Goal: Contribute content: Contribute content

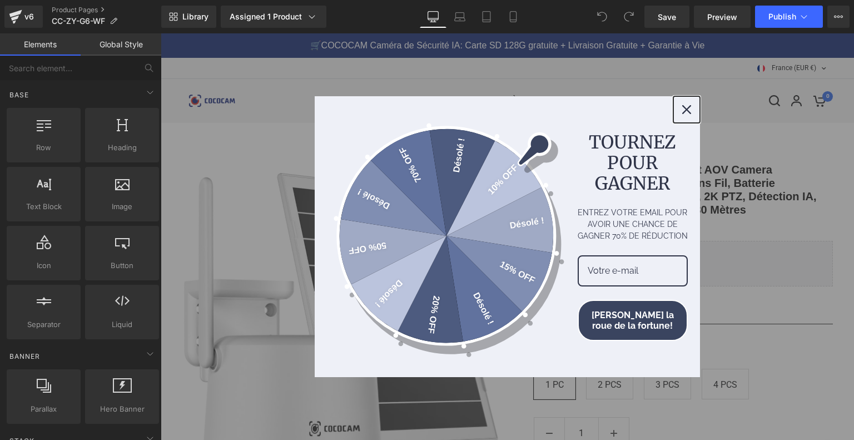
click at [686, 104] on div "Close" at bounding box center [687, 110] width 18 height 18
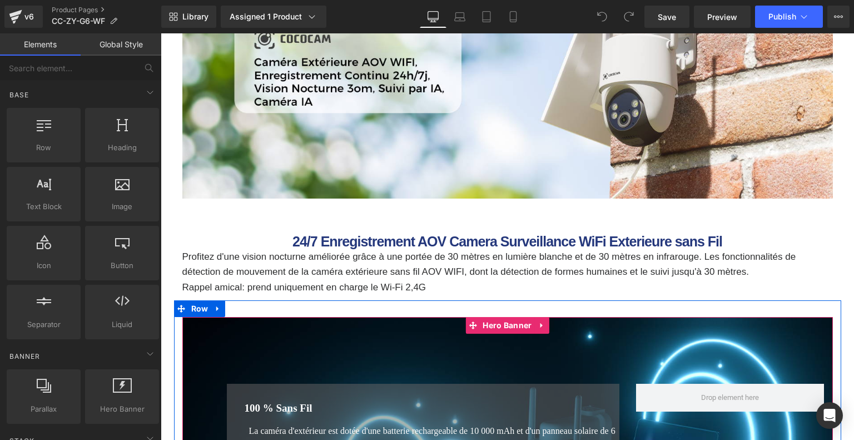
scroll to position [945, 0]
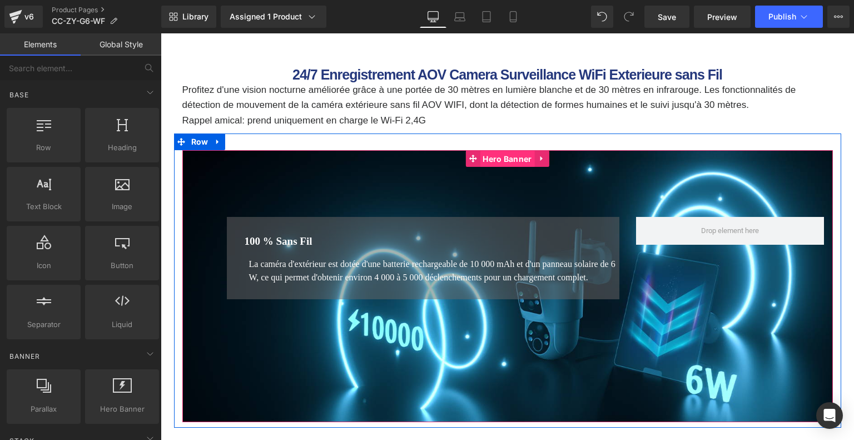
click at [503, 162] on span "Hero Banner" at bounding box center [507, 159] width 55 height 17
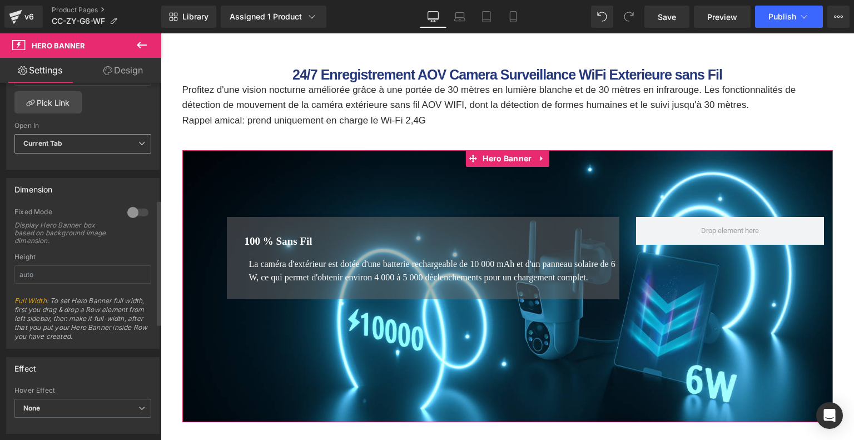
scroll to position [445, 0]
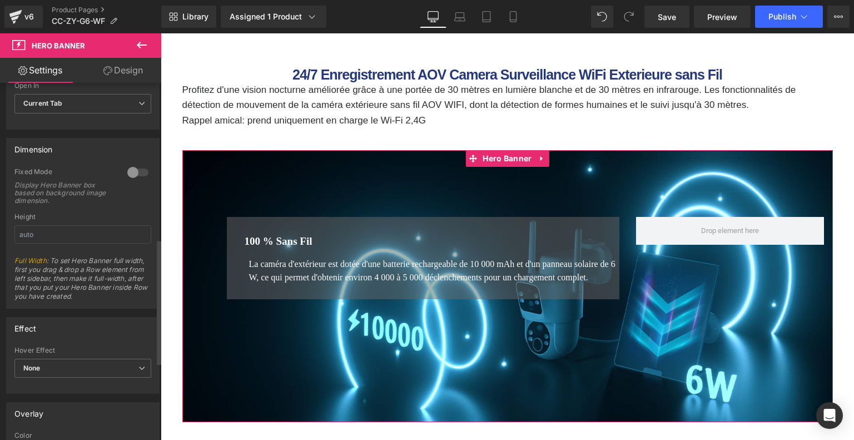
click at [140, 169] on div at bounding box center [138, 173] width 27 height 18
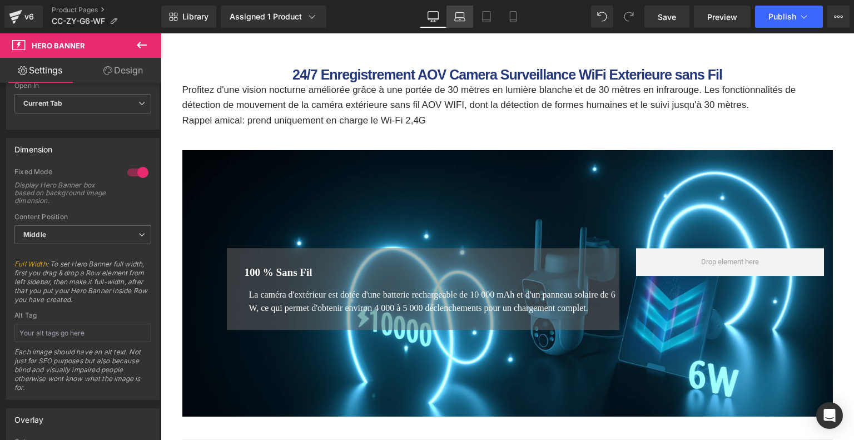
click at [455, 17] on icon at bounding box center [459, 16] width 11 height 11
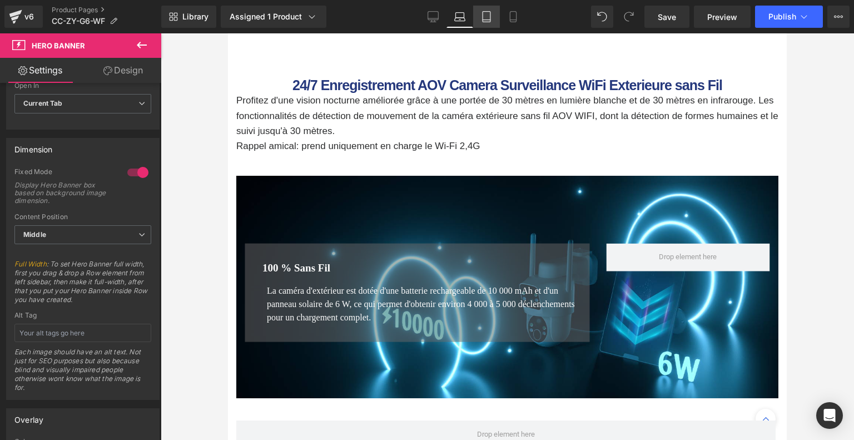
click at [488, 15] on icon at bounding box center [486, 16] width 11 height 11
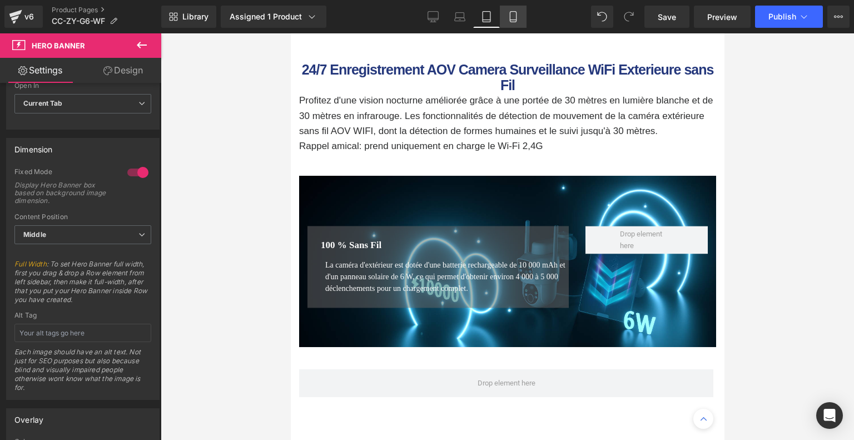
click at [506, 15] on link "Mobile" at bounding box center [513, 17] width 27 height 22
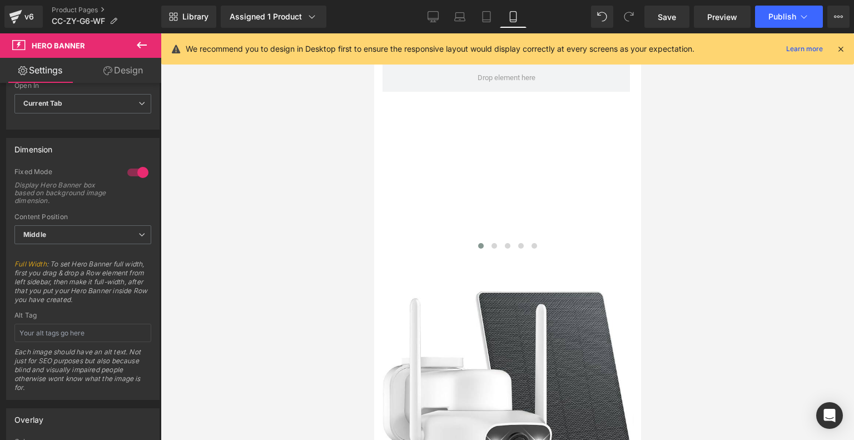
scroll to position [1241, 0]
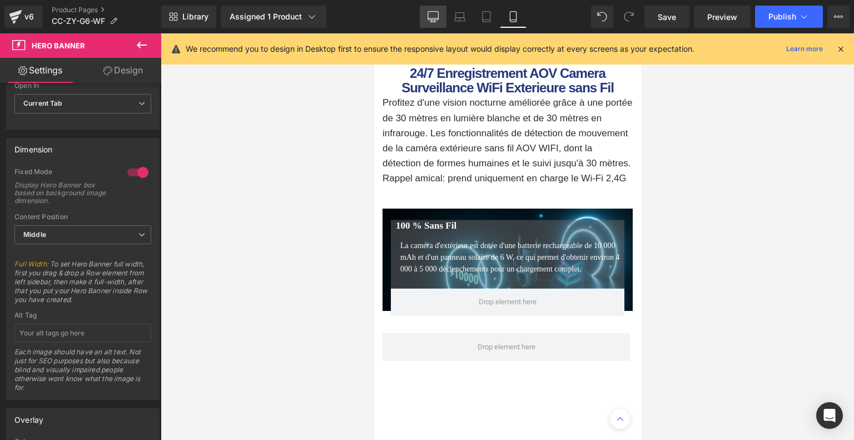
click at [438, 18] on icon at bounding box center [433, 18] width 11 height 0
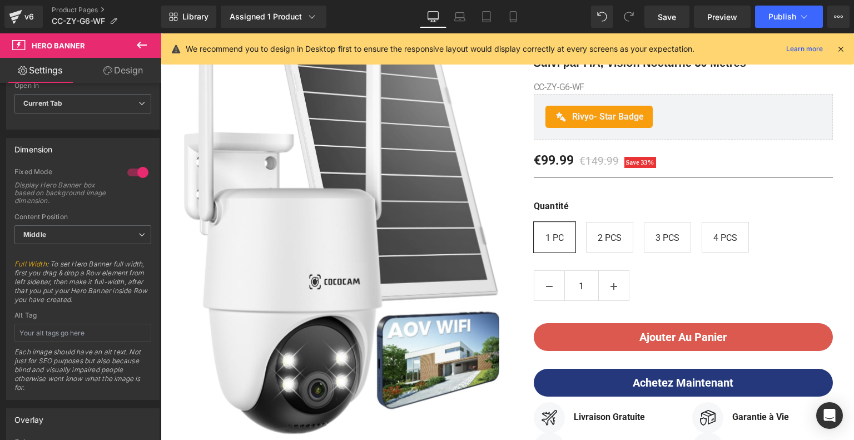
scroll to position [50, 0]
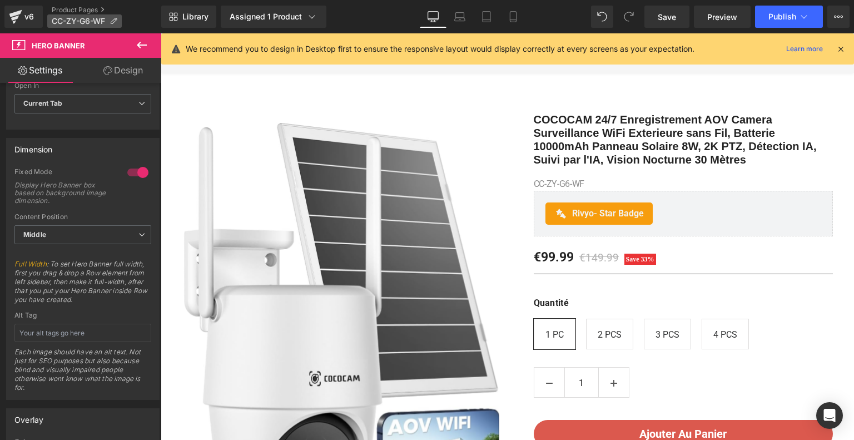
click at [113, 19] on icon at bounding box center [114, 21] width 8 height 8
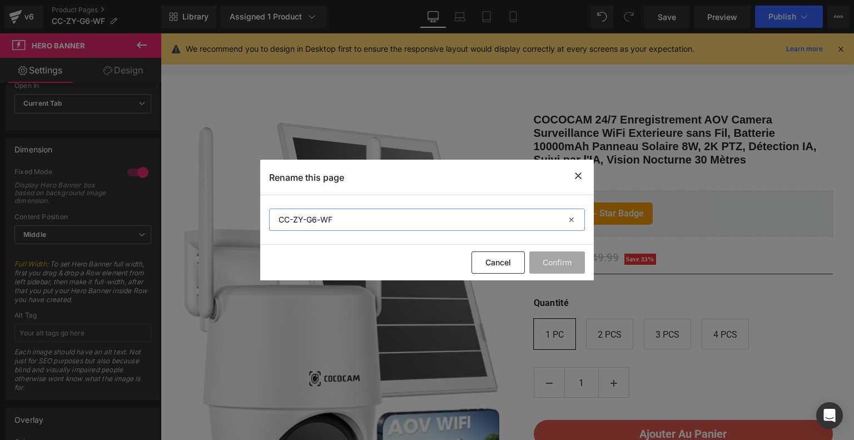
drag, startPoint x: 339, startPoint y: 224, endPoint x: 269, endPoint y: 216, distance: 70.4
click at [269, 216] on input "CC-ZY-G6-WF" at bounding box center [427, 220] width 316 height 22
click at [575, 180] on icon at bounding box center [578, 176] width 13 height 14
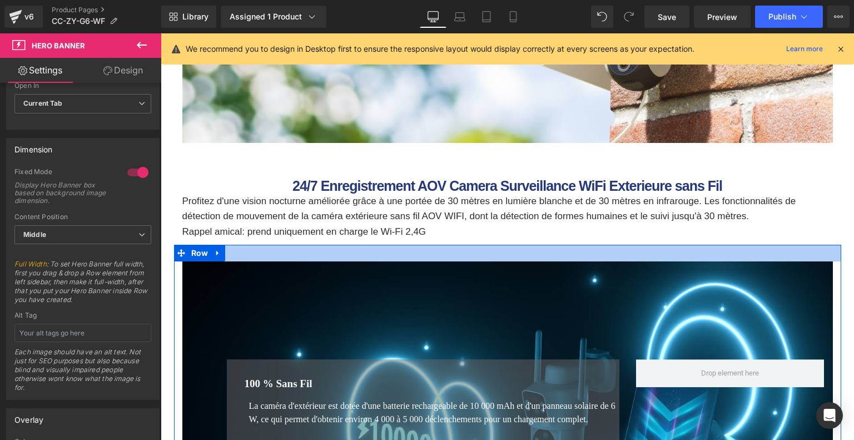
scroll to position [1001, 0]
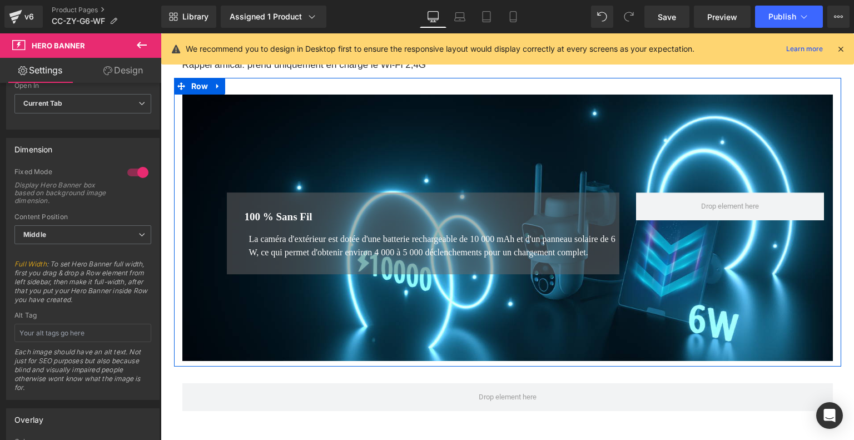
click at [407, 153] on div "100 % Sans Fil Heading La caméra d'extérieur est dotée d'une batterie rechargea…" at bounding box center [507, 228] width 651 height 267
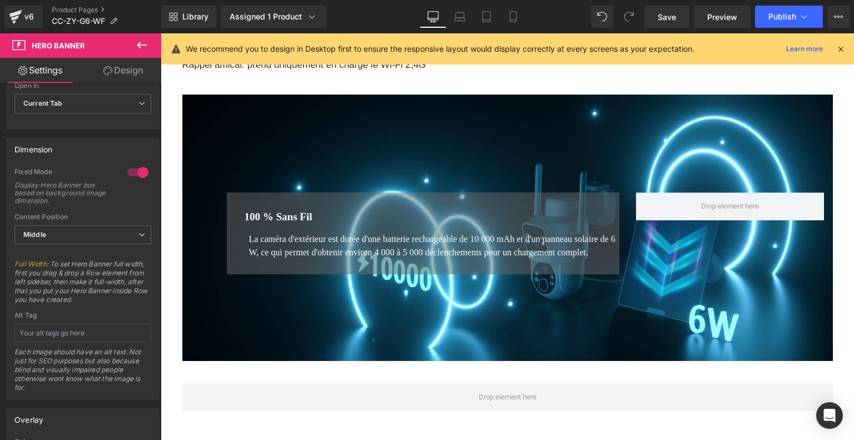
scroll to position [890, 0]
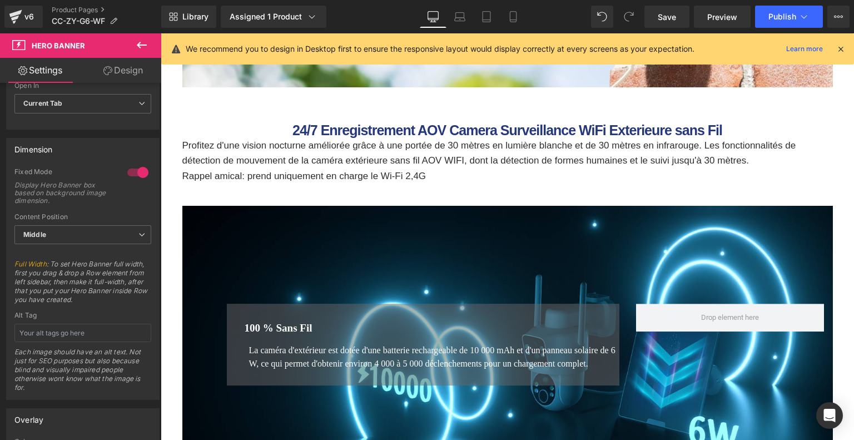
click at [490, 254] on div "100 % Sans Fil Heading La caméra d'extérieur est dotée d'une batterie rechargea…" at bounding box center [507, 339] width 651 height 267
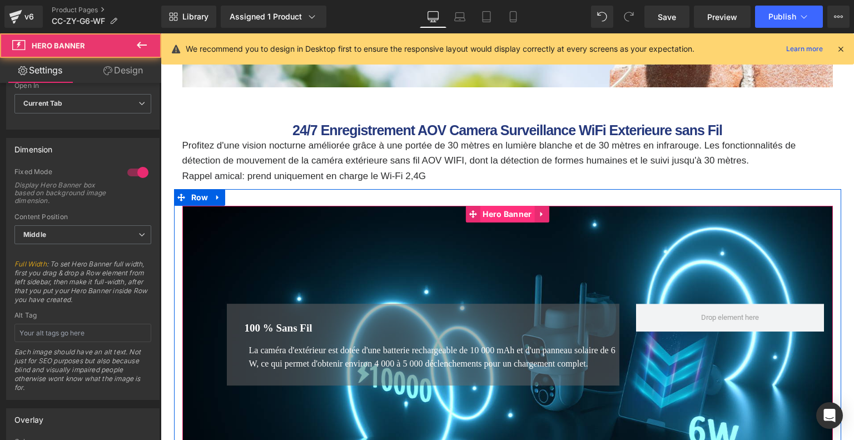
click at [501, 219] on span "Hero Banner" at bounding box center [507, 214] width 55 height 17
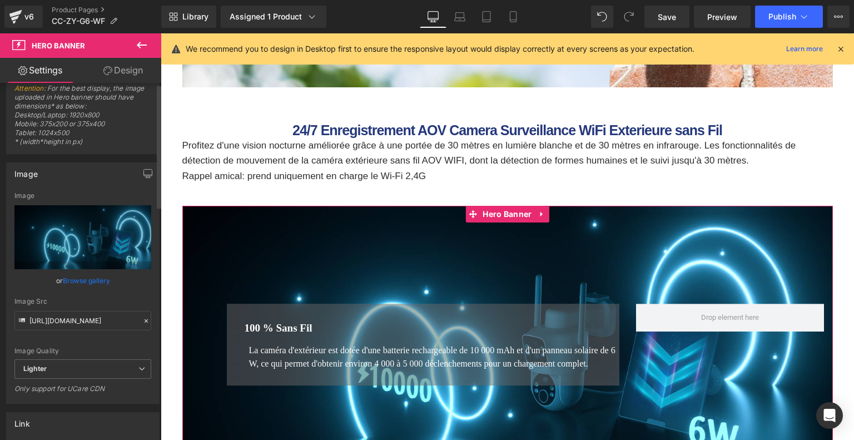
scroll to position [0, 0]
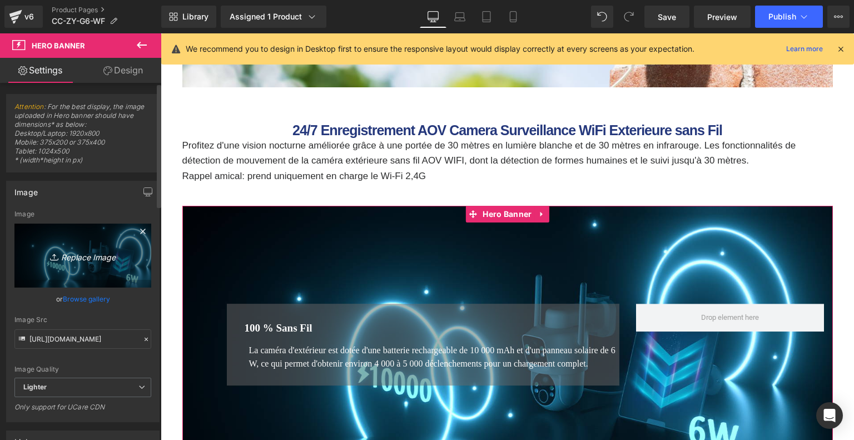
click at [78, 260] on icon "Replace Image" at bounding box center [82, 256] width 89 height 14
type input "C:\fakepath\45788527-e4e4-4892-a878-30dcd4b825ab.__CR0,0,1464,600_PT0_SX1464_V1…"
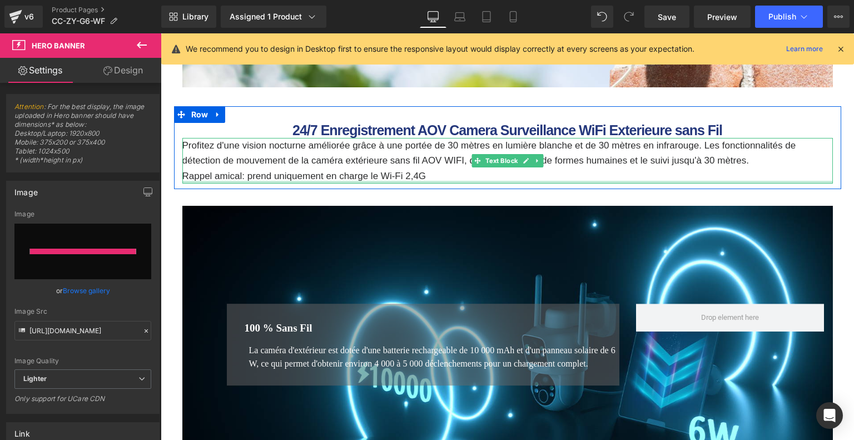
type input "https://ucarecdn.com/04f682d1-e5a0-4428-bfbc-c2887beef278/-/format/auto/-/previ…"
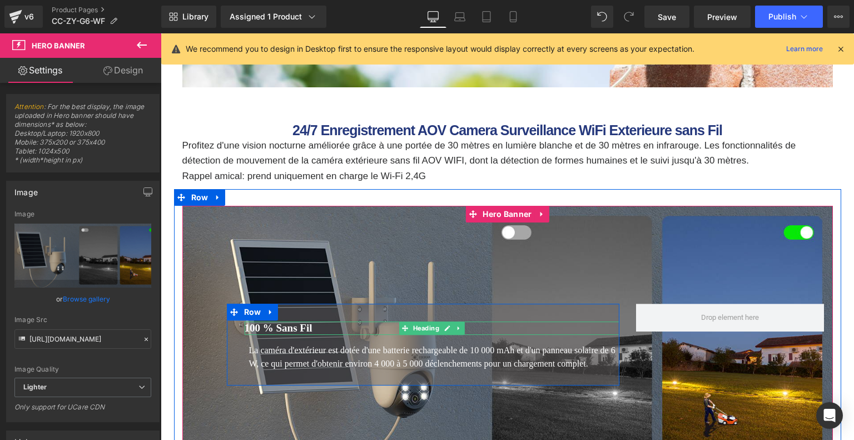
click at [303, 322] on font "100 % Sans Fil" at bounding box center [279, 328] width 68 height 12
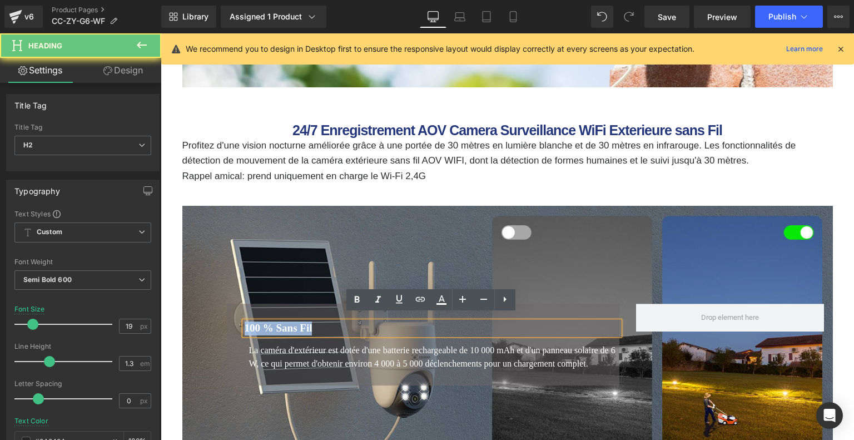
drag, startPoint x: 317, startPoint y: 320, endPoint x: 228, endPoint y: 321, distance: 89.0
click at [228, 321] on div "100 % Sans Fil Heading La caméra d'extérieur est dotée d'une batterie rechargea…" at bounding box center [423, 345] width 393 height 82
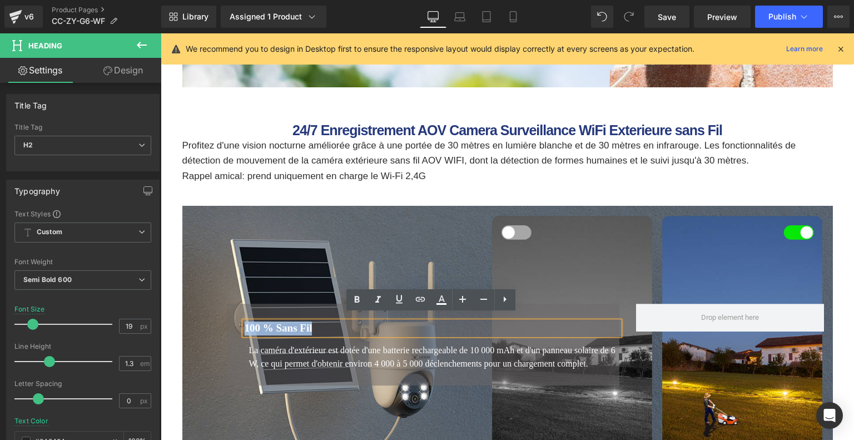
paste div
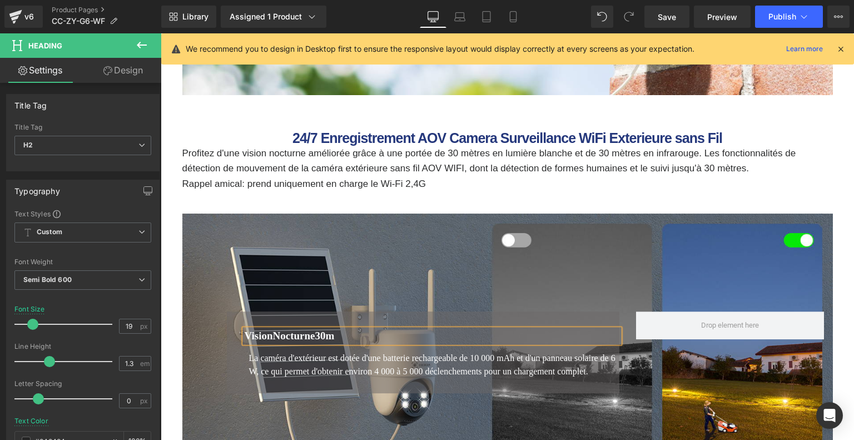
scroll to position [890, 0]
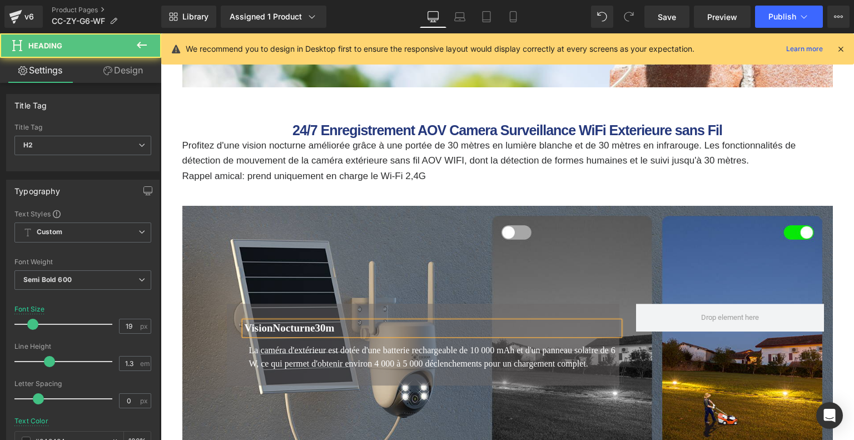
click at [277, 322] on font "VisionNocturne30m" at bounding box center [290, 328] width 90 height 12
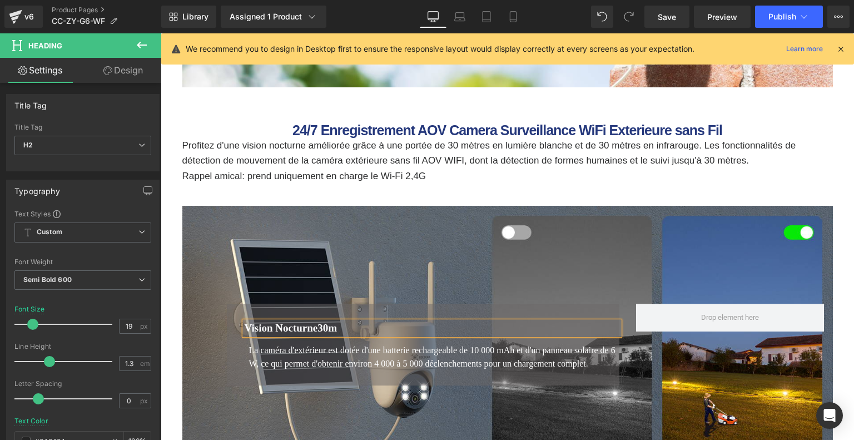
click at [326, 323] on font "Vision Nocturne30m" at bounding box center [291, 328] width 93 height 12
click at [276, 353] on font "La caméra d'extérieur est dotée d'une batterie rechargeable de 10 000 mAh et d'…" at bounding box center [432, 356] width 367 height 23
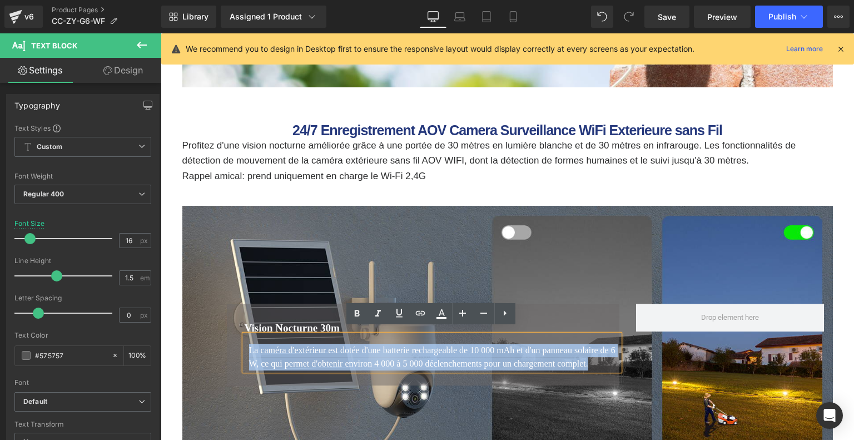
drag, startPoint x: 248, startPoint y: 341, endPoint x: 401, endPoint y: 370, distance: 155.5
click at [401, 370] on div "La caméra d'extérieur est dotée d'une batterie rechargeable de 10 000 mAh et d'…" at bounding box center [432, 353] width 375 height 36
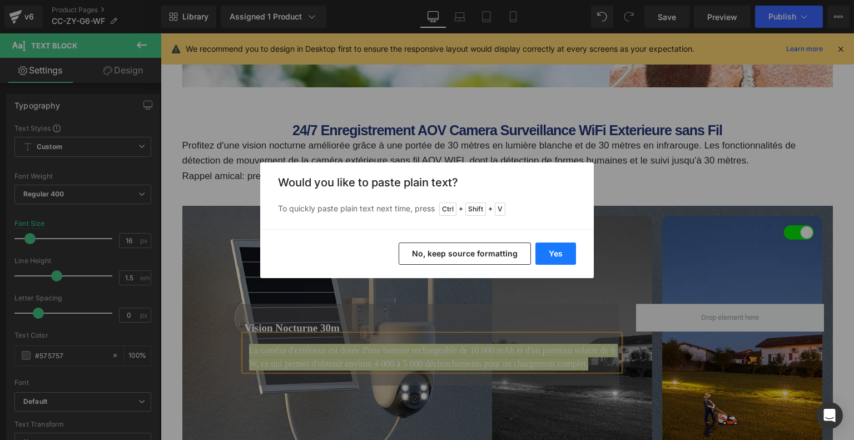
click at [563, 255] on button "Yes" at bounding box center [556, 253] width 41 height 22
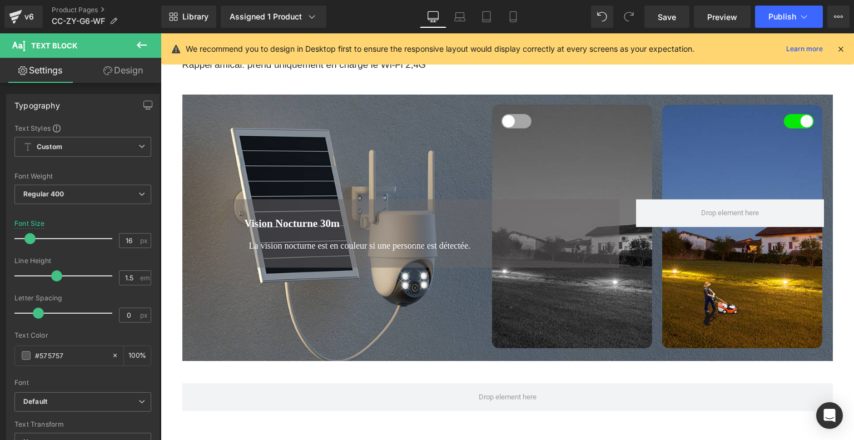
scroll to position [834, 0]
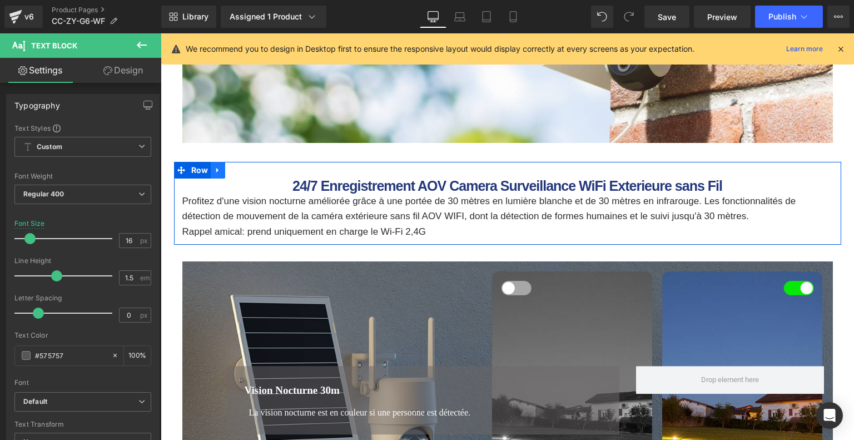
click at [216, 171] on icon at bounding box center [217, 170] width 2 height 5
click at [229, 171] on icon at bounding box center [233, 170] width 8 height 8
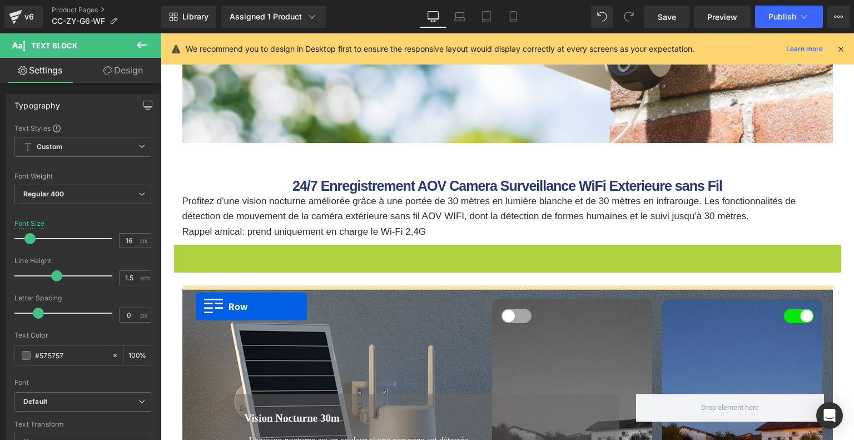
scroll to position [1112, 0]
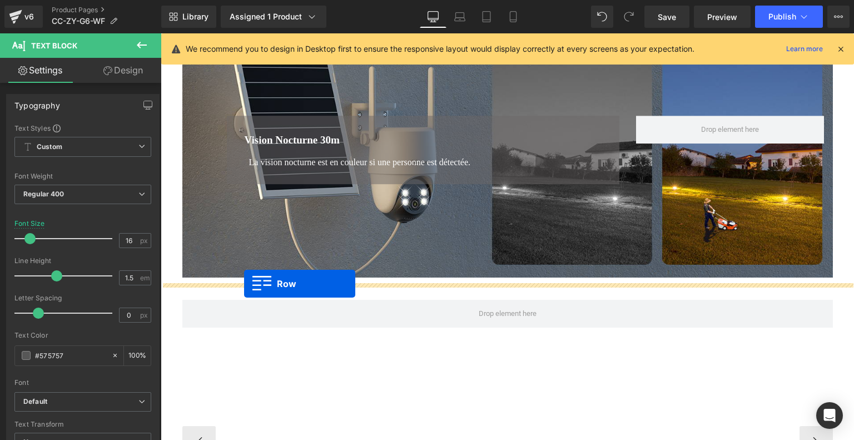
drag, startPoint x: 179, startPoint y: 253, endPoint x: 244, endPoint y: 284, distance: 71.9
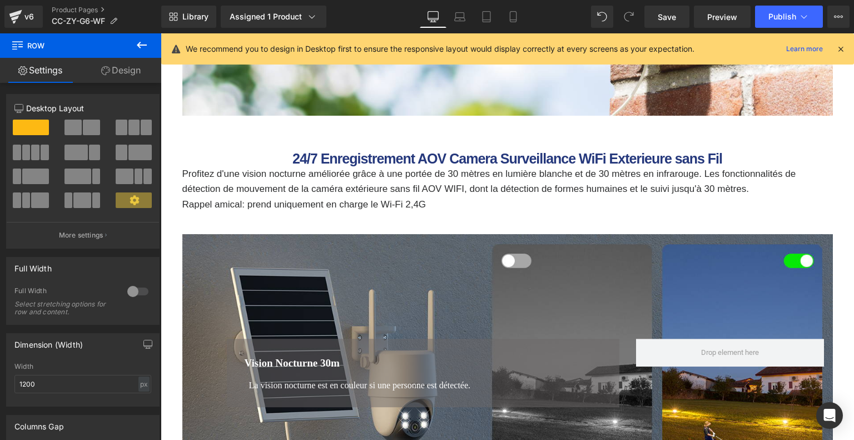
scroll to position [1140, 0]
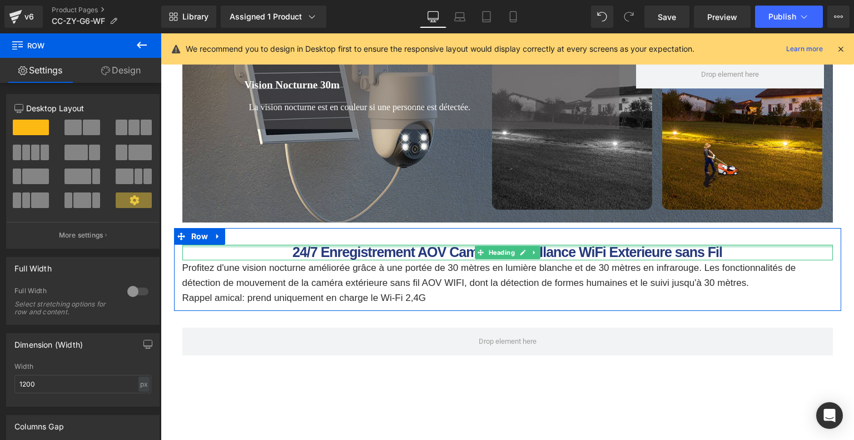
click at [306, 245] on div at bounding box center [507, 246] width 651 height 3
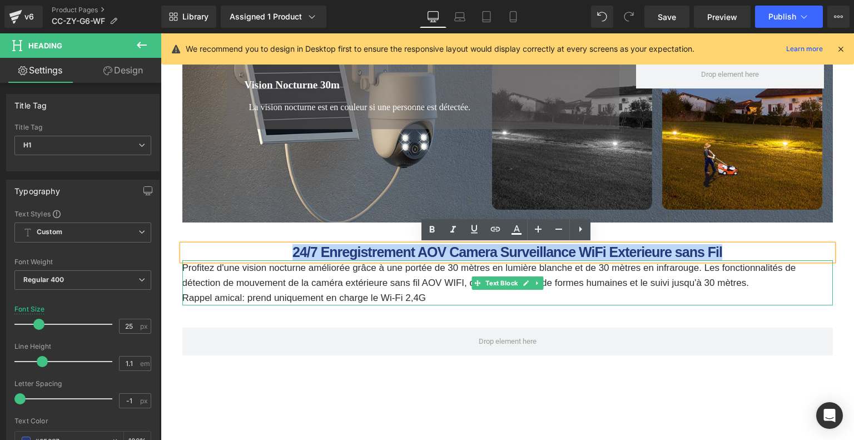
drag, startPoint x: 294, startPoint y: 252, endPoint x: 744, endPoint y: 264, distance: 450.1
click at [744, 264] on div "24/7 Enregistrement AOV Camera Surveillance WiFi Exterieure sans Fil Heading Pr…" at bounding box center [507, 275] width 667 height 61
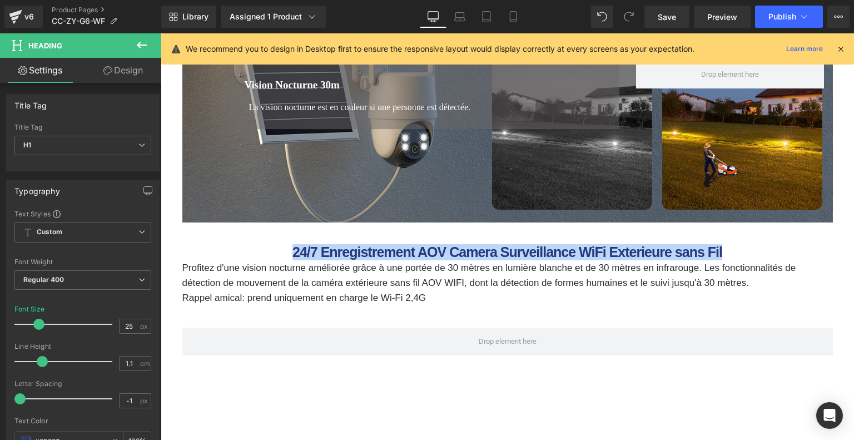
paste div
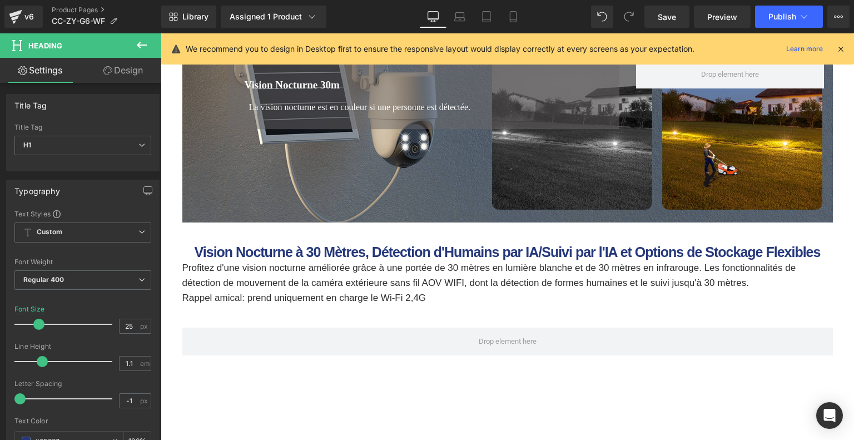
click at [308, 279] on p "Profitez d'une vision nocturne améliorée grâce à une portée de 30 mètres en lum…" at bounding box center [507, 275] width 651 height 30
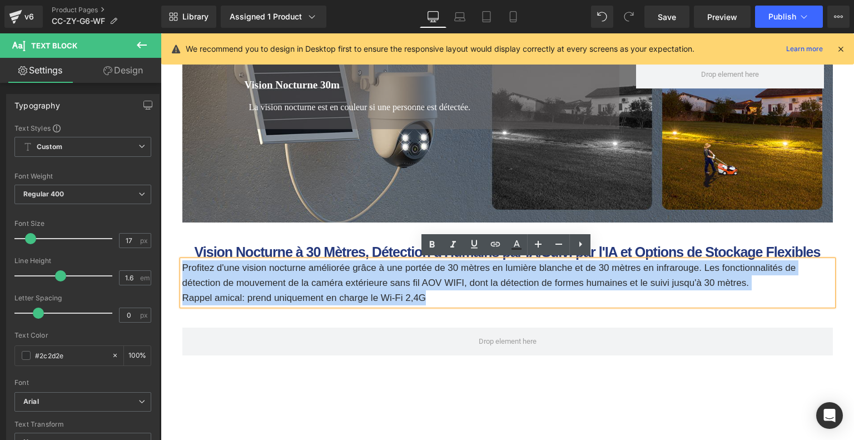
drag, startPoint x: 182, startPoint y: 266, endPoint x: 440, endPoint y: 296, distance: 259.8
click at [440, 296] on div "Profitez d'une vision nocturne améliorée grâce à une portée de 30 mètres en lum…" at bounding box center [507, 283] width 651 height 46
paste div
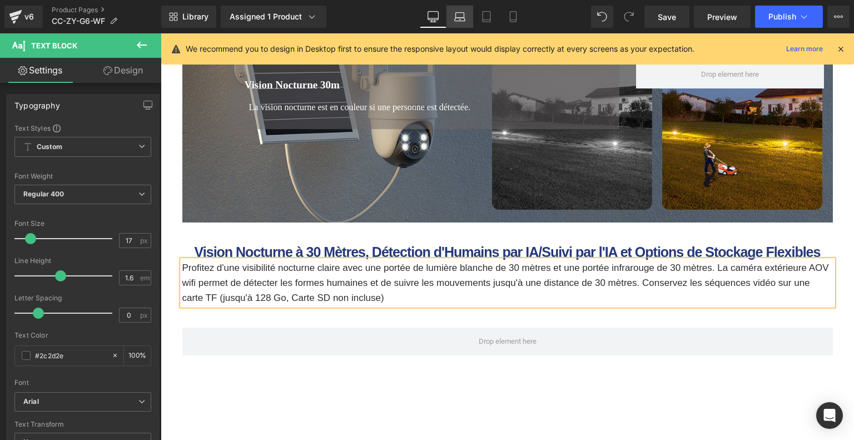
click at [459, 17] on icon at bounding box center [459, 16] width 11 height 11
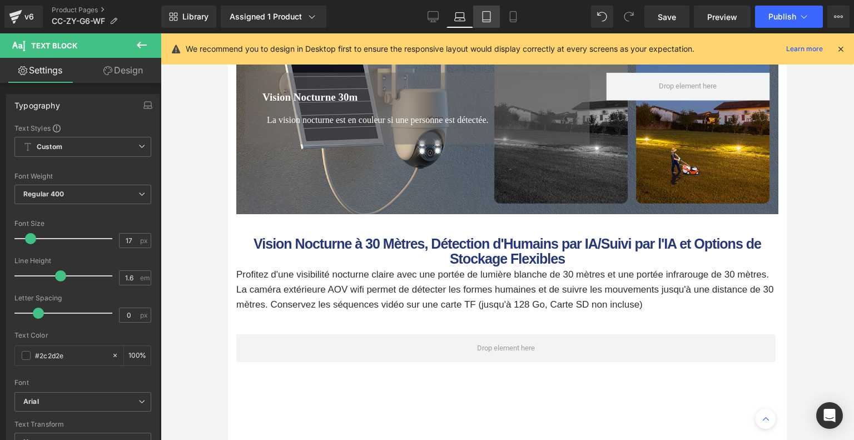
click at [493, 14] on link "Tablet" at bounding box center [486, 17] width 27 height 22
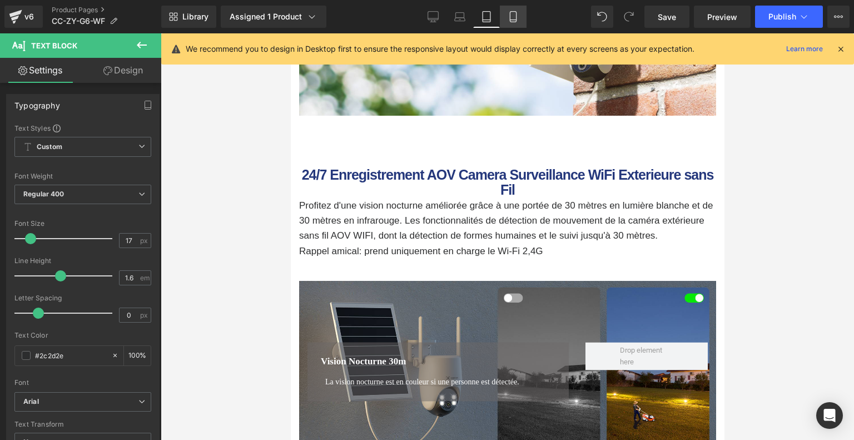
click at [509, 16] on icon at bounding box center [513, 16] width 11 height 11
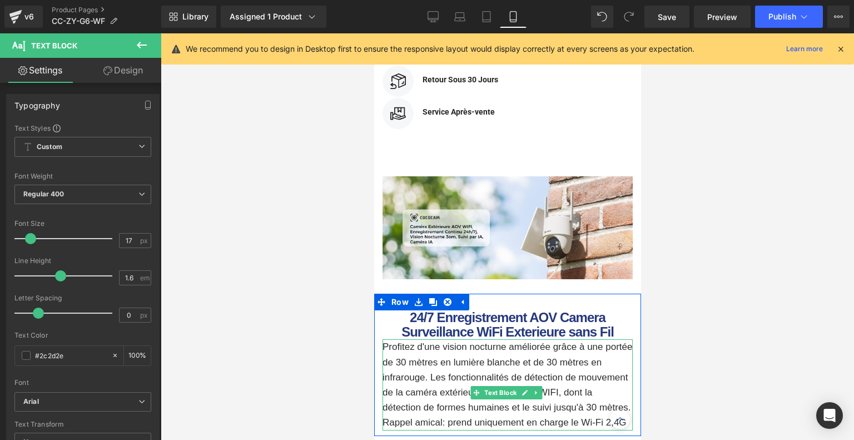
scroll to position [1275, 0]
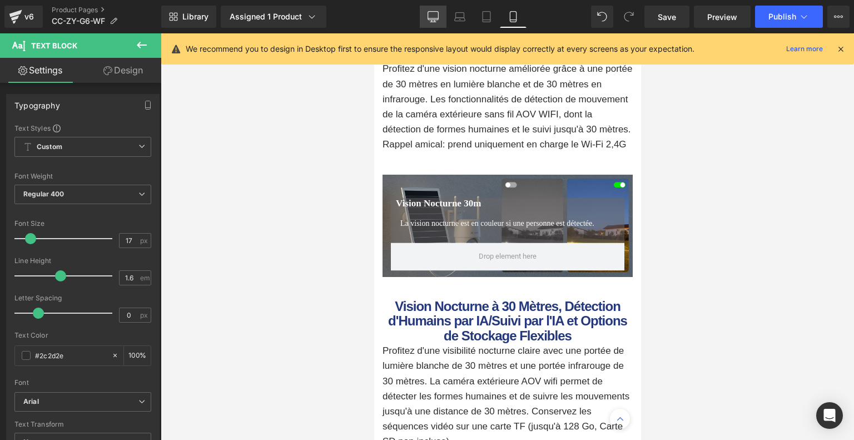
click at [440, 10] on link "Desktop" at bounding box center [433, 17] width 27 height 22
type input "100"
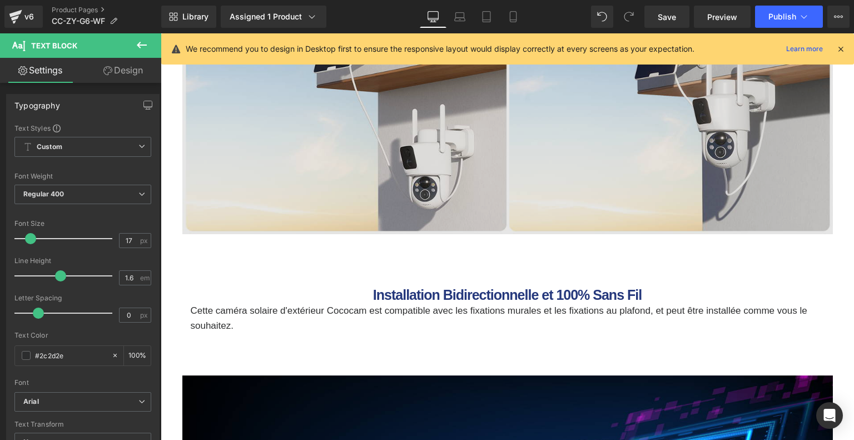
scroll to position [2698, 0]
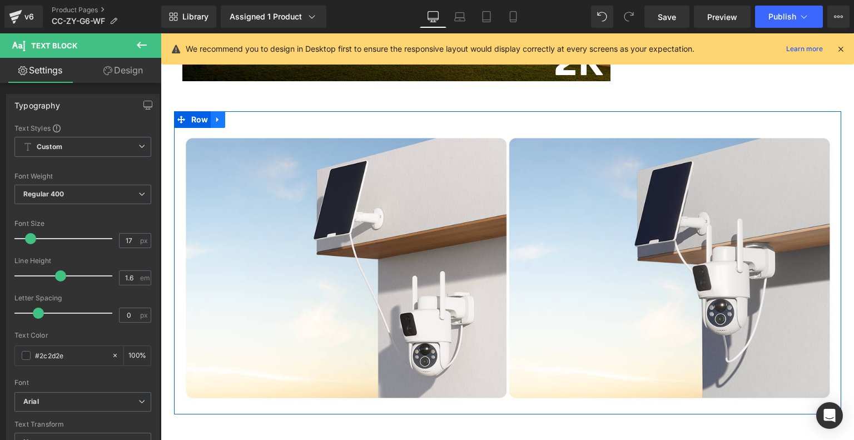
click at [216, 120] on icon at bounding box center [217, 119] width 2 height 5
click at [231, 121] on icon at bounding box center [233, 120] width 8 height 8
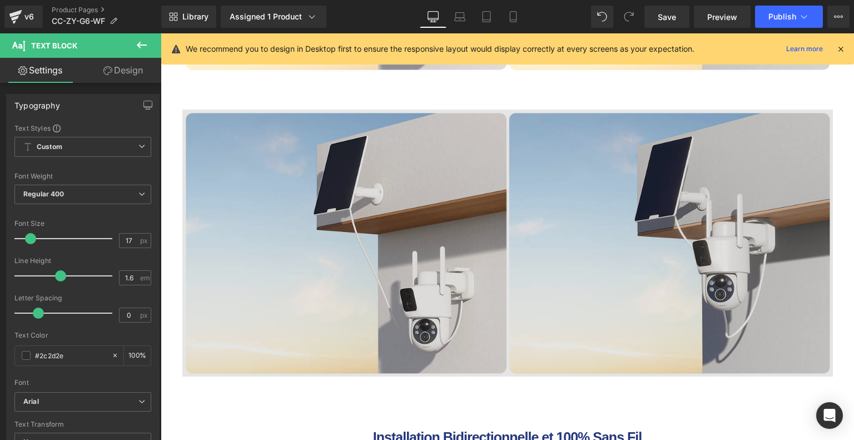
scroll to position [3034, 0]
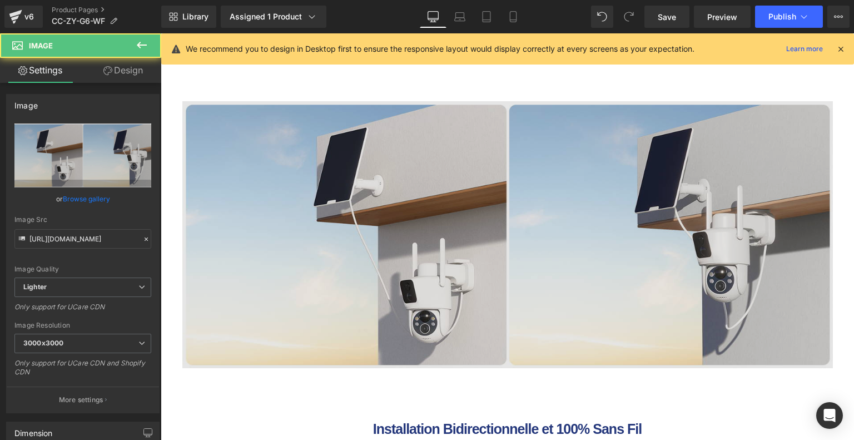
click at [238, 249] on img at bounding box center [507, 234] width 651 height 267
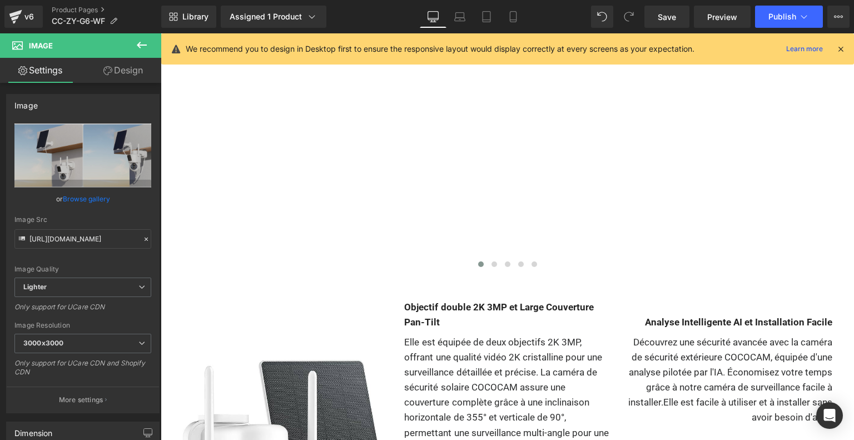
scroll to position [1201, 0]
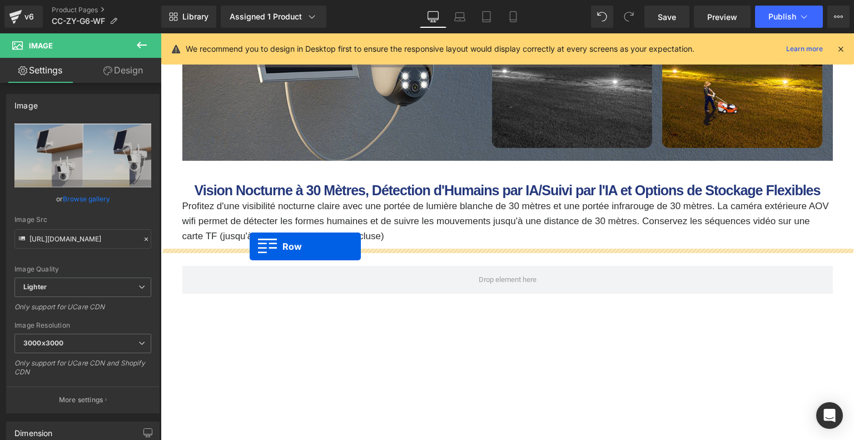
drag, startPoint x: 177, startPoint y: 86, endPoint x: 250, endPoint y: 246, distance: 175.7
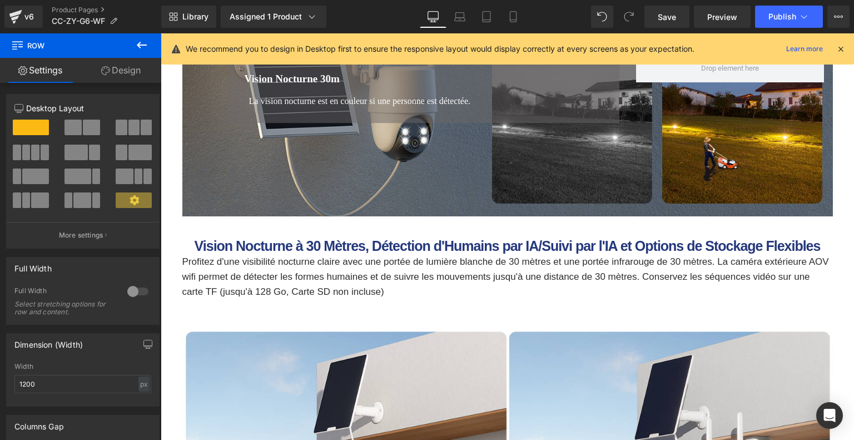
scroll to position [1368, 0]
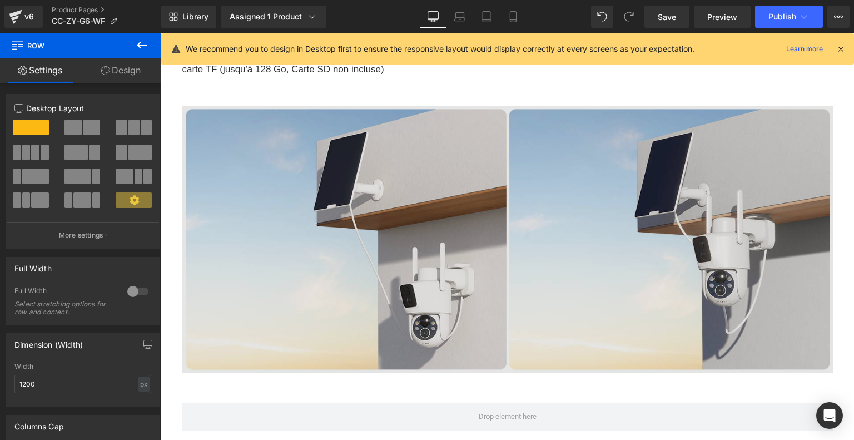
click at [433, 189] on img at bounding box center [507, 239] width 651 height 267
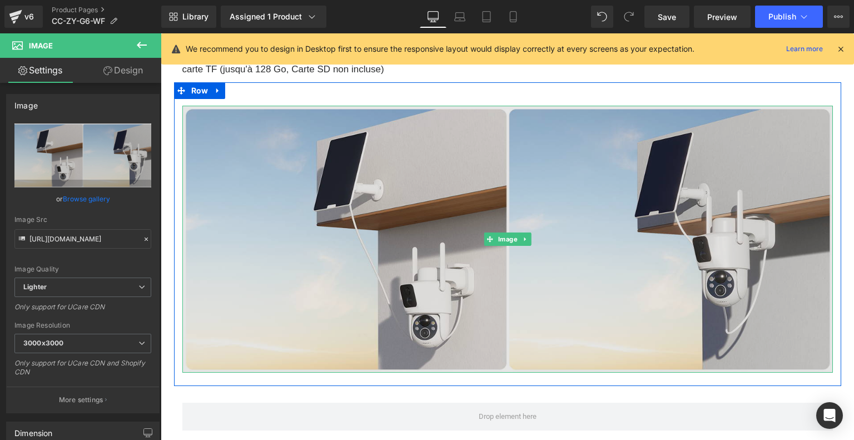
click at [352, 263] on img at bounding box center [507, 239] width 651 height 267
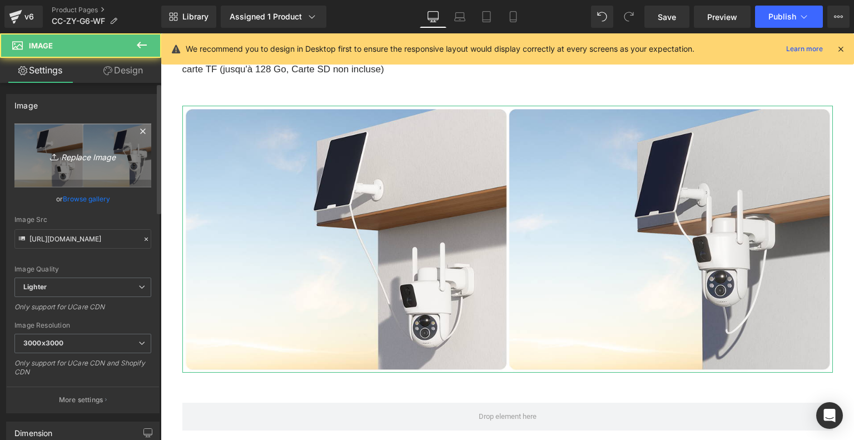
click at [83, 159] on icon "Replace Image" at bounding box center [82, 155] width 89 height 14
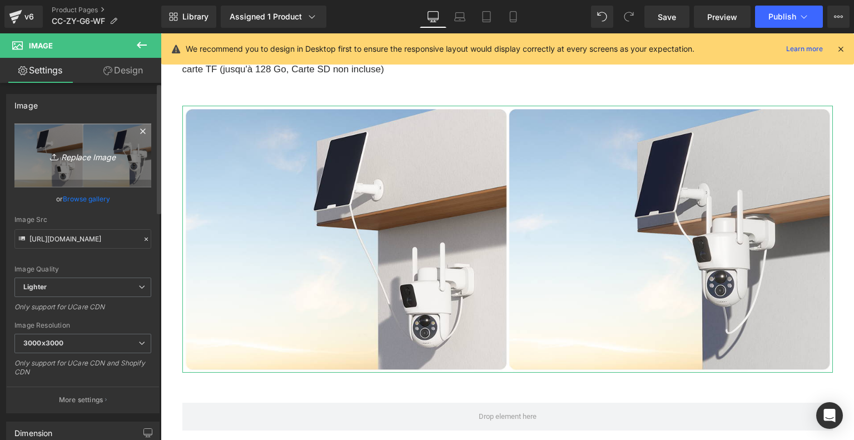
type input "C:\fakepath\7dc3e012-c4e1-4f06-9e5a-1a4e8c93aadb.__CR0,0,1464,600_PT0_SX1464_V1…"
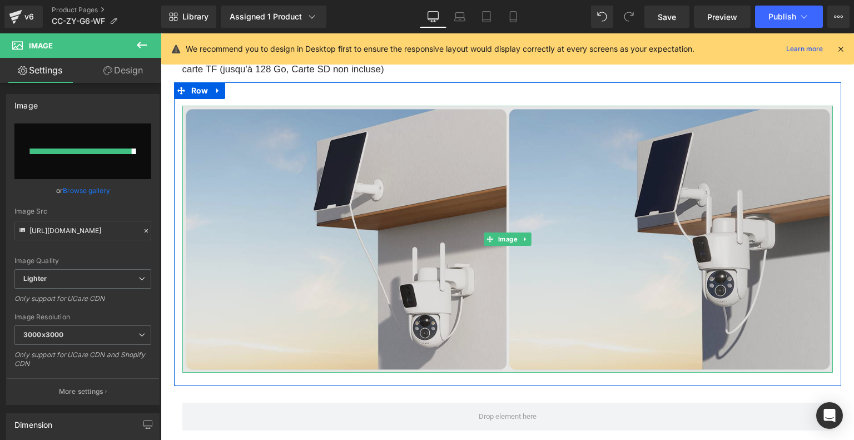
type input "https://ucarecdn.com/b516e7a4-fbde-4f7b-88dc-2b85194168ed/-/format/auto/-/previ…"
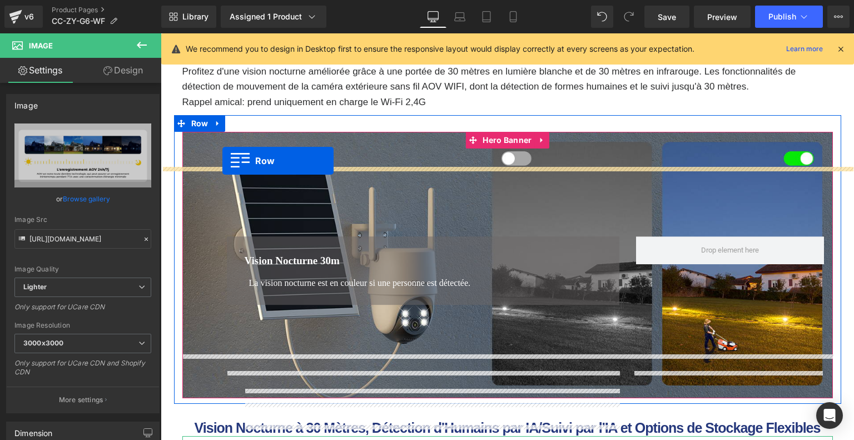
scroll to position [812, 0]
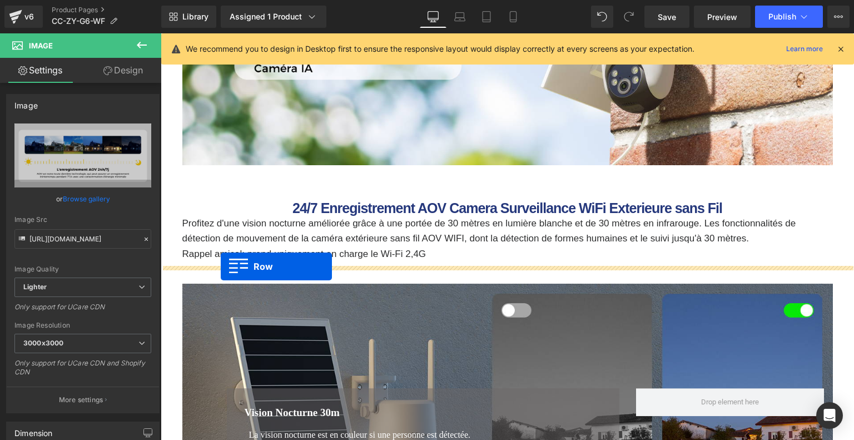
drag, startPoint x: 181, startPoint y: 146, endPoint x: 221, endPoint y: 266, distance: 126.6
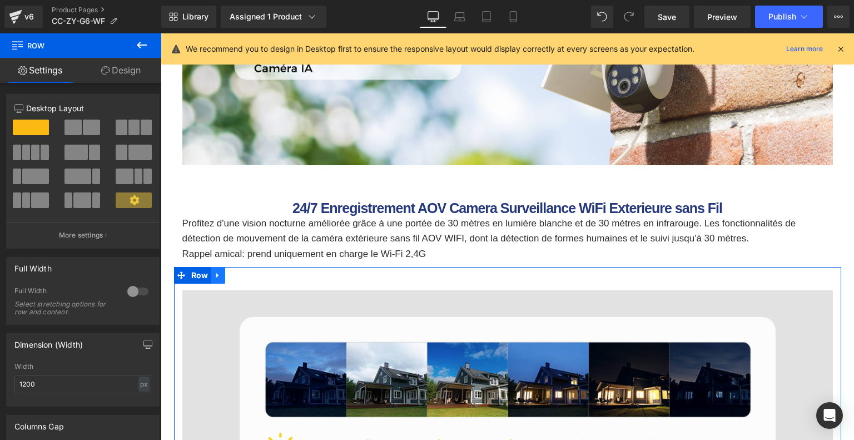
click at [218, 275] on icon at bounding box center [218, 275] width 8 height 8
click at [231, 274] on icon at bounding box center [233, 275] width 8 height 8
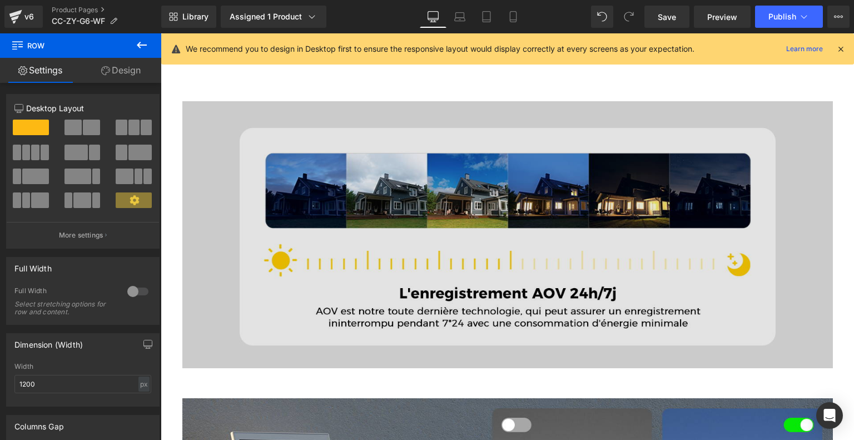
click at [270, 212] on img at bounding box center [507, 234] width 651 height 267
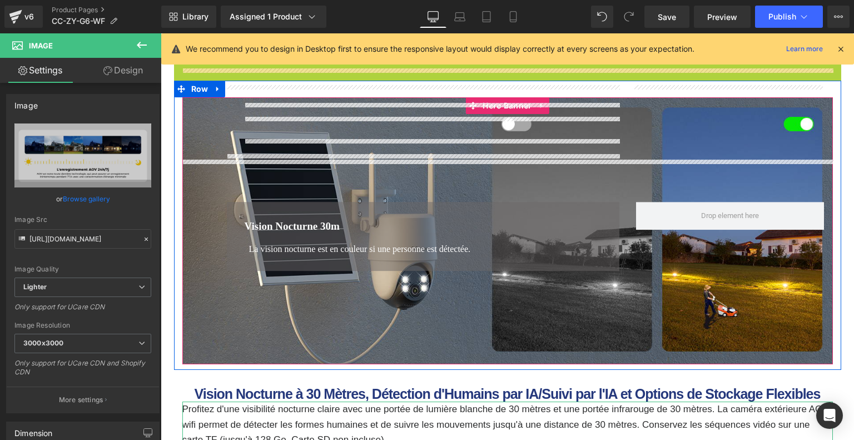
scroll to position [1471, 0]
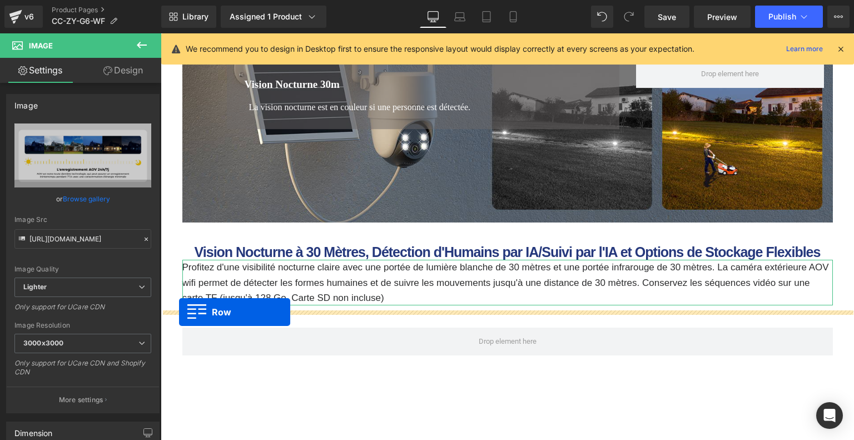
drag, startPoint x: 178, startPoint y: 138, endPoint x: 179, endPoint y: 313, distance: 174.1
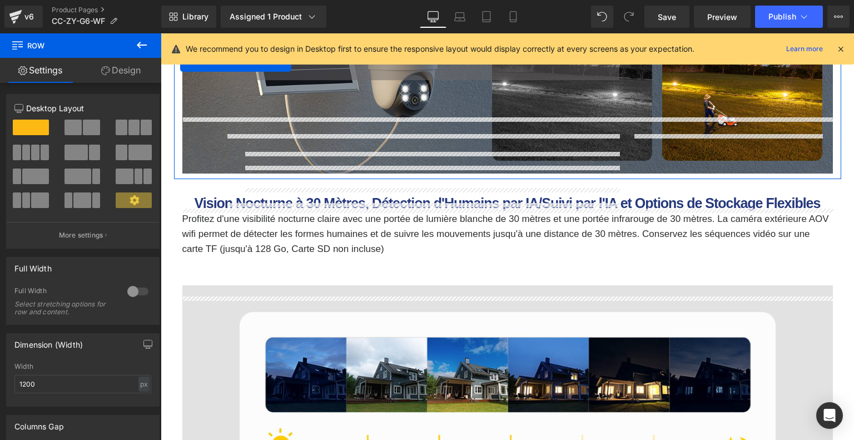
scroll to position [1221, 0]
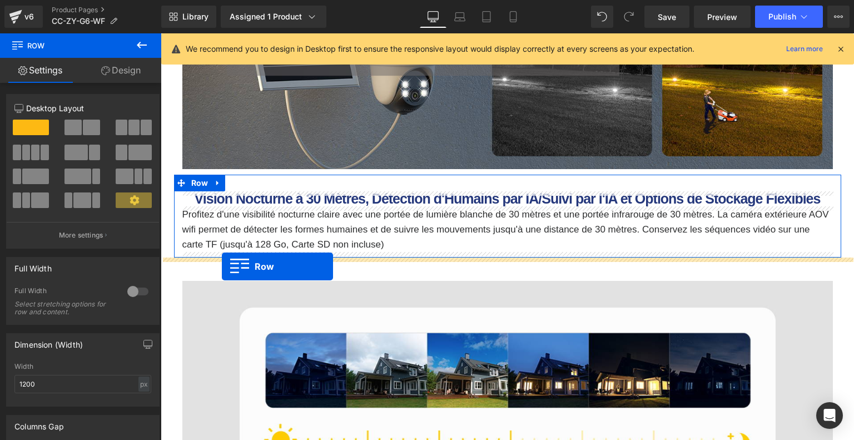
drag, startPoint x: 181, startPoint y: 145, endPoint x: 222, endPoint y: 266, distance: 128.0
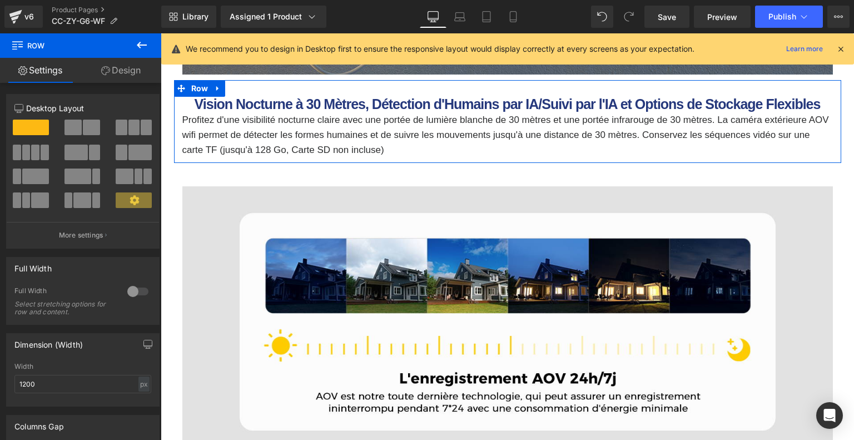
scroll to position [1359, 0]
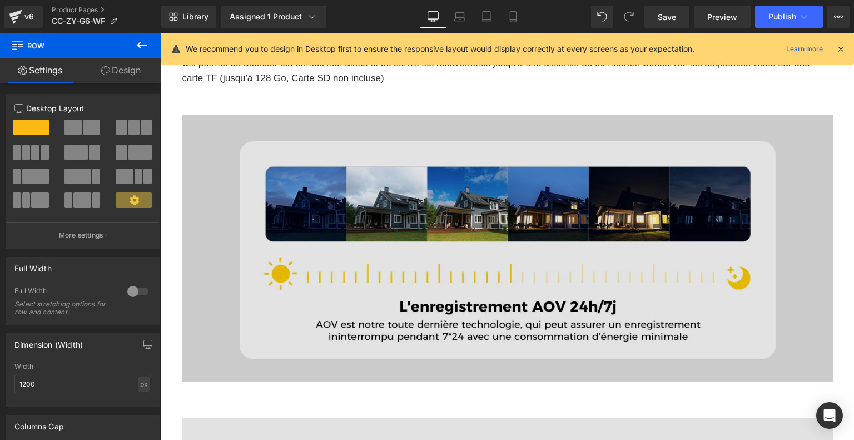
click at [467, 181] on img at bounding box center [507, 248] width 651 height 267
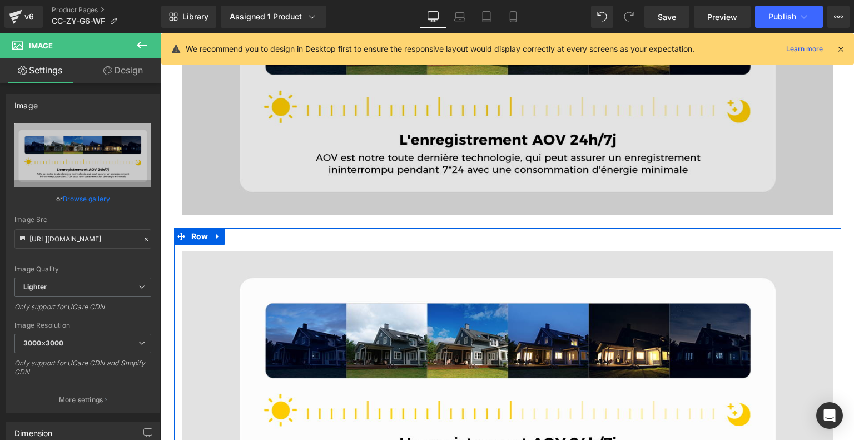
scroll to position [1804, 0]
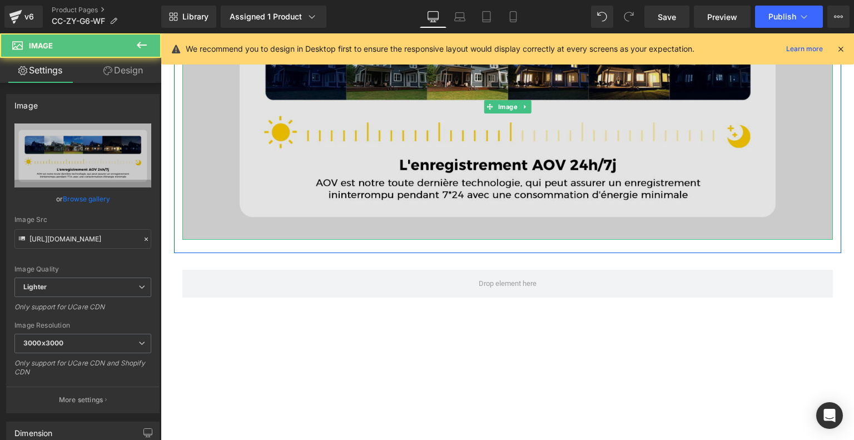
click at [399, 160] on img at bounding box center [507, 106] width 651 height 267
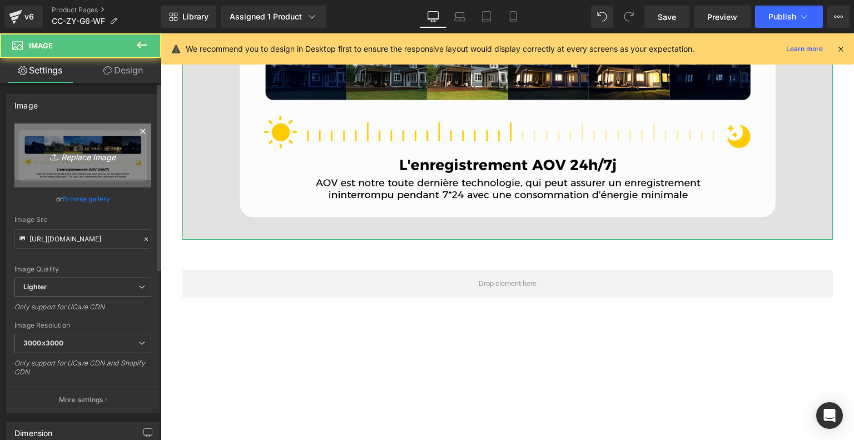
click at [96, 160] on icon "Replace Image" at bounding box center [82, 155] width 89 height 14
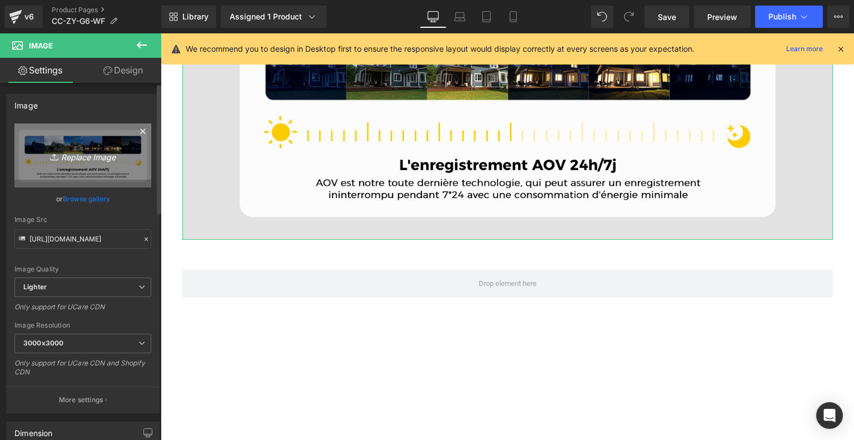
type input "C:\fakepath\d4f37150-918a-4776-9292-d329532221dd.__CR0,0,1464,600_PT0_SX1464_V1…"
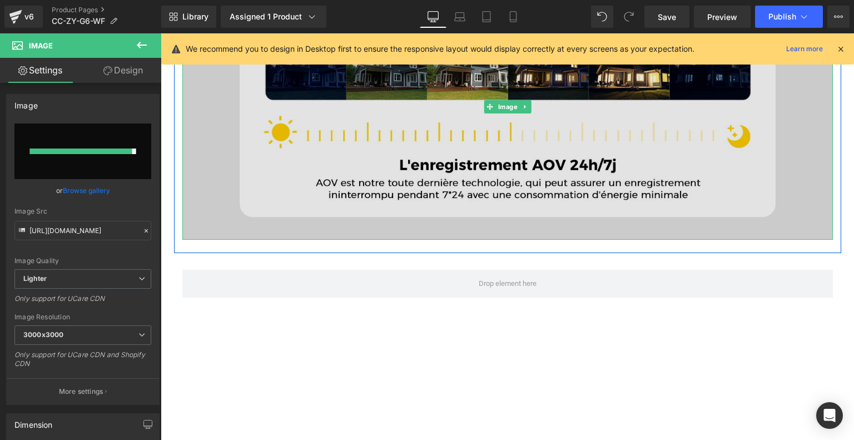
type input "https://ucarecdn.com/4a993b50-6258-4853-b6c7-b1fc7de3bf35/-/format/auto/-/previ…"
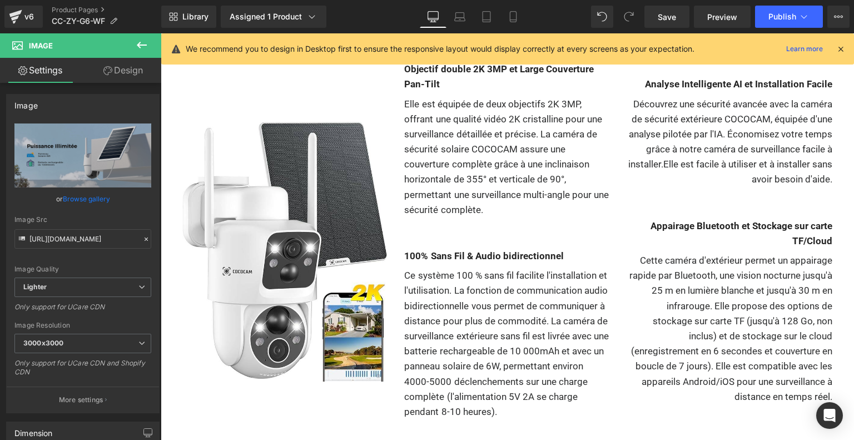
scroll to position [2638, 0]
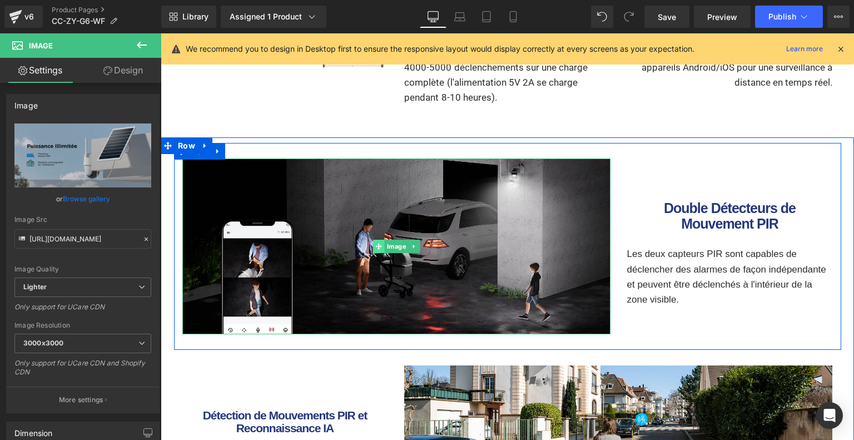
click at [380, 249] on icon at bounding box center [378, 246] width 6 height 7
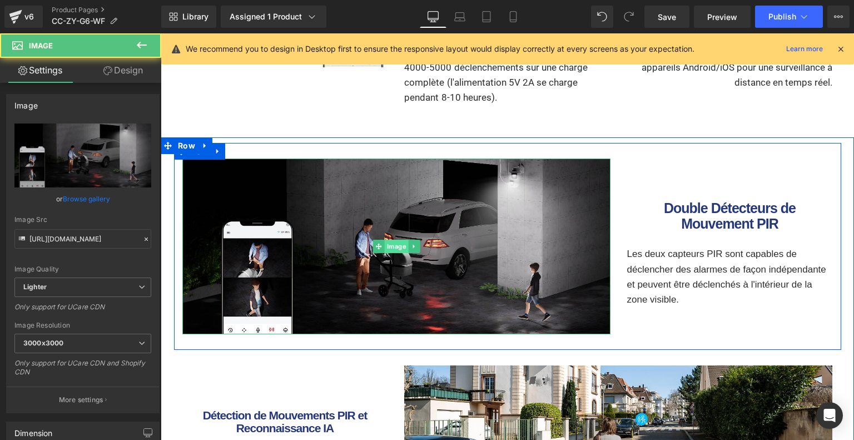
click at [394, 247] on span "Image" at bounding box center [396, 246] width 24 height 13
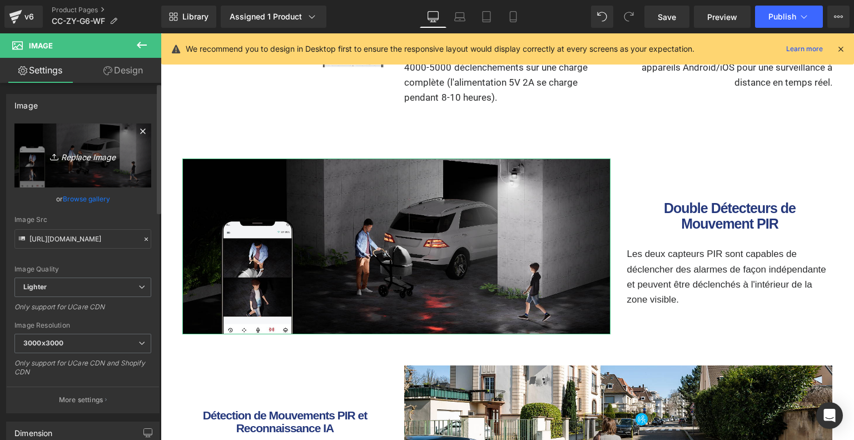
click at [127, 161] on link "Replace Image" at bounding box center [82, 155] width 137 height 64
type input "C:\fakepath\7dc3e012-c4e1-4f06-9e5a-1a4e8c93aadb.__CR0,0,1464,600_PT0_SX1464_V1…"
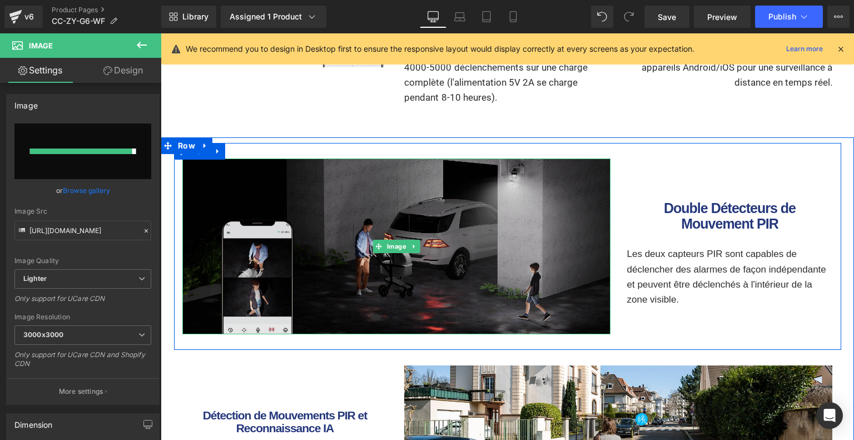
type input "https://ucarecdn.com/f9dde22a-22bd-405b-a82a-b7479fa04780/-/format/auto/-/previ…"
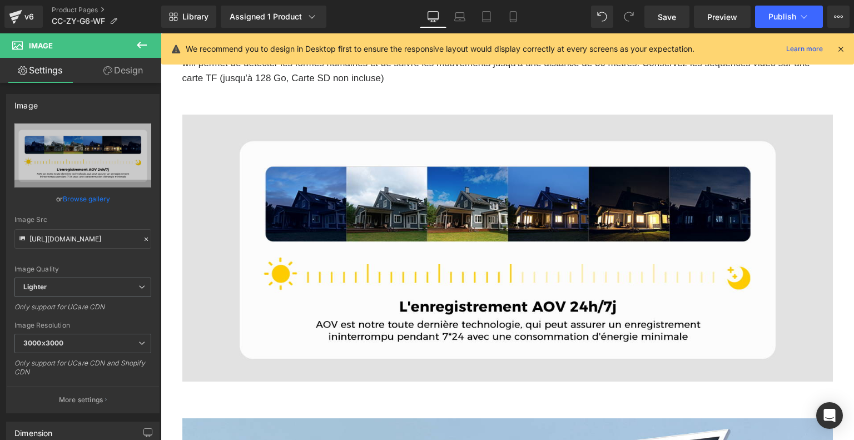
scroll to position [1248, 0]
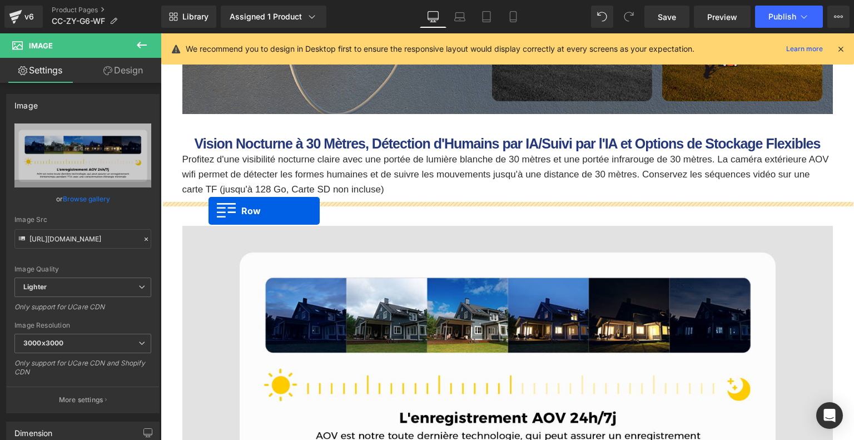
drag, startPoint x: 166, startPoint y: 145, endPoint x: 209, endPoint y: 211, distance: 78.5
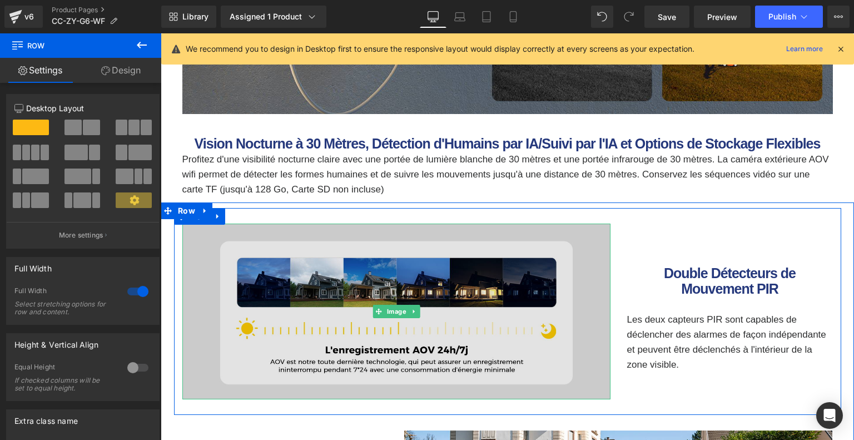
click at [440, 275] on img at bounding box center [396, 312] width 428 height 176
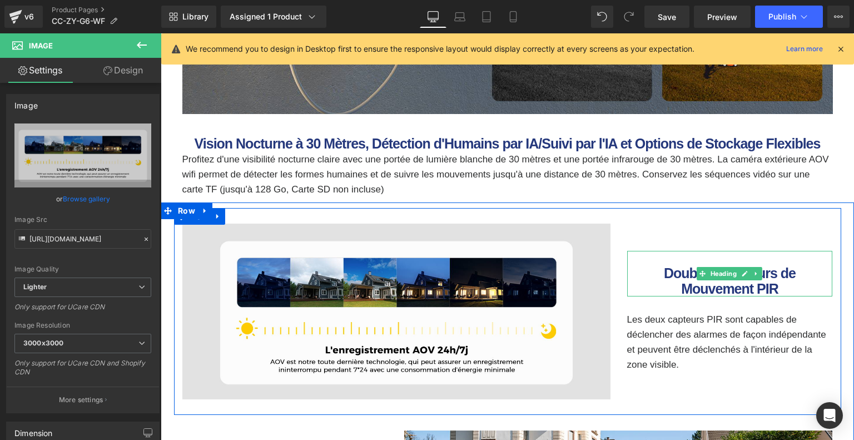
click at [701, 280] on b "Double Détecteurs de Mouvement PIR" at bounding box center [730, 280] width 132 height 31
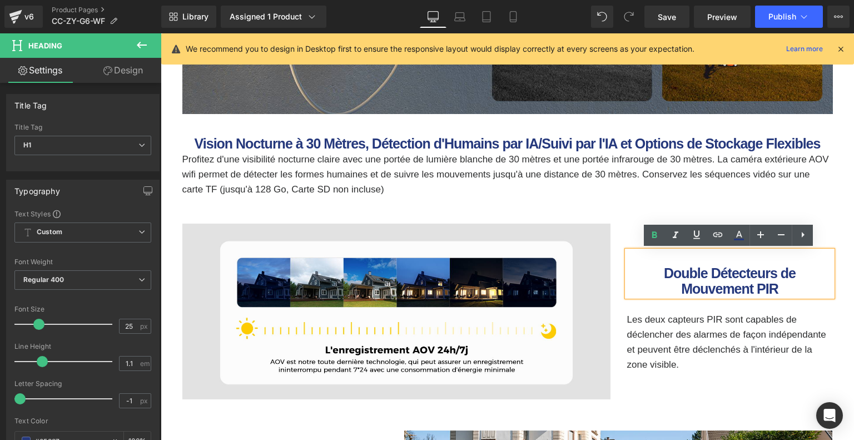
click at [680, 325] on p "Les deux capteurs PIR sont capables de déclencher des alarmes de façon indépend…" at bounding box center [730, 342] width 206 height 61
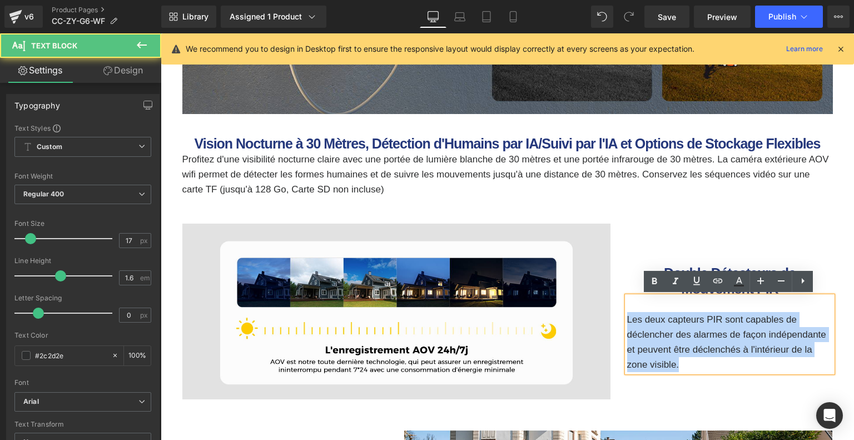
drag, startPoint x: 627, startPoint y: 318, endPoint x: 685, endPoint y: 361, distance: 72.0
click at [685, 361] on p "Les deux capteurs PIR sont capables de déclencher des alarmes de façon indépend…" at bounding box center [730, 342] width 206 height 61
paste div
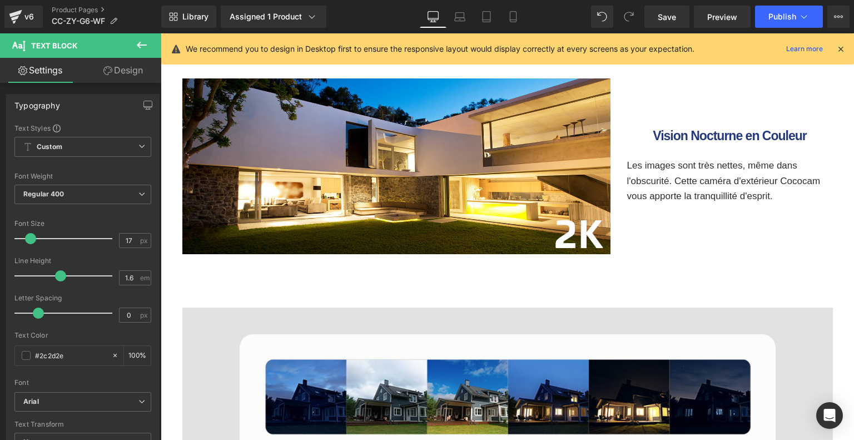
scroll to position [2111, 0]
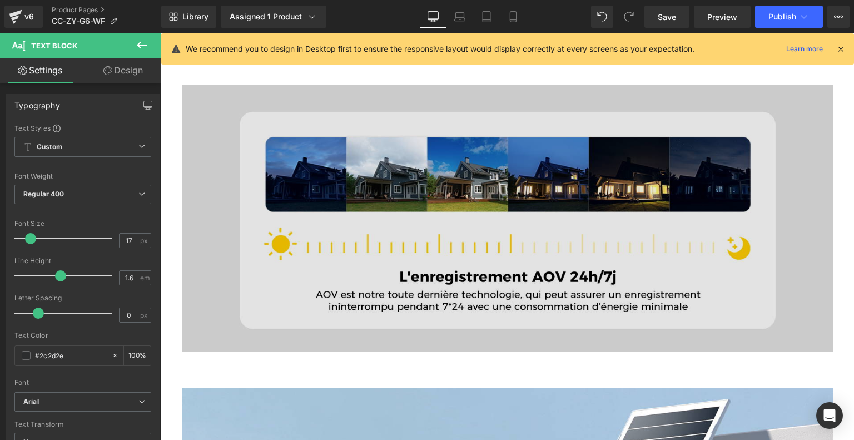
click at [280, 193] on img at bounding box center [507, 218] width 651 height 267
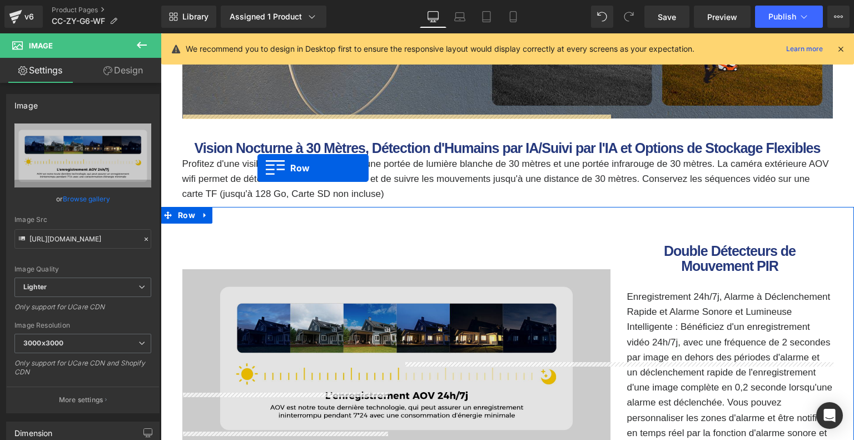
scroll to position [1221, 0]
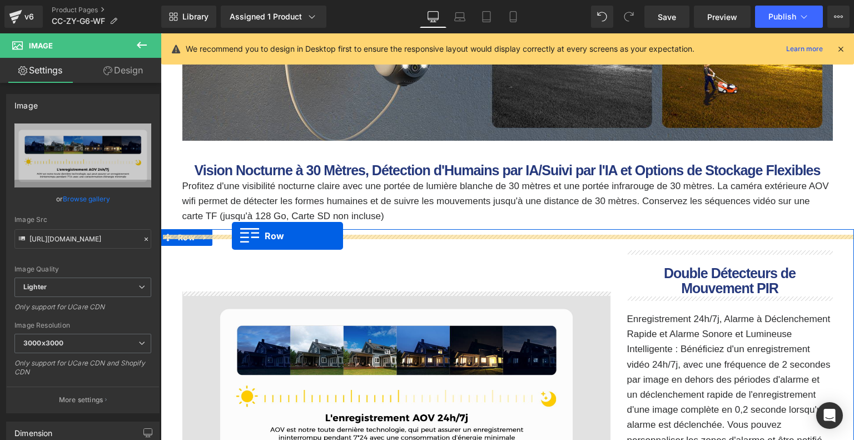
drag, startPoint x: 180, startPoint y: 180, endPoint x: 232, endPoint y: 236, distance: 76.4
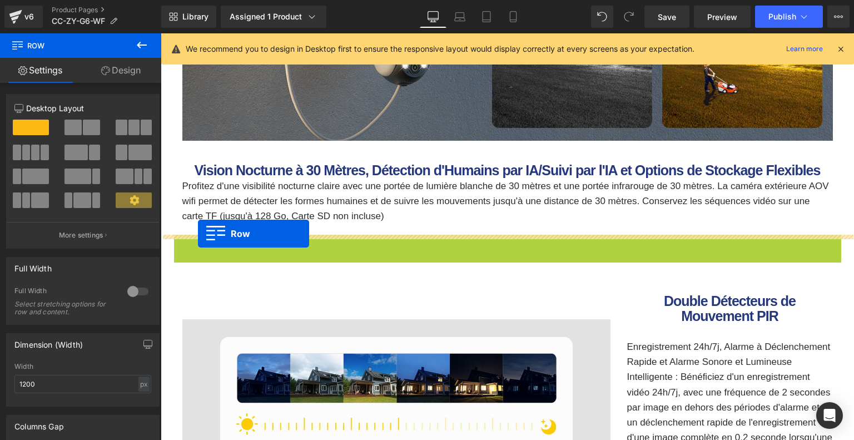
drag, startPoint x: 182, startPoint y: 248, endPoint x: 198, endPoint y: 234, distance: 21.7
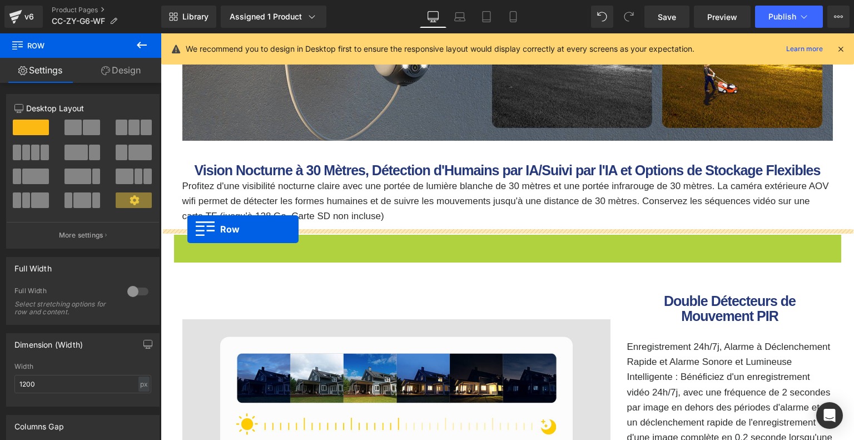
drag, startPoint x: 181, startPoint y: 248, endPoint x: 187, endPoint y: 229, distance: 20.1
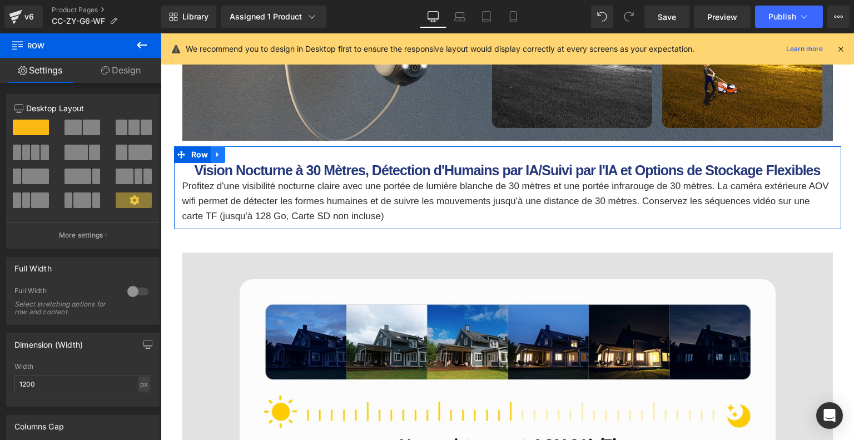
click at [218, 157] on icon at bounding box center [218, 155] width 8 height 8
click at [229, 155] on icon at bounding box center [233, 155] width 8 height 8
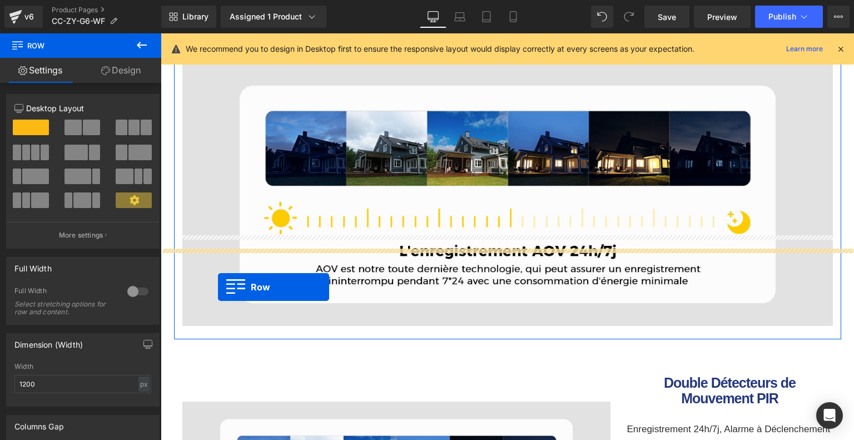
scroll to position [1555, 0]
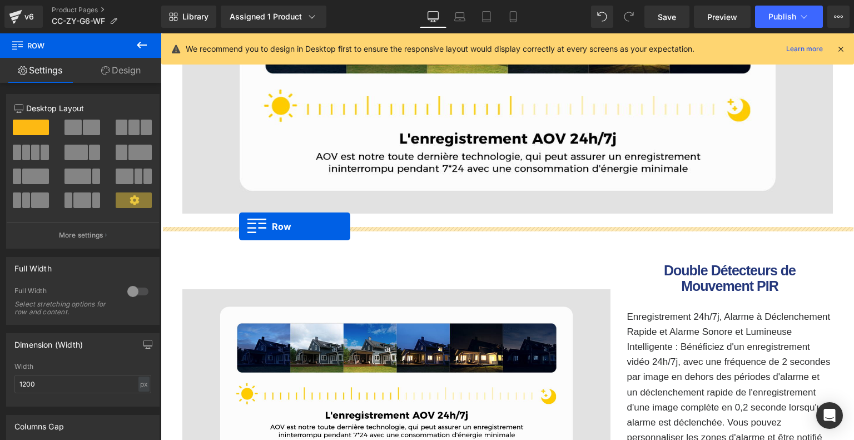
drag, startPoint x: 181, startPoint y: 237, endPoint x: 239, endPoint y: 226, distance: 58.9
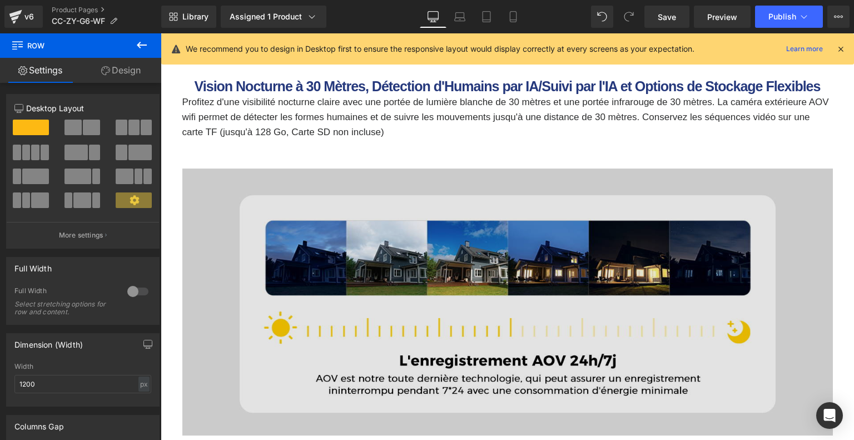
scroll to position [1471, 0]
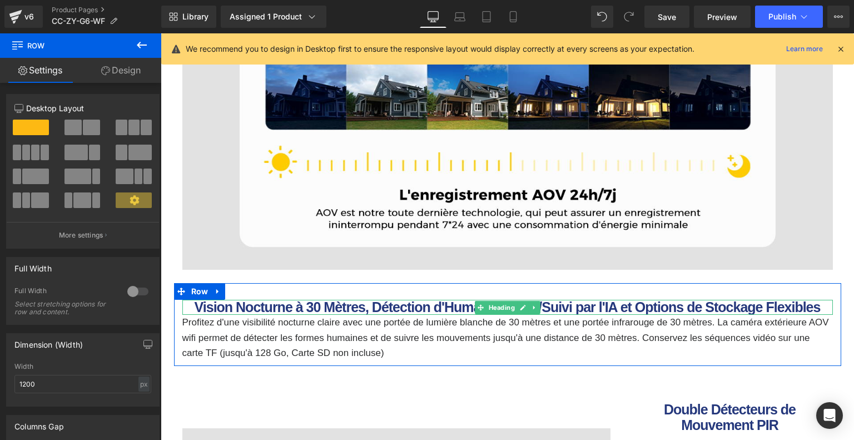
click at [291, 305] on b "Vision Nocturne à 30 Mètres, Détection d'Humains par IA/Suivi par l'IA et Optio…" at bounding box center [508, 307] width 626 height 16
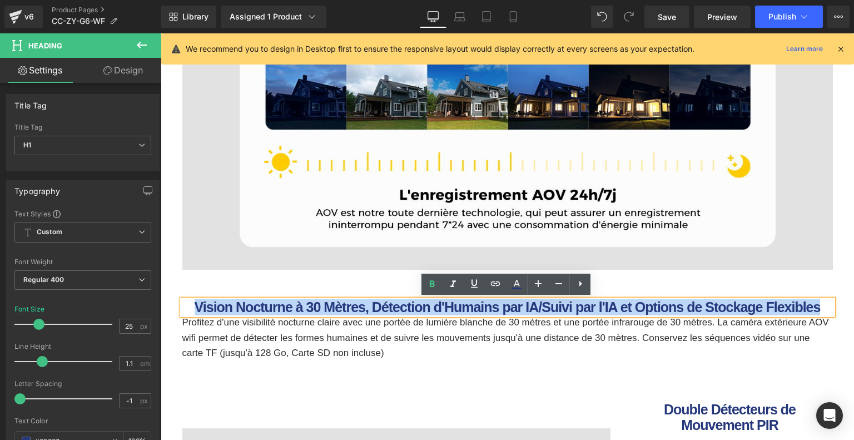
drag, startPoint x: 270, startPoint y: 302, endPoint x: 845, endPoint y: 296, distance: 575.6
paste div
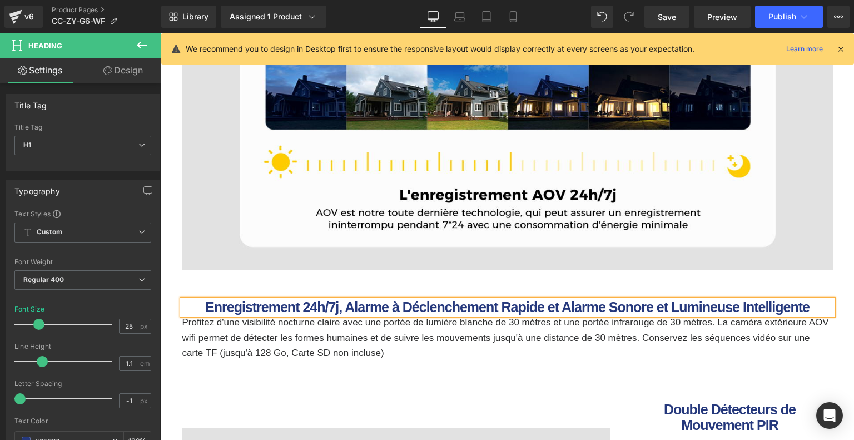
click at [335, 329] on p "Profitez d'une visibilité nocturne claire avec une portée de lumière blanche de…" at bounding box center [507, 338] width 651 height 46
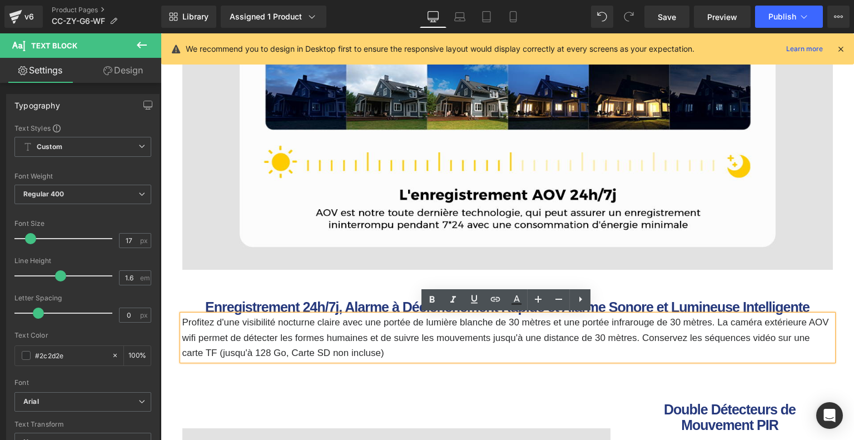
click at [175, 322] on div "Enregistrement 24h/7j, Alarme à Déclenchement Rapide et Alarme Sonore et Lumine…" at bounding box center [507, 330] width 667 height 61
paste div
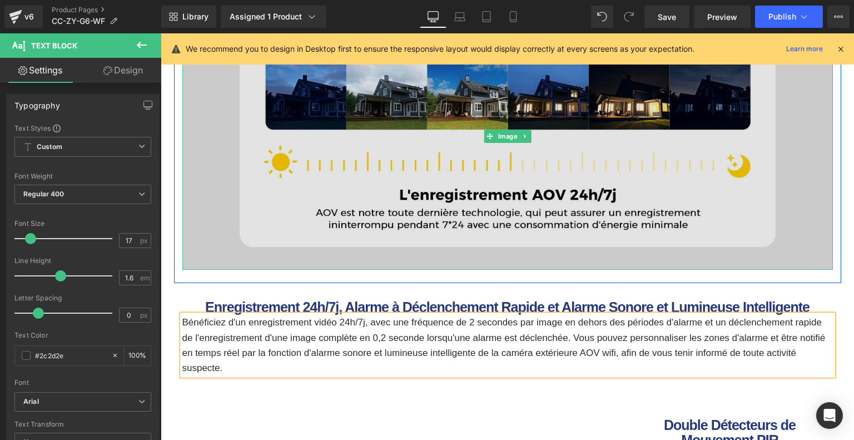
click at [607, 199] on img at bounding box center [507, 136] width 651 height 267
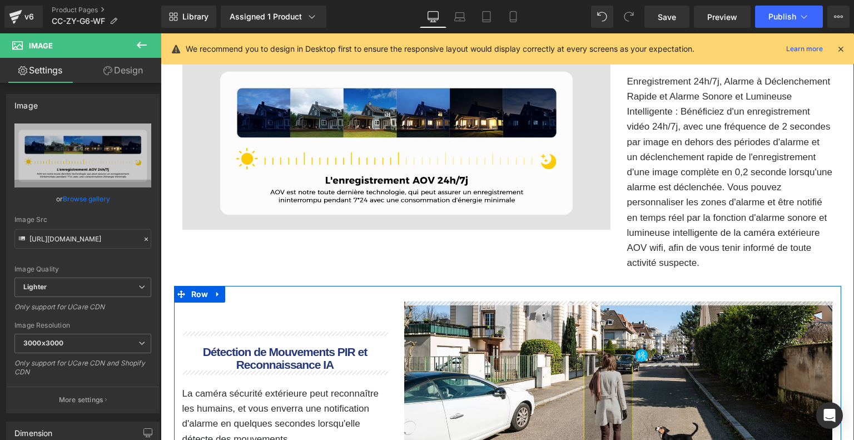
scroll to position [1638, 0]
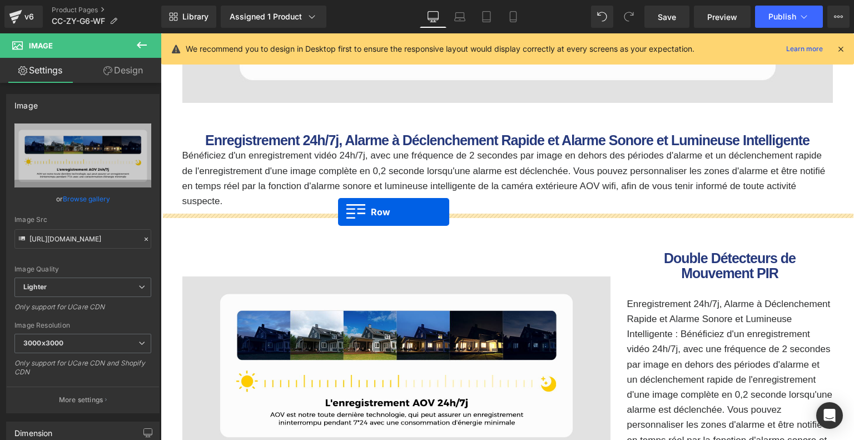
drag, startPoint x: 178, startPoint y: 167, endPoint x: 338, endPoint y: 212, distance: 166.4
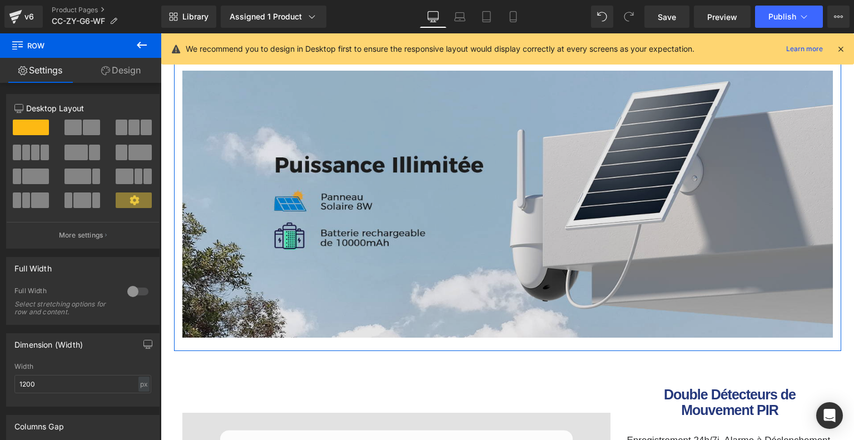
scroll to position [1749, 0]
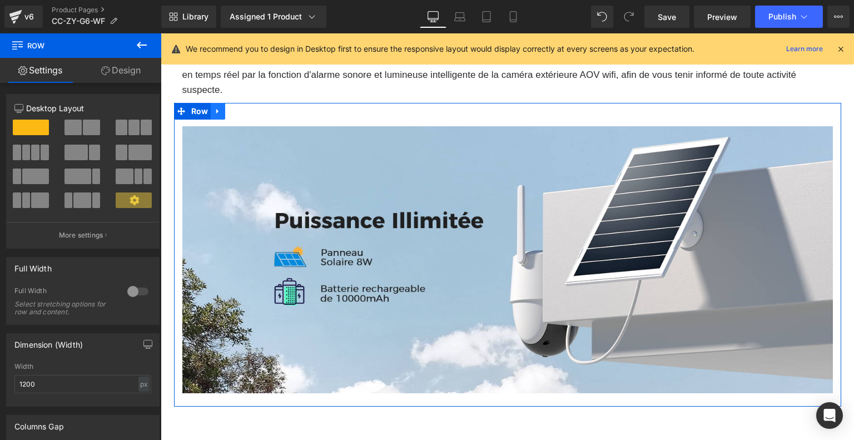
click at [216, 112] on icon at bounding box center [218, 111] width 8 height 8
click at [230, 111] on icon at bounding box center [233, 111] width 8 height 8
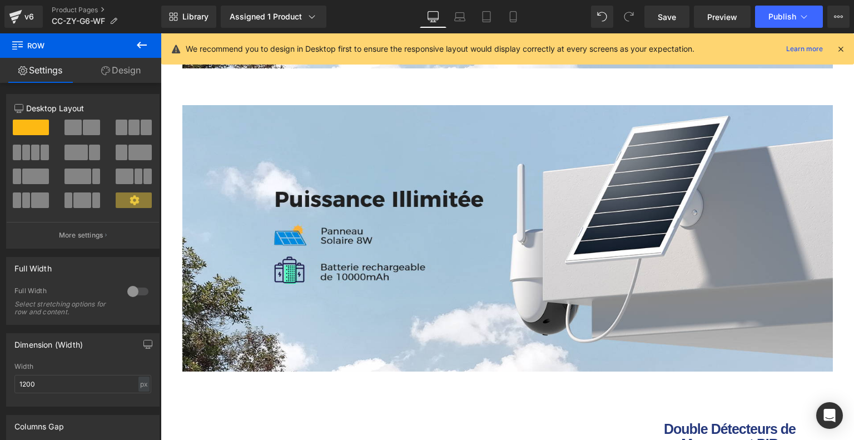
scroll to position [2078, 0]
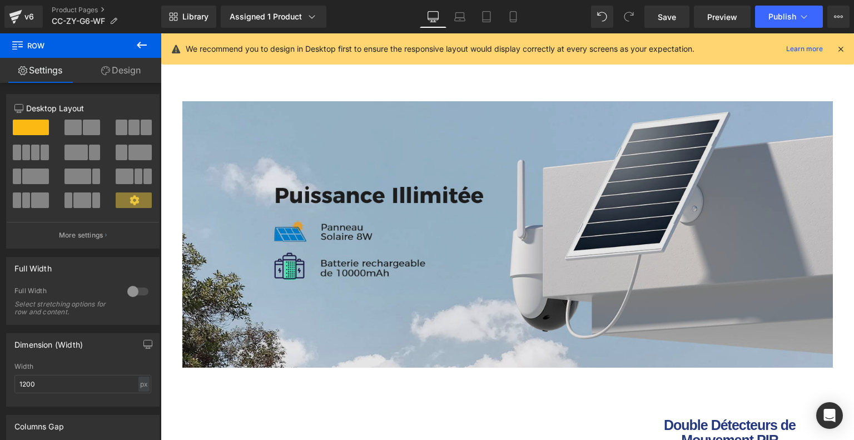
click at [414, 193] on img at bounding box center [507, 234] width 651 height 267
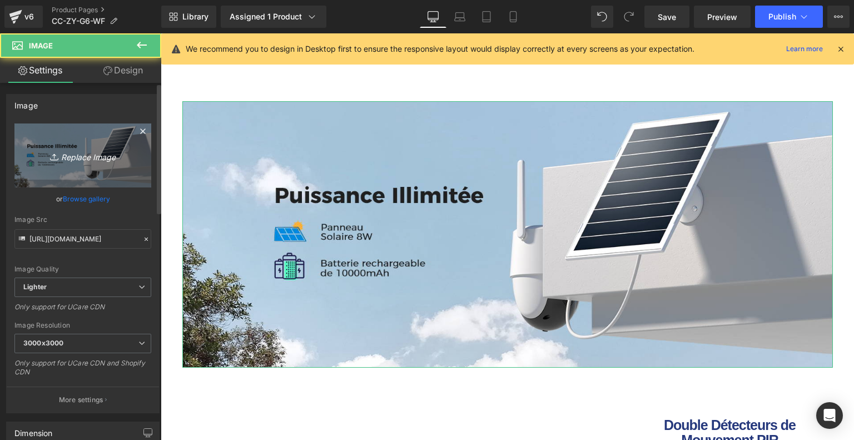
click at [102, 161] on icon "Replace Image" at bounding box center [82, 155] width 89 height 14
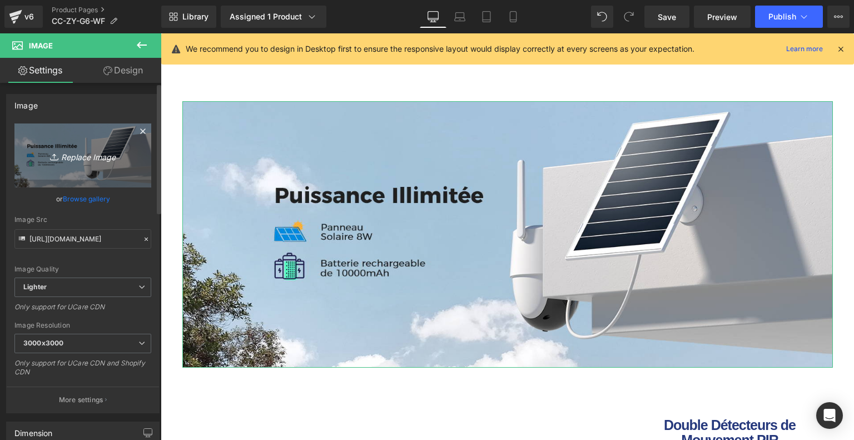
type input "C:\fakepath\b3b26f10-6ed9-4a0e-80b3-cb5c9d531b60.__CR0,0,1464,600_PT0_SX1464_V1…"
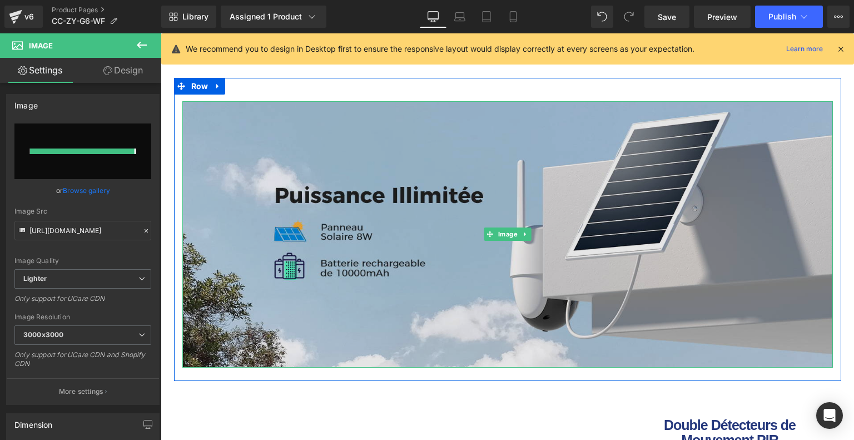
type input "[URL][DOMAIN_NAME]"
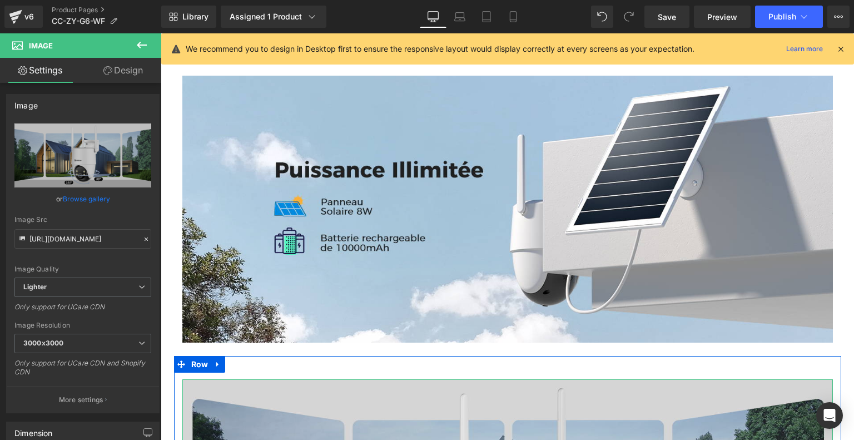
scroll to position [1688, 0]
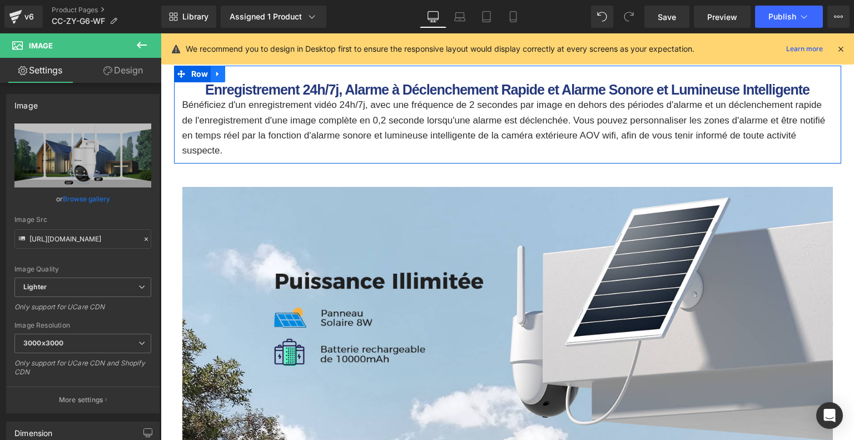
click at [214, 74] on icon at bounding box center [218, 74] width 8 height 8
click at [231, 74] on icon at bounding box center [233, 74] width 8 height 8
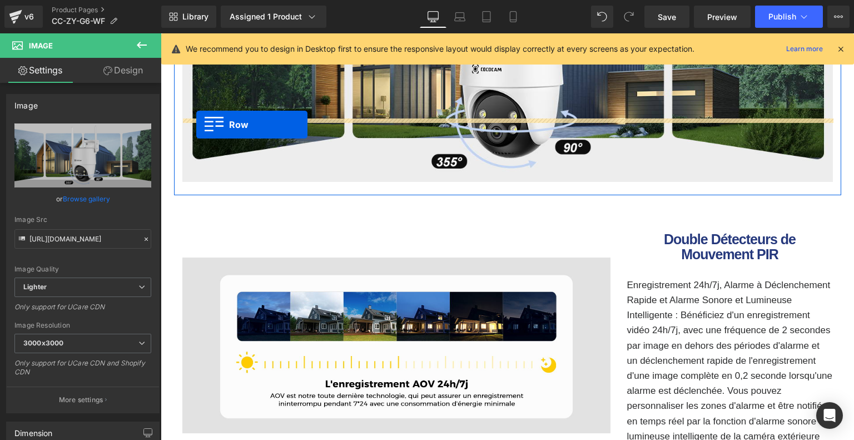
scroll to position [2356, 0]
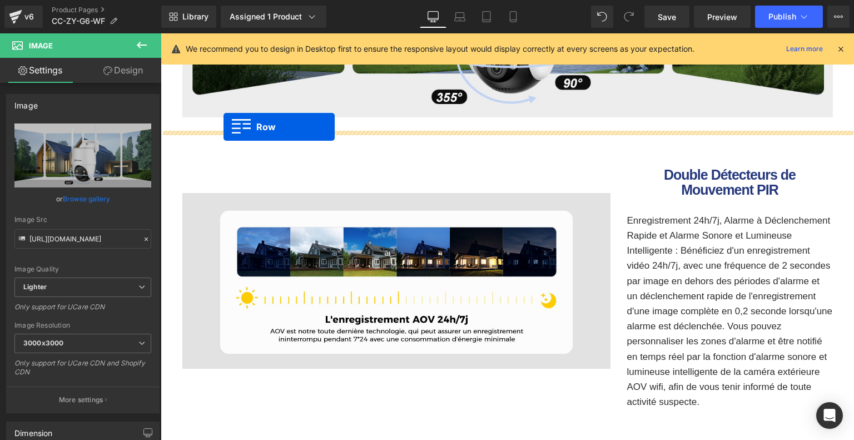
drag, startPoint x: 179, startPoint y: 175, endPoint x: 224, endPoint y: 127, distance: 65.7
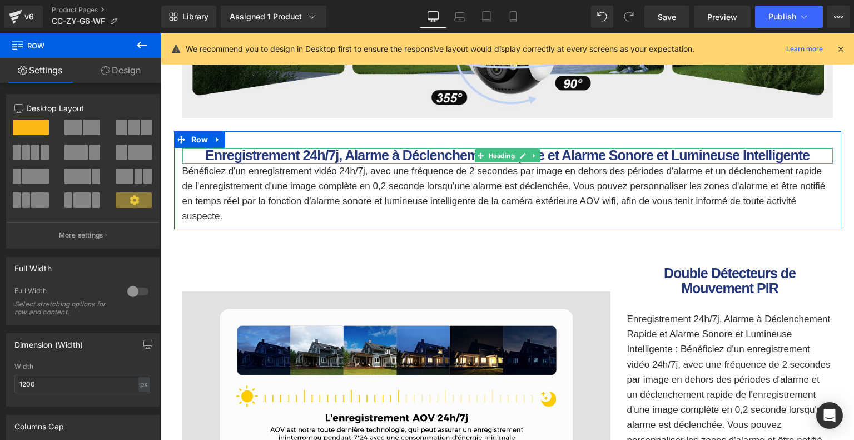
click at [294, 153] on b "Enregistrement 24h/7j, Alarme à Déclenchement Rapide et Alarme Sonore et Lumine…" at bounding box center [507, 155] width 605 height 16
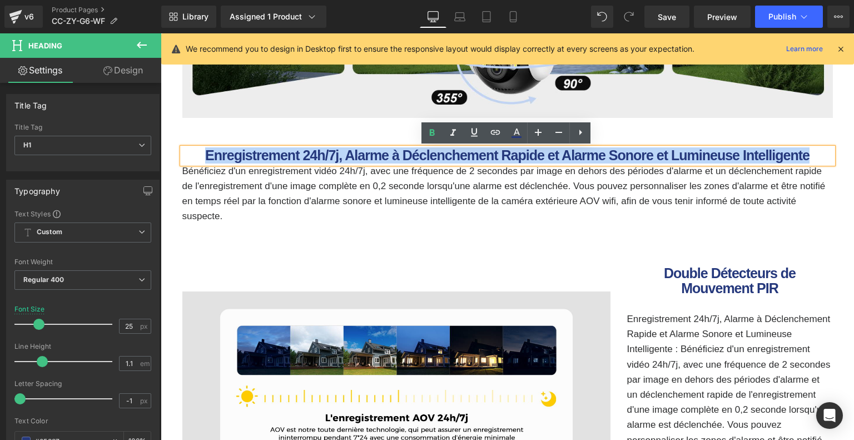
drag, startPoint x: 206, startPoint y: 155, endPoint x: 814, endPoint y: 153, distance: 608.4
click at [814, 153] on h1 "Enregistrement 24h/7j, Alarme à Déclenchement Rapide et Alarme Sonore et Lumine…" at bounding box center [507, 156] width 651 height 16
paste div
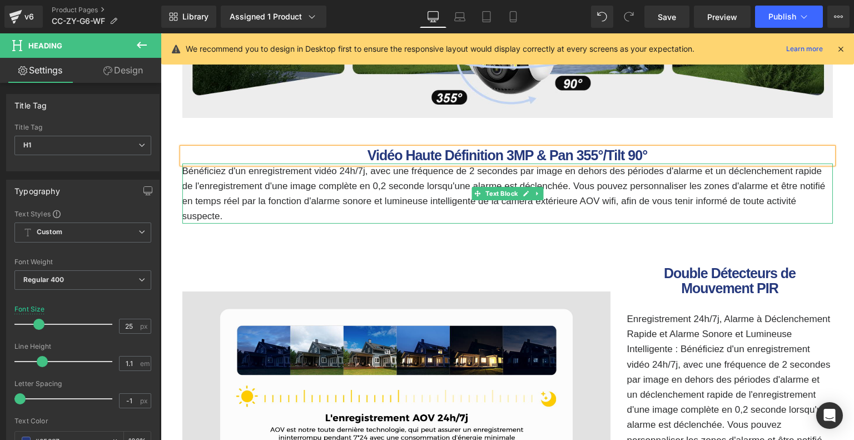
click at [310, 182] on p "Bénéficiez d'un enregistrement vidéo 24h/7j, avec une fréquence de 2 secondes p…" at bounding box center [507, 194] width 651 height 61
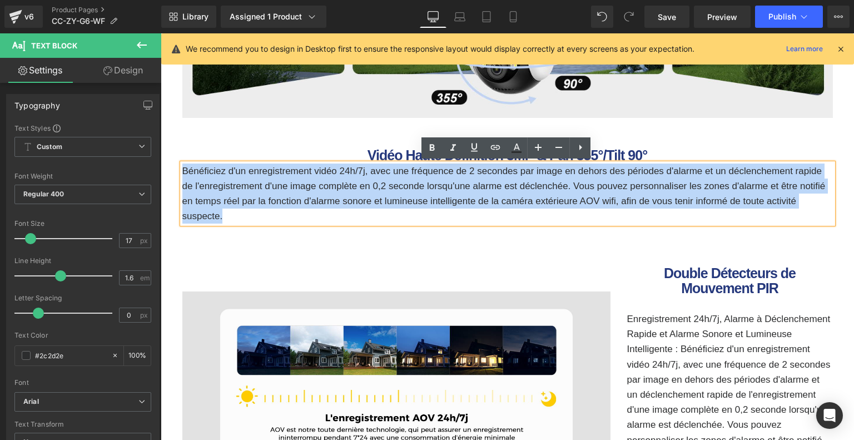
drag, startPoint x: 181, startPoint y: 171, endPoint x: 233, endPoint y: 214, distance: 67.6
click at [233, 214] on p "Bénéficiez d'un enregistrement vidéo 24h/7j, avec une fréquence de 2 secondes p…" at bounding box center [507, 194] width 651 height 61
paste div
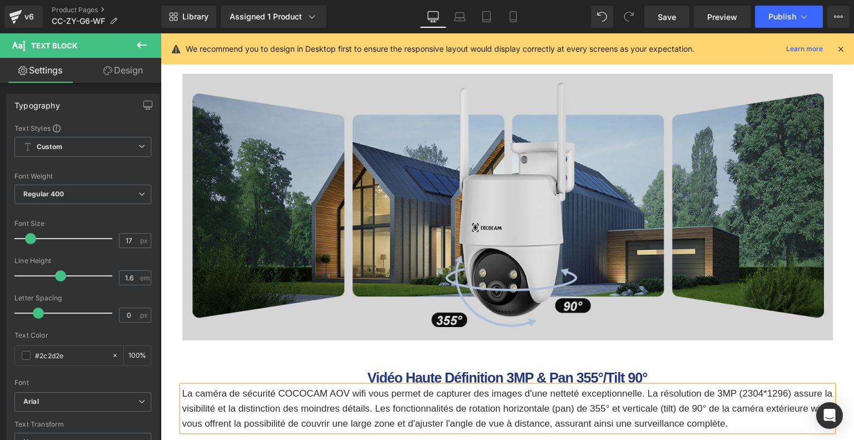
scroll to position [1994, 0]
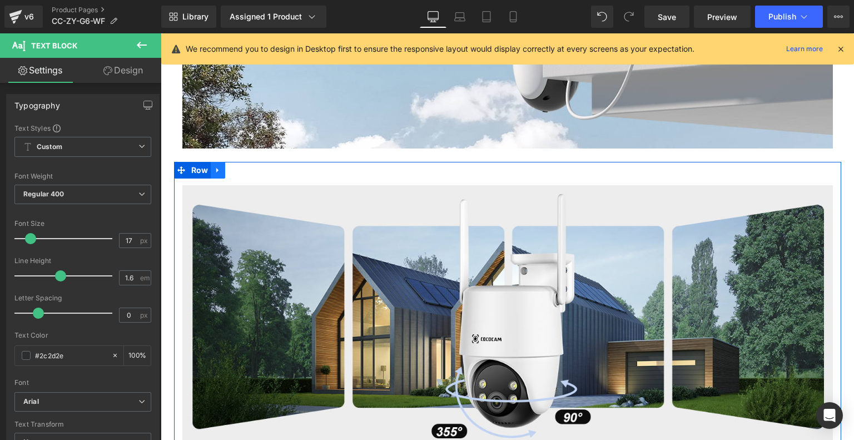
click at [221, 172] on link at bounding box center [218, 170] width 14 height 17
click at [230, 169] on icon at bounding box center [233, 170] width 8 height 8
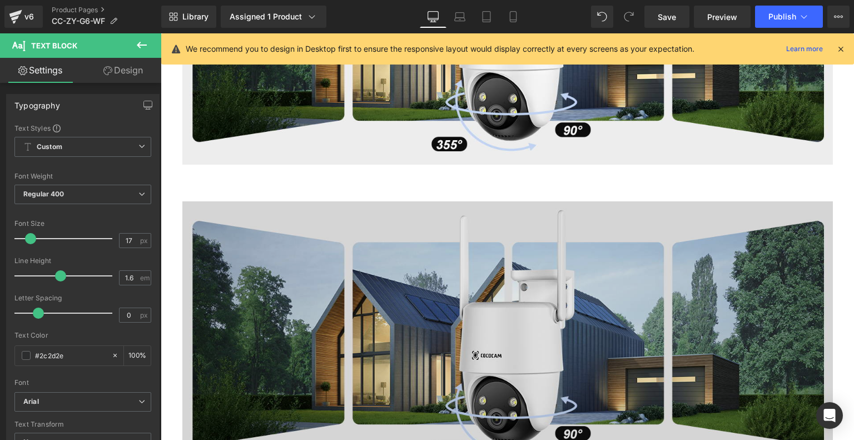
scroll to position [2381, 0]
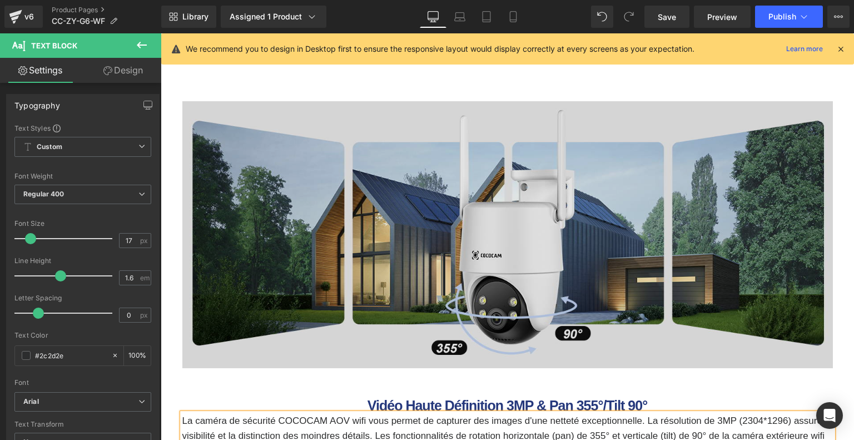
click at [302, 212] on img at bounding box center [507, 234] width 651 height 267
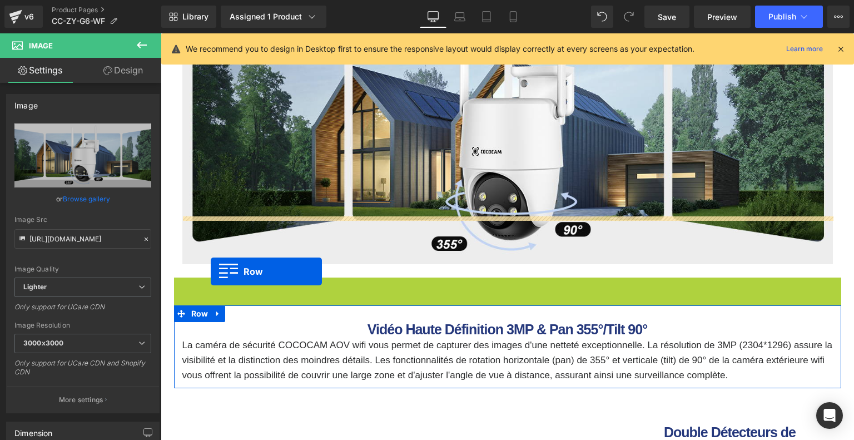
scroll to position [2328, 0]
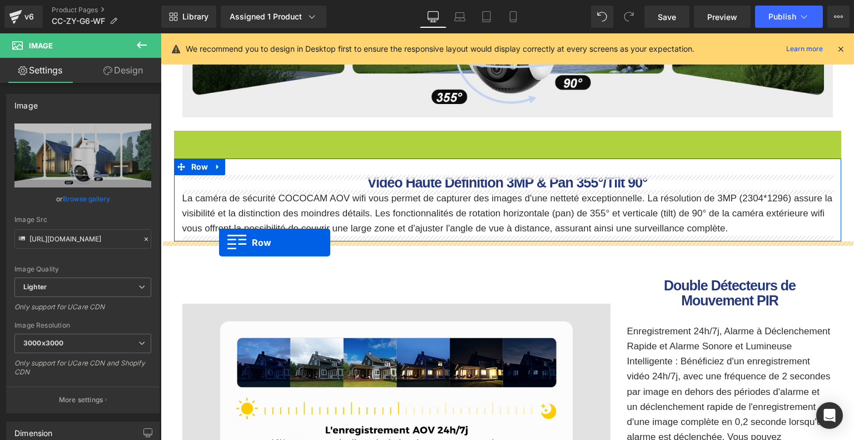
drag, startPoint x: 179, startPoint y: 85, endPoint x: 219, endPoint y: 242, distance: 162.5
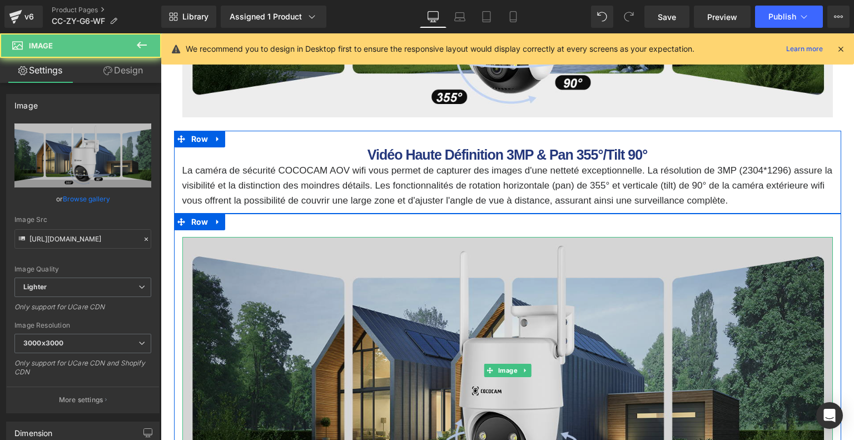
click at [280, 278] on img at bounding box center [507, 370] width 651 height 267
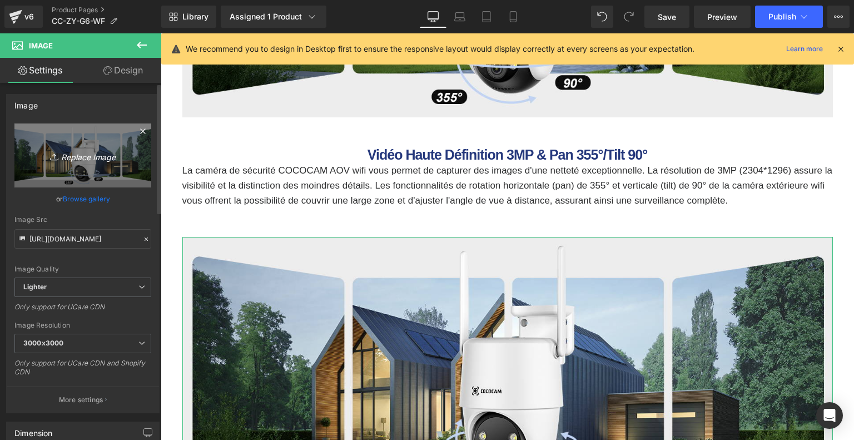
click at [96, 163] on link "Replace Image" at bounding box center [82, 155] width 137 height 64
type input "C:\fakepath\2e85ed9d-45b3-4128-84a4-c4eb2038c6ce.__CR0,0,1464,600_PT0_SX1464_V1…"
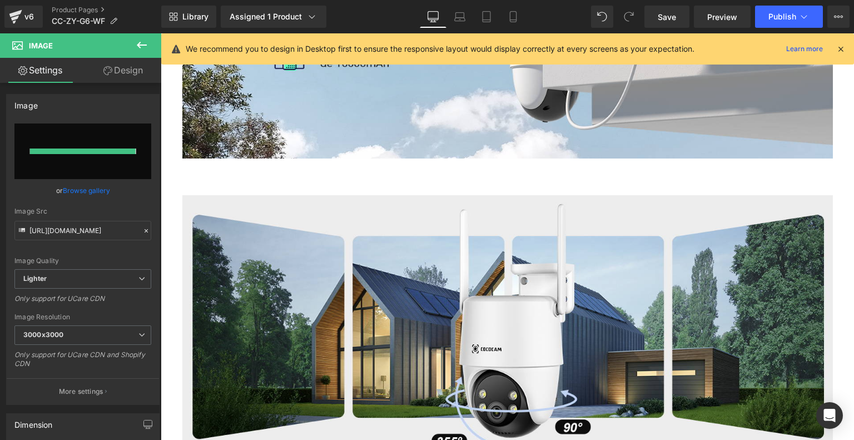
type input "https://ucarecdn.com/6ca5893b-b24d-4195-bc34-a9e670b897c7/-/format/auto/-/previ…"
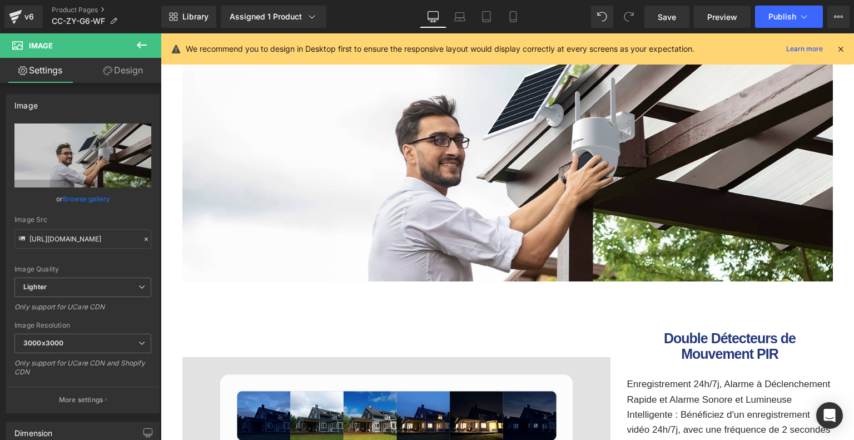
scroll to position [2717, 0]
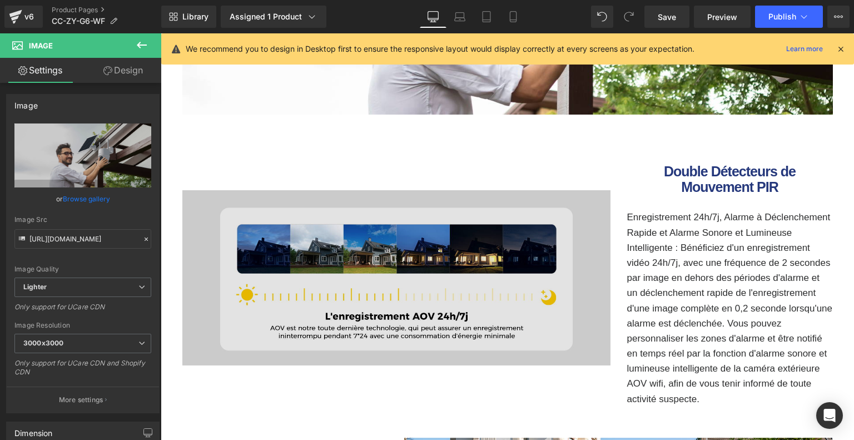
click at [354, 228] on img at bounding box center [396, 278] width 428 height 176
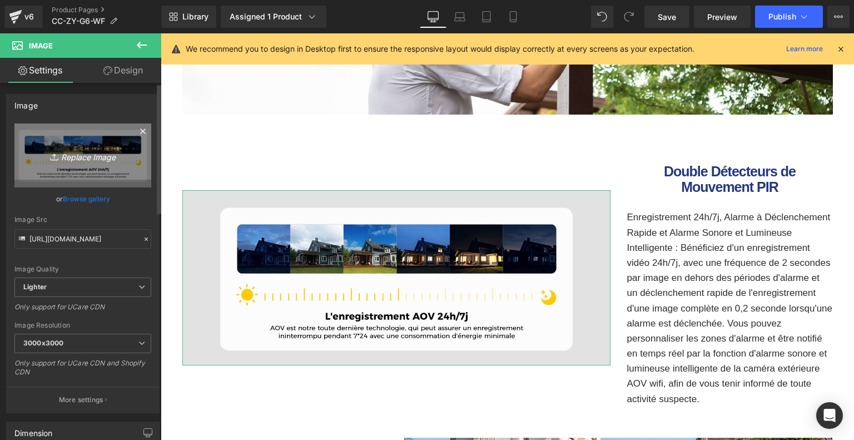
click at [82, 156] on icon "Replace Image" at bounding box center [82, 155] width 89 height 14
type input "C:\fakepath\957acde6-02b9-4232-82b4-0a01f2702090.__CR0,0,1464,600_PT0_SX1464_V1…"
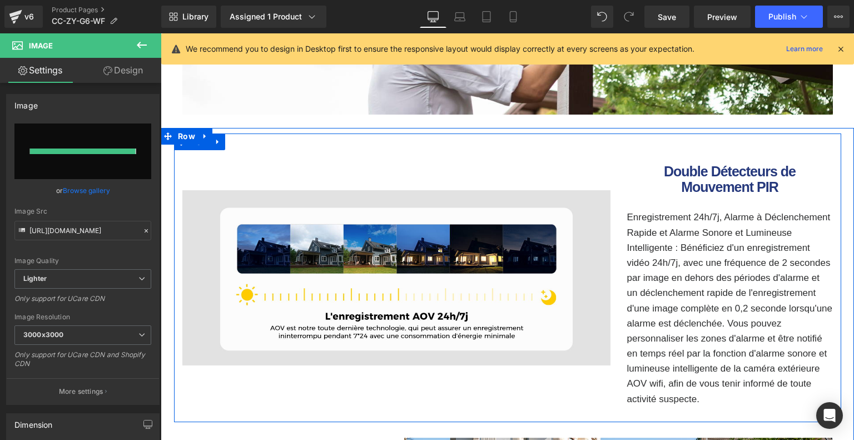
type input "https://ucarecdn.com/621c3ec7-64d9-46a1-a5da-74a2637deb61/-/format/auto/-/previ…"
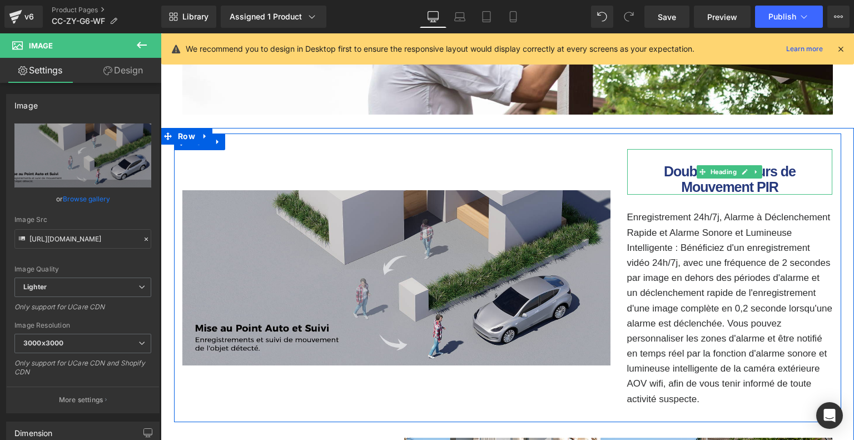
click at [687, 175] on b "Double Détecteurs de Mouvement PIR" at bounding box center [730, 179] width 132 height 31
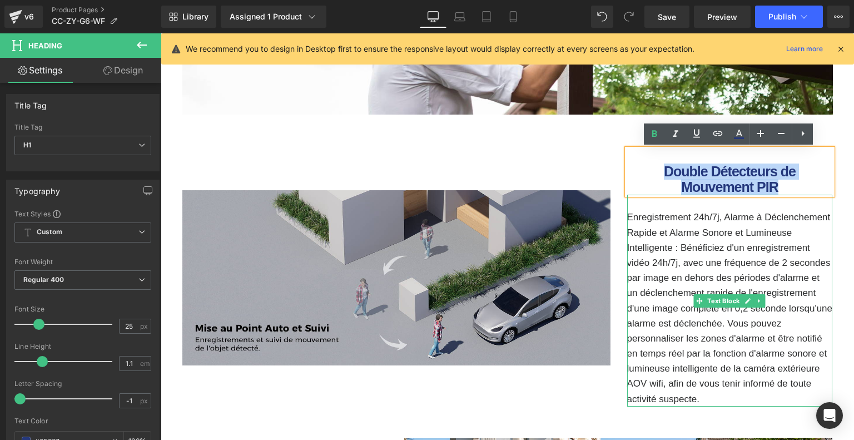
drag, startPoint x: 667, startPoint y: 171, endPoint x: 786, endPoint y: 197, distance: 122.0
click at [786, 197] on div "Double Détecteurs de Mouvement PIR Heading Enregistrement 24h/7j, Alarme à Décl…" at bounding box center [730, 277] width 222 height 257
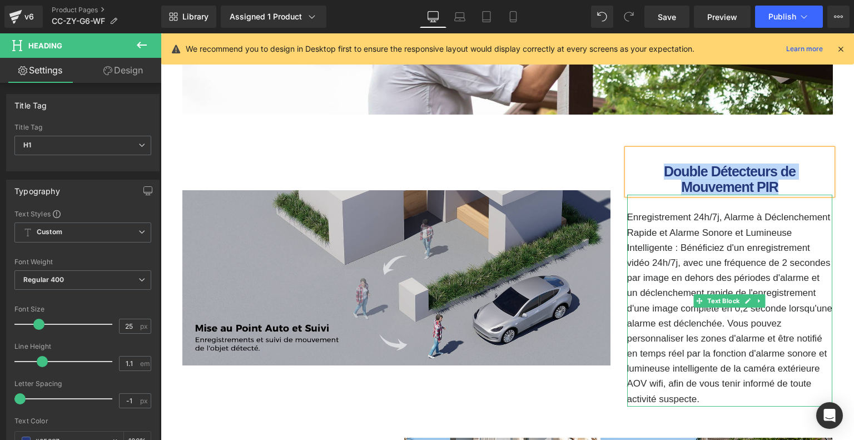
paste div
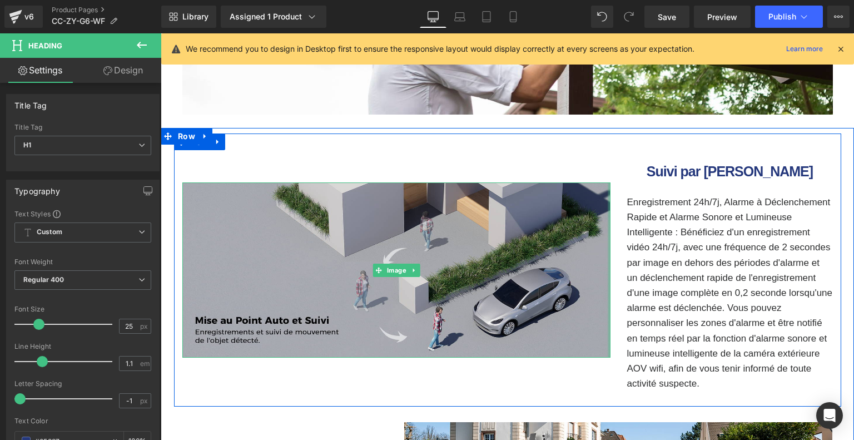
click at [654, 238] on p "Enregistrement 24h/7j, Alarme à Déclenchement Rapide et Alarme Sonore et Lumine…" at bounding box center [730, 293] width 206 height 196
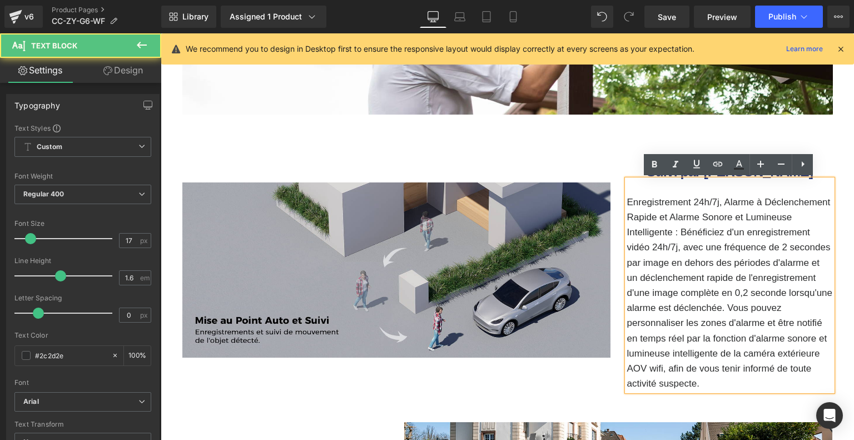
drag, startPoint x: 627, startPoint y: 200, endPoint x: 708, endPoint y: 383, distance: 200.2
click at [708, 383] on p "Enregistrement 24h/7j, Alarme à Déclenchement Rapide et Alarme Sonore et Lumine…" at bounding box center [730, 293] width 206 height 196
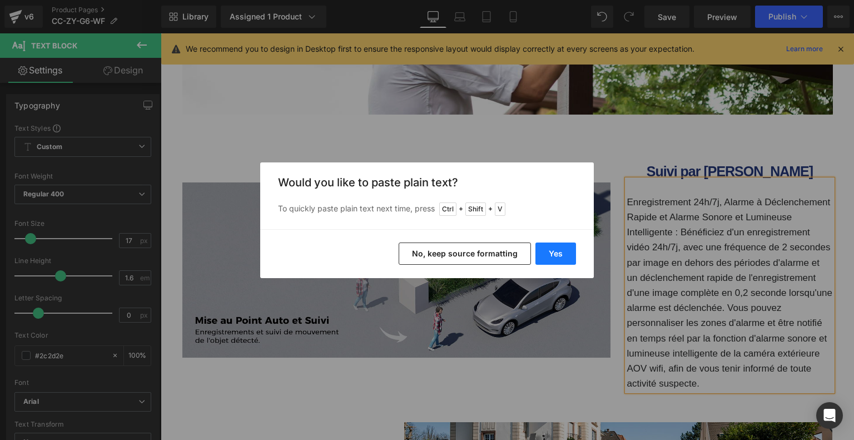
click at [559, 252] on button "Yes" at bounding box center [556, 253] width 41 height 22
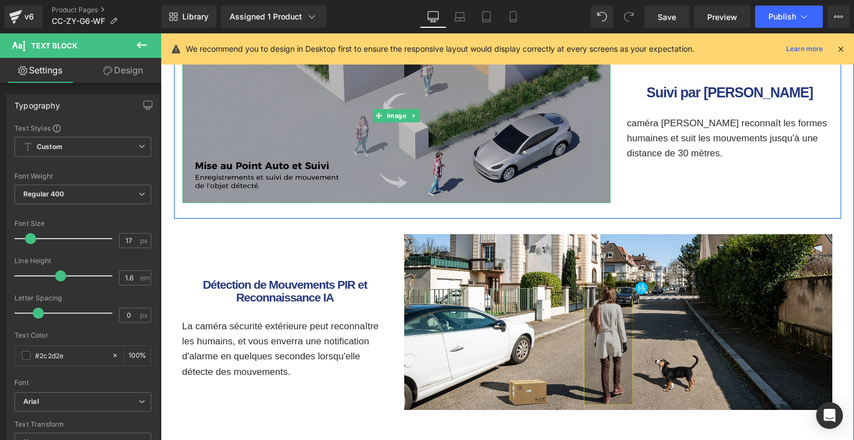
scroll to position [2884, 0]
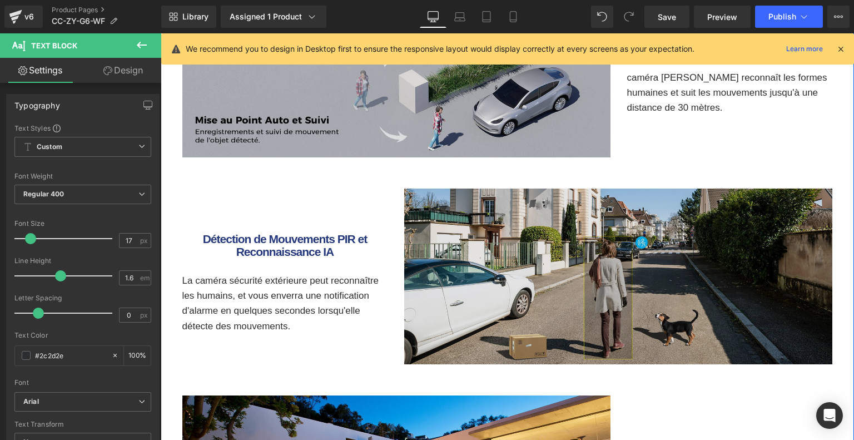
click at [583, 249] on img at bounding box center [618, 277] width 428 height 176
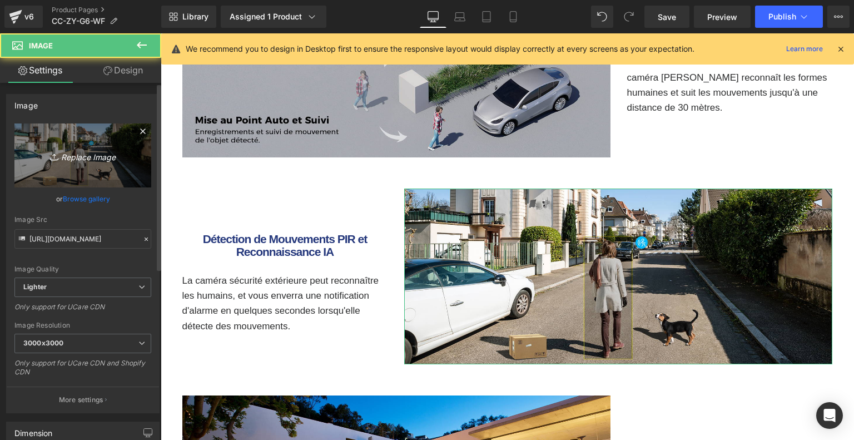
click at [76, 165] on link "Replace Image" at bounding box center [82, 155] width 137 height 64
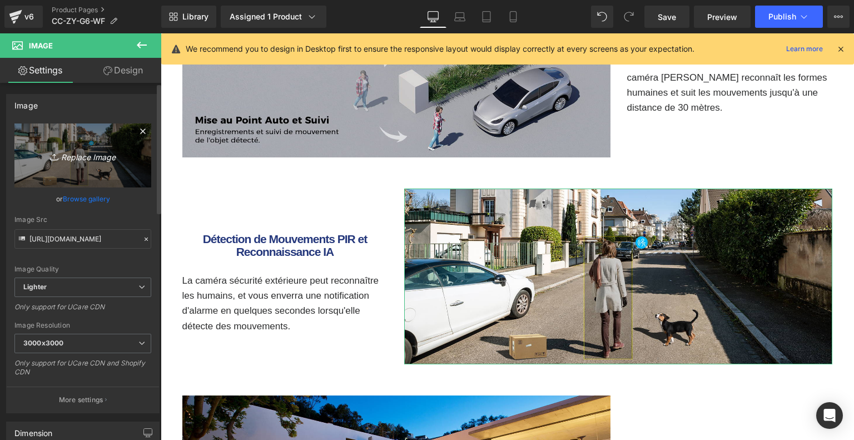
type input "C:\fakepath\b8c1aae8-90c3-4e1a-9809-ca0bdf2fa566.__CR0,0,1464,600_PT0_SX1464_V1…"
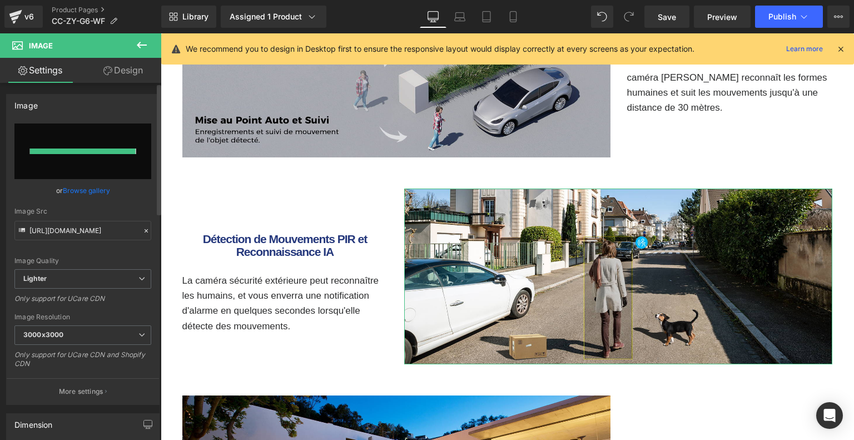
type input "https://ucarecdn.com/affb7d18-ac02-44d4-aa1a-a827815c78b5/-/format/auto/-/previ…"
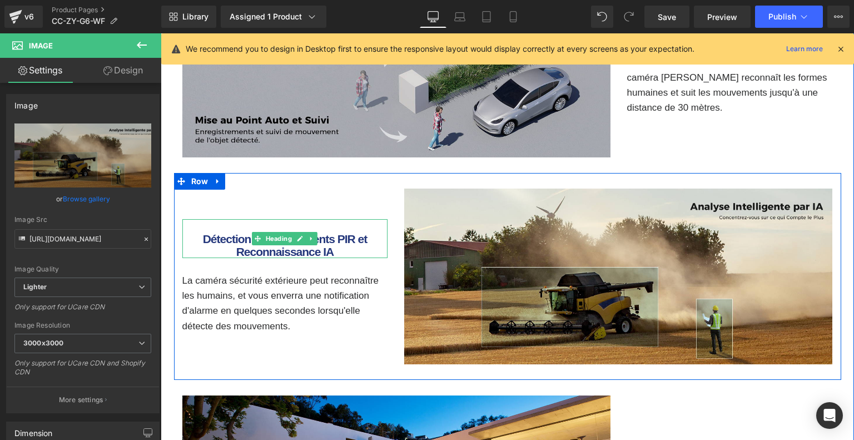
click at [217, 240] on b "Détection de Mouvements PIR et Reconnaissance IA" at bounding box center [285, 245] width 165 height 26
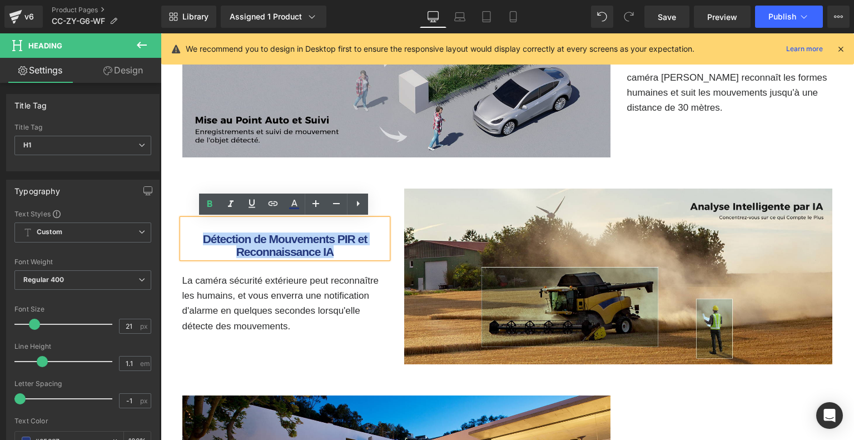
drag, startPoint x: 201, startPoint y: 237, endPoint x: 340, endPoint y: 255, distance: 139.6
click at [340, 255] on h1 "Détection de Mouvements PIR et Reconnaissance IA" at bounding box center [285, 245] width 206 height 26
paste div
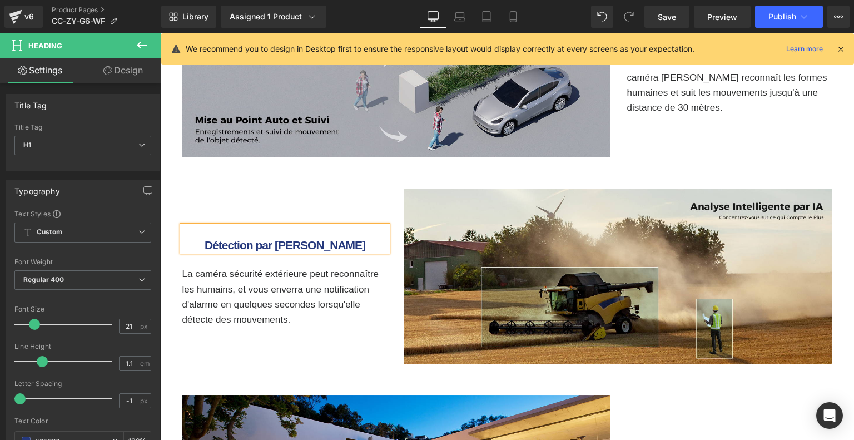
scroll to position [2890, 0]
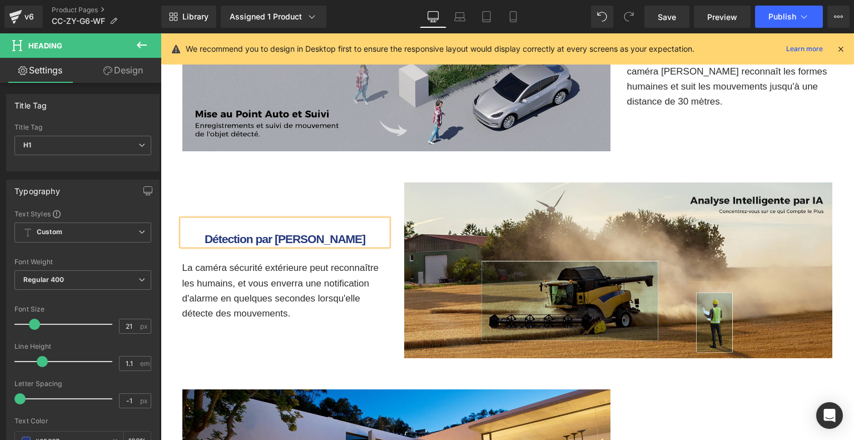
click at [231, 277] on p "La caméra sécurité extérieure peut reconnaître les humains, et vous enverra une…" at bounding box center [285, 290] width 206 height 61
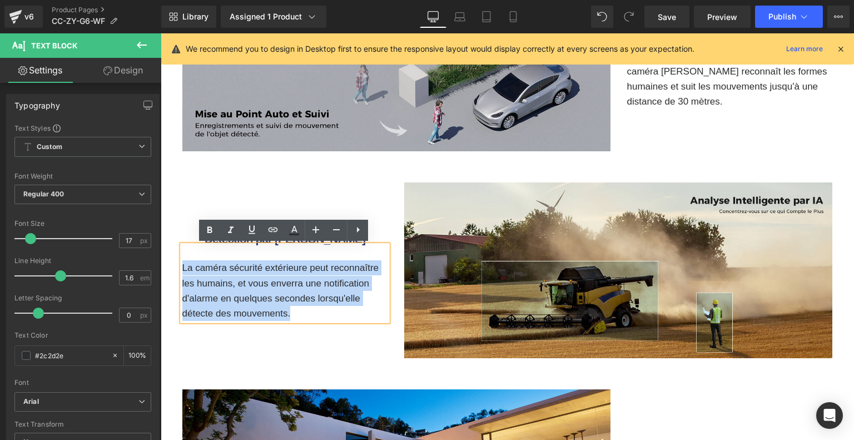
drag, startPoint x: 181, startPoint y: 266, endPoint x: 310, endPoint y: 309, distance: 135.9
click at [310, 309] on p "La caméra sécurité extérieure peut reconnaître les humains, et vous enverra une…" at bounding box center [285, 290] width 206 height 61
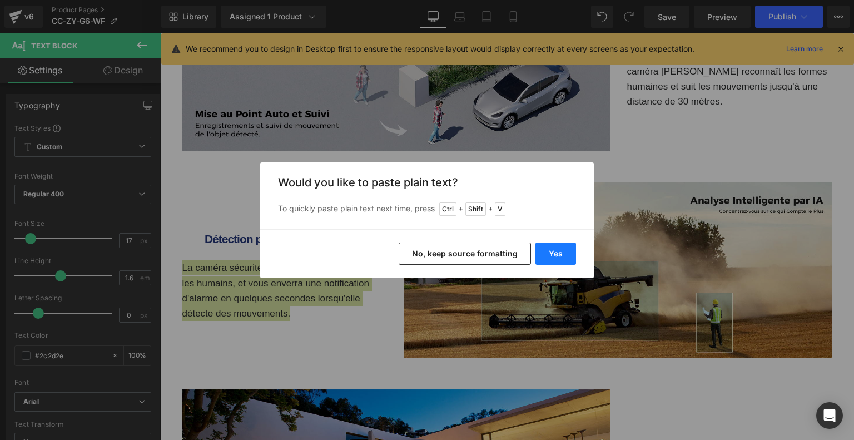
click at [572, 251] on button "Yes" at bounding box center [556, 253] width 41 height 22
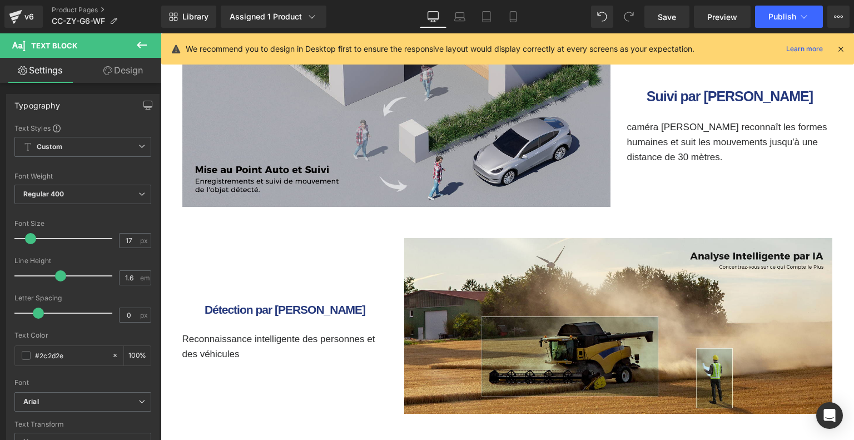
scroll to position [3113, 0]
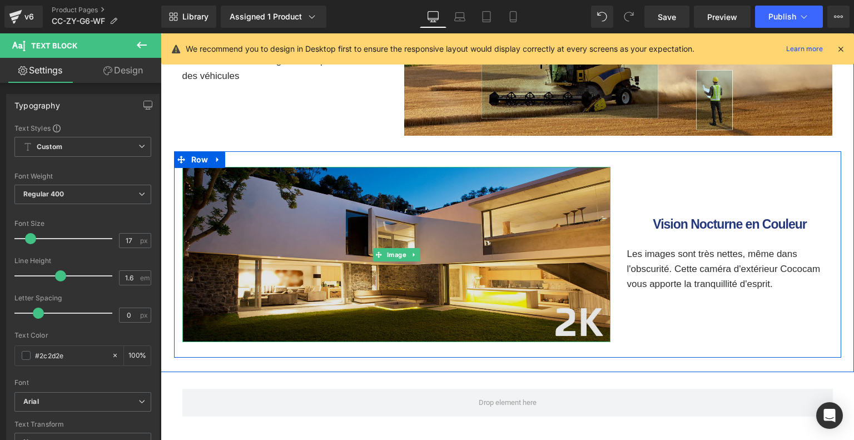
click at [400, 224] on img at bounding box center [396, 255] width 428 height 176
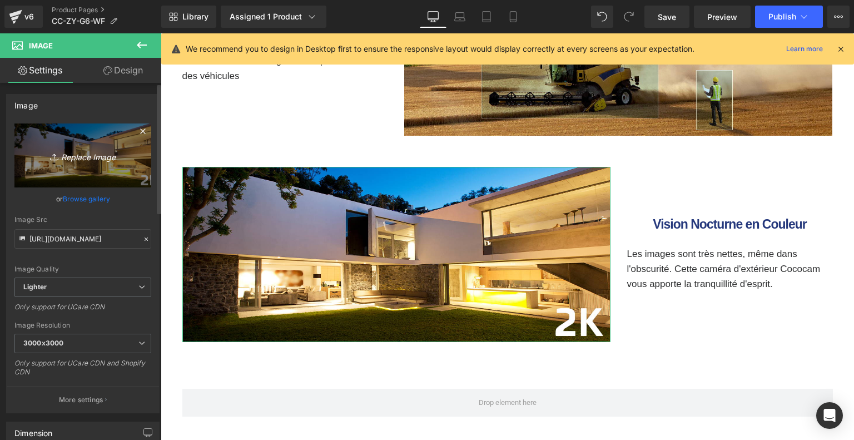
click at [62, 166] on link "Replace Image" at bounding box center [82, 155] width 137 height 64
type input "C:\fakepath\45788527-e4e4-4892-a878-30dcd4b825ab.__CR0,0,1464,600_PT0_SX1464_V1…"
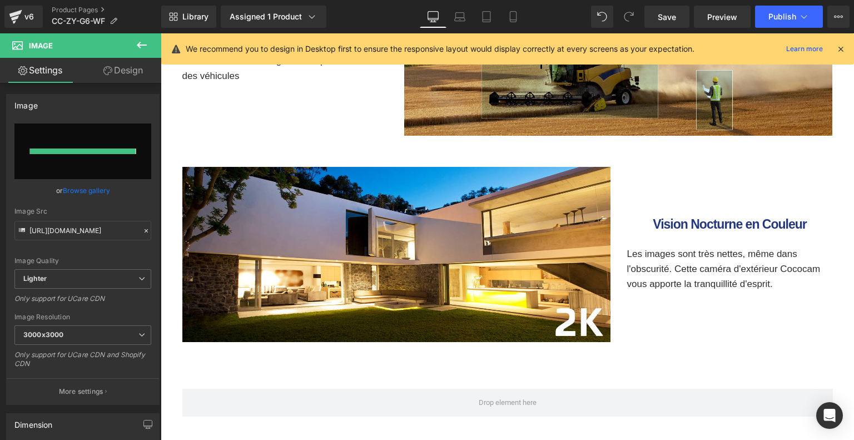
type input "https://ucarecdn.com/adc8f5e3-ea53-4146-ab76-5f1189fb5415/-/format/auto/-/previ…"
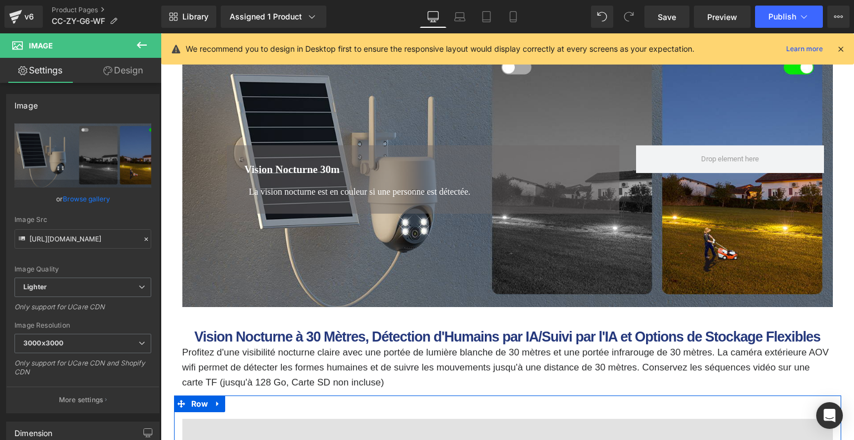
scroll to position [999, 0]
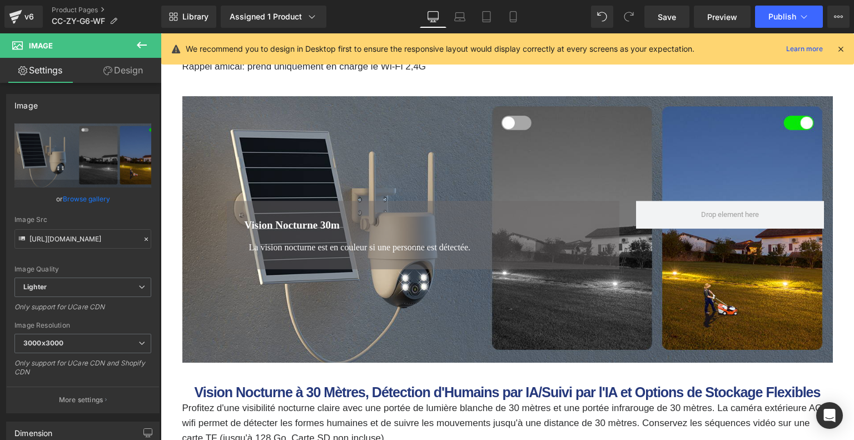
click at [325, 227] on font "Vision Nocturne 30m" at bounding box center [292, 225] width 95 height 12
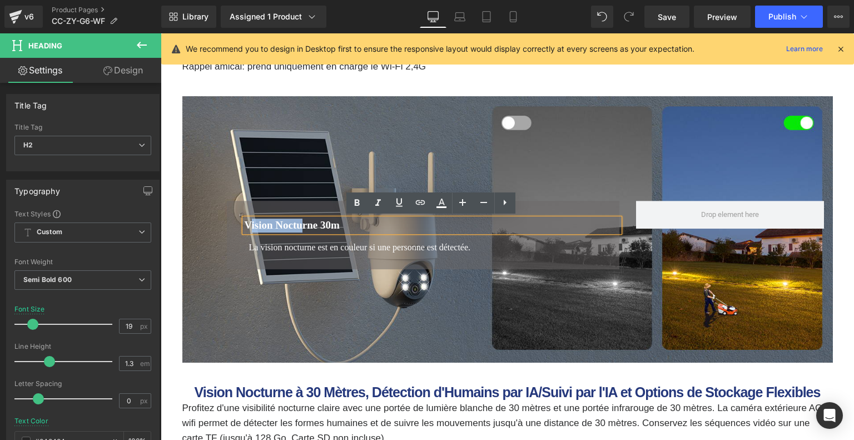
drag, startPoint x: 247, startPoint y: 224, endPoint x: 305, endPoint y: 221, distance: 57.9
click at [305, 221] on font "Vision Nocturne 30m" at bounding box center [292, 225] width 95 height 12
click at [353, 223] on h2 "Vision Nocturne 30m" at bounding box center [432, 226] width 375 height 14
drag, startPoint x: 353, startPoint y: 224, endPoint x: 231, endPoint y: 224, distance: 121.8
click at [231, 224] on div "Vision Nocturne 30m Heading La vision nocturne est en couleur si une personne e…" at bounding box center [423, 235] width 393 height 69
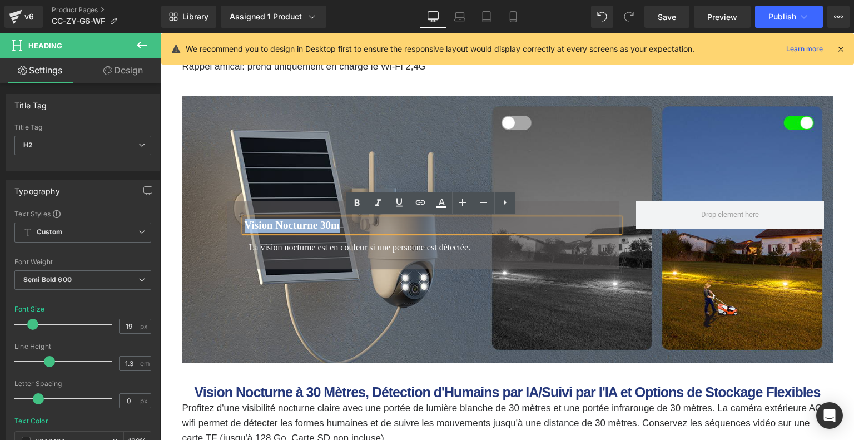
copy font "Vision Nocturne 30m"
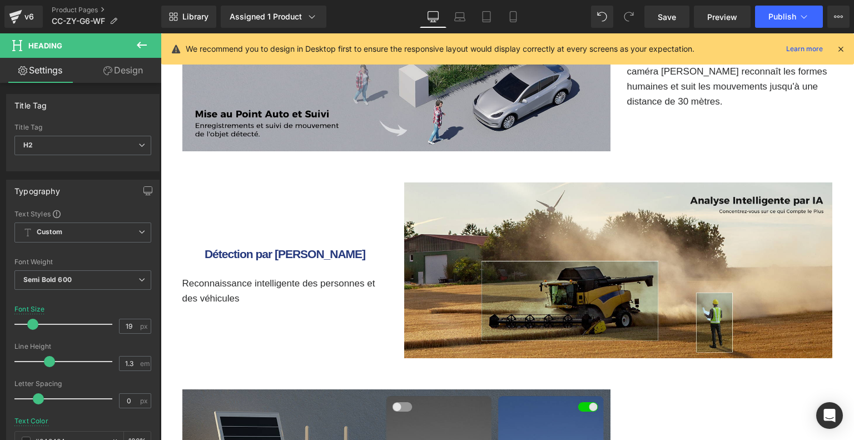
scroll to position [3168, 0]
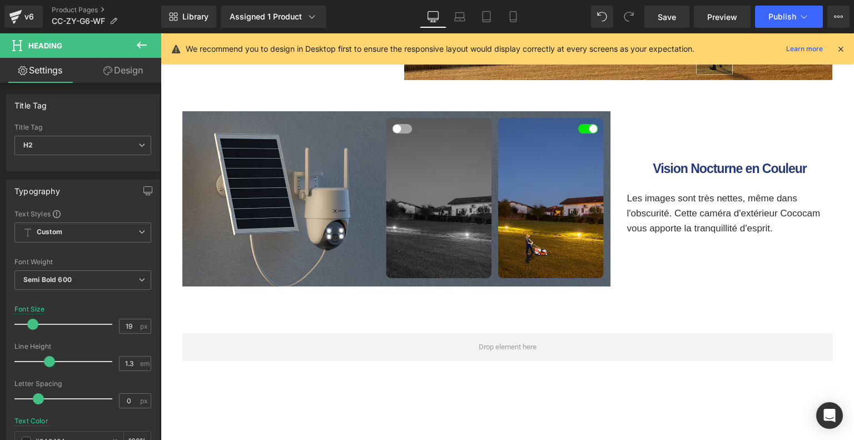
click at [676, 166] on b "Vision Nocturne en Couleur" at bounding box center [729, 168] width 153 height 14
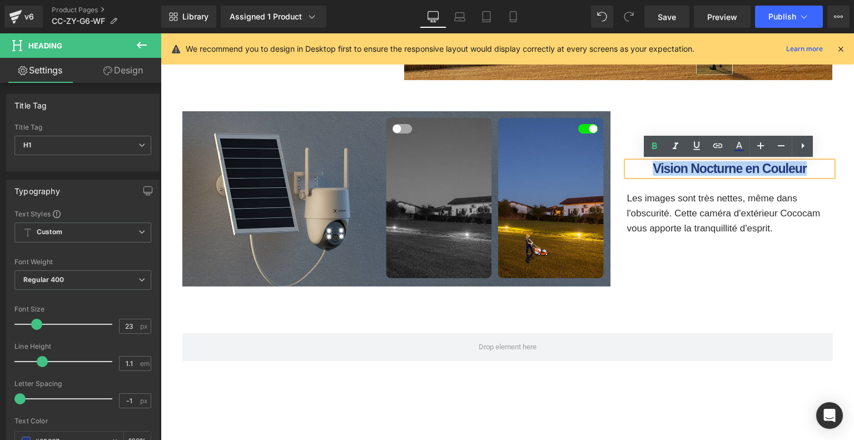
drag, startPoint x: 652, startPoint y: 166, endPoint x: 821, endPoint y: 164, distance: 168.5
click at [821, 164] on h1 "Vision Nocturne en Couleur" at bounding box center [730, 169] width 206 height 14
paste div
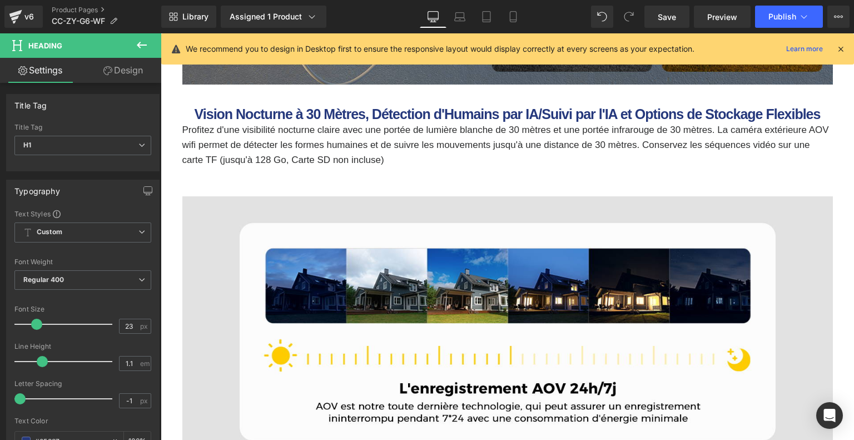
scroll to position [1111, 0]
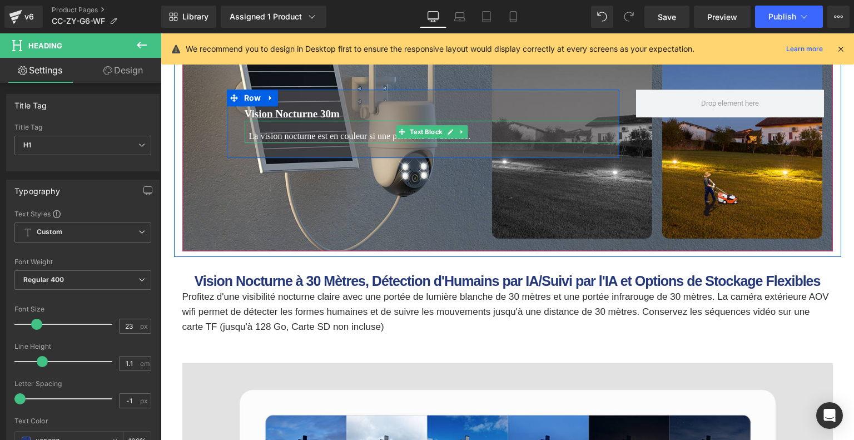
click at [351, 137] on font "La vision nocturne est en couleur si une personne est détectée." at bounding box center [360, 135] width 222 height 9
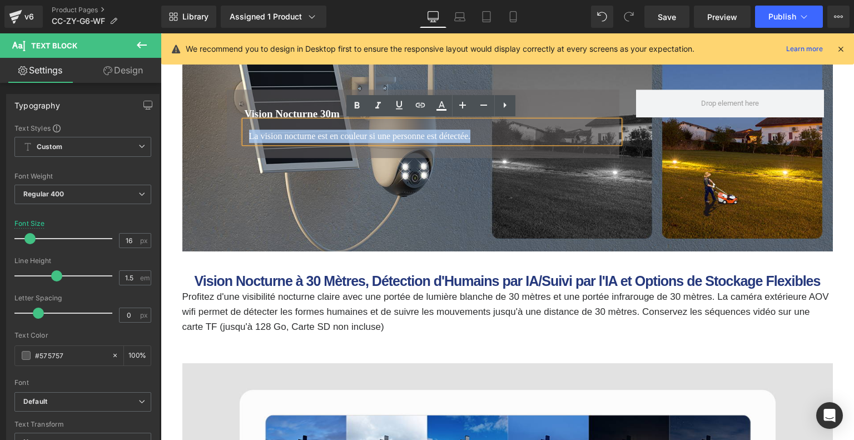
drag, startPoint x: 248, startPoint y: 135, endPoint x: 518, endPoint y: 140, distance: 270.3
click at [518, 140] on div "La vision nocturne est en couleur si une personne est détectée." at bounding box center [432, 132] width 375 height 22
copy font "La vision nocturne est en couleur si une personne est détectée."
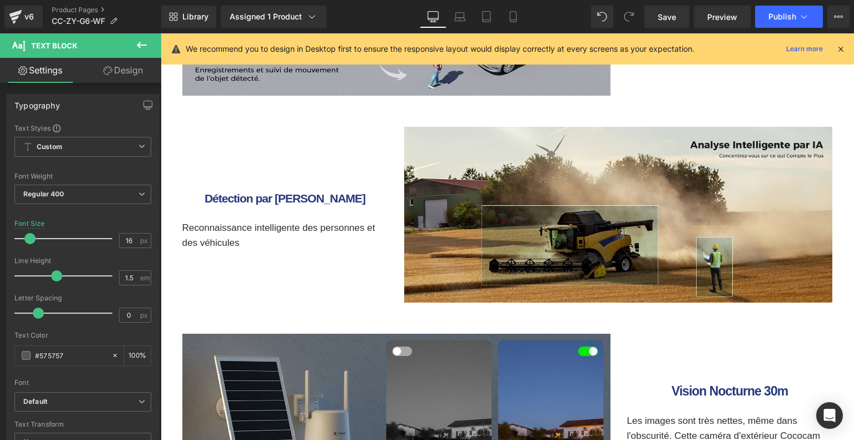
scroll to position [3113, 0]
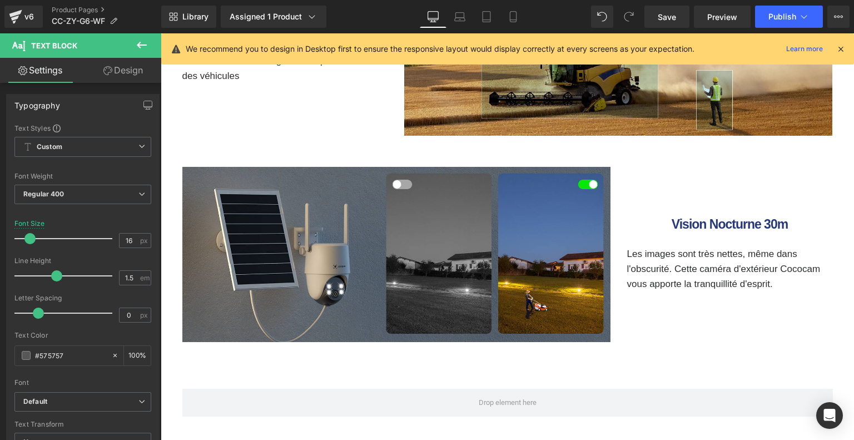
click at [656, 269] on p "Les images sont très nettes, même dans l'obscurité. Cette caméra d'extérieur Co…" at bounding box center [730, 269] width 206 height 46
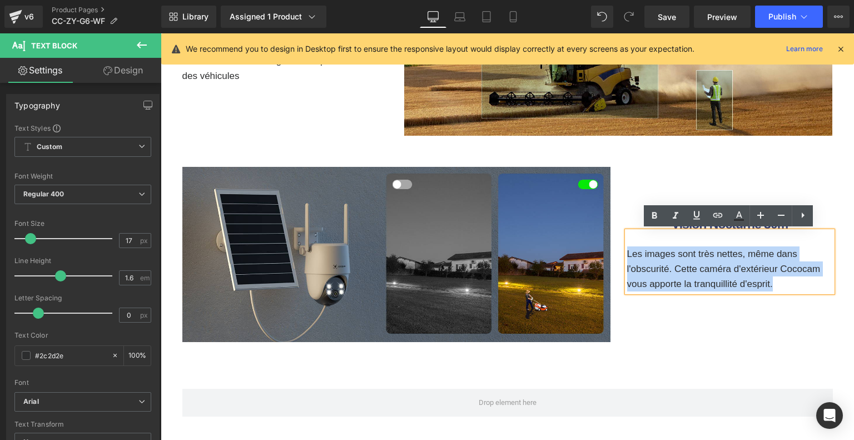
drag, startPoint x: 626, startPoint y: 255, endPoint x: 789, endPoint y: 289, distance: 167.0
click at [789, 289] on p "Les images sont très nettes, même dans l'obscurité. Cette caméra d'extérieur Co…" at bounding box center [730, 269] width 206 height 46
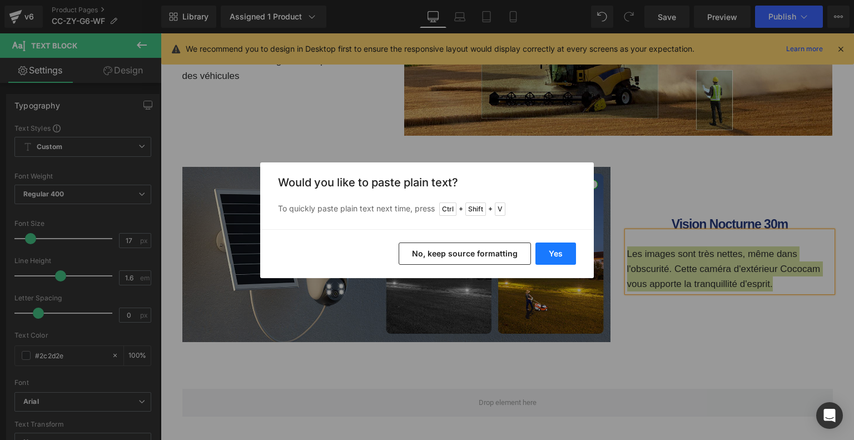
click at [563, 248] on button "Yes" at bounding box center [556, 253] width 41 height 22
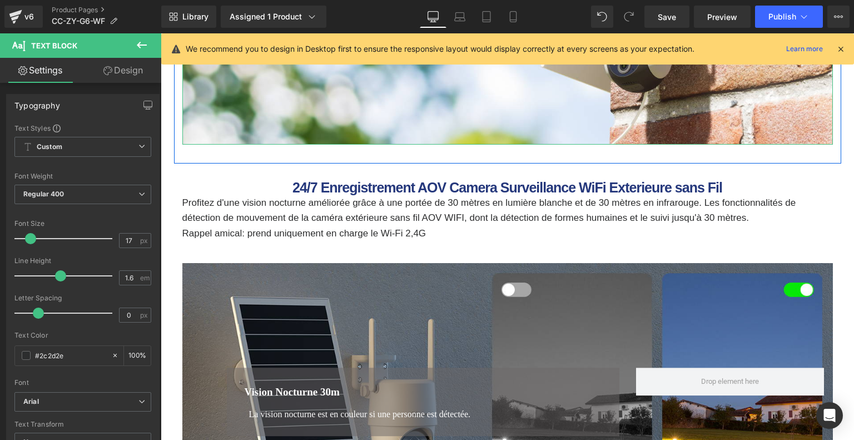
scroll to position [1055, 0]
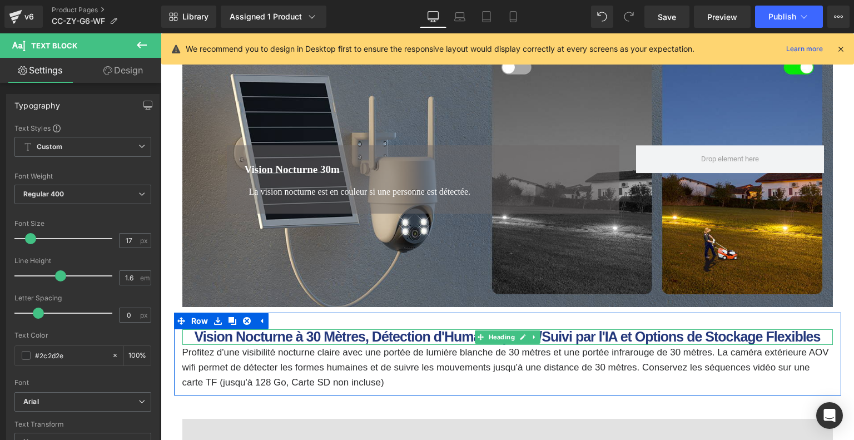
click at [365, 335] on b "Vision Nocturne à 30 Mètres, Détection d'Humains par IA/Suivi par l'IA et Optio…" at bounding box center [508, 337] width 626 height 16
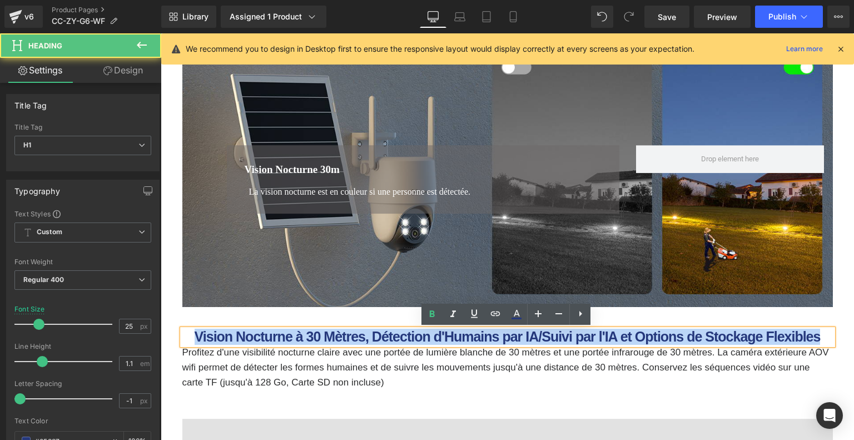
drag, startPoint x: 194, startPoint y: 333, endPoint x: 839, endPoint y: 331, distance: 645.1
click at [839, 331] on div "Vision Nocturne à 30 Mètres, Détection d'Humains par IA/Suivi par l'IA et Optio…" at bounding box center [507, 359] width 667 height 61
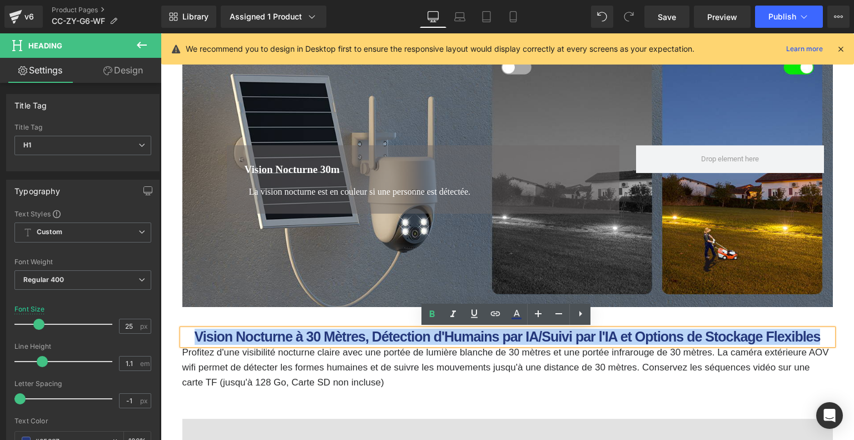
copy b "Vision Nocturne à 30 Mètres, Détection d'Humains par IA/Suivi par l'IA et Optio…"
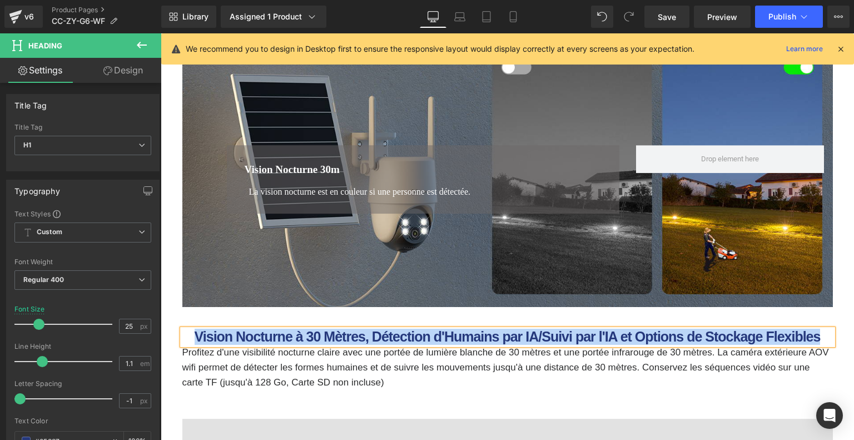
click at [327, 369] on p "Profitez d'une visibilité nocturne claire avec une portée de lumière blanche de…" at bounding box center [507, 368] width 651 height 46
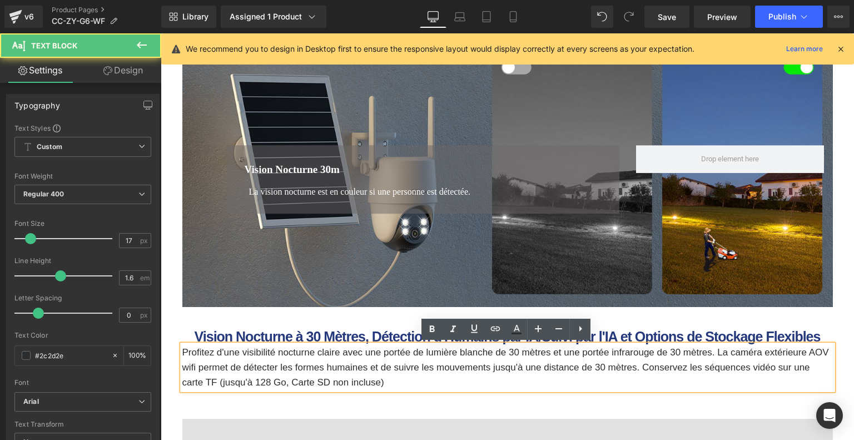
drag, startPoint x: 182, startPoint y: 349, endPoint x: 396, endPoint y: 388, distance: 217.1
click at [396, 388] on p "Profitez d'une visibilité nocturne claire avec une portée de lumière blanche de…" at bounding box center [507, 368] width 651 height 46
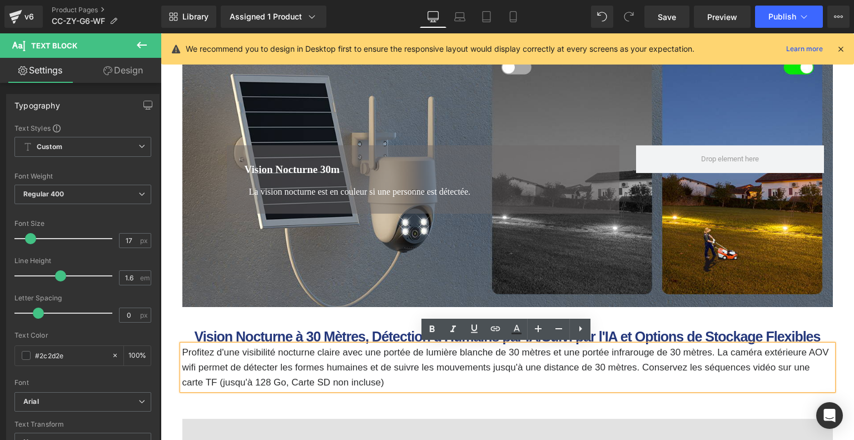
copy p "Profitez d'une visibilité nocturne claire avec une portée de lumière blanche de…"
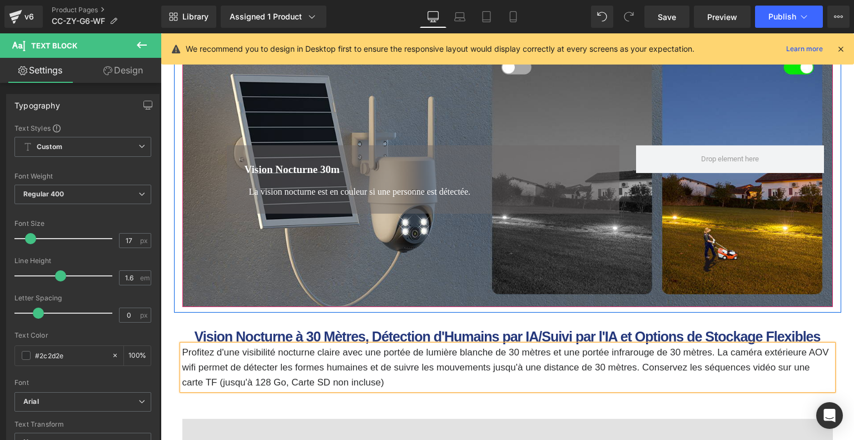
scroll to position [944, 0]
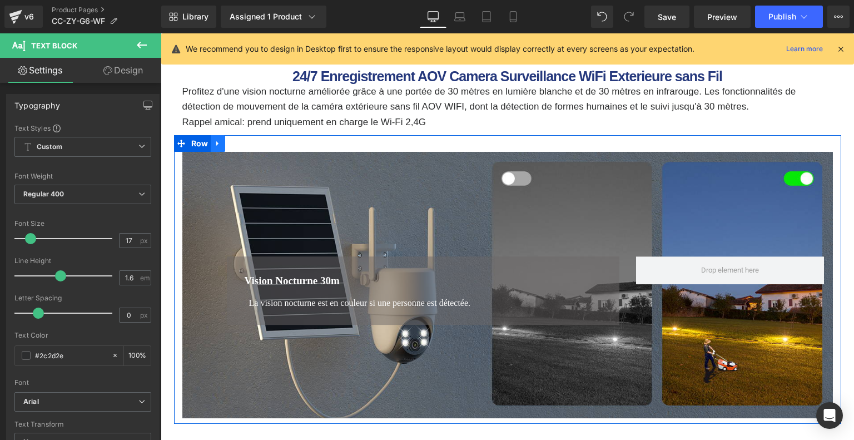
click at [220, 142] on icon at bounding box center [218, 143] width 8 height 8
click at [249, 145] on icon at bounding box center [247, 144] width 8 height 8
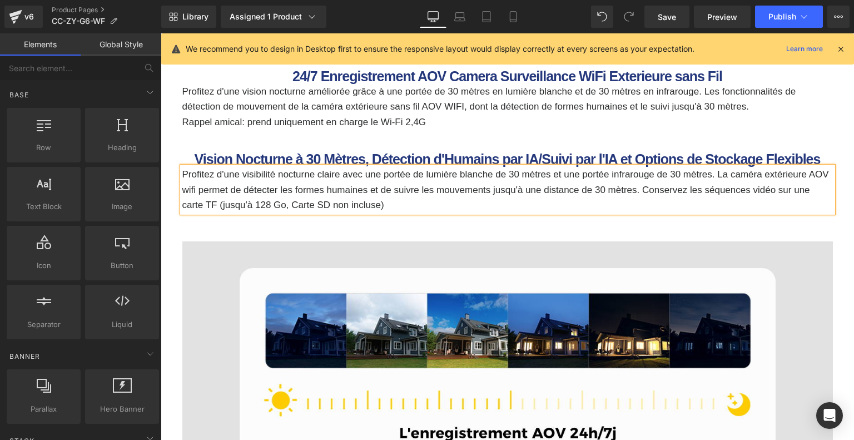
scroll to position [944, 0]
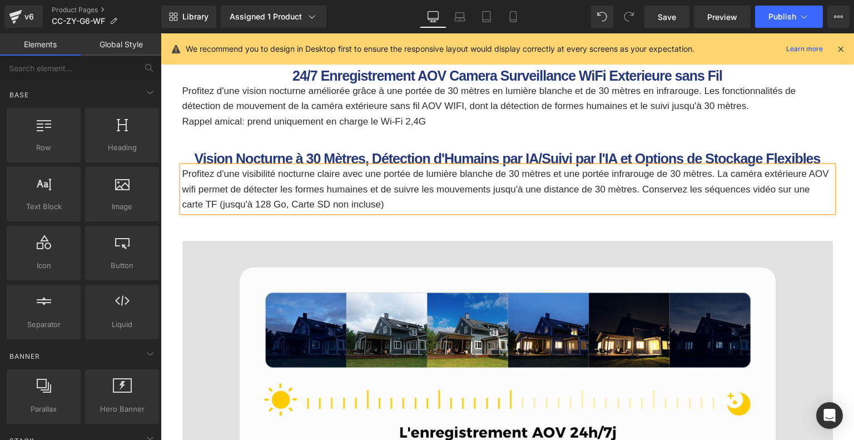
click at [161, 33] on div at bounding box center [161, 33] width 0 height 0
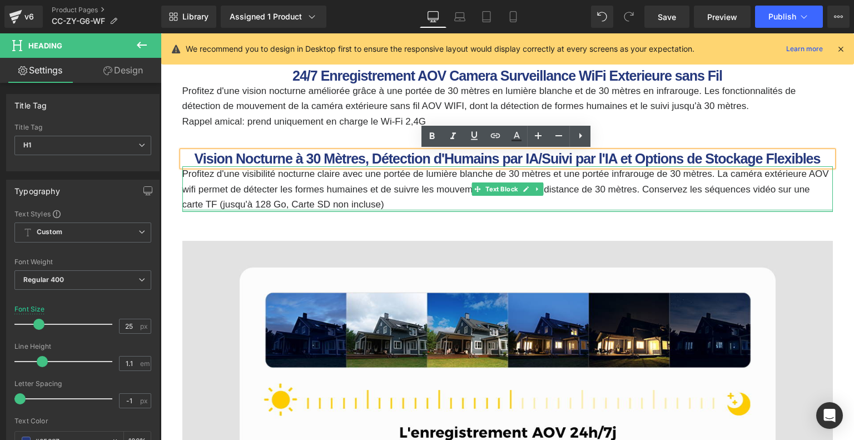
click at [442, 209] on div at bounding box center [507, 210] width 651 height 3
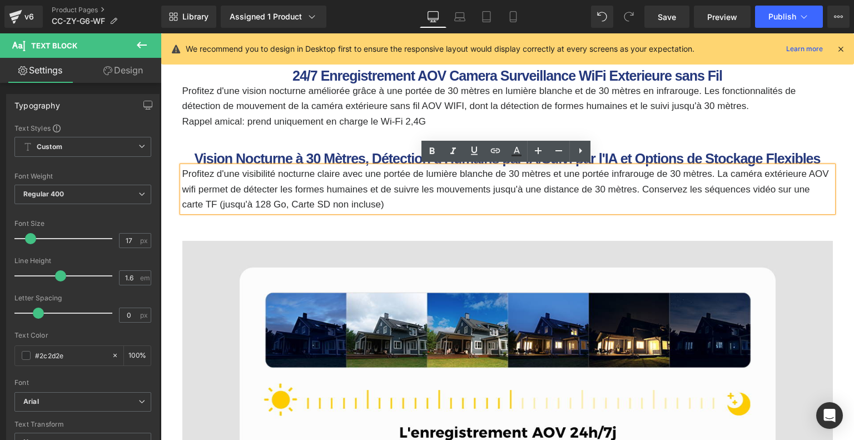
click at [296, 108] on p "Profitez d'une vision nocturne améliorée grâce à une portée de 30 mètres en lum…" at bounding box center [507, 98] width 651 height 30
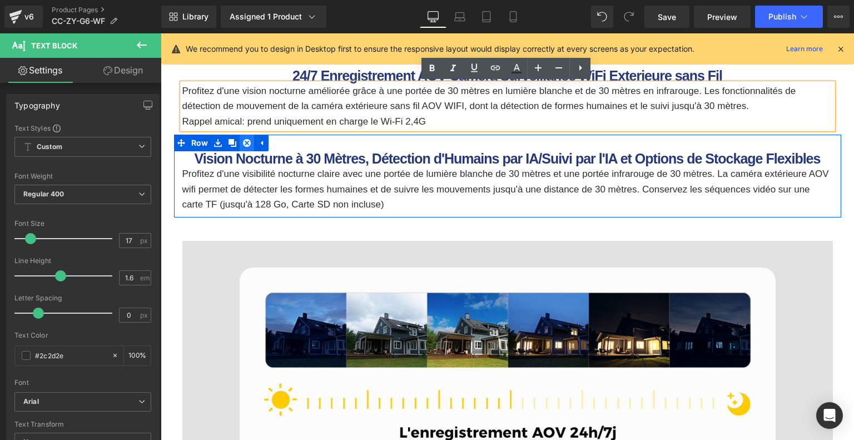
click at [245, 141] on icon at bounding box center [247, 143] width 8 height 8
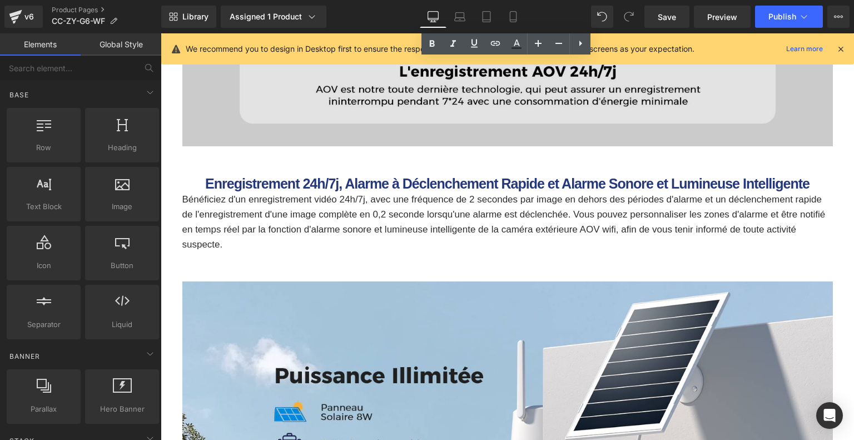
scroll to position [1389, 0]
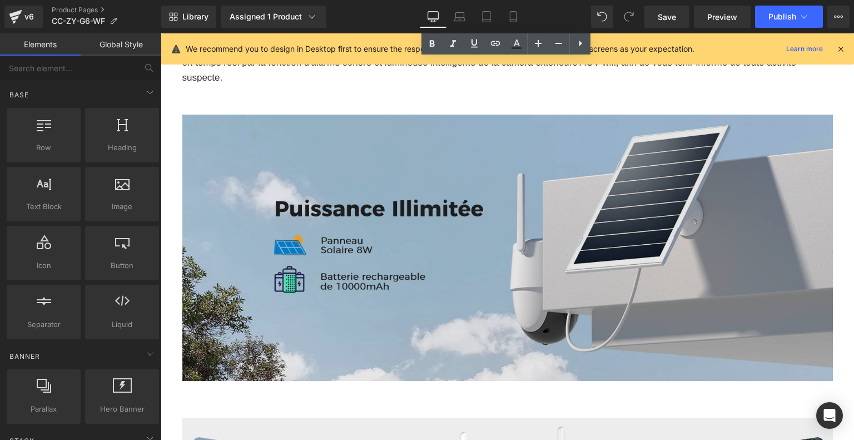
click at [458, 257] on img at bounding box center [507, 248] width 651 height 267
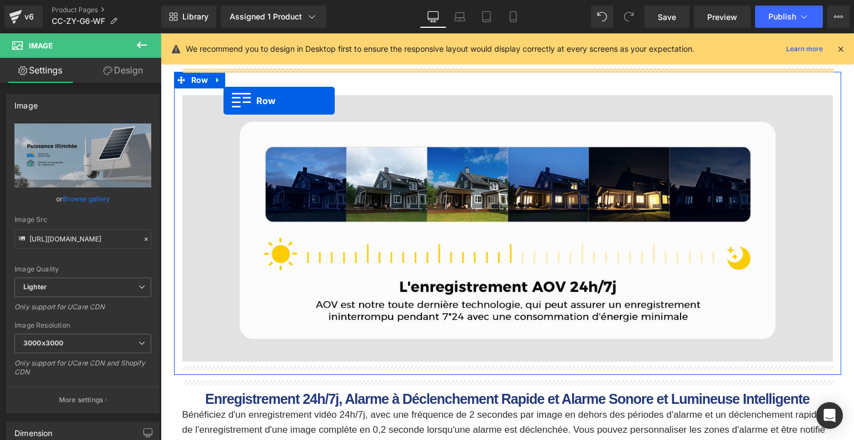
scroll to position [867, 0]
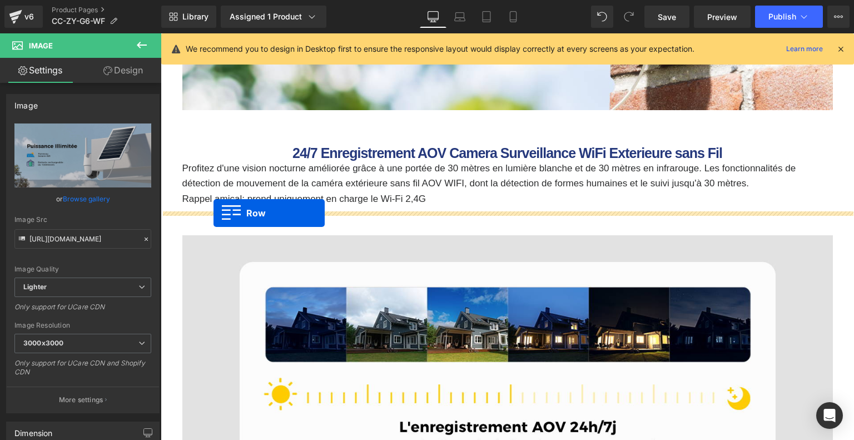
drag, startPoint x: 179, startPoint y: 100, endPoint x: 214, endPoint y: 213, distance: 118.6
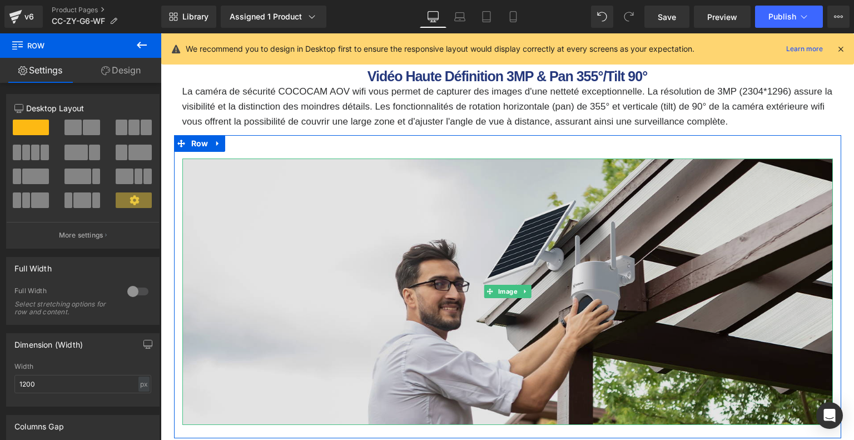
scroll to position [1979, 0]
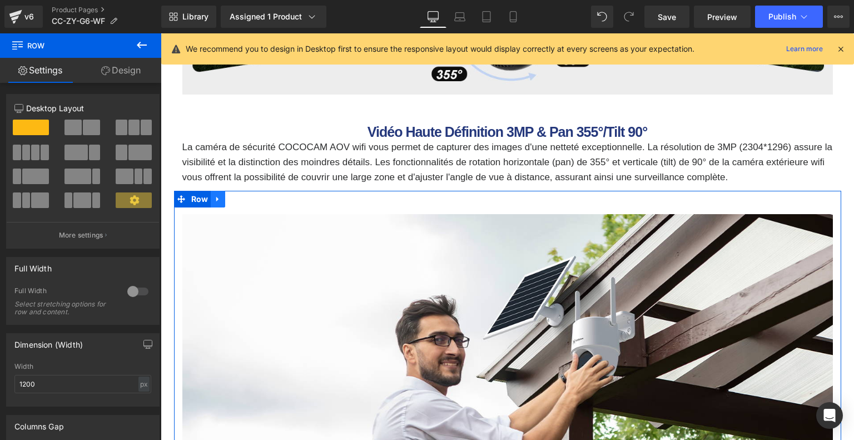
click at [217, 202] on icon at bounding box center [218, 199] width 8 height 8
click at [229, 200] on icon at bounding box center [233, 199] width 8 height 8
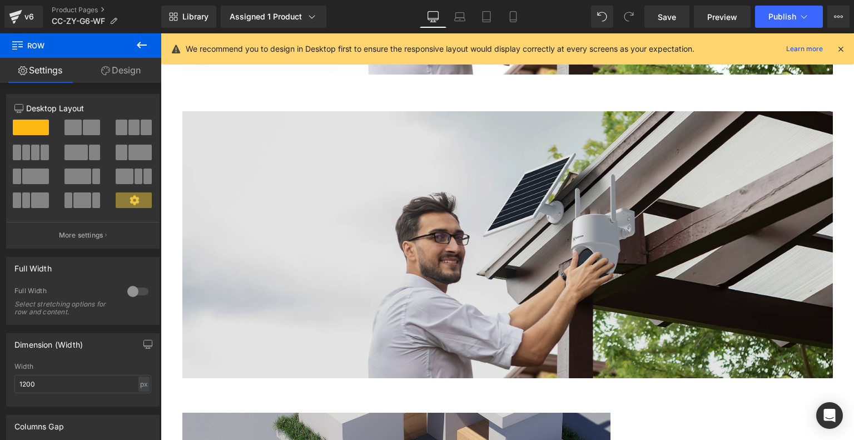
scroll to position [2395, 0]
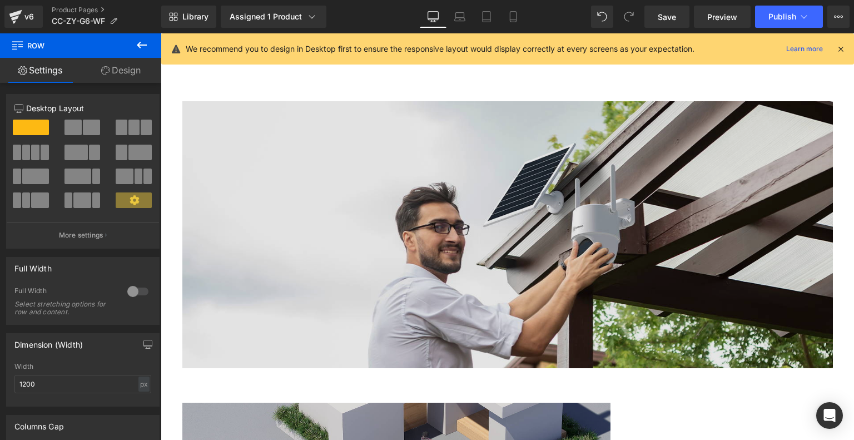
click at [322, 220] on img at bounding box center [507, 234] width 651 height 267
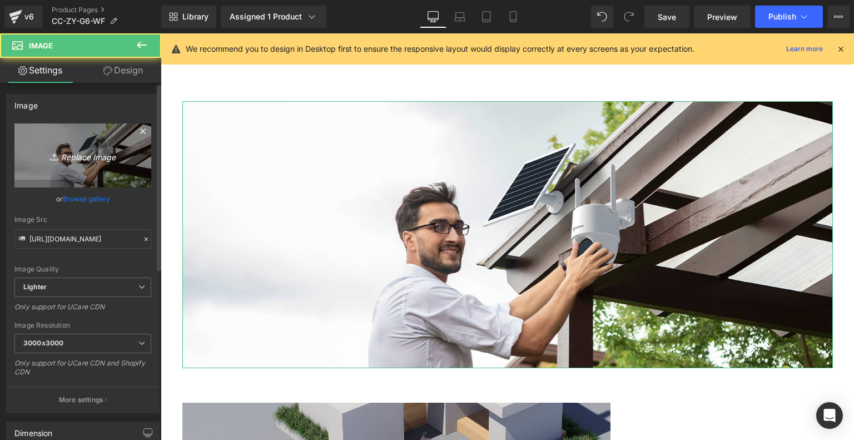
click at [60, 159] on icon "Replace Image" at bounding box center [82, 155] width 89 height 14
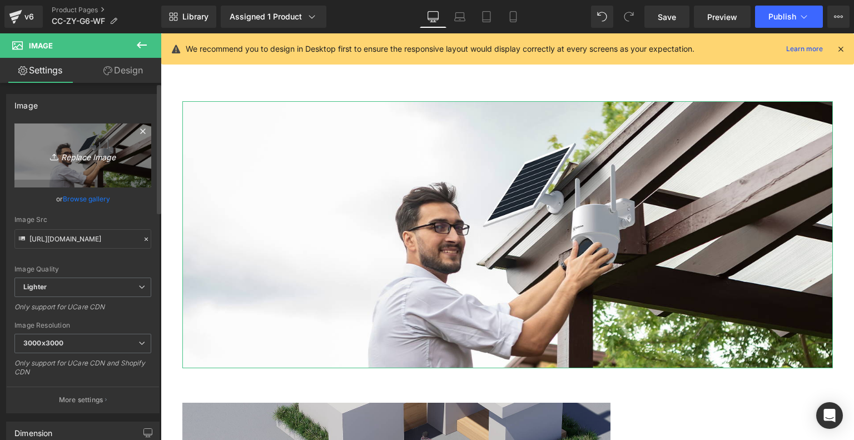
type input "C:\fakepath\8331ca7f-f172-4d5e-b56d-e2fdf9205543.__CR0,0,1464,600_PT0_SX1464_V1…"
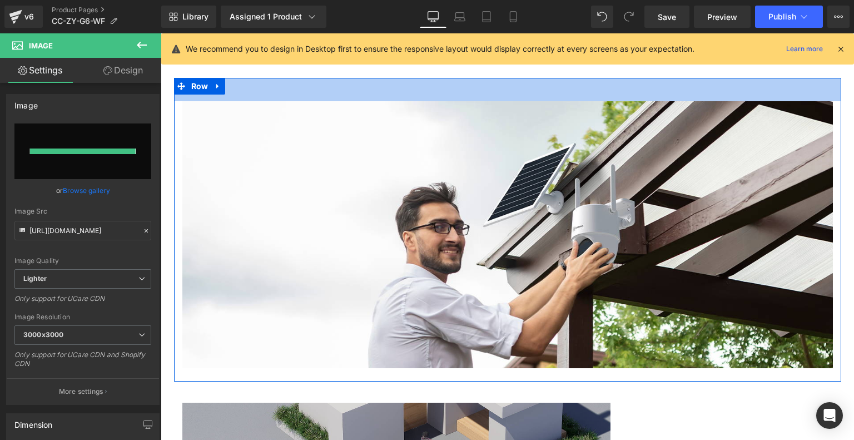
type input "https://ucarecdn.com/8689effa-3f20-41d1-8a14-9736f45de37a/-/format/auto/-/previ…"
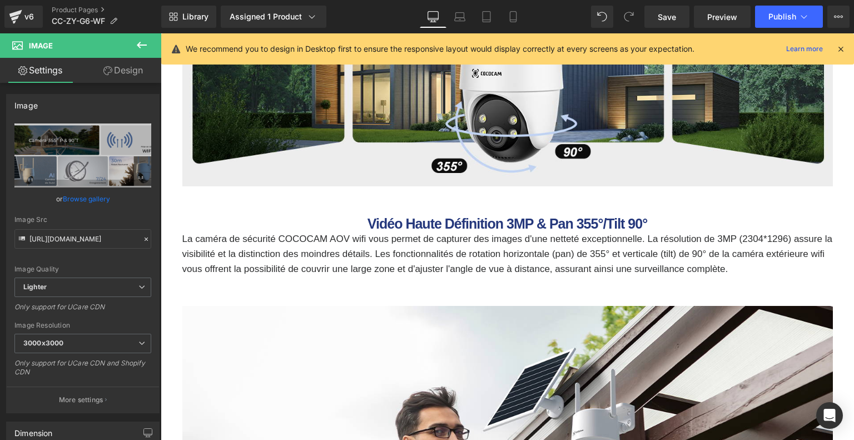
scroll to position [1839, 0]
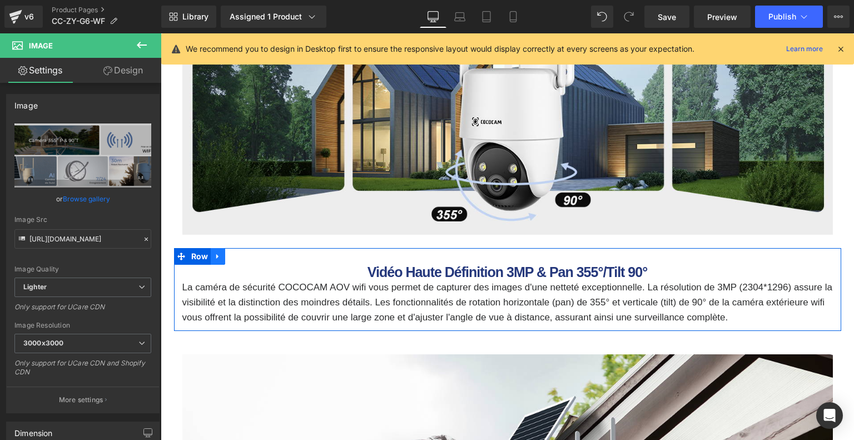
click at [214, 253] on icon at bounding box center [218, 256] width 8 height 8
click at [231, 257] on icon at bounding box center [233, 256] width 8 height 8
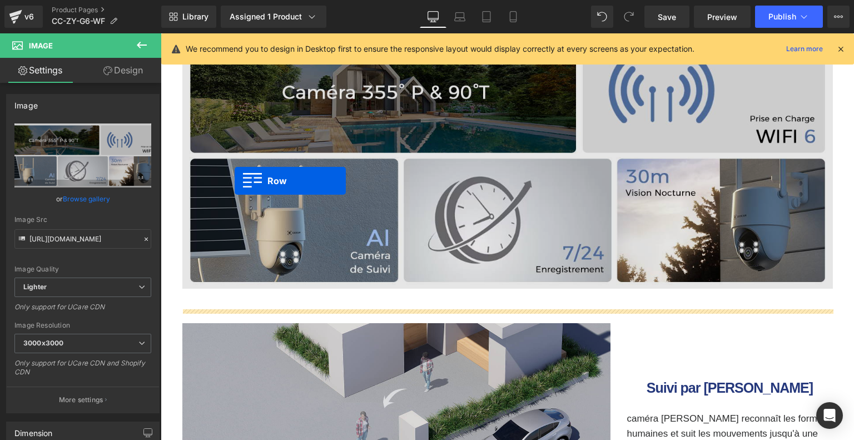
scroll to position [2537, 0]
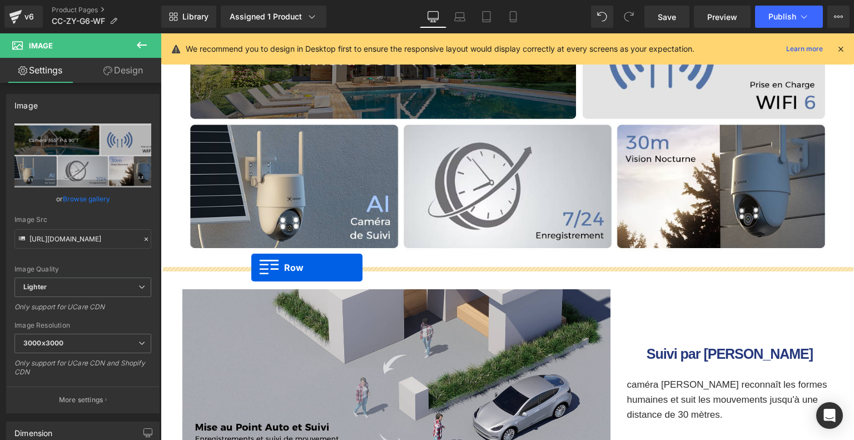
drag, startPoint x: 182, startPoint y: 197, endPoint x: 251, endPoint y: 268, distance: 98.7
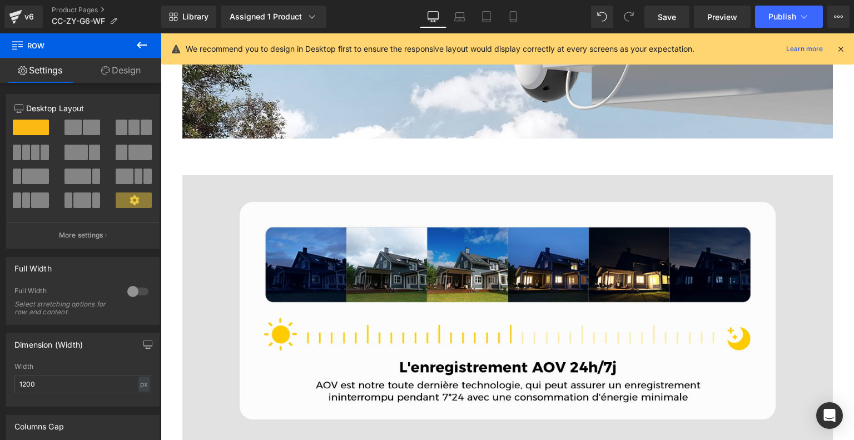
scroll to position [1230, 0]
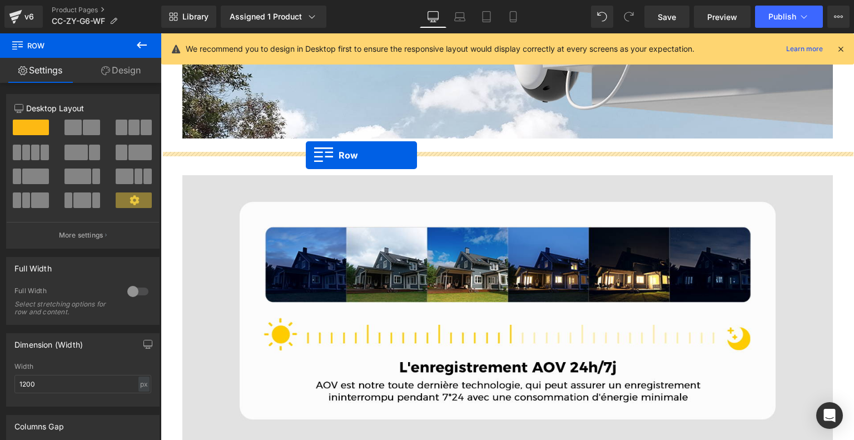
drag, startPoint x: 179, startPoint y: 137, endPoint x: 306, endPoint y: 155, distance: 128.6
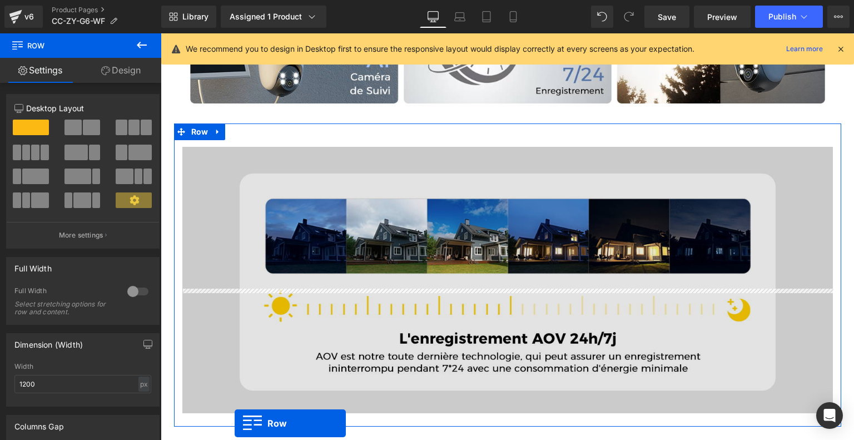
scroll to position [1397, 0]
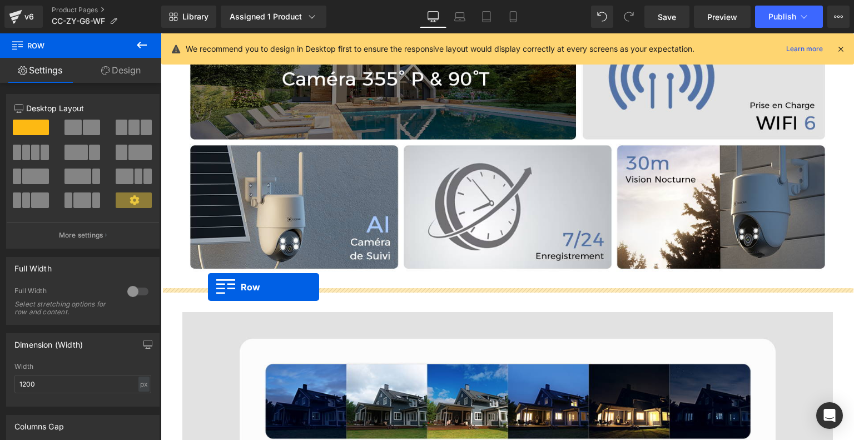
drag, startPoint x: 178, startPoint y: 222, endPoint x: 208, endPoint y: 287, distance: 71.7
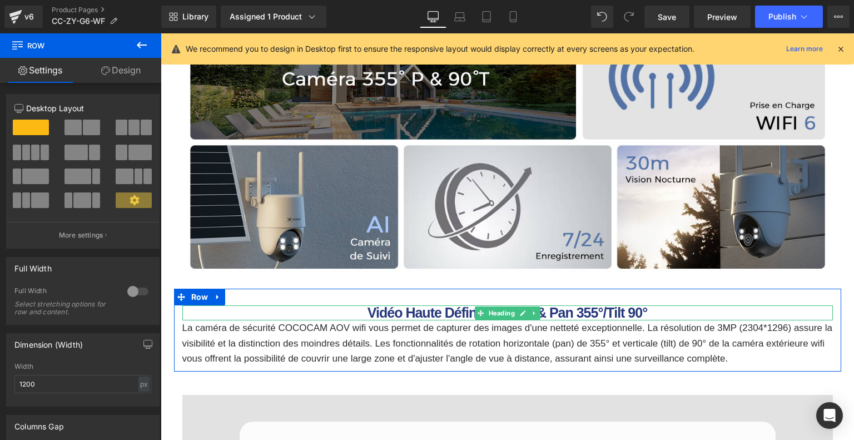
click at [382, 310] on b "Vidéo Haute Définition 3MP & Pan 355°/Tilt 90°" at bounding box center [508, 313] width 280 height 16
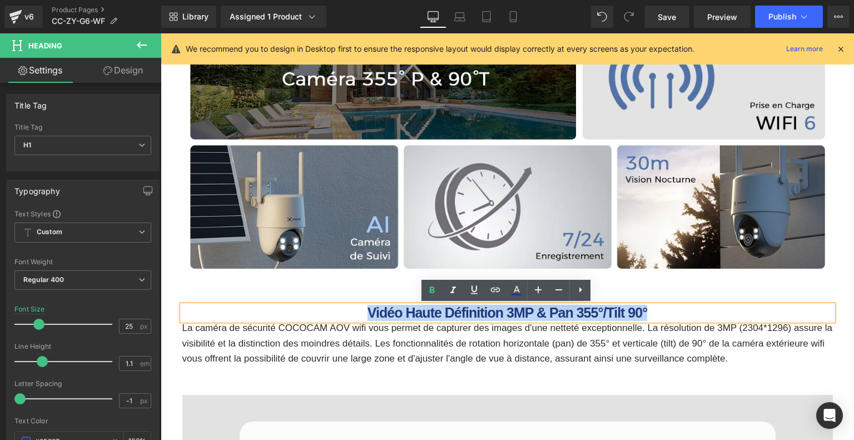
drag, startPoint x: 365, startPoint y: 311, endPoint x: 652, endPoint y: 309, distance: 287.5
click at [652, 309] on h1 "Vidéo Haute Définition 3MP & Pan 355°/Tilt 90°" at bounding box center [507, 313] width 651 height 16
paste div
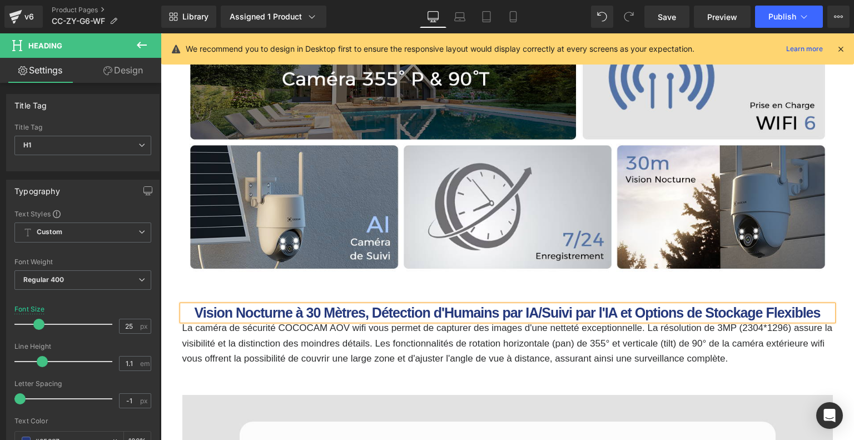
click at [340, 342] on p "La caméra de sécurité COCOCAM AOV wifi vous permet de capturer des images d'une…" at bounding box center [507, 343] width 651 height 46
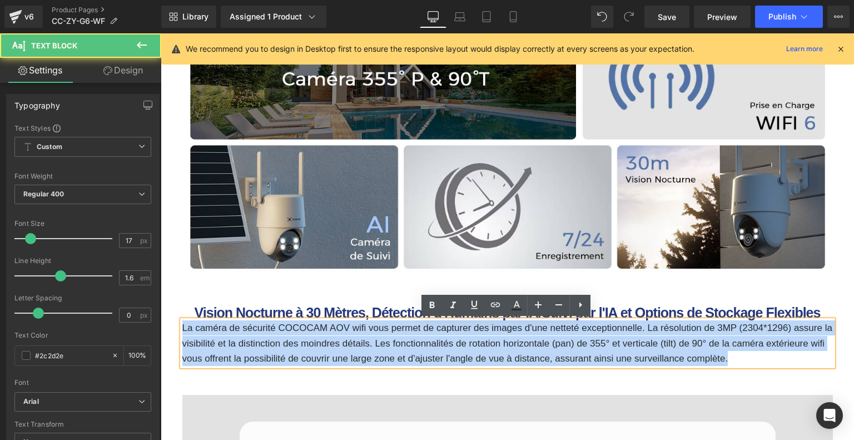
drag, startPoint x: 186, startPoint y: 329, endPoint x: 737, endPoint y: 371, distance: 552.7
click at [737, 371] on div "Vision Nocturne à 30 Mètres, Détection d'Humains par IA/Suivi par l'IA et Optio…" at bounding box center [507, 330] width 667 height 83
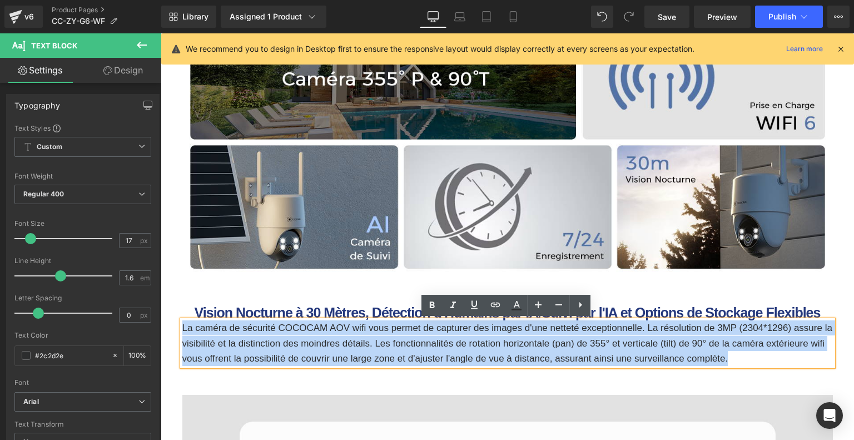
paste div
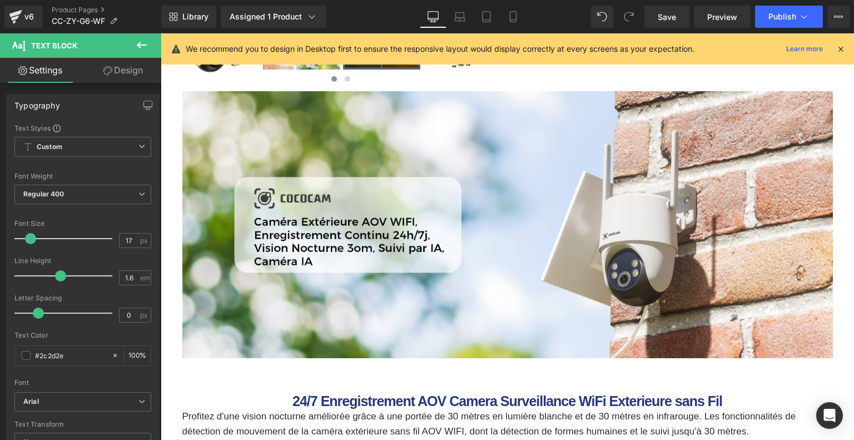
scroll to position [785, 0]
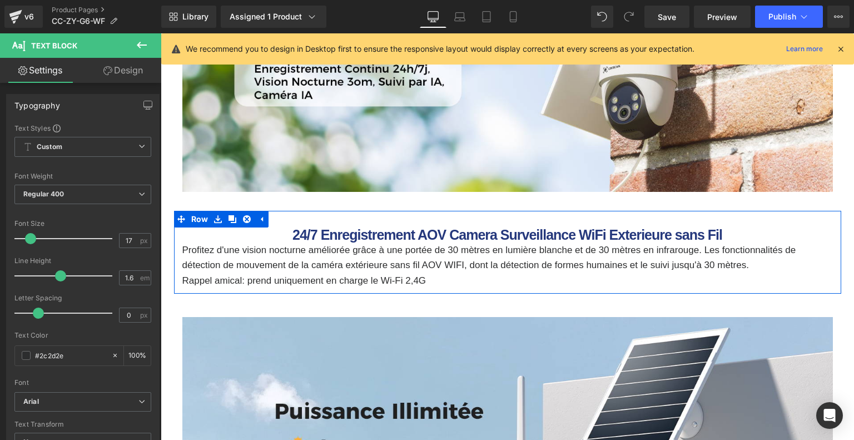
click at [454, 222] on div "24/7 Enregistrement AOV Camera Surveillance WiFi Exterieure sans Fil Heading Pr…" at bounding box center [507, 252] width 667 height 83
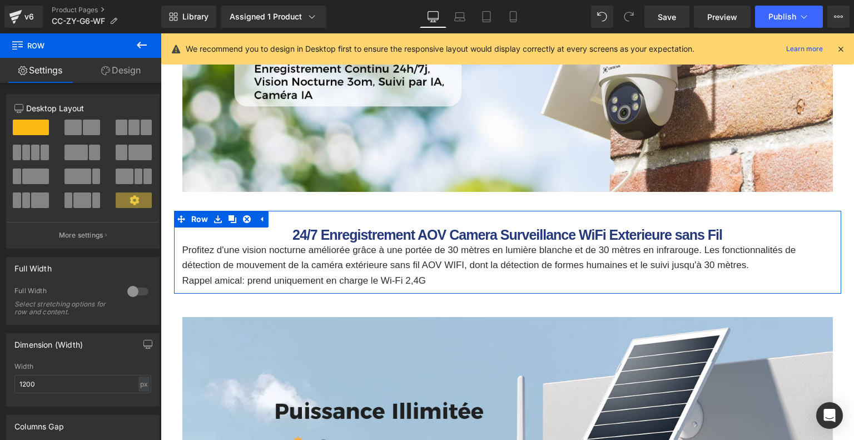
click at [141, 76] on link "Design" at bounding box center [121, 70] width 81 height 25
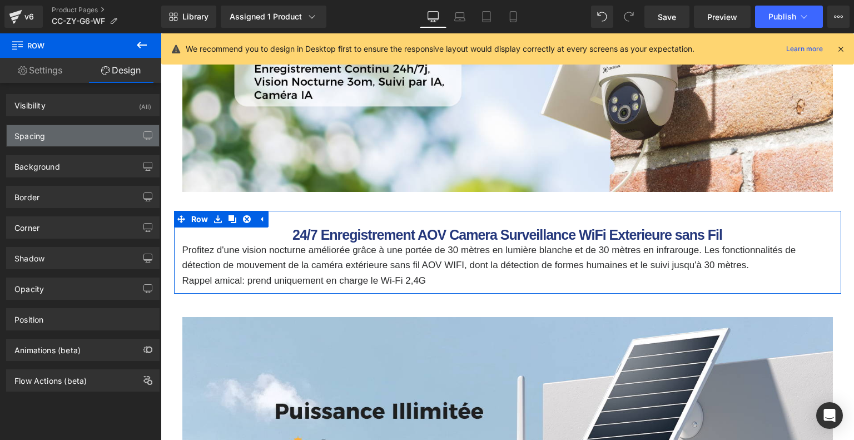
click at [75, 127] on div "Spacing" at bounding box center [83, 135] width 152 height 21
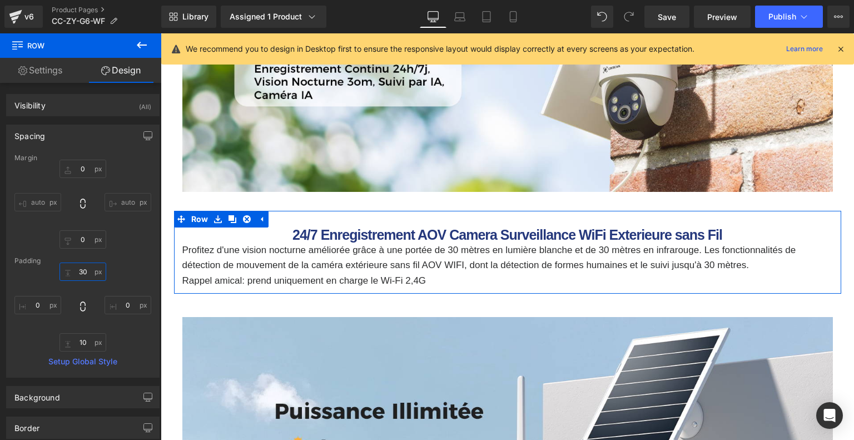
click at [82, 274] on input "30" at bounding box center [83, 272] width 47 height 18
click at [117, 264] on div "Padding" at bounding box center [82, 261] width 137 height 8
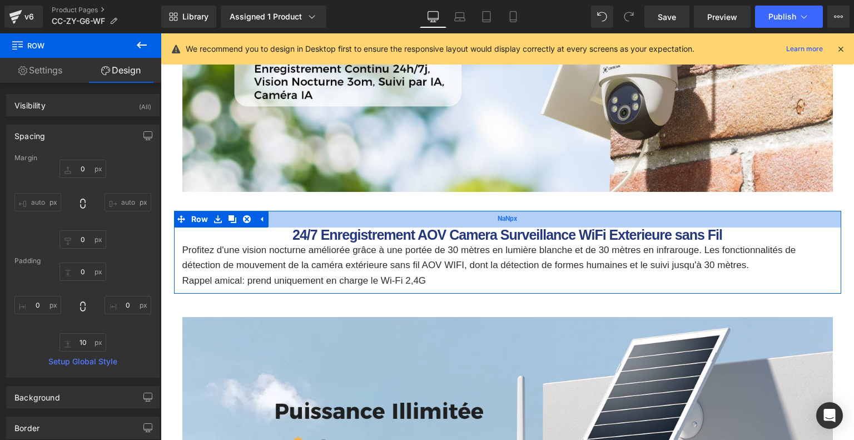
click at [444, 222] on div "NaNpx" at bounding box center [507, 219] width 667 height 17
click at [85, 274] on input "text" at bounding box center [83, 272] width 47 height 18
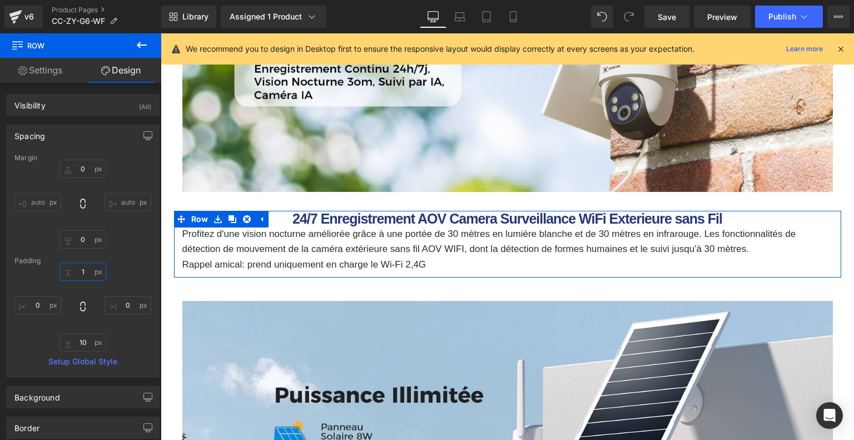
type input "1"
click at [122, 264] on div "1 1 0px 0 10px 10 0px 0" at bounding box center [82, 307] width 137 height 89
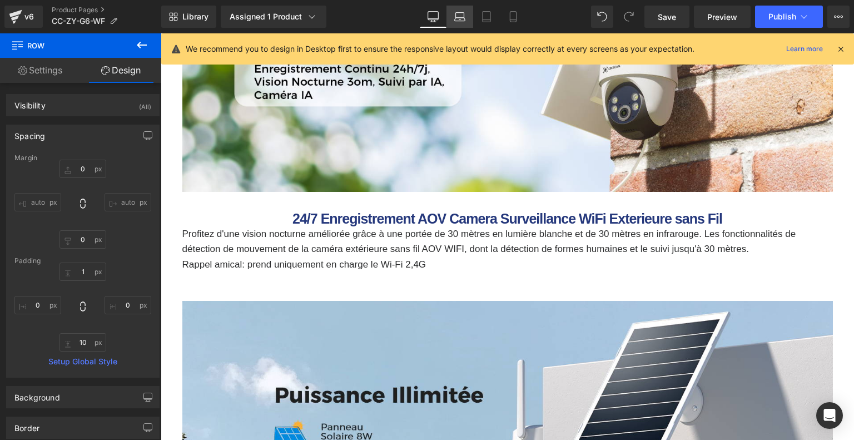
click at [459, 19] on icon at bounding box center [459, 16] width 11 height 11
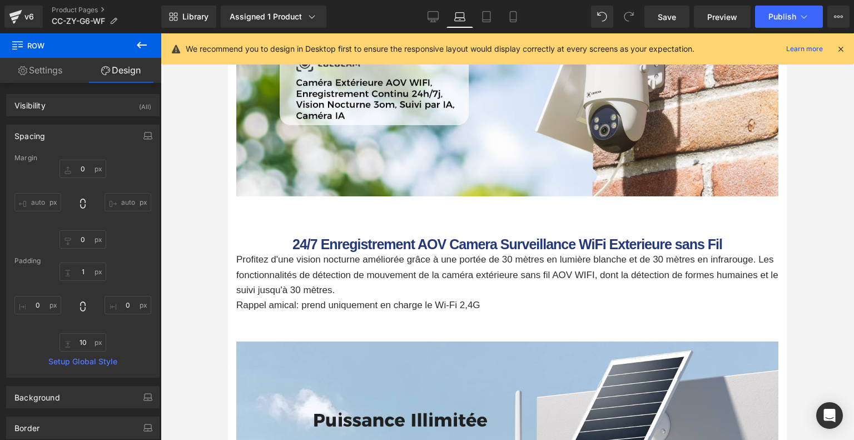
type input "0"
type input "1"
type input "0"
type input "10"
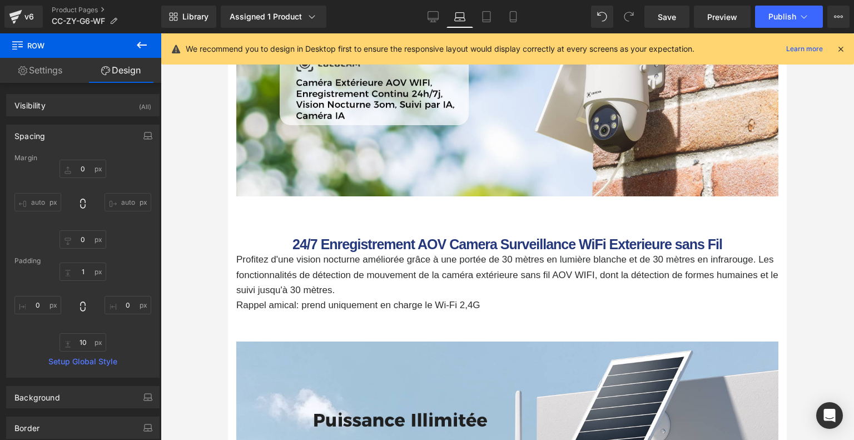
type input "0"
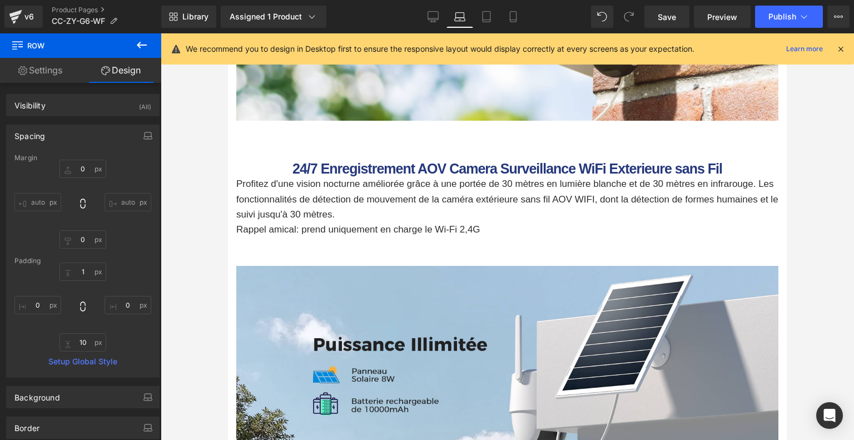
scroll to position [754, 0]
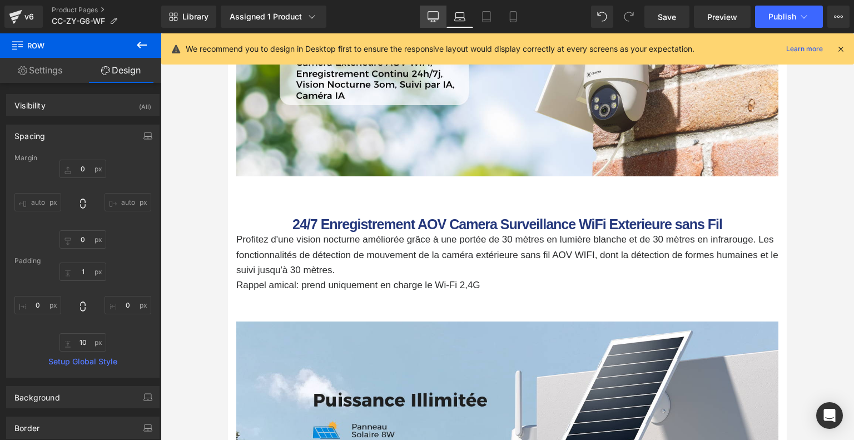
click at [440, 18] on link "Desktop" at bounding box center [433, 17] width 27 height 22
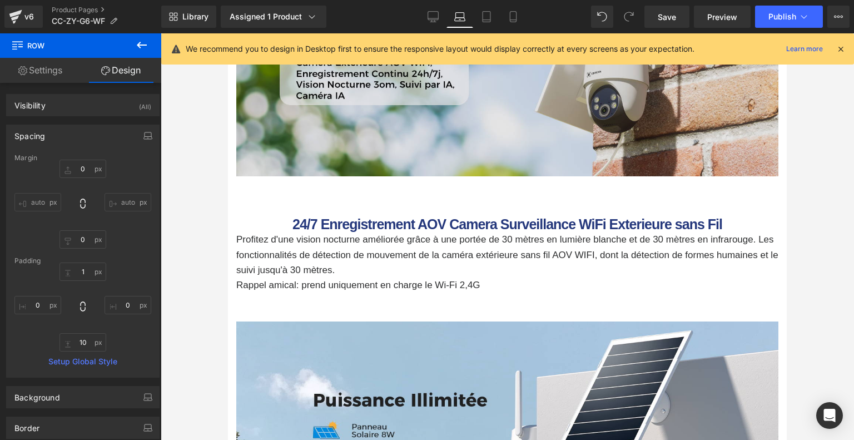
type input "0"
type input "1"
type input "0"
type input "10"
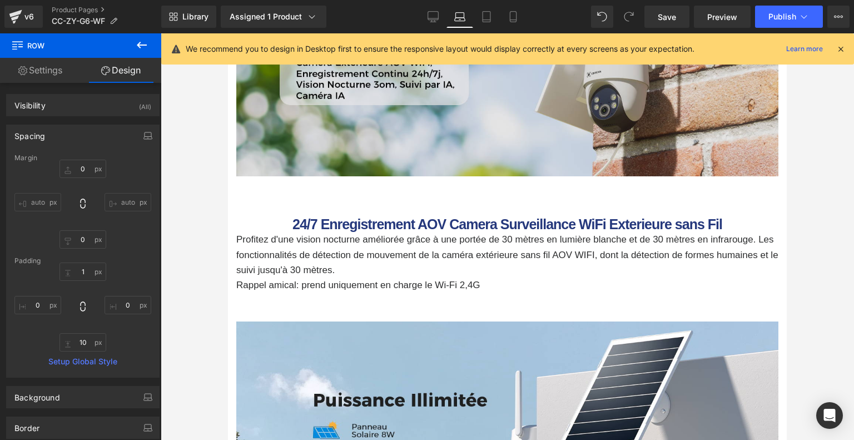
type input "0"
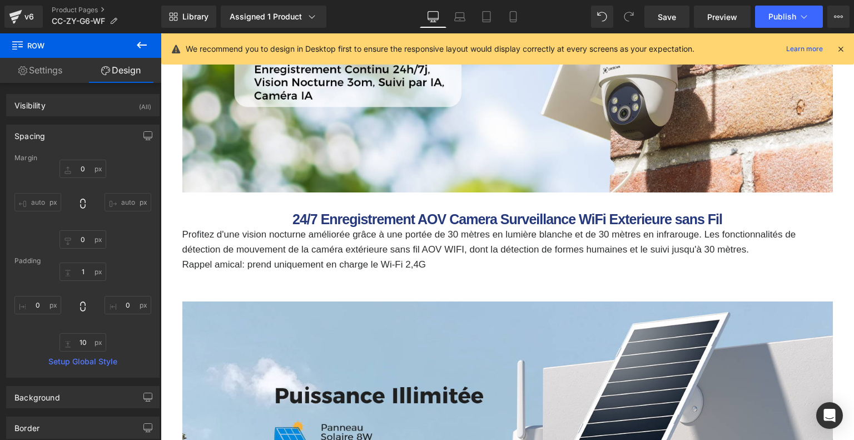
scroll to position [785, 0]
click at [471, 206] on div "Image Row 72px" at bounding box center [507, 67] width 667 height 286
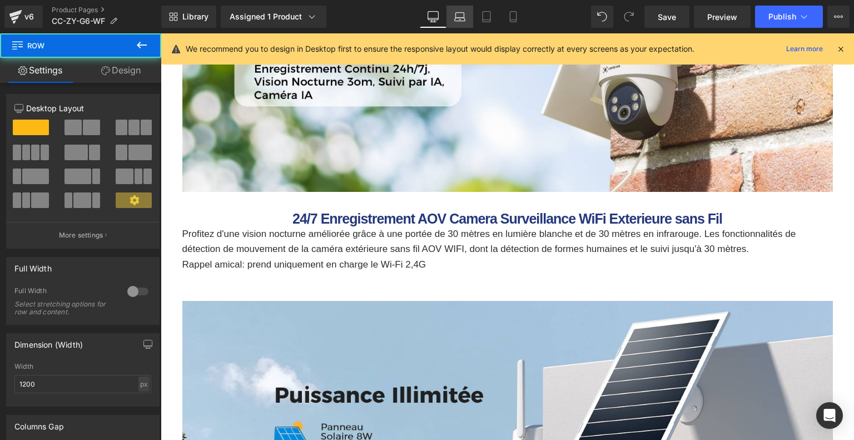
click at [465, 7] on link "Laptop" at bounding box center [460, 17] width 27 height 22
type input "100"
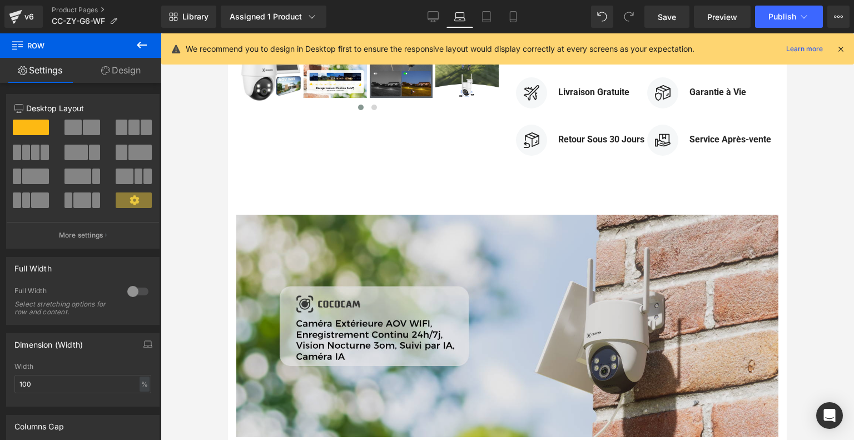
scroll to position [660, 0]
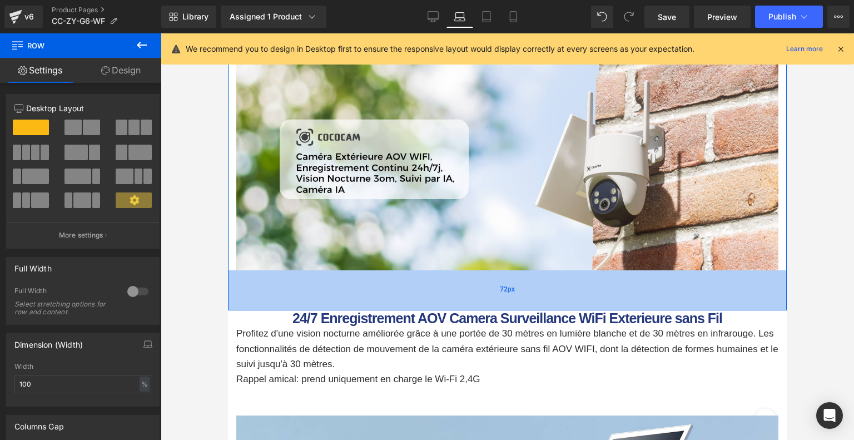
click at [467, 289] on div "Image Row 72px" at bounding box center [507, 167] width 559 height 286
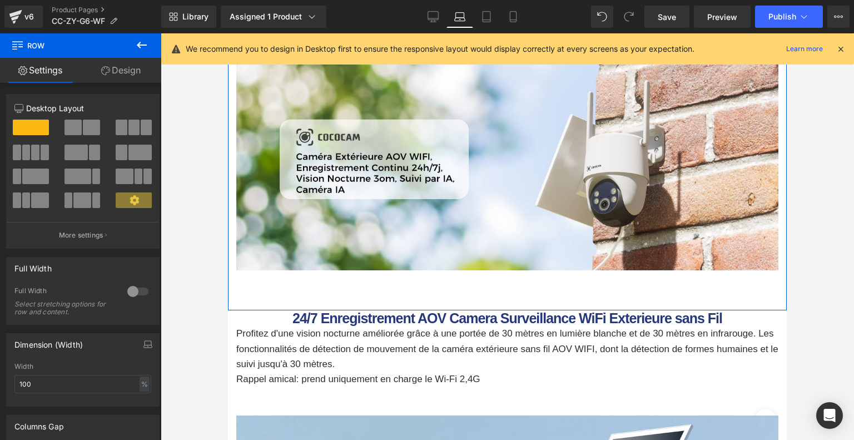
click at [113, 75] on link "Design" at bounding box center [121, 70] width 81 height 25
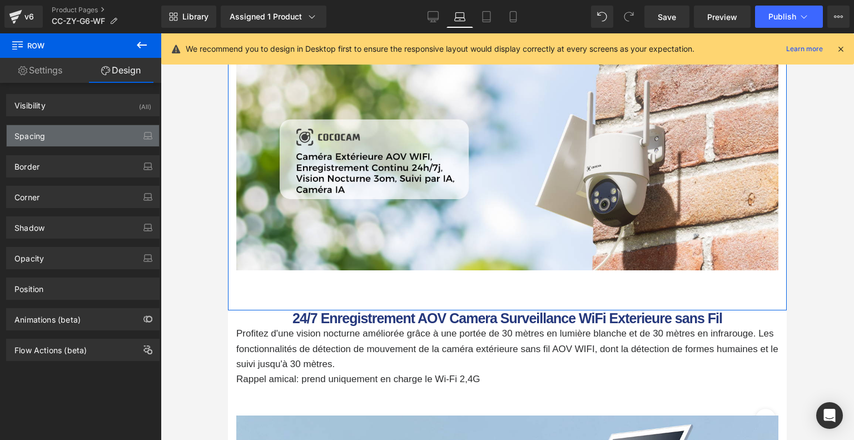
click at [77, 135] on div "Spacing" at bounding box center [83, 135] width 152 height 21
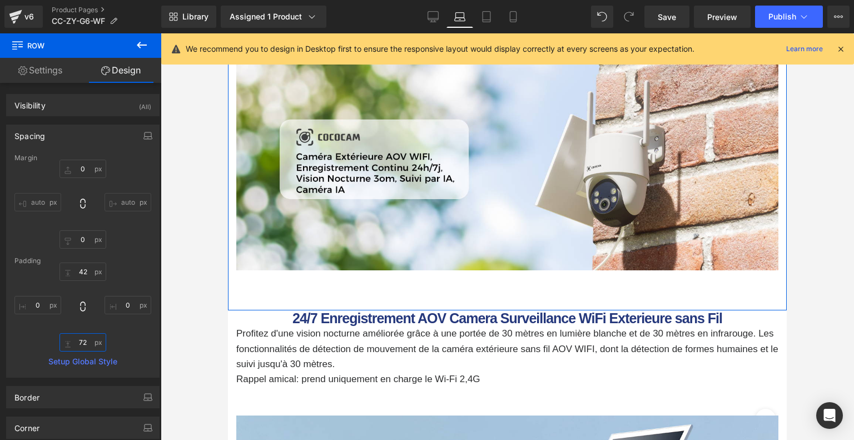
click at [86, 335] on input "72" at bounding box center [83, 342] width 47 height 18
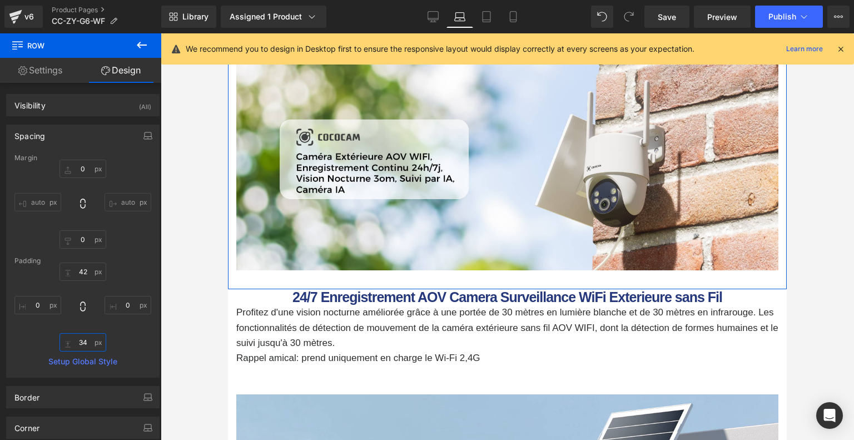
type input "34"
click at [117, 334] on div "42px 42 0px 0 34 34 0px 0" at bounding box center [82, 307] width 137 height 89
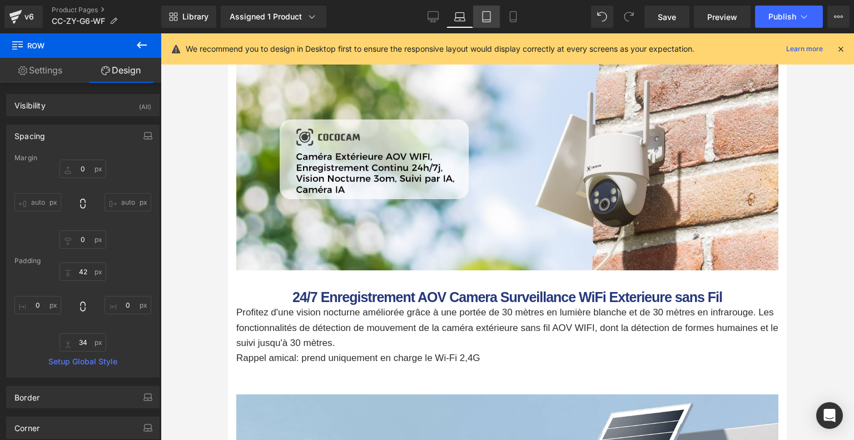
click at [496, 16] on link "Tablet" at bounding box center [486, 17] width 27 height 22
type input "0"
type input "33"
type input "0"
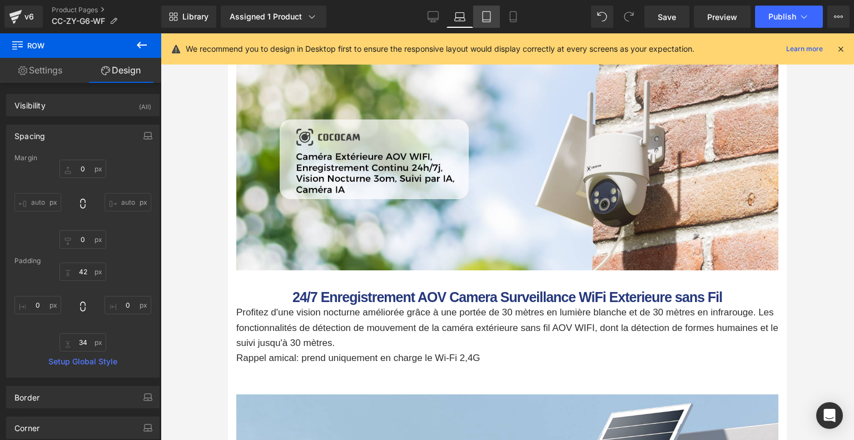
type input "63"
type input "0"
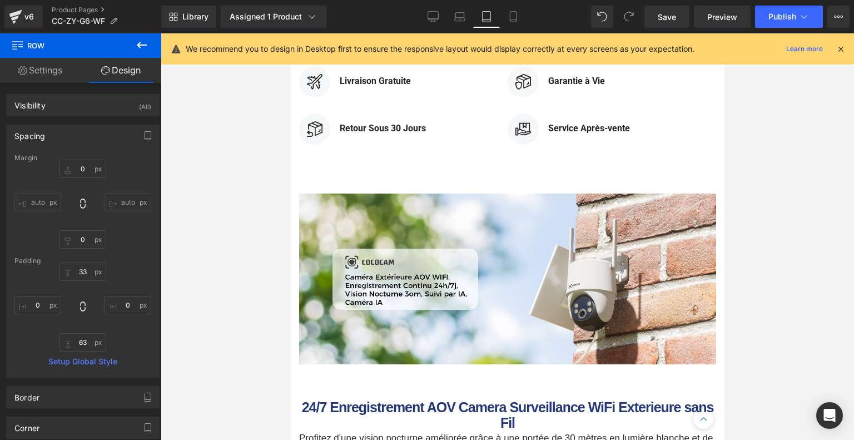
scroll to position [1350, 0]
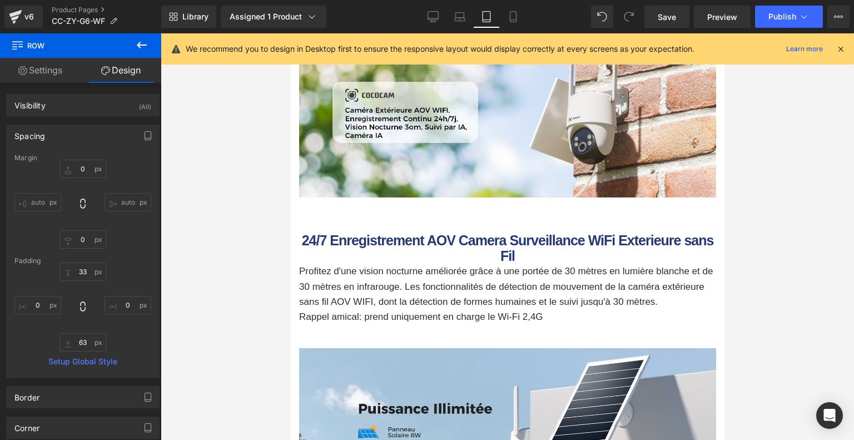
click at [486, 211] on div "Image Row 34px" at bounding box center [507, 120] width 434 height 224
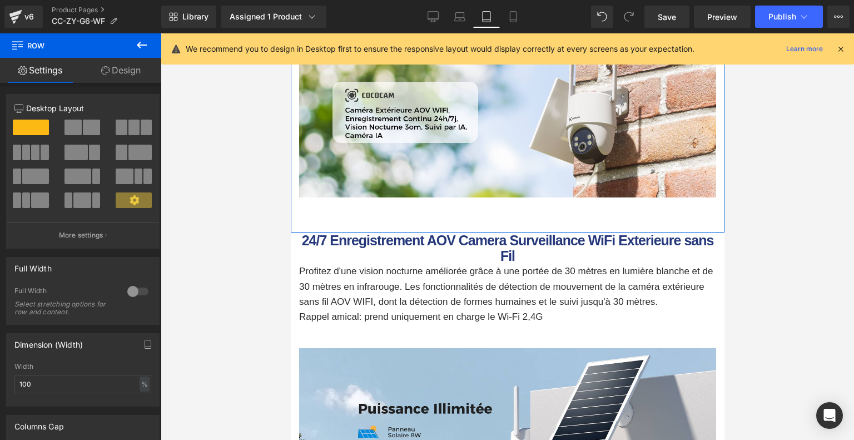
click at [131, 73] on link "Design" at bounding box center [121, 70] width 81 height 25
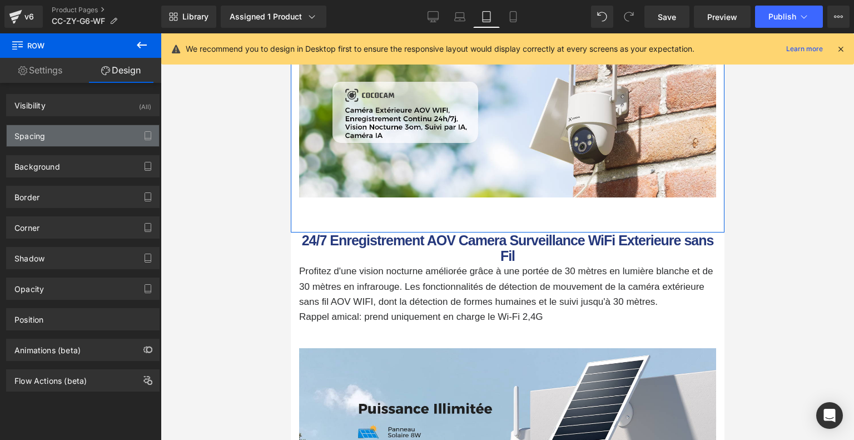
click at [85, 131] on div "Spacing" at bounding box center [83, 135] width 152 height 21
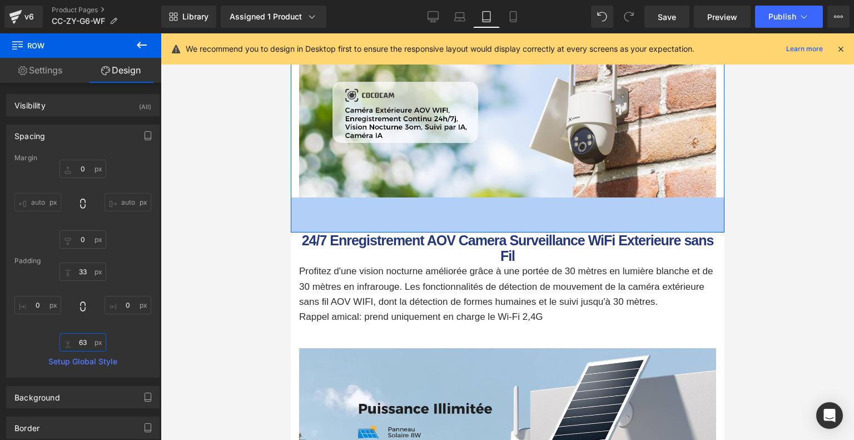
click at [87, 339] on input "63" at bounding box center [83, 342] width 47 height 18
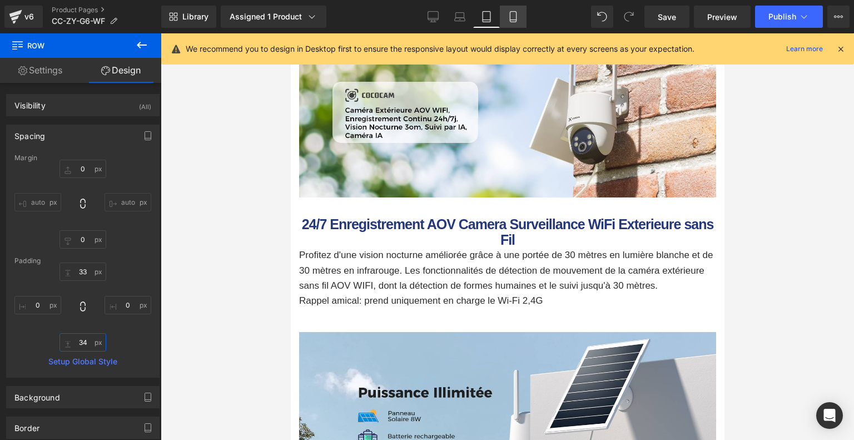
type input "34"
click at [518, 16] on icon at bounding box center [513, 16] width 11 height 11
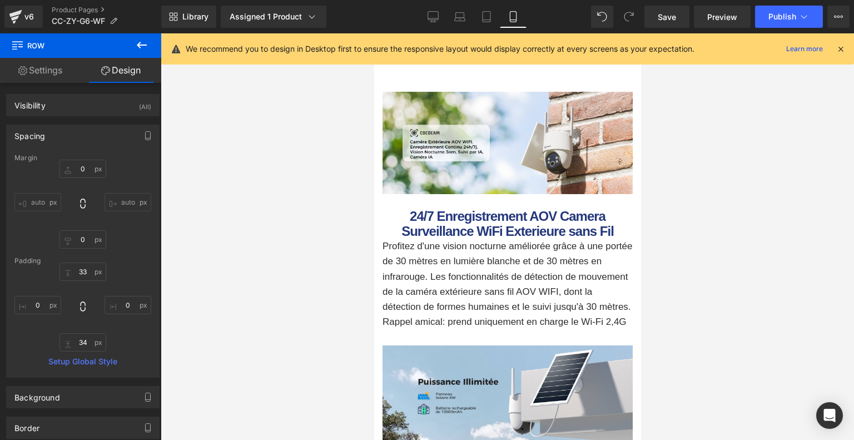
type input "0"
type input "33"
type input "0"
type input "26"
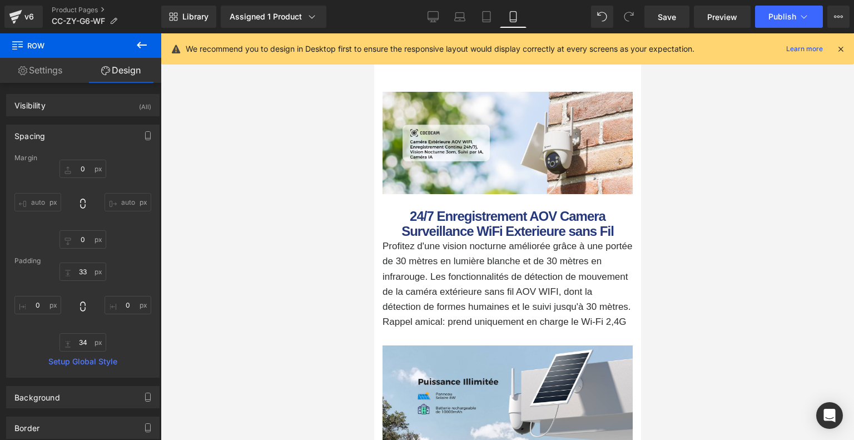
type input "0"
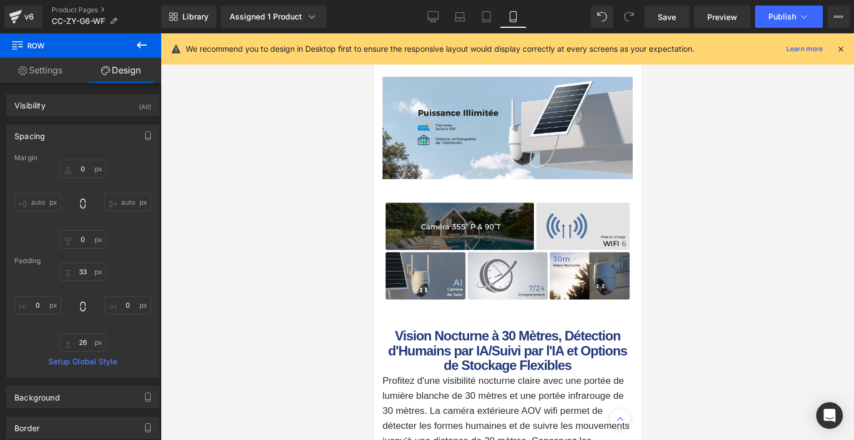
scroll to position [1081, 0]
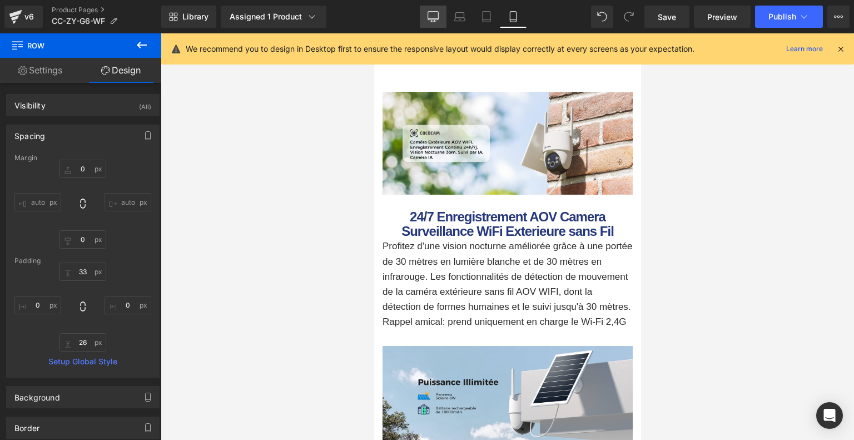
click at [432, 15] on icon at bounding box center [433, 16] width 11 height 11
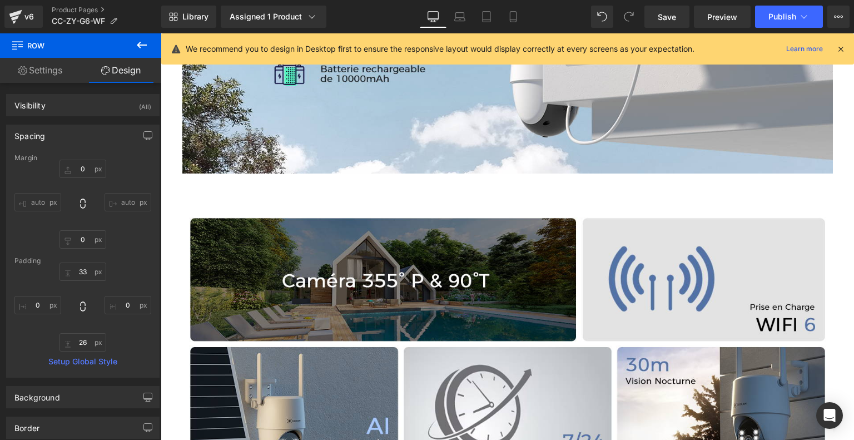
type input "0"
type input "1"
type input "0"
type input "34"
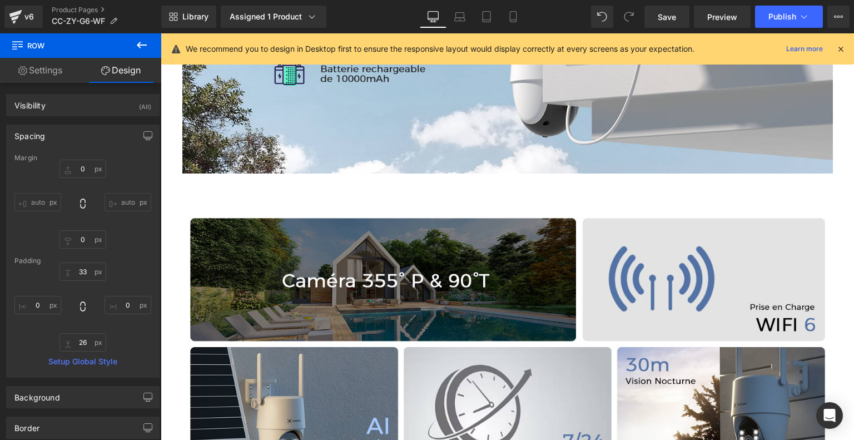
type input "0"
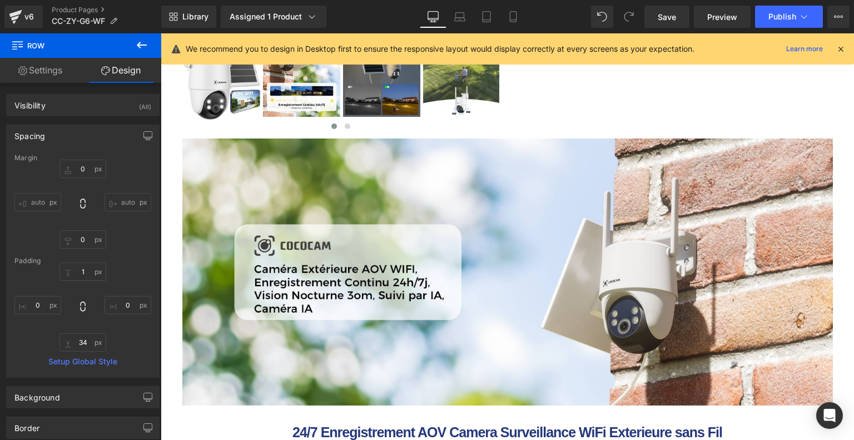
scroll to position [850, 0]
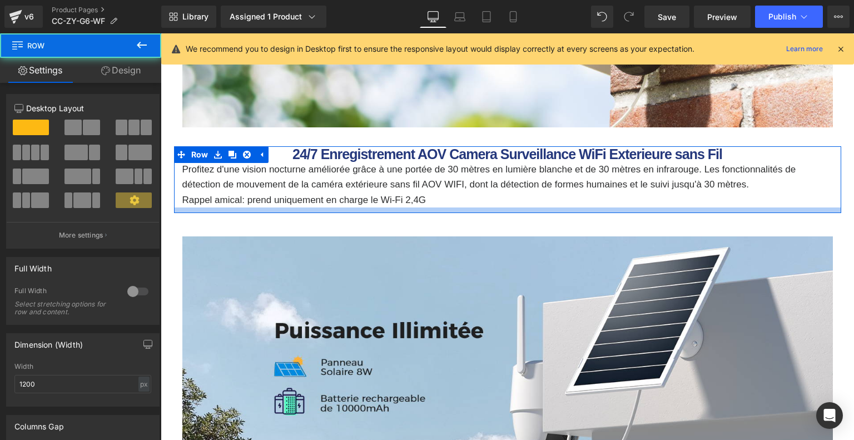
click at [484, 209] on div at bounding box center [507, 210] width 667 height 6
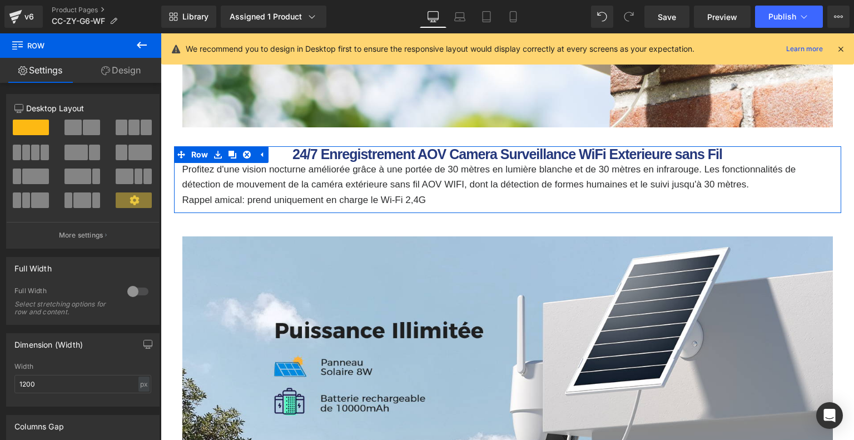
drag, startPoint x: 130, startPoint y: 71, endPoint x: 102, endPoint y: 117, distance: 53.9
click at [130, 71] on link "Design" at bounding box center [121, 70] width 81 height 25
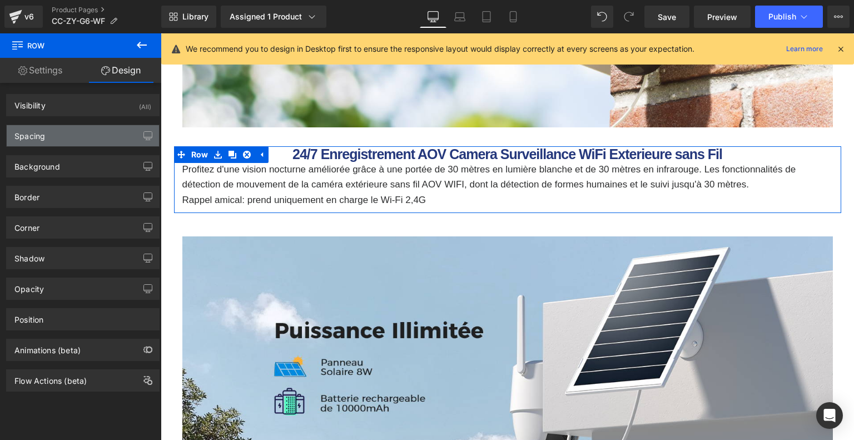
click at [90, 132] on div "Spacing" at bounding box center [83, 135] width 152 height 21
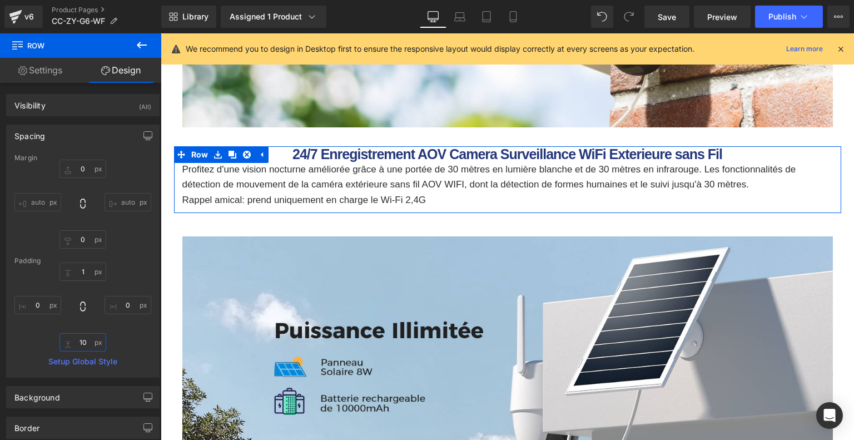
click at [82, 335] on input "10" at bounding box center [83, 342] width 47 height 18
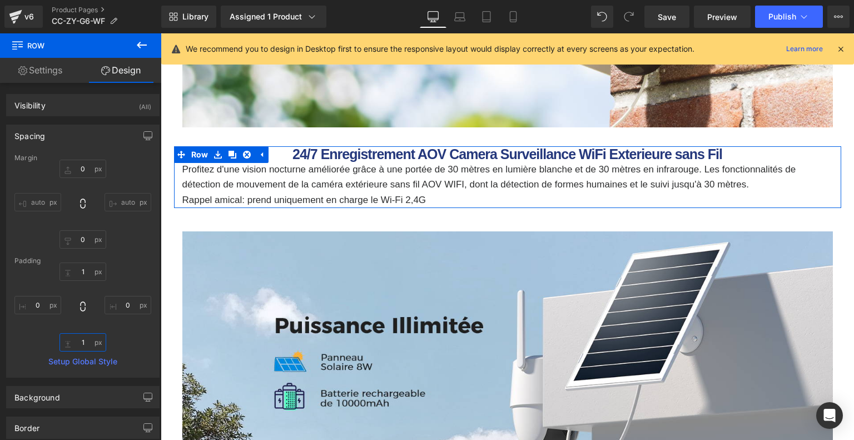
type input "1"
click at [122, 339] on div "1px 1 0px 0 1 1 0px 0" at bounding box center [82, 307] width 137 height 89
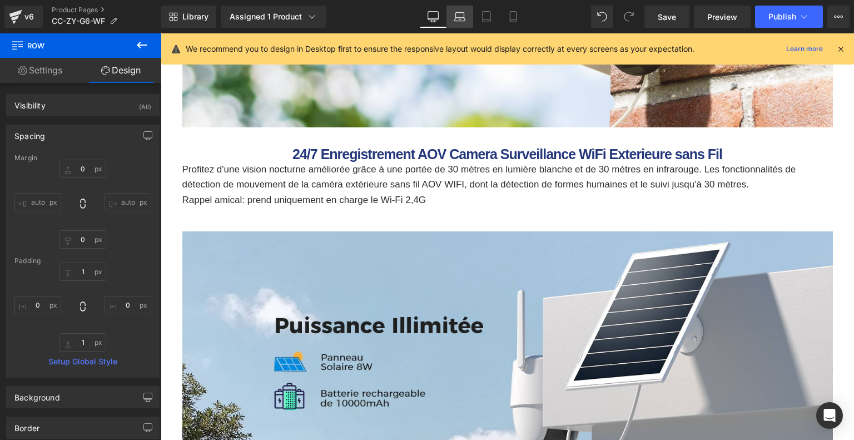
click at [460, 16] on icon at bounding box center [459, 16] width 11 height 11
type input "0"
type input "1"
type input "0"
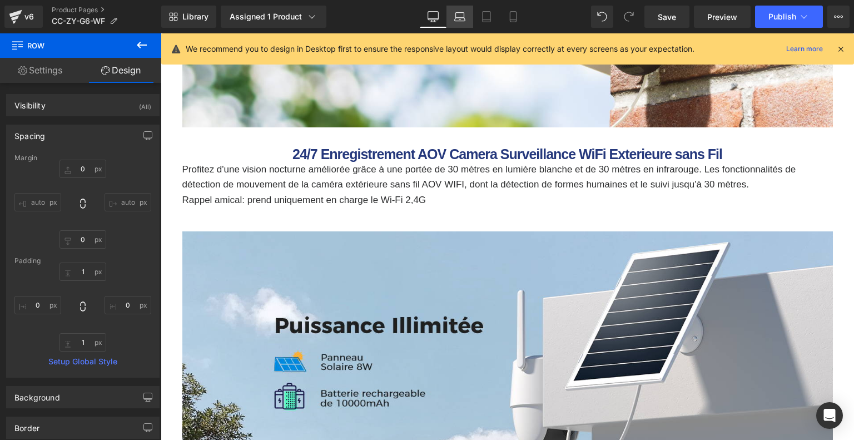
type input "1"
type input "0"
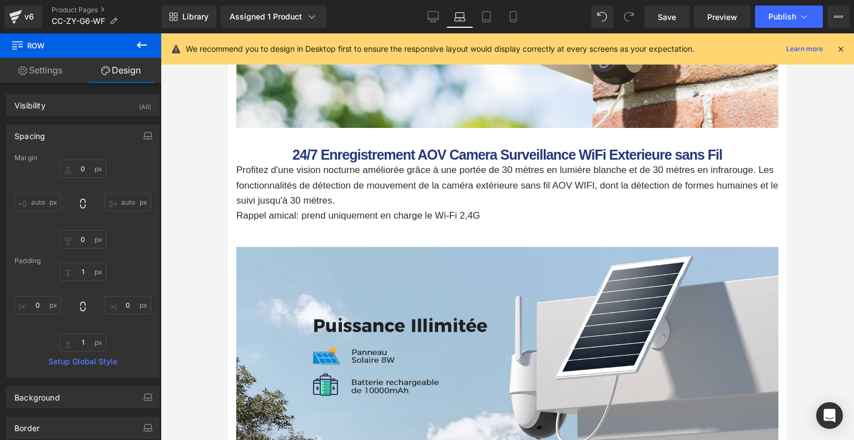
scroll to position [798, 0]
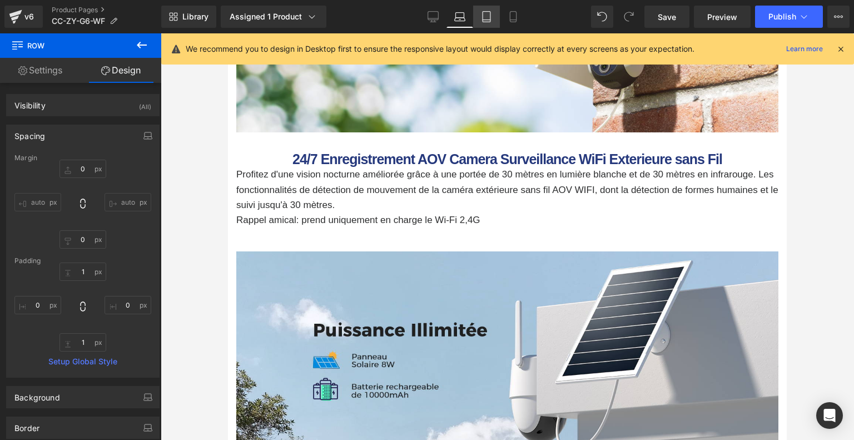
click at [481, 19] on icon at bounding box center [486, 16] width 11 height 11
type input "0"
type input "1"
type input "0"
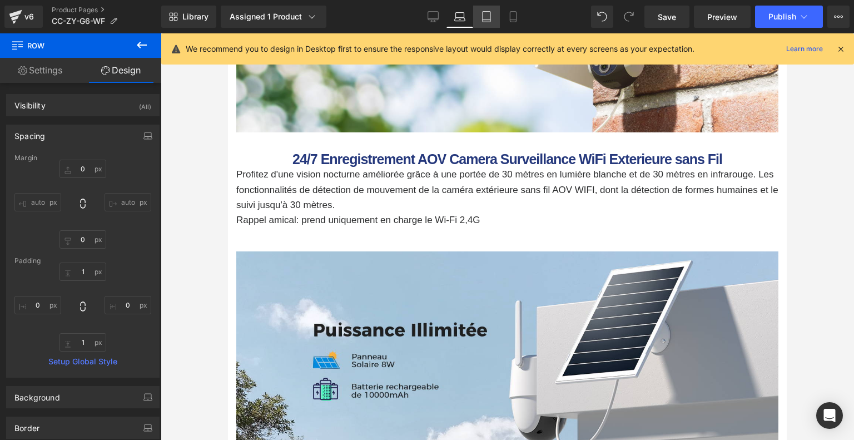
type input "1"
type input "0"
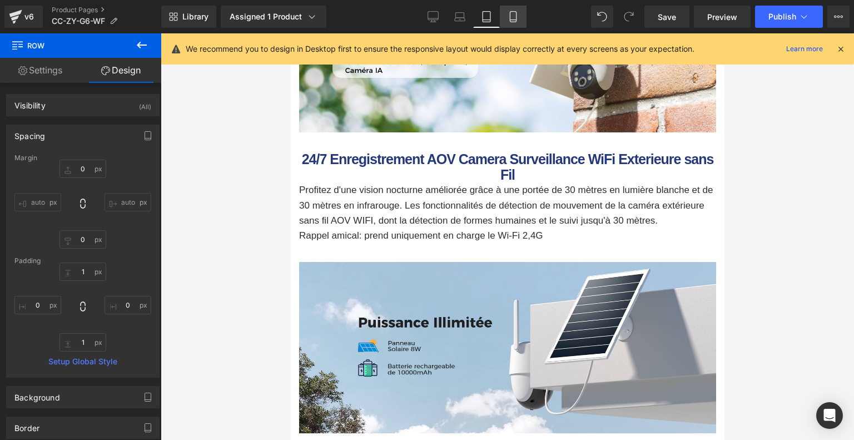
click at [506, 19] on link "Mobile" at bounding box center [513, 17] width 27 height 22
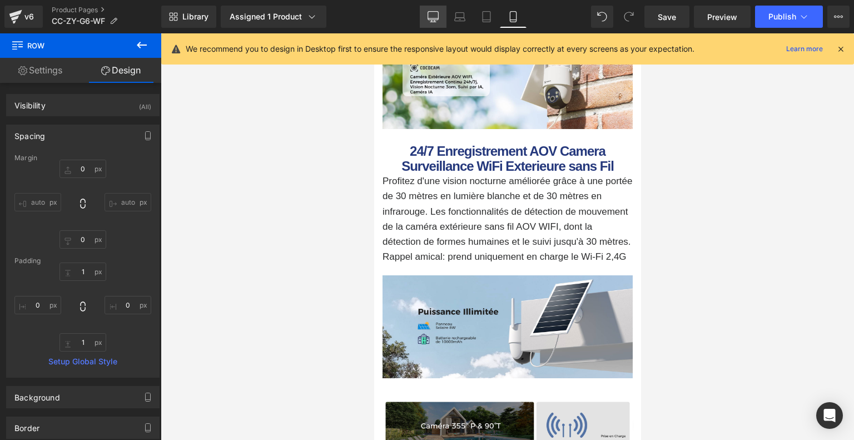
type input "0"
type input "1"
type input "0"
type input "1"
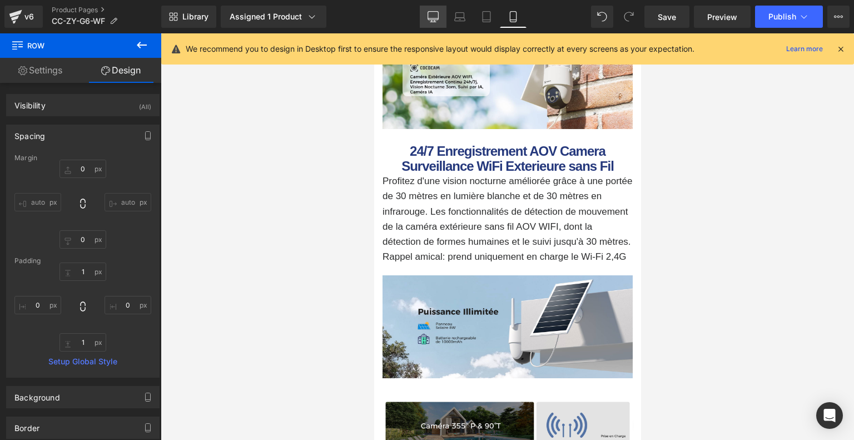
type input "0"
click at [440, 19] on link "Desktop" at bounding box center [433, 17] width 27 height 22
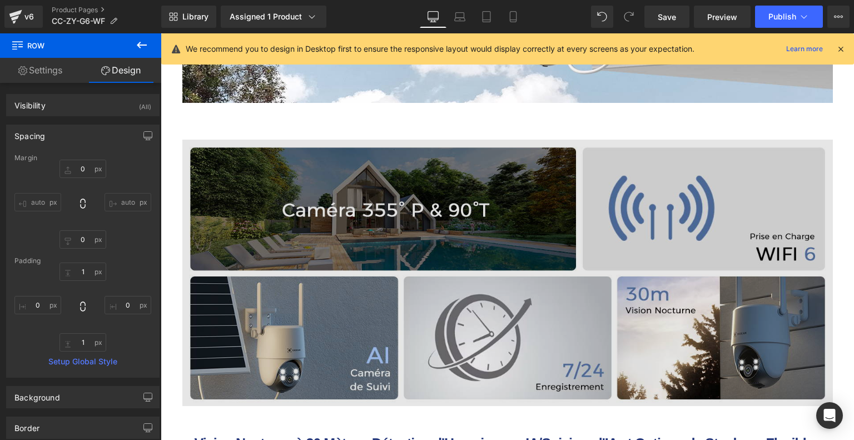
type input "0"
type input "1"
type input "0"
type input "1"
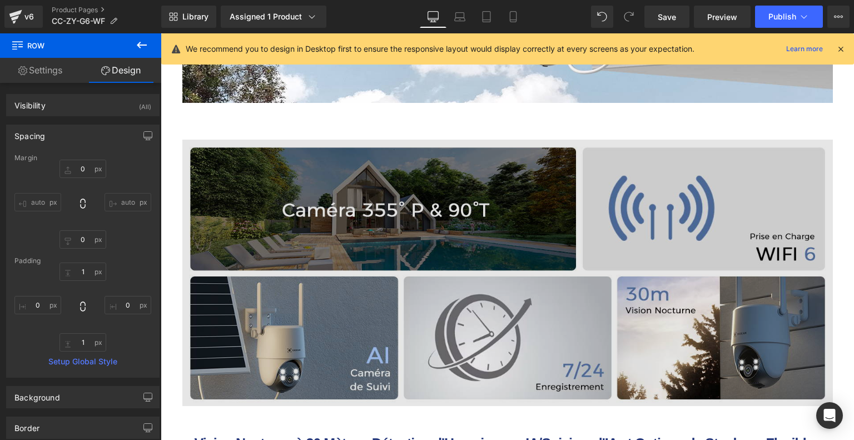
type input "0"
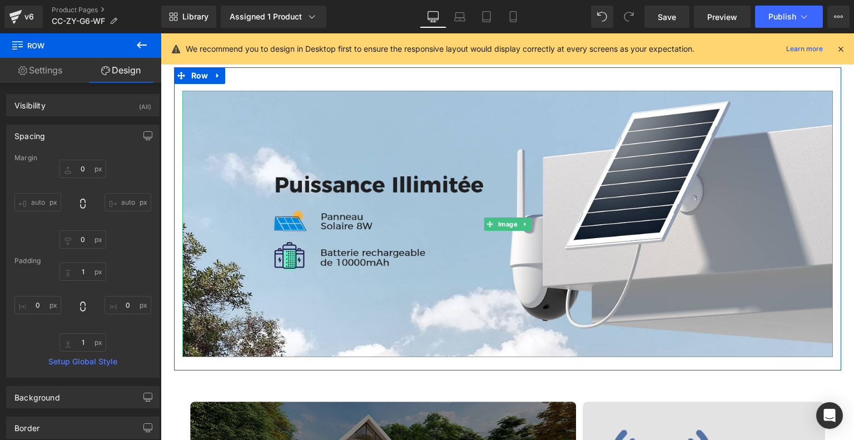
scroll to position [1082, 0]
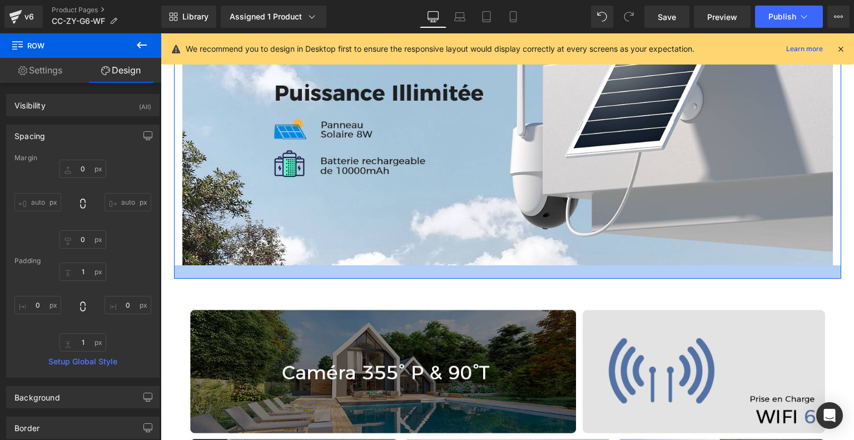
click at [459, 272] on div at bounding box center [507, 271] width 667 height 13
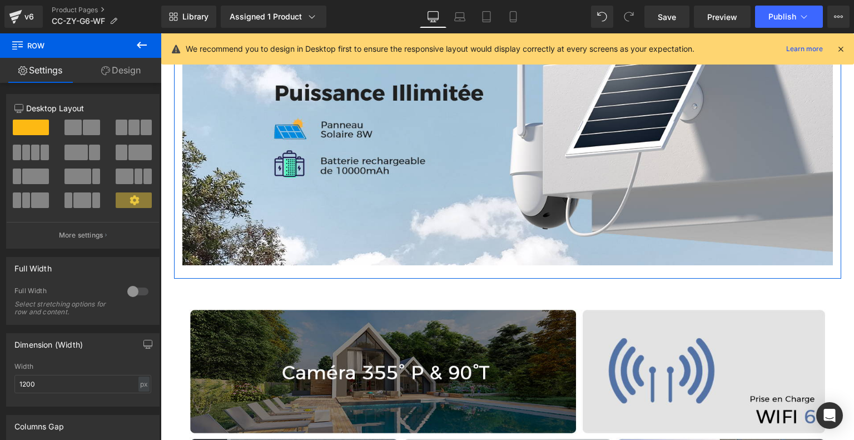
drag, startPoint x: 140, startPoint y: 66, endPoint x: 136, endPoint y: 93, distance: 27.0
click at [140, 66] on link "Design" at bounding box center [121, 70] width 81 height 25
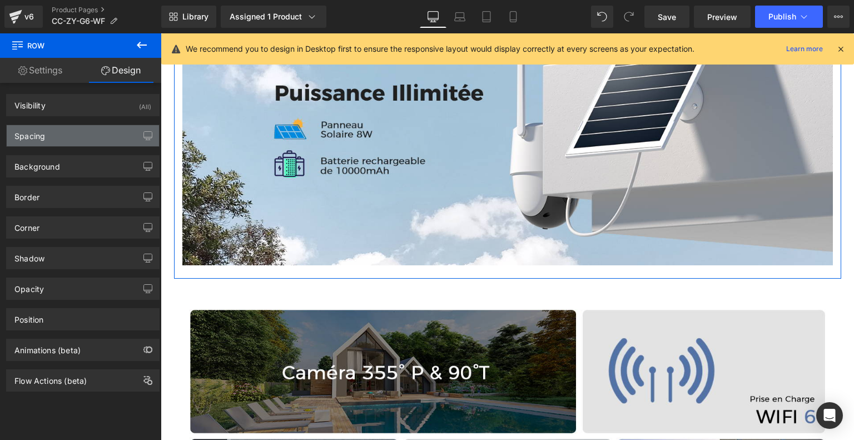
click at [109, 140] on div "Spacing" at bounding box center [83, 135] width 152 height 21
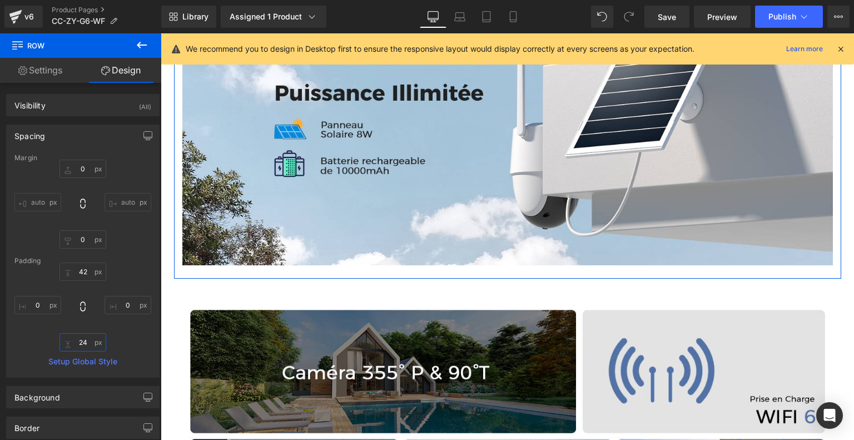
click at [82, 338] on input "24" at bounding box center [83, 342] width 47 height 18
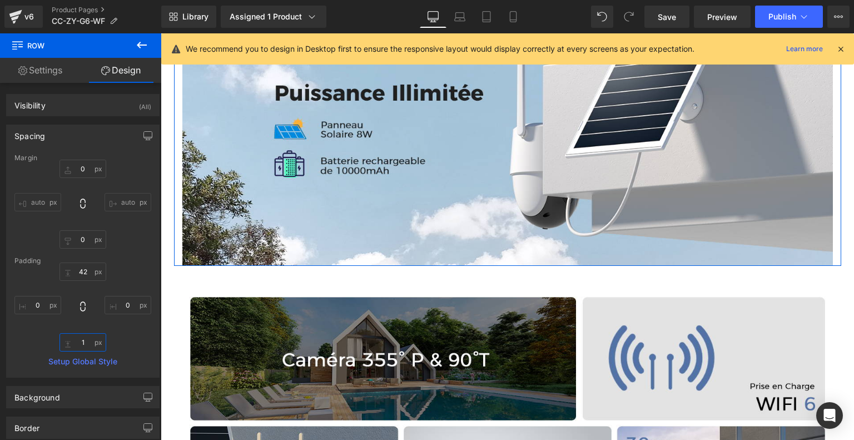
type input "1"
click at [116, 334] on div "42px 42 0px 0 1 1 0px 0" at bounding box center [82, 307] width 137 height 89
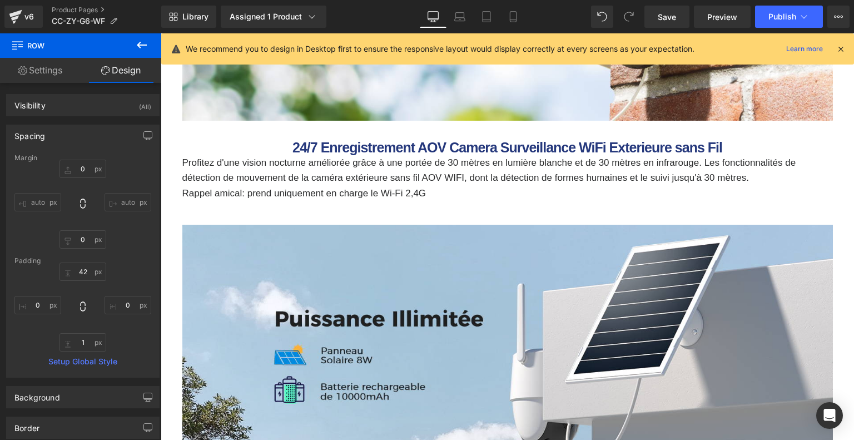
scroll to position [804, 0]
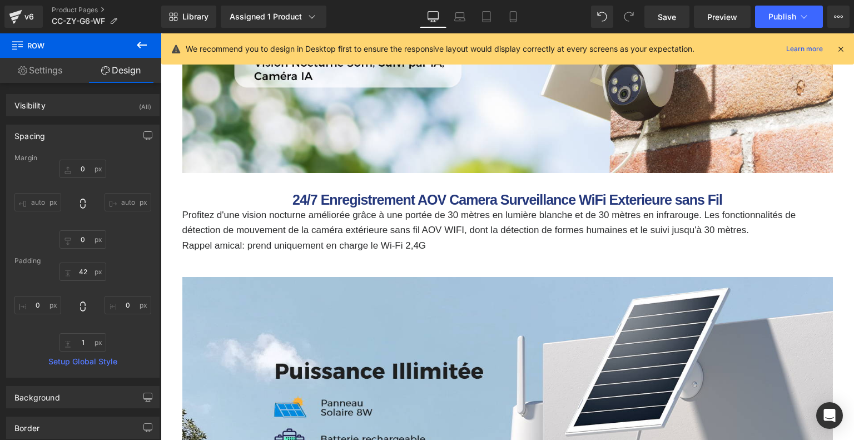
click at [490, 267] on div "Image Row 42px" at bounding box center [507, 399] width 667 height 291
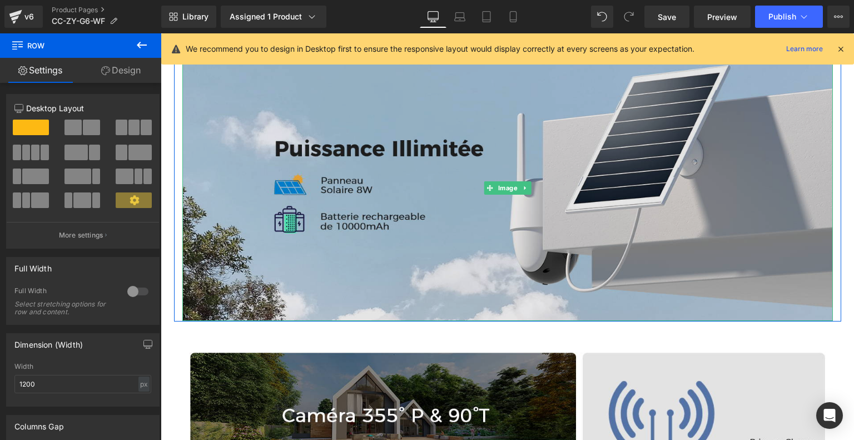
scroll to position [915, 0]
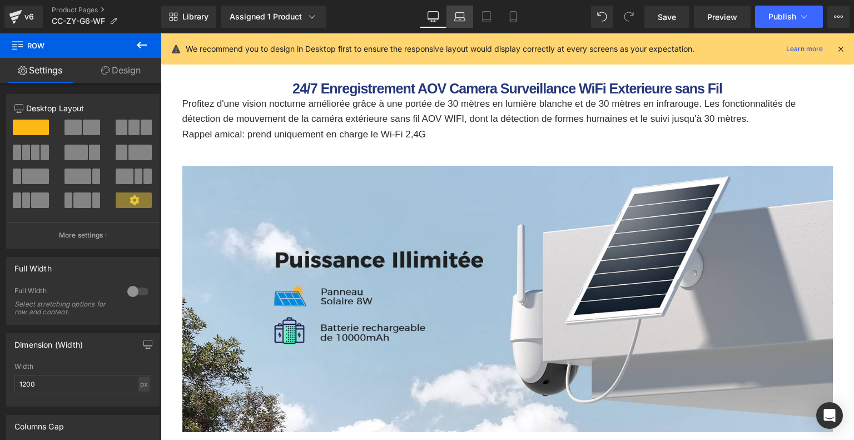
click at [457, 13] on icon at bounding box center [460, 15] width 8 height 5
type input "100"
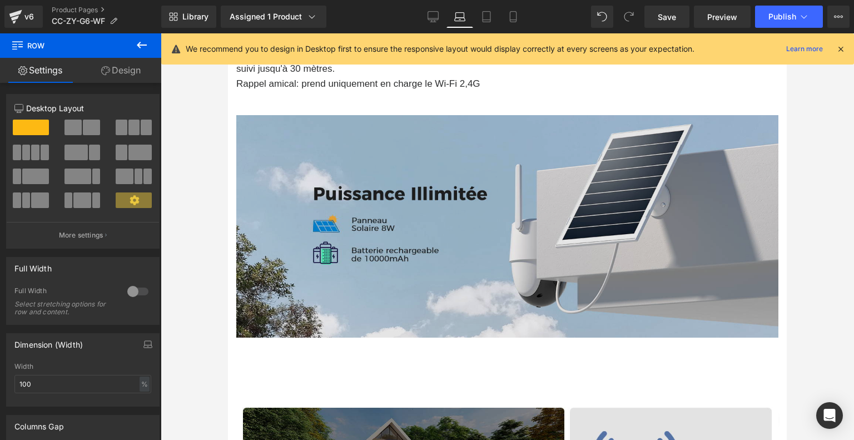
scroll to position [990, 0]
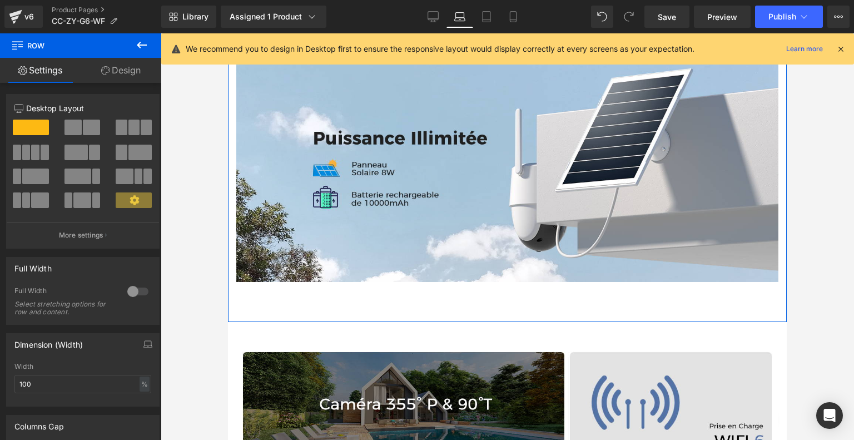
click at [492, 293] on div "Image Row 42px" at bounding box center [507, 179] width 559 height 286
drag, startPoint x: 132, startPoint y: 69, endPoint x: 115, endPoint y: 112, distance: 46.4
click at [132, 69] on link "Design" at bounding box center [121, 70] width 81 height 25
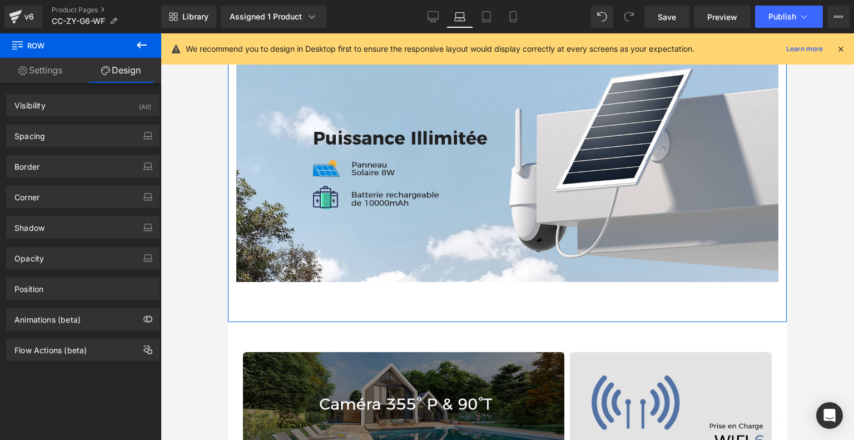
type input "0"
type input "42"
type input "0"
type input "72"
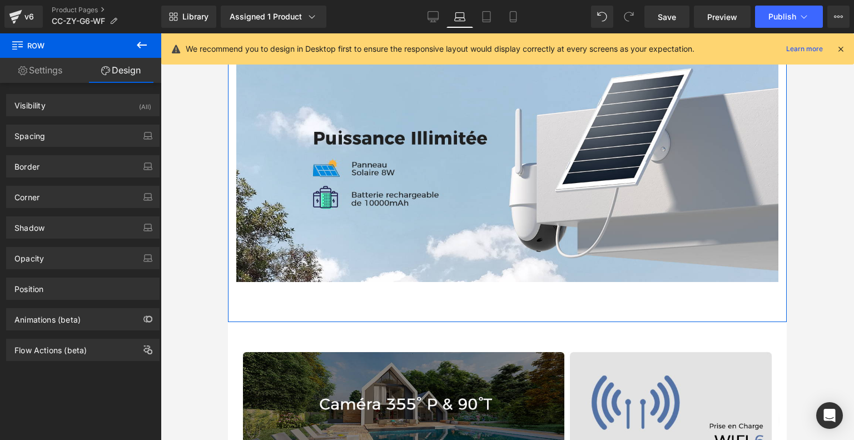
type input "0"
click at [93, 142] on div "Spacing" at bounding box center [83, 135] width 152 height 21
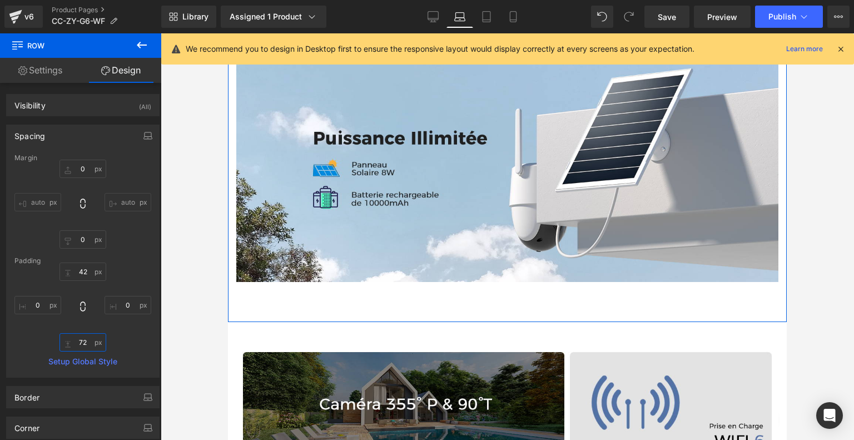
click at [85, 345] on input "72" at bounding box center [83, 342] width 47 height 18
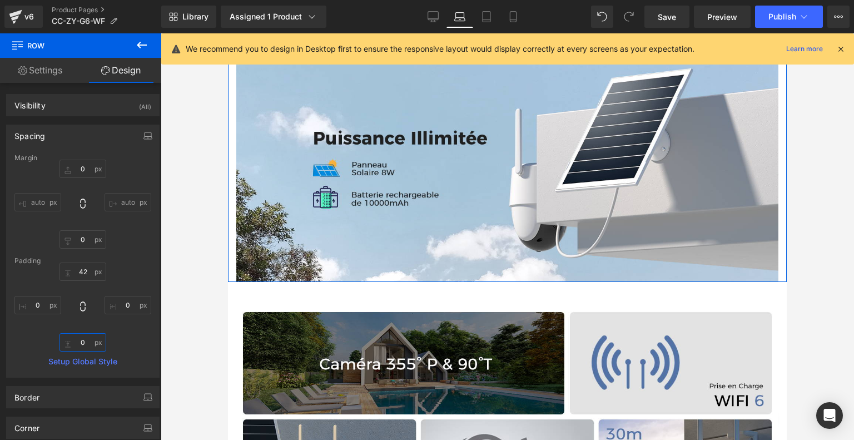
type input "0"
click at [133, 336] on div "42px 42 0px 0 0 0 0px 0" at bounding box center [82, 307] width 137 height 89
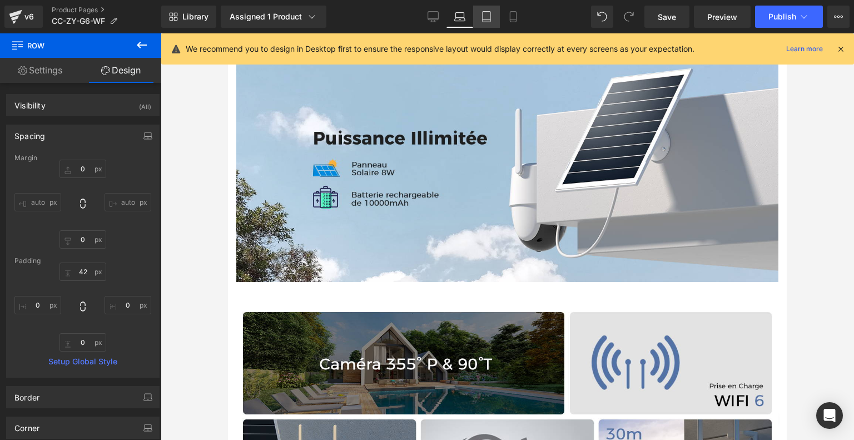
click at [487, 22] on icon at bounding box center [487, 17] width 8 height 11
type input "0"
type input "33"
type input "0"
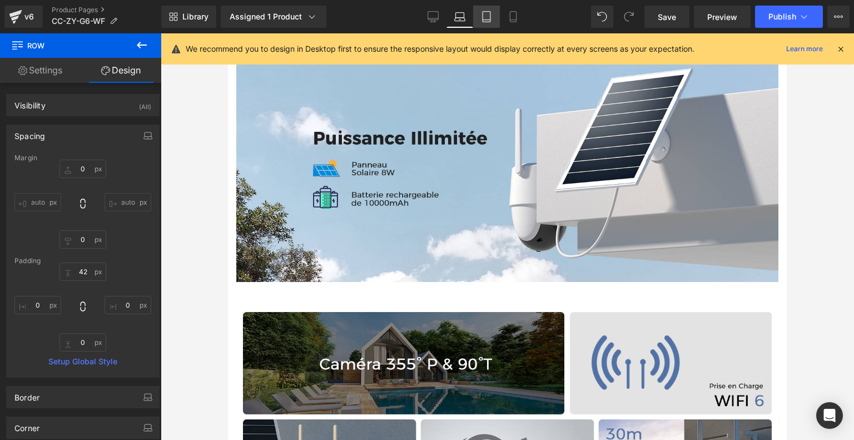
type input "63"
type input "0"
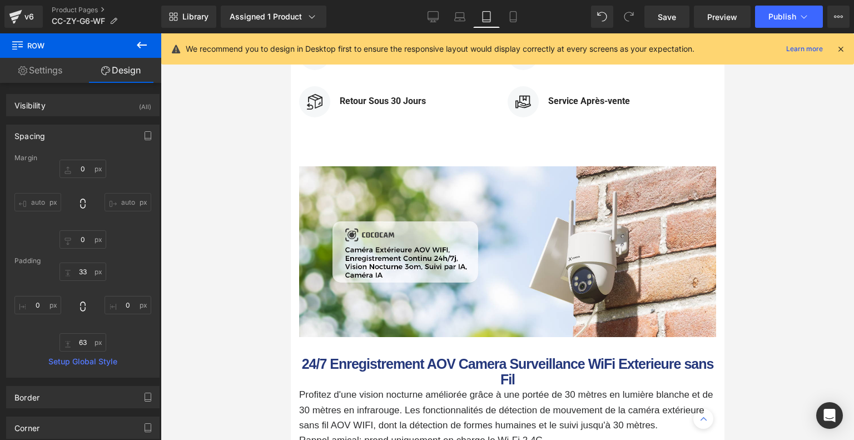
scroll to position [1483, 0]
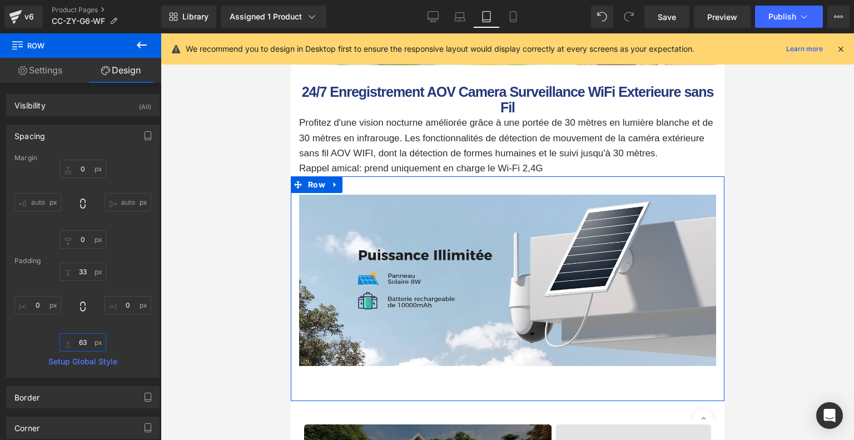
click at [73, 342] on input "63" at bounding box center [83, 342] width 47 height 18
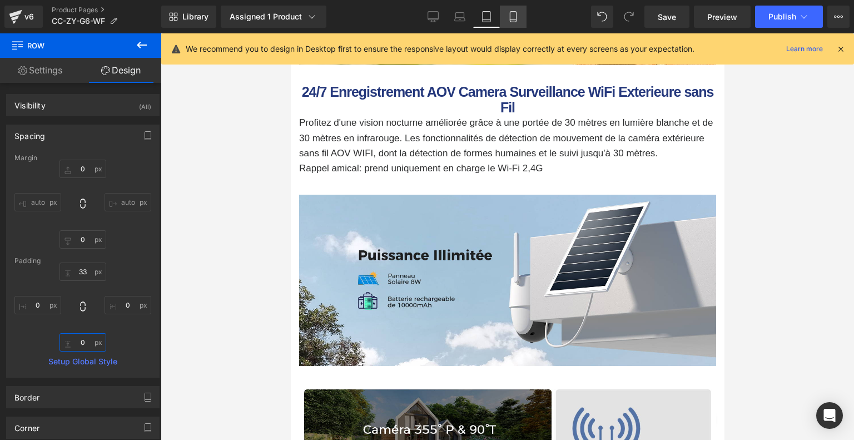
type input "0"
click at [516, 16] on icon at bounding box center [513, 17] width 6 height 11
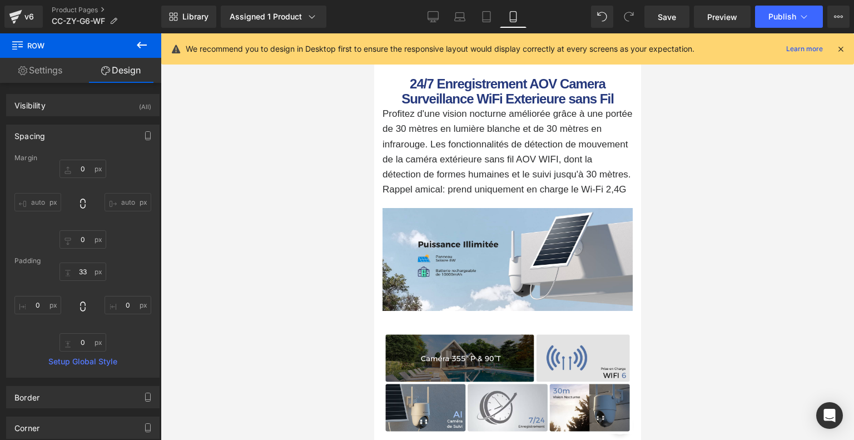
type input "0"
type input "19"
type input "0"
type input "18"
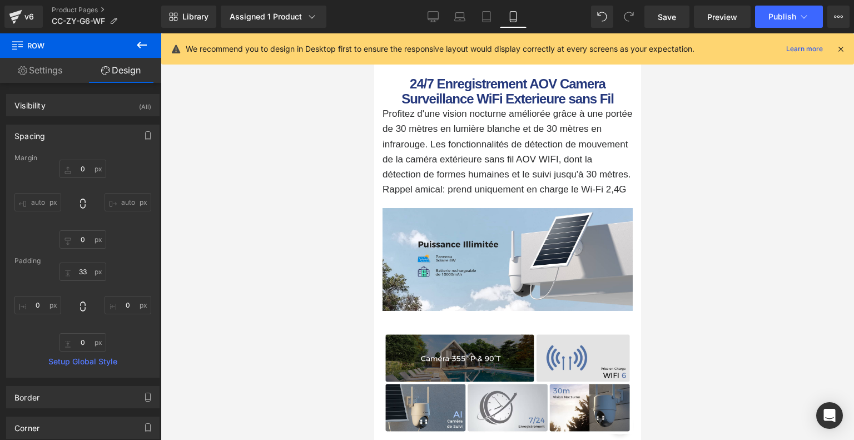
type input "0"
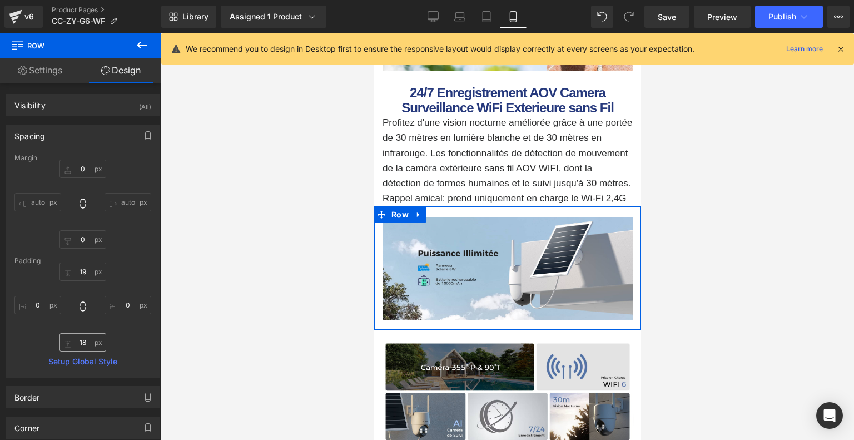
scroll to position [1205, 0]
click at [86, 344] on input "18" at bounding box center [83, 342] width 47 height 18
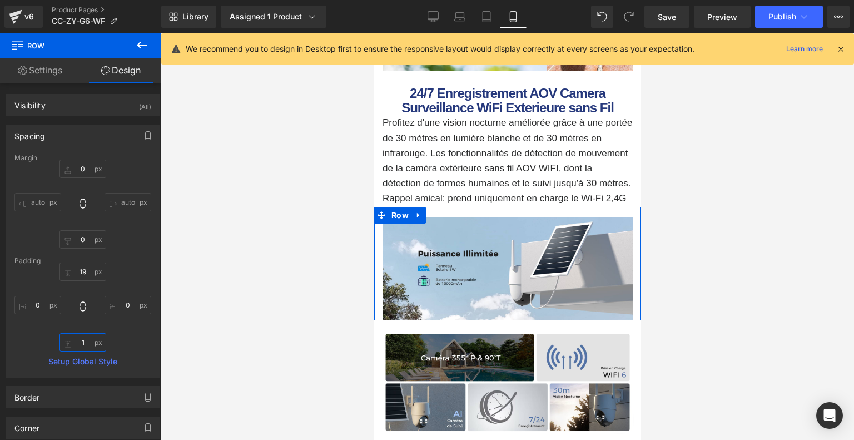
type input "1"
click at [131, 346] on div "19px 19 0px 0 1 1 0px 0" at bounding box center [82, 307] width 137 height 89
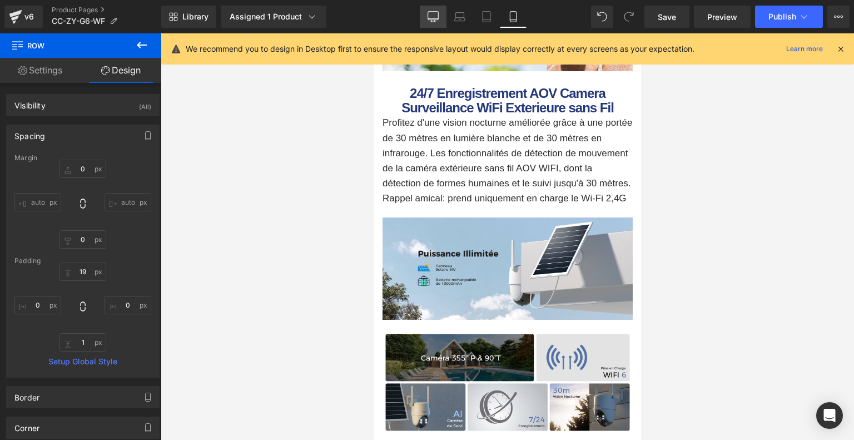
click at [437, 13] on icon at bounding box center [433, 16] width 11 height 11
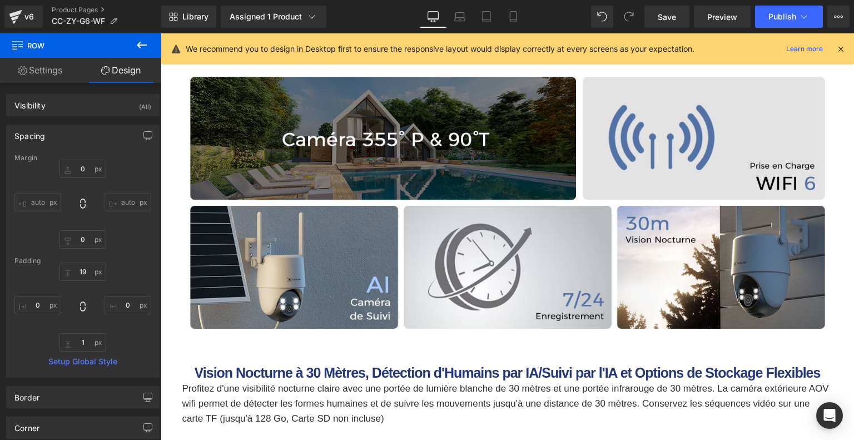
type input "0"
type input "42"
type input "0"
type input "1"
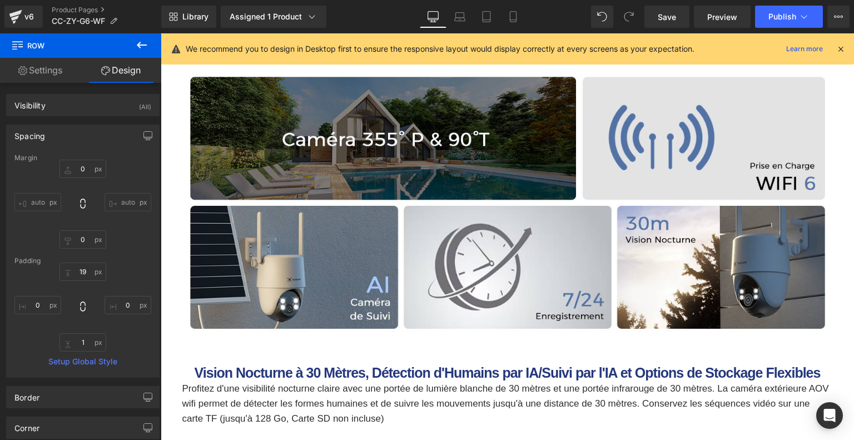
type input "0"
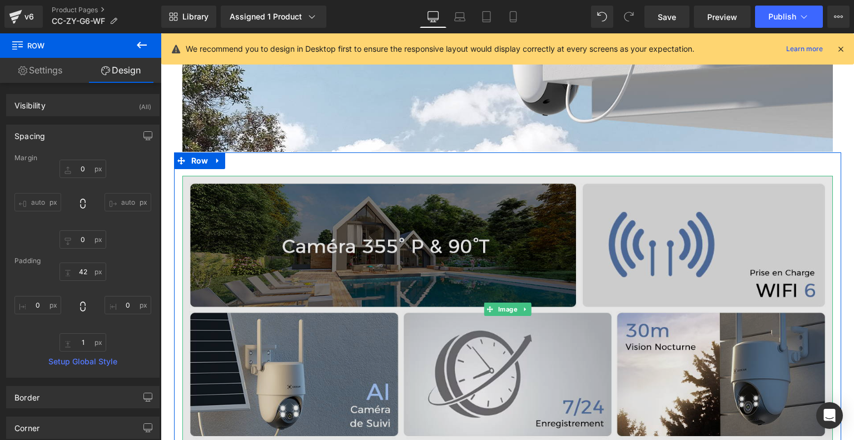
scroll to position [1363, 0]
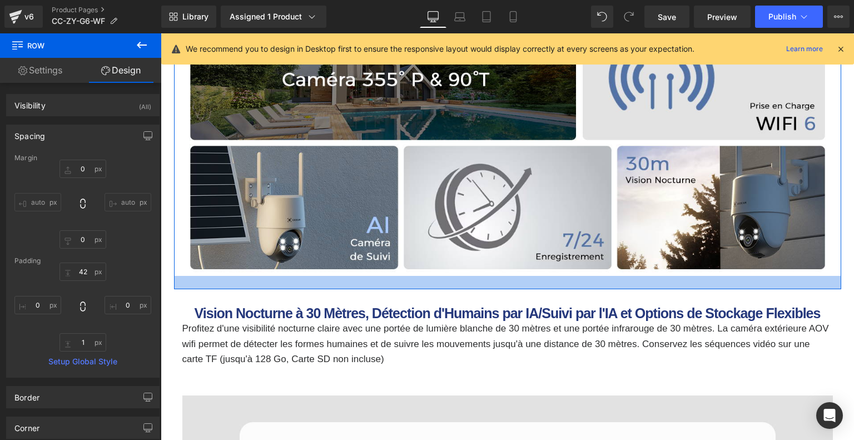
click at [514, 285] on div at bounding box center [507, 282] width 667 height 13
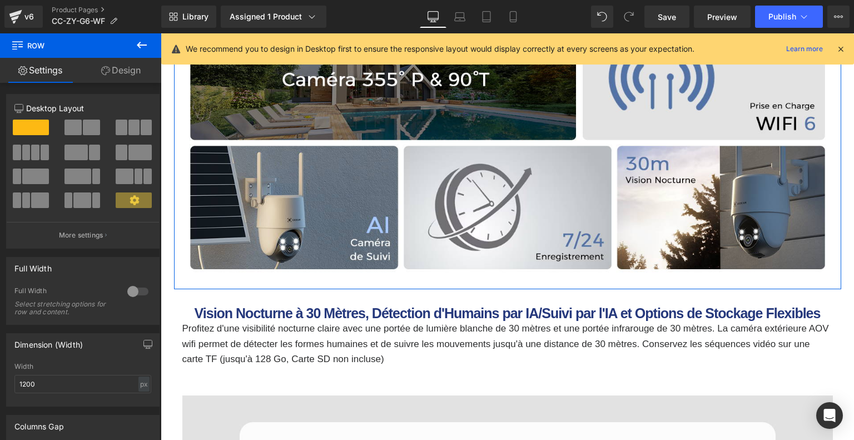
click at [136, 79] on link "Design" at bounding box center [121, 70] width 81 height 25
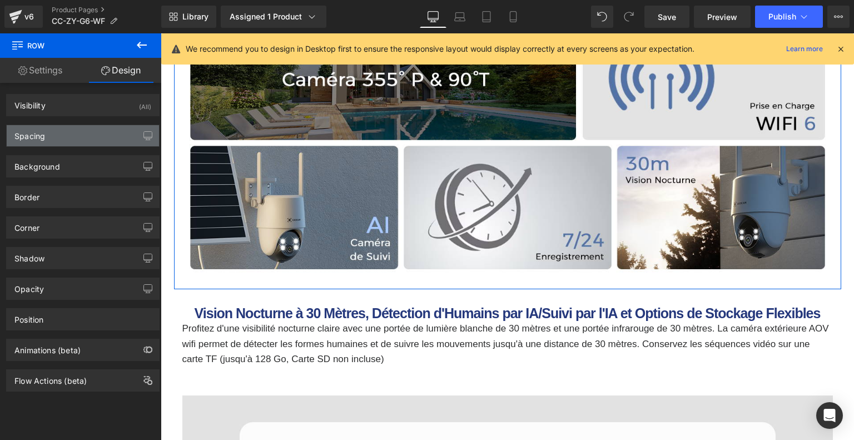
click at [82, 135] on div "Spacing" at bounding box center [83, 135] width 152 height 21
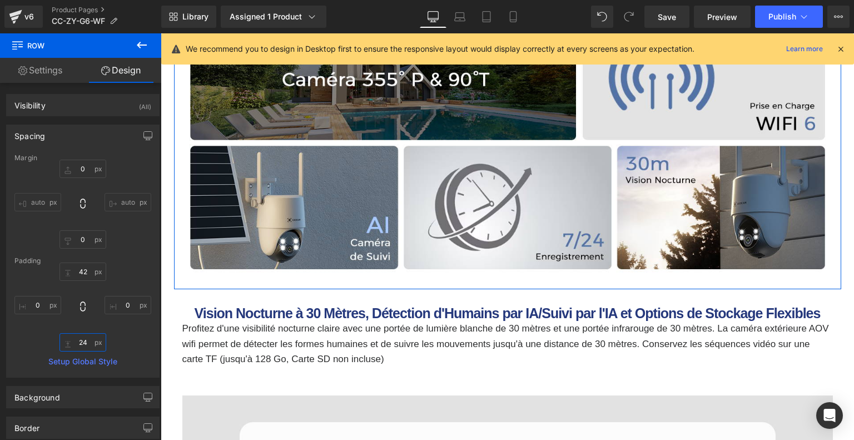
click at [88, 344] on input "24" at bounding box center [83, 342] width 47 height 18
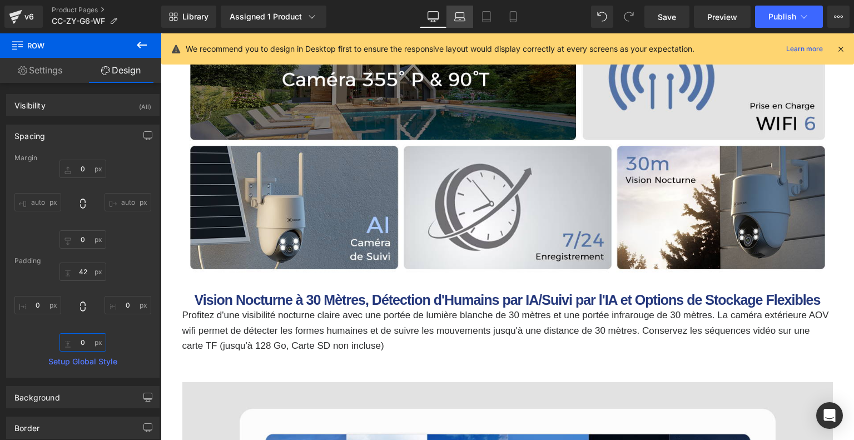
type input "0"
click at [457, 22] on icon at bounding box center [459, 16] width 11 height 11
type input "0"
type input "42"
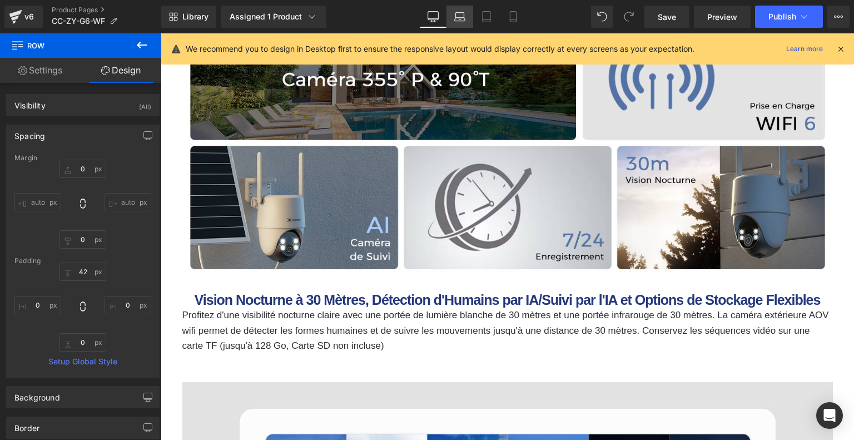
type input "0"
type input "72"
type input "0"
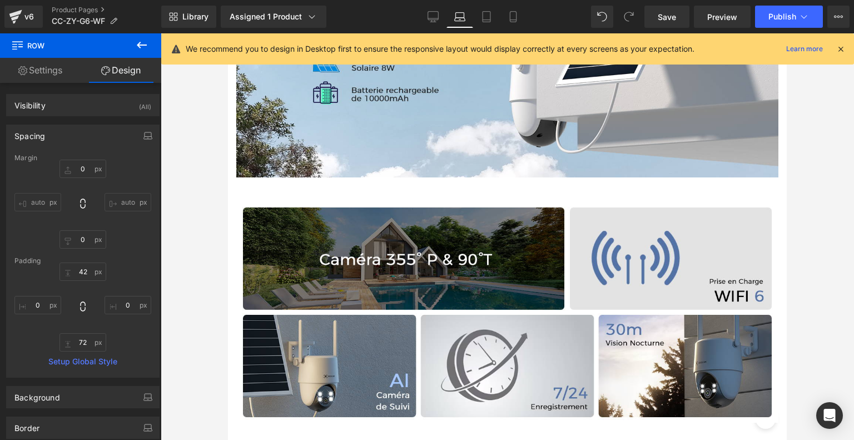
scroll to position [1317, 0]
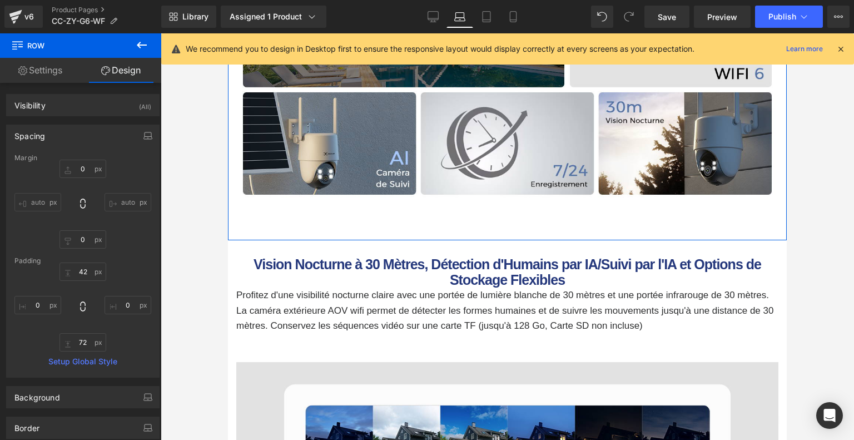
click at [82, 331] on div "42px 42 0px 0 72px 72 0px 0" at bounding box center [82, 307] width 137 height 89
click at [86, 339] on input "72" at bounding box center [83, 342] width 47 height 18
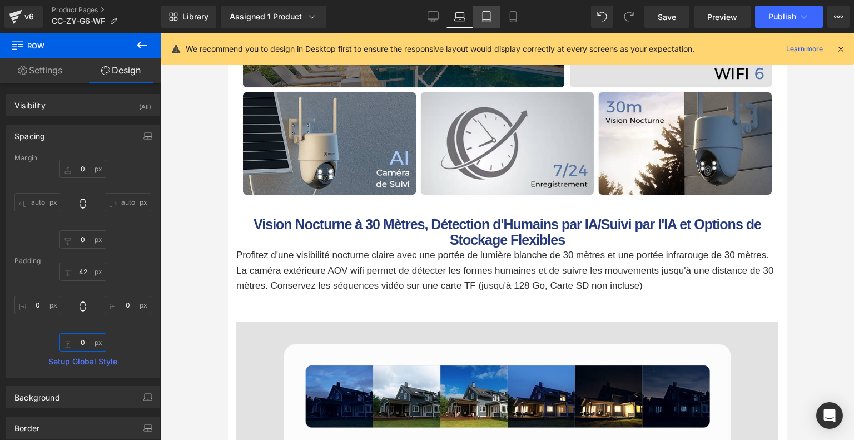
type input "0"
click at [497, 17] on link "Tablet" at bounding box center [486, 17] width 27 height 22
type input "0"
type input "33"
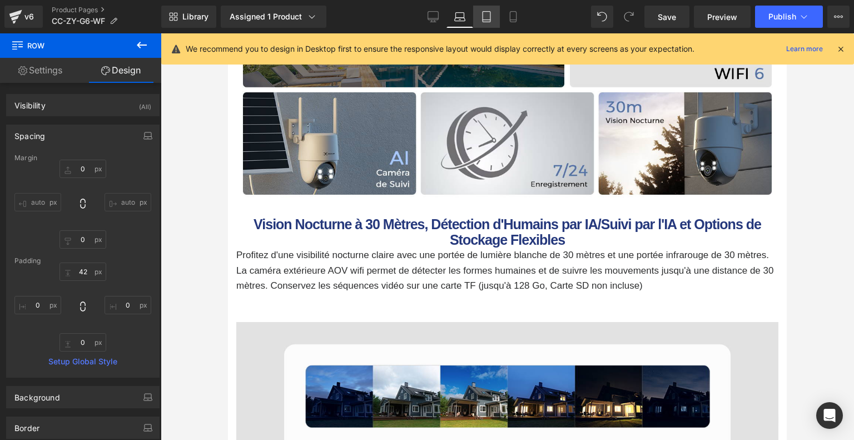
type input "0"
type input "63"
type input "0"
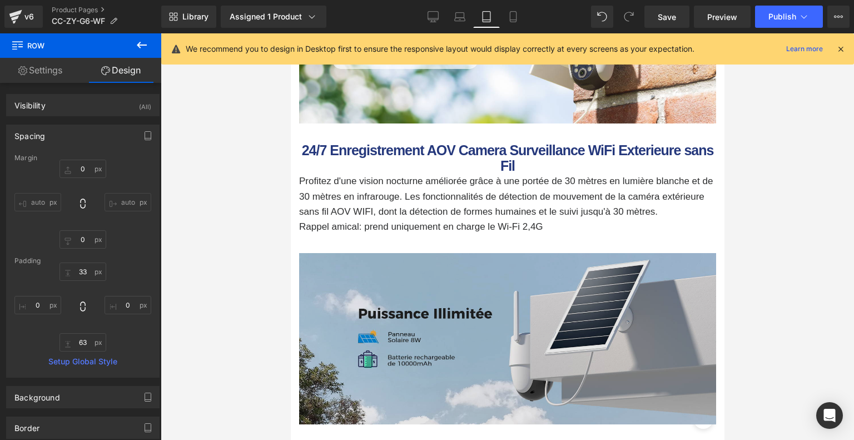
scroll to position [1671, 0]
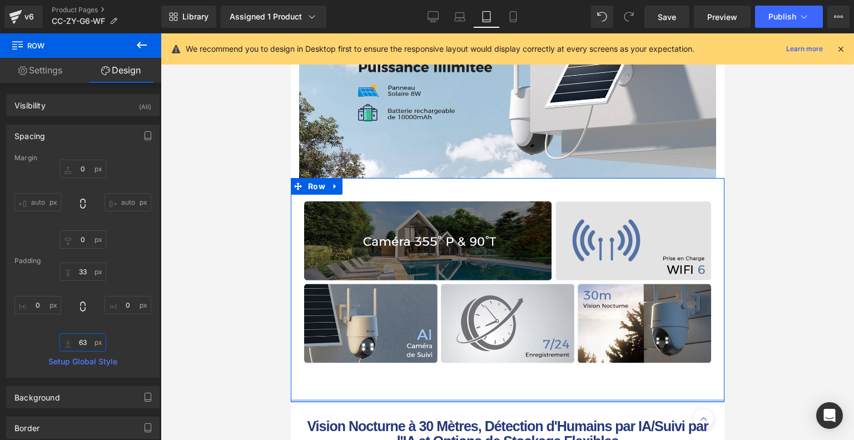
click at [87, 344] on input "63" at bounding box center [83, 342] width 47 height 18
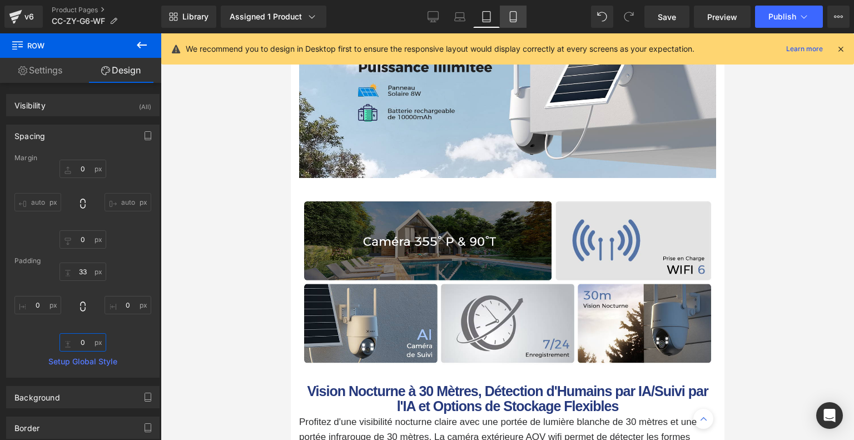
type input "0"
click at [514, 22] on link "Mobile" at bounding box center [513, 17] width 27 height 22
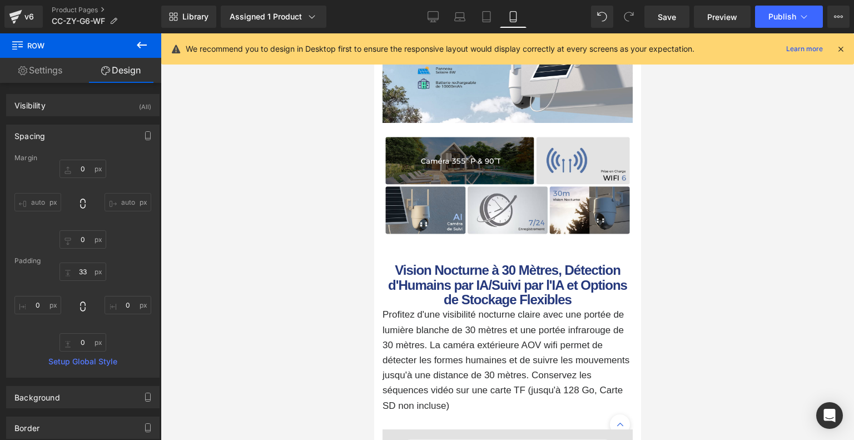
type input "0"
type input "19"
type input "0"
type input "18"
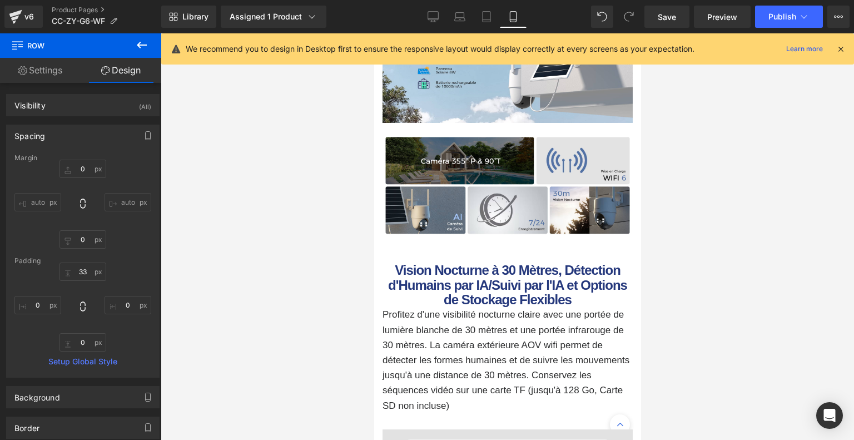
type input "0"
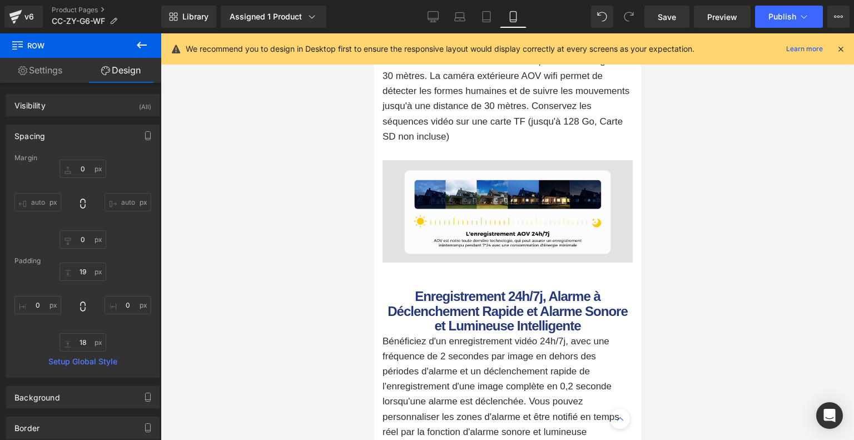
scroll to position [1401, 0]
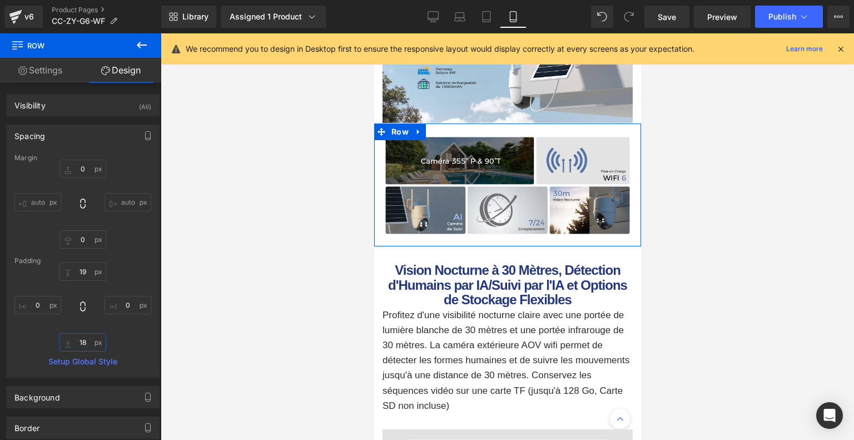
click at [85, 341] on input "18" at bounding box center [83, 342] width 47 height 18
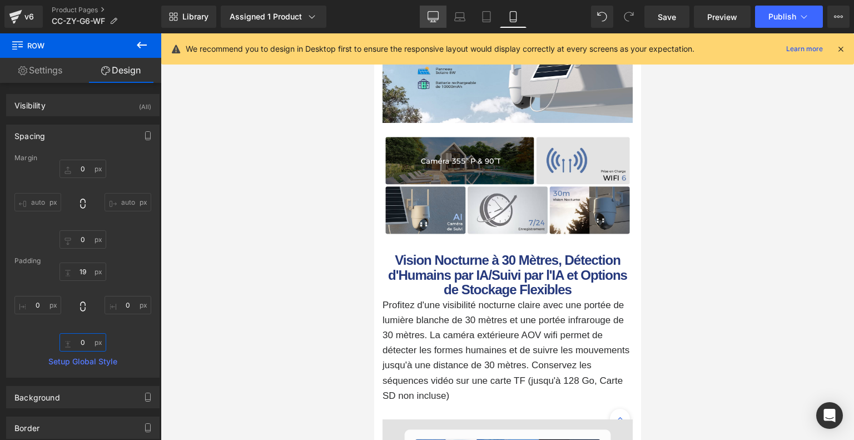
type input "0"
click at [437, 16] on icon at bounding box center [433, 16] width 11 height 11
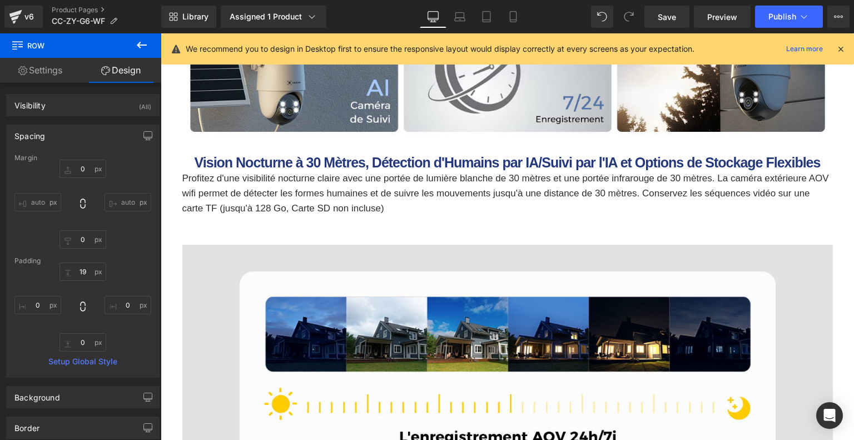
type input "0"
type input "42"
type input "0"
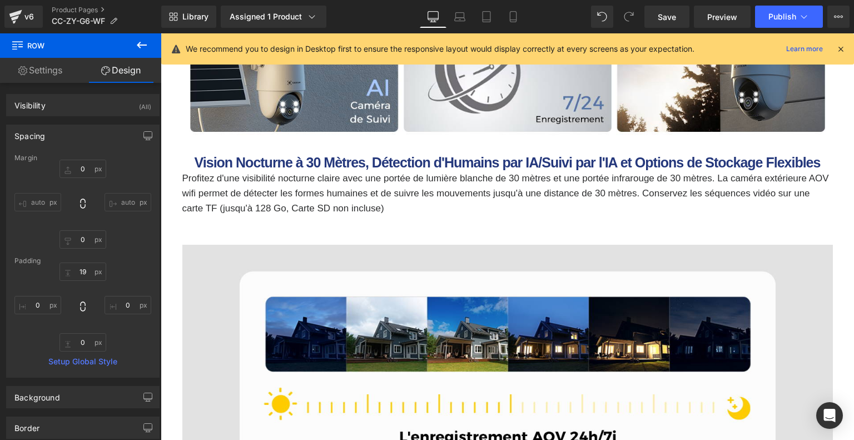
type input "0"
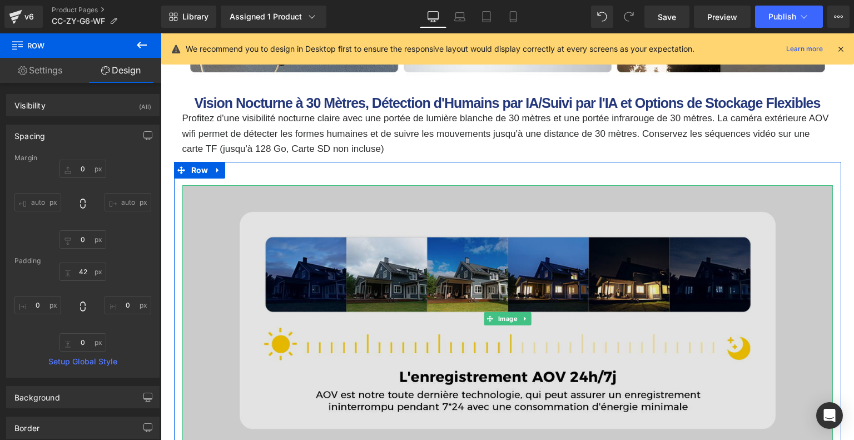
scroll to position [1782, 0]
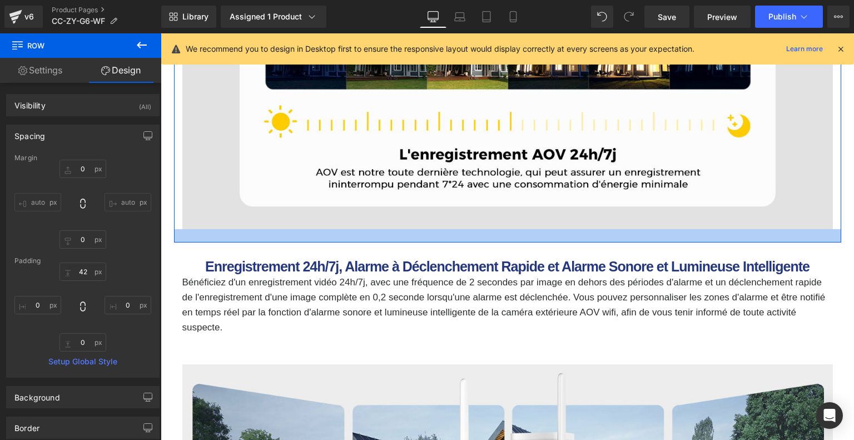
click at [536, 232] on div at bounding box center [507, 235] width 667 height 13
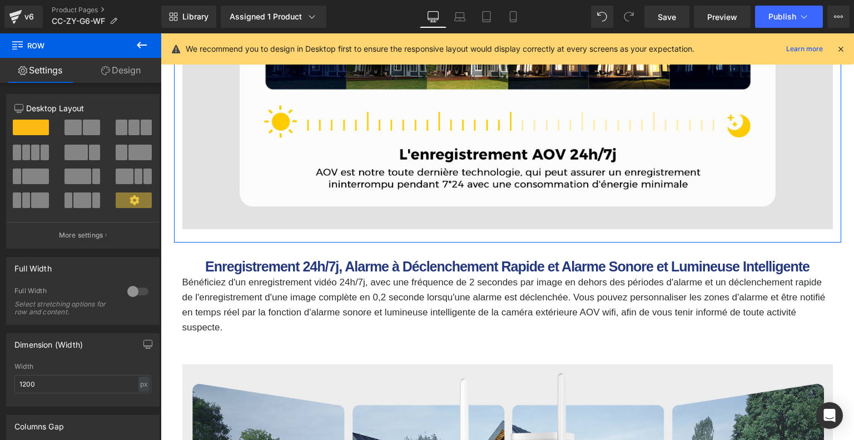
drag, startPoint x: 133, startPoint y: 75, endPoint x: 87, endPoint y: 166, distance: 102.2
click at [133, 75] on link "Design" at bounding box center [121, 70] width 81 height 25
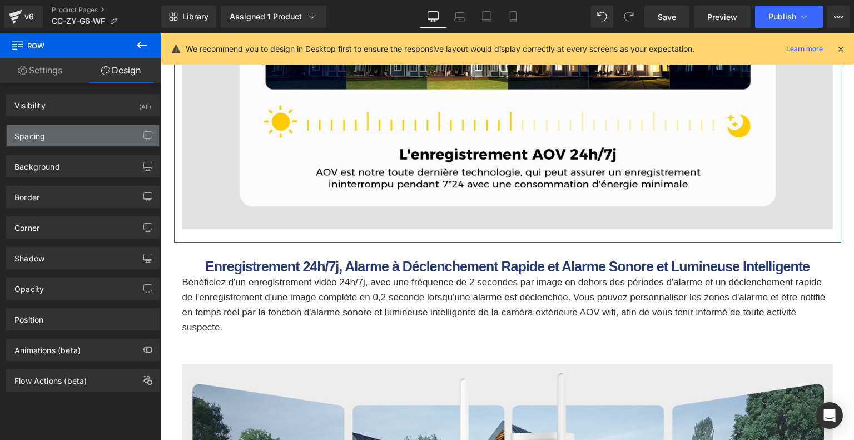
click at [93, 133] on div "Spacing" at bounding box center [83, 135] width 152 height 21
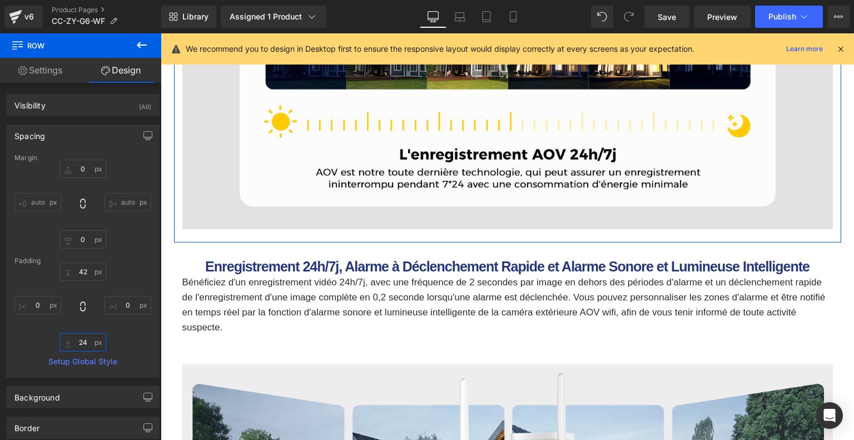
click at [82, 340] on input "24" at bounding box center [83, 342] width 47 height 18
type input "1"
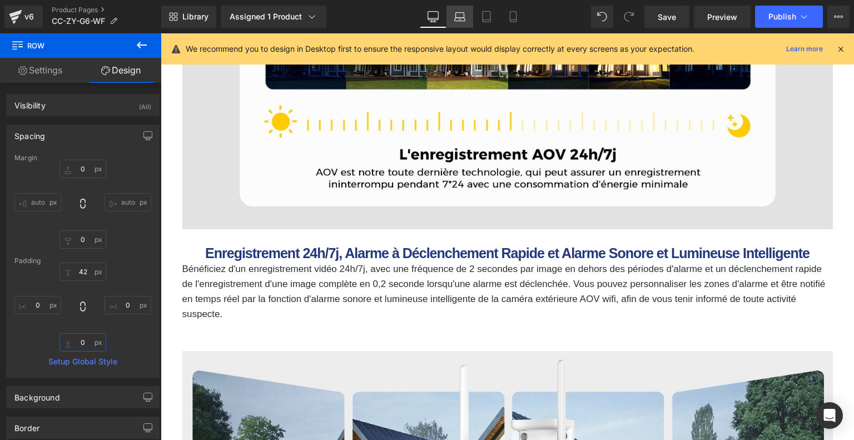
type input "0"
click at [459, 19] on icon at bounding box center [459, 16] width 11 height 11
type input "0"
type input "42"
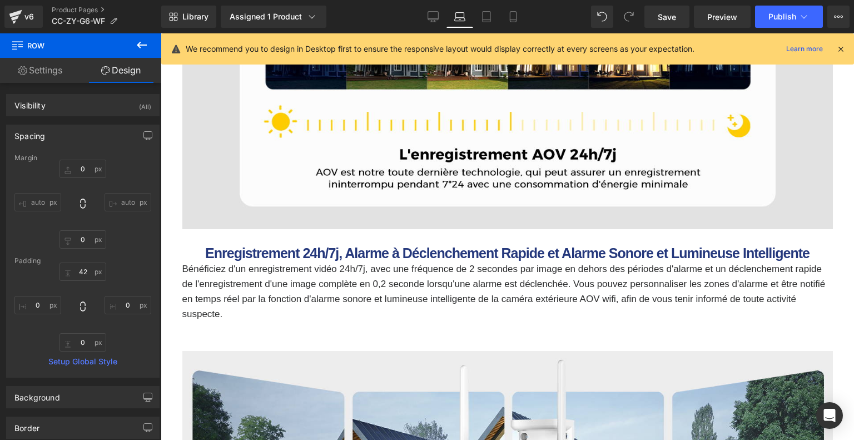
type input "0"
type input "72"
type input "0"
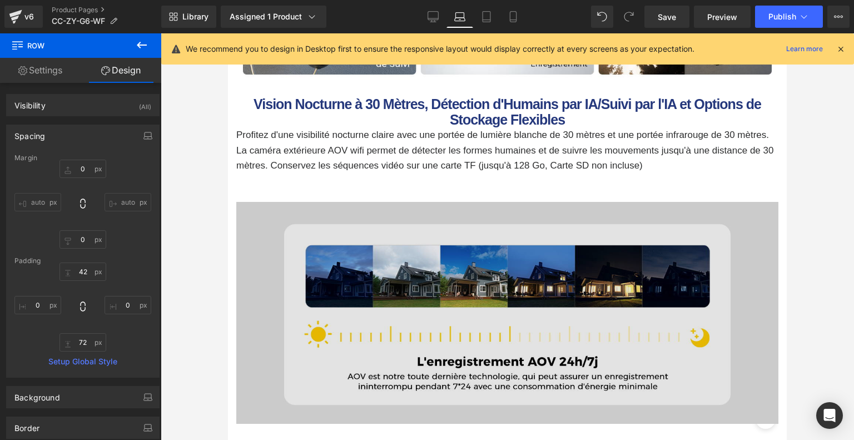
scroll to position [1660, 0]
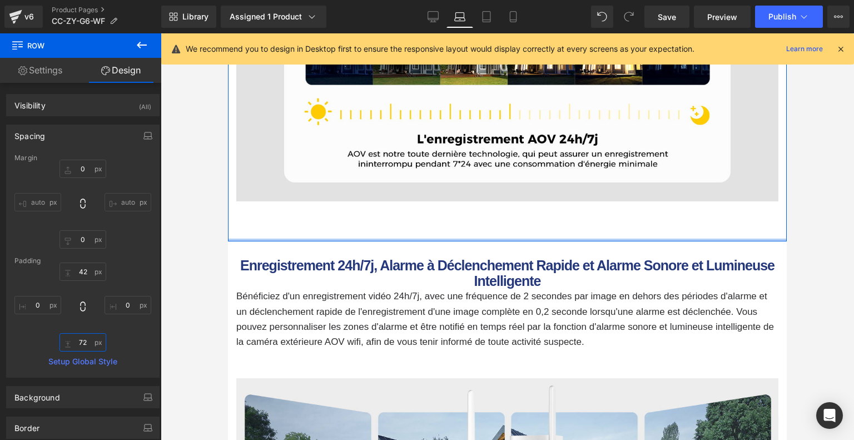
click at [80, 344] on input "72" at bounding box center [83, 342] width 47 height 18
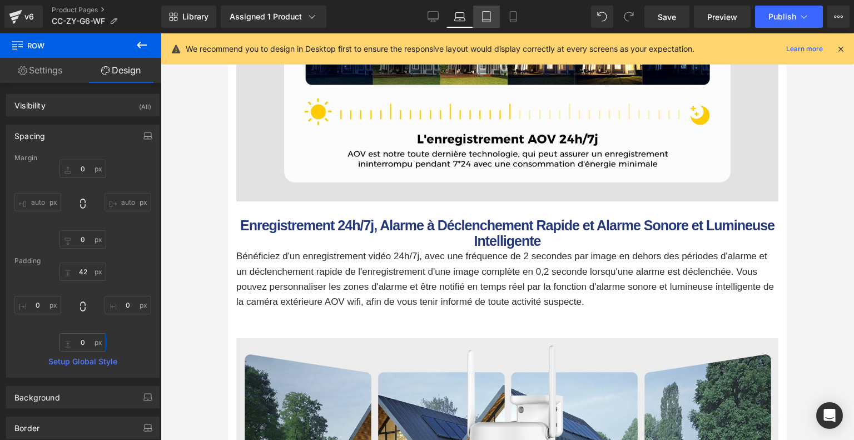
type input "0"
click at [481, 16] on link "Tablet" at bounding box center [486, 17] width 27 height 22
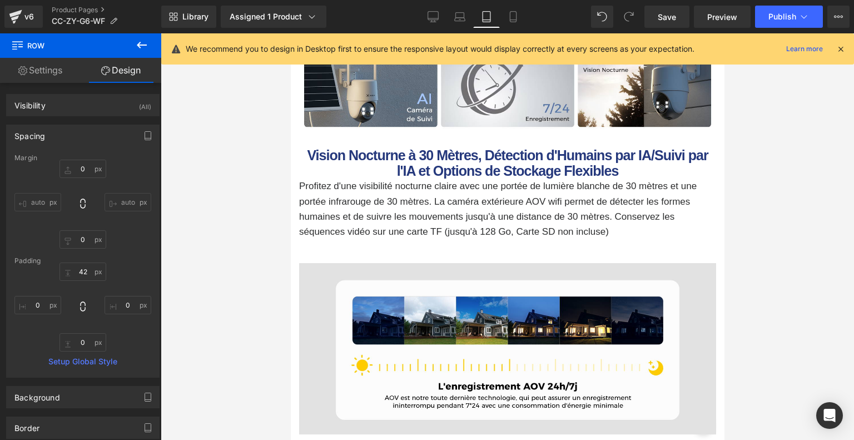
type input "0"
type input "33"
type input "0"
type input "63"
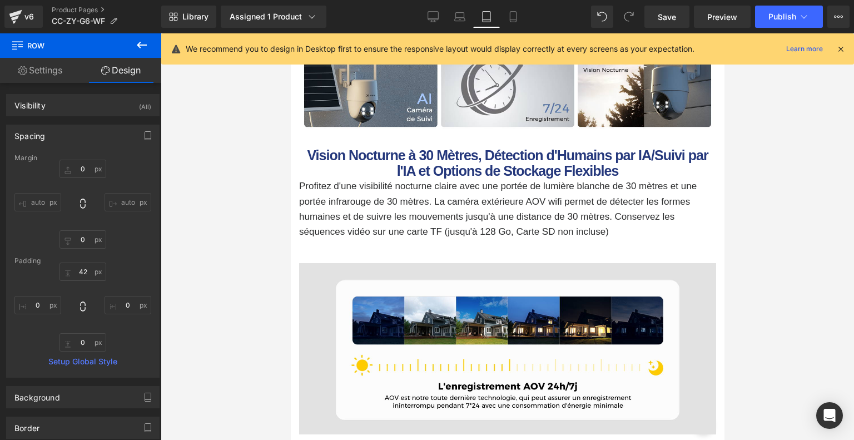
type input "0"
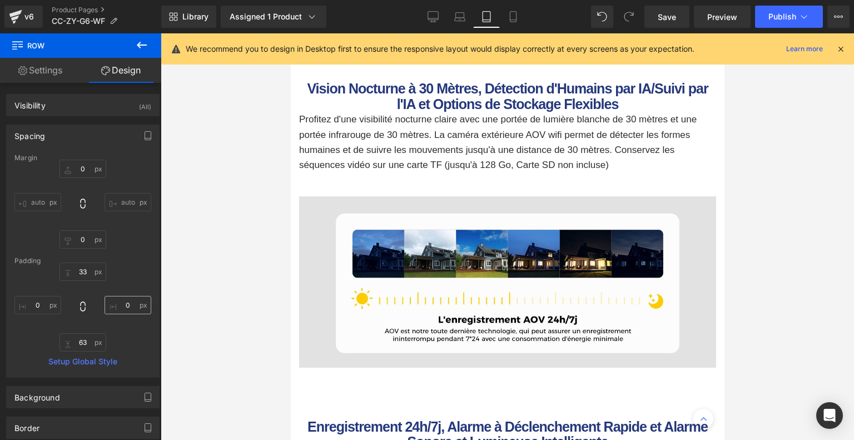
scroll to position [1973, 0]
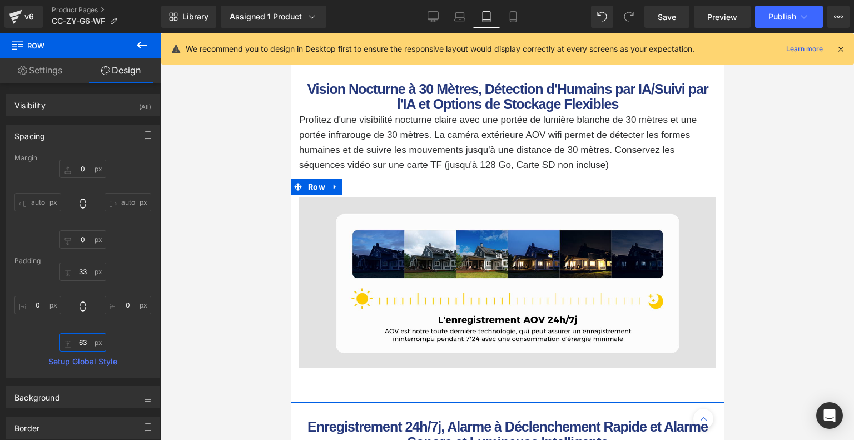
click at [86, 341] on input "63" at bounding box center [83, 342] width 47 height 18
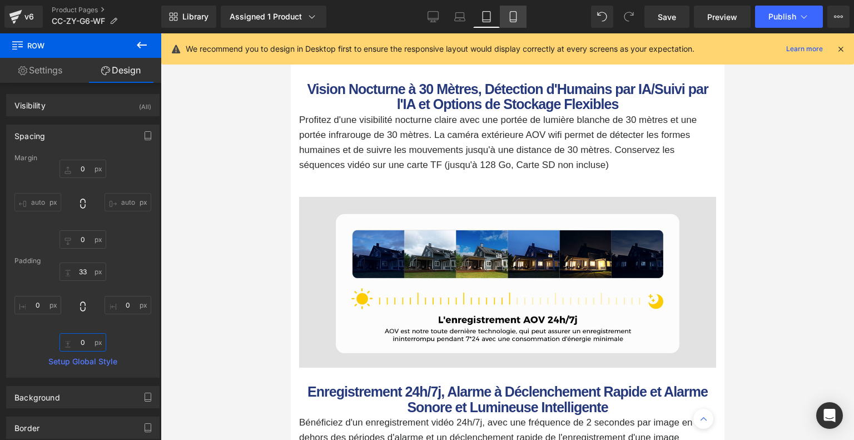
type input "0"
click at [518, 17] on icon at bounding box center [513, 16] width 11 height 11
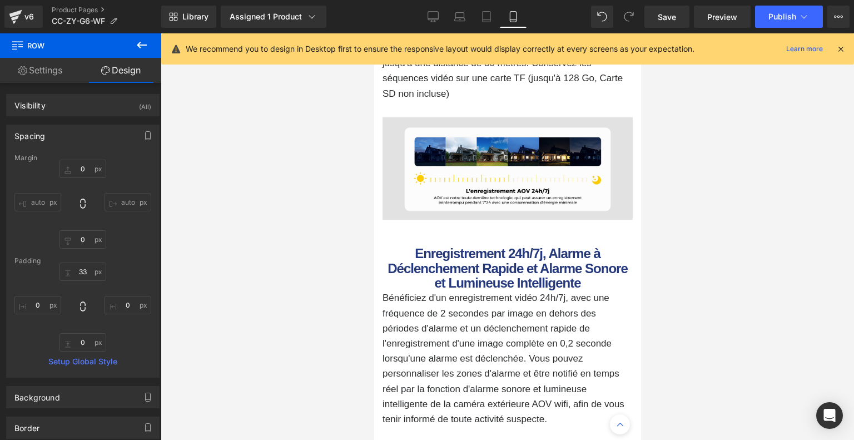
type input "0"
type input "19"
type input "0"
type input "18"
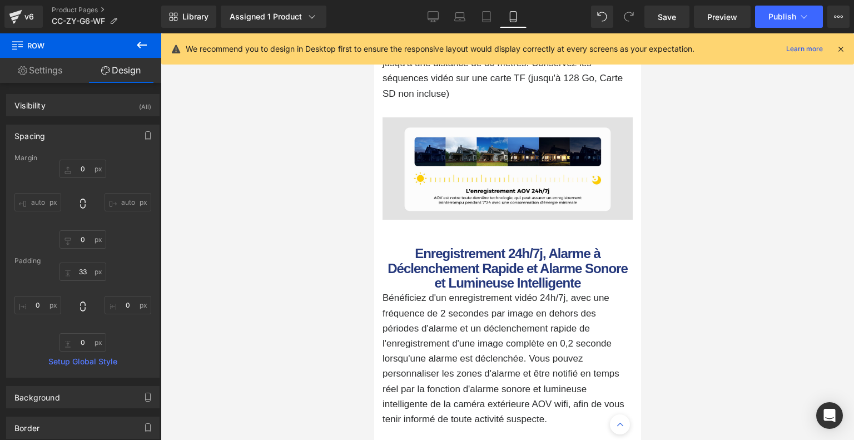
type input "0"
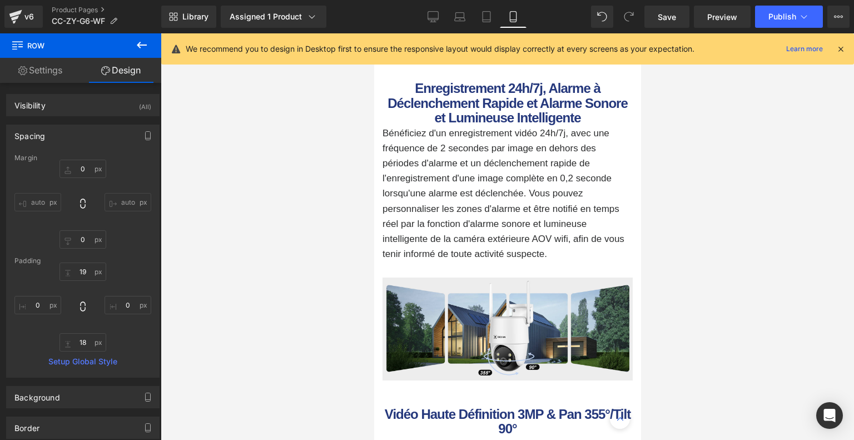
scroll to position [1599, 0]
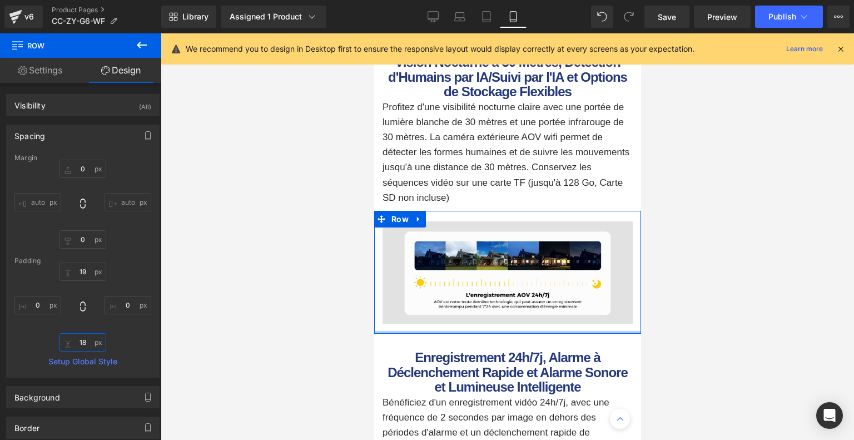
click at [82, 341] on input "18" at bounding box center [83, 342] width 47 height 18
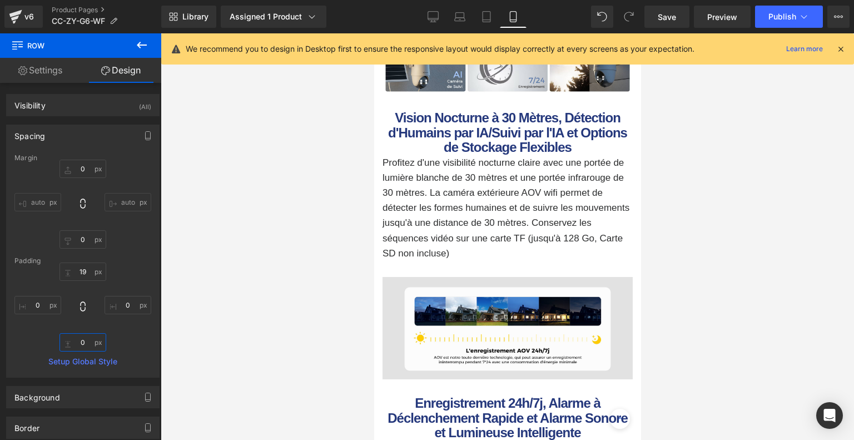
scroll to position [1711, 0]
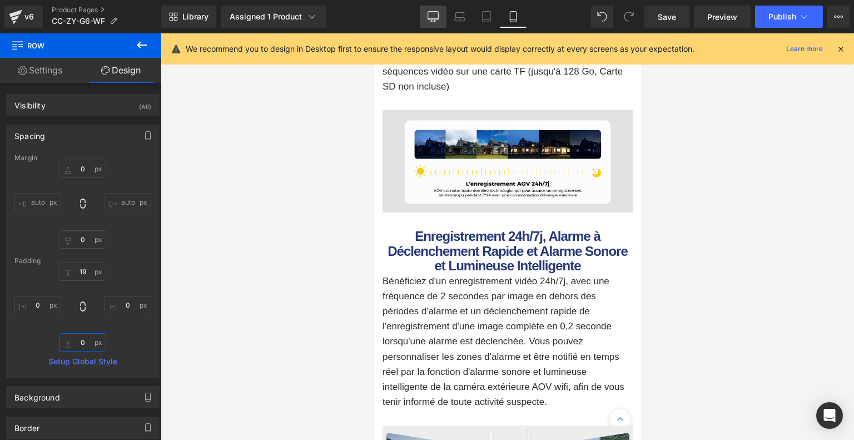
type input "0"
click at [425, 17] on link "Desktop" at bounding box center [433, 17] width 27 height 22
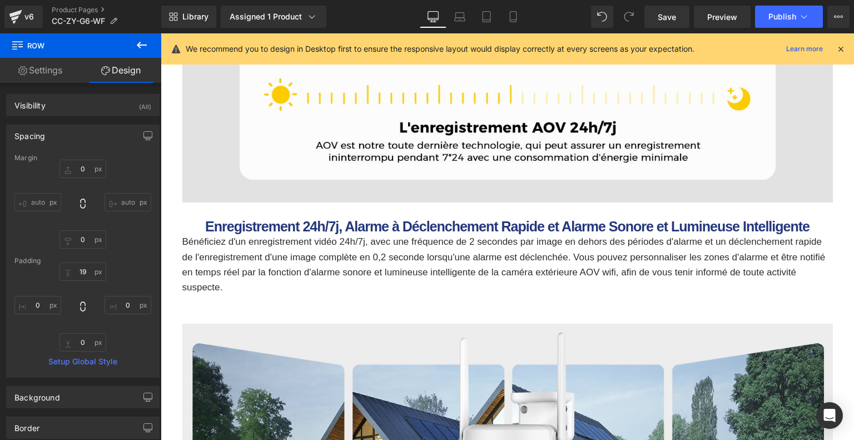
type input "0"
type input "42"
type input "0"
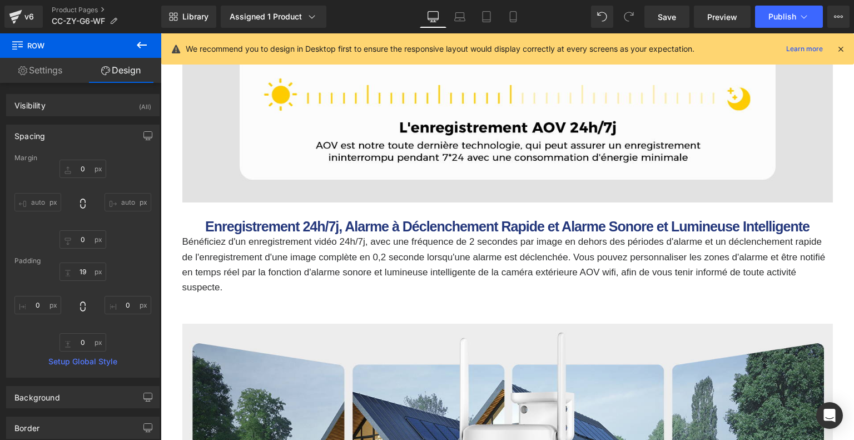
type input "0"
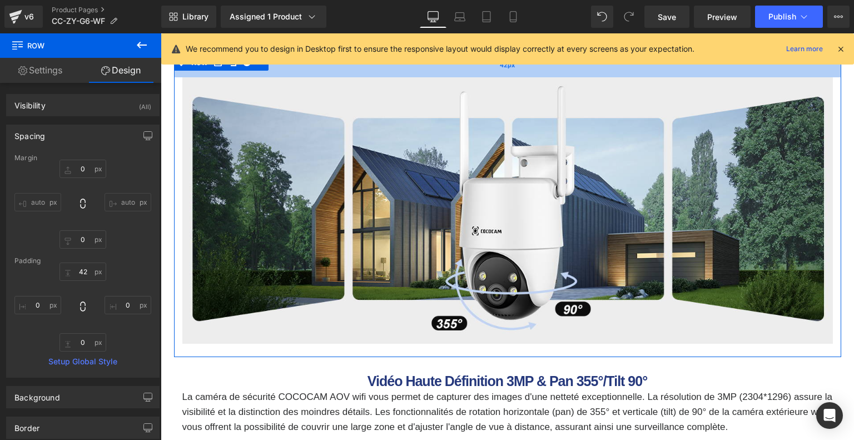
scroll to position [2202, 0]
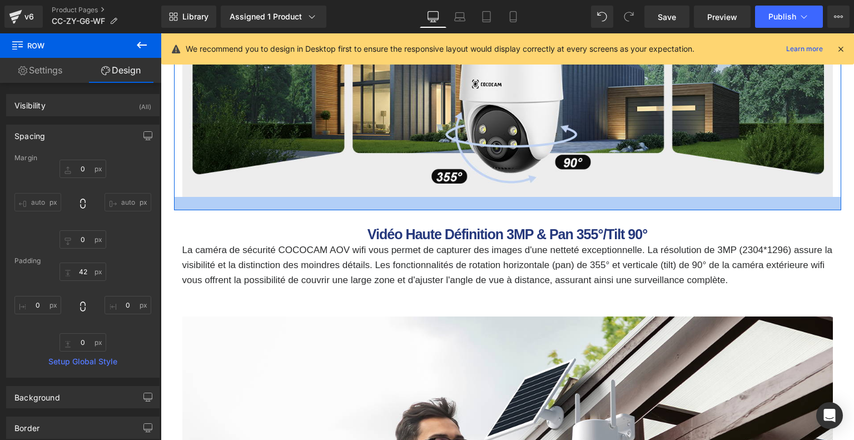
click at [462, 201] on div at bounding box center [507, 203] width 667 height 13
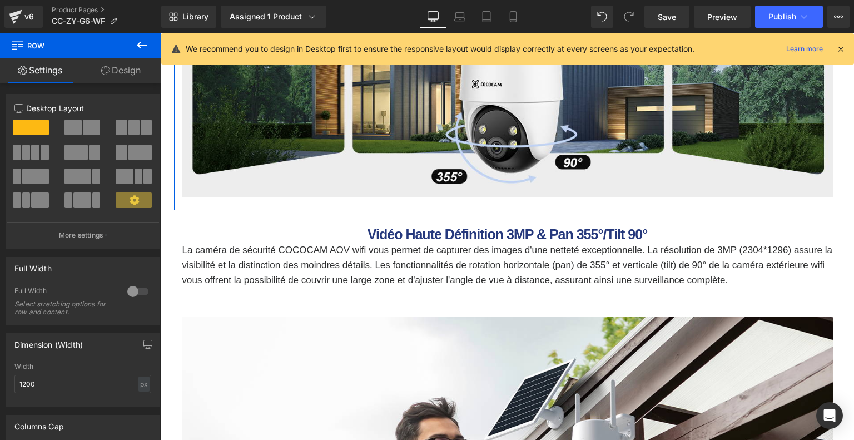
click at [133, 71] on link "Design" at bounding box center [121, 70] width 81 height 25
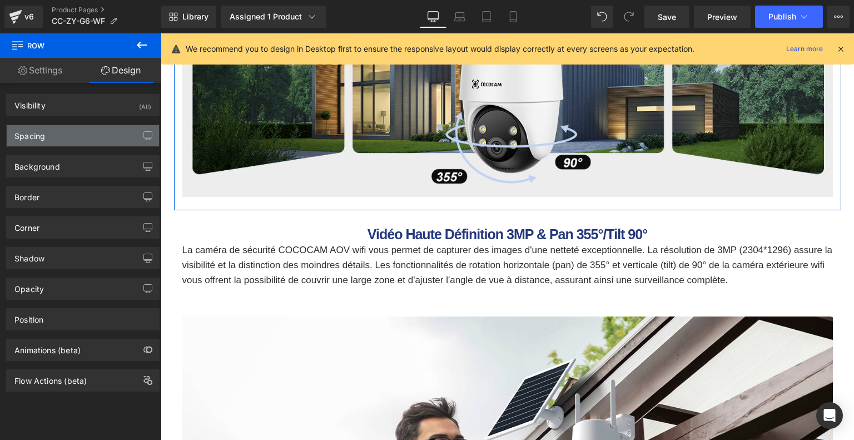
click at [76, 140] on div "Spacing" at bounding box center [83, 135] width 152 height 21
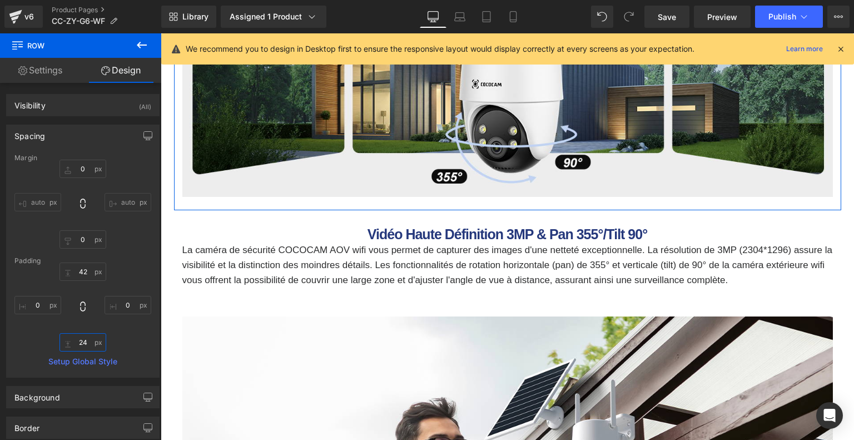
click at [81, 350] on input "24" at bounding box center [83, 342] width 47 height 18
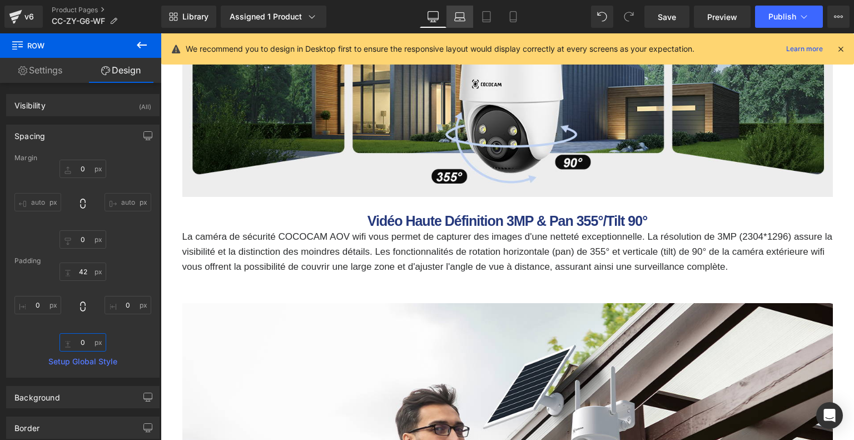
type input "0"
click at [457, 13] on icon at bounding box center [460, 15] width 8 height 5
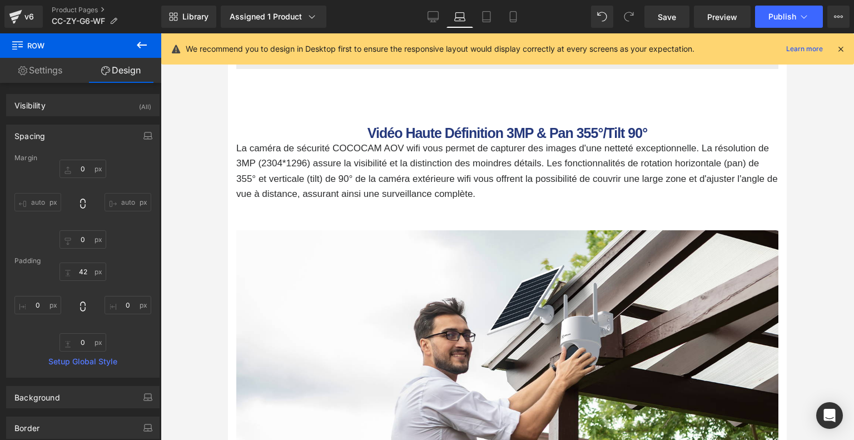
type input "0"
type input "42"
type input "0"
type input "72"
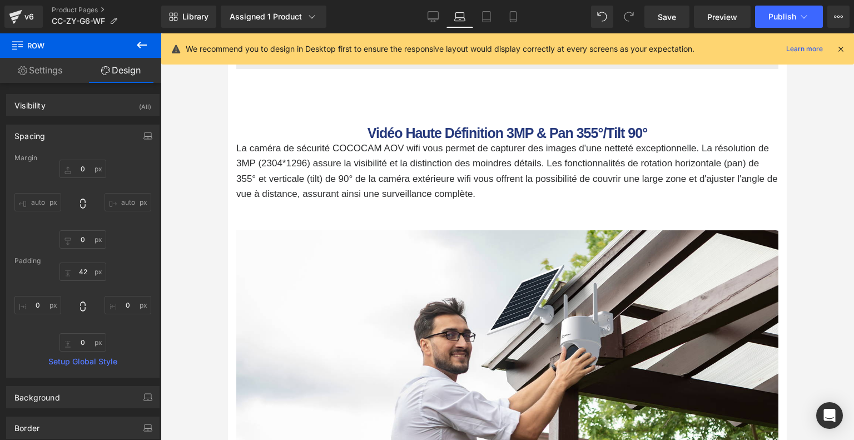
type input "0"
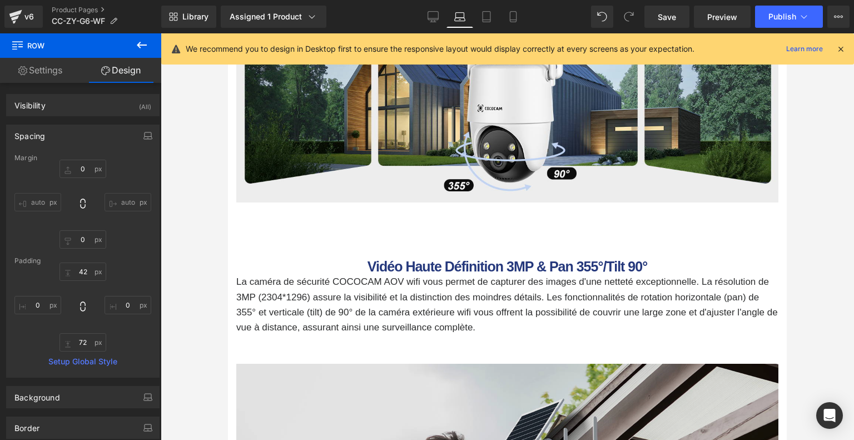
scroll to position [2185, 0]
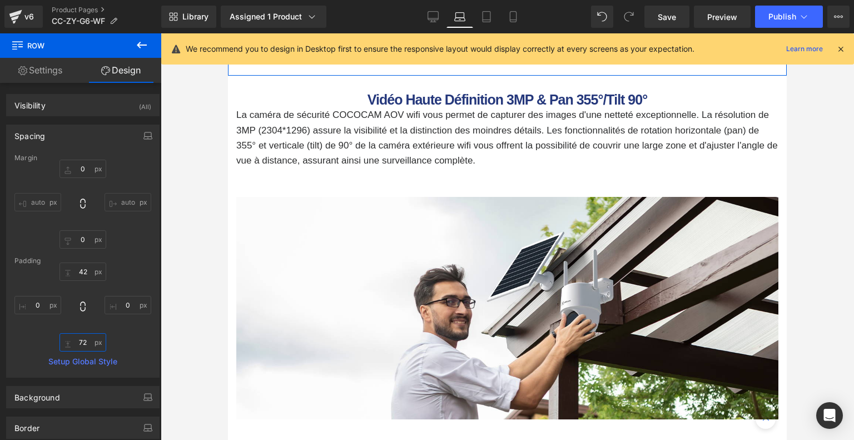
click at [85, 344] on input "72" at bounding box center [83, 342] width 47 height 18
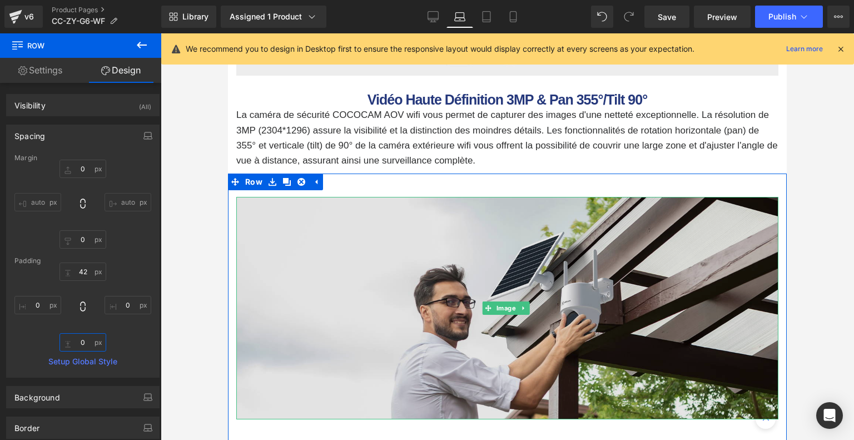
scroll to position [1978, 0]
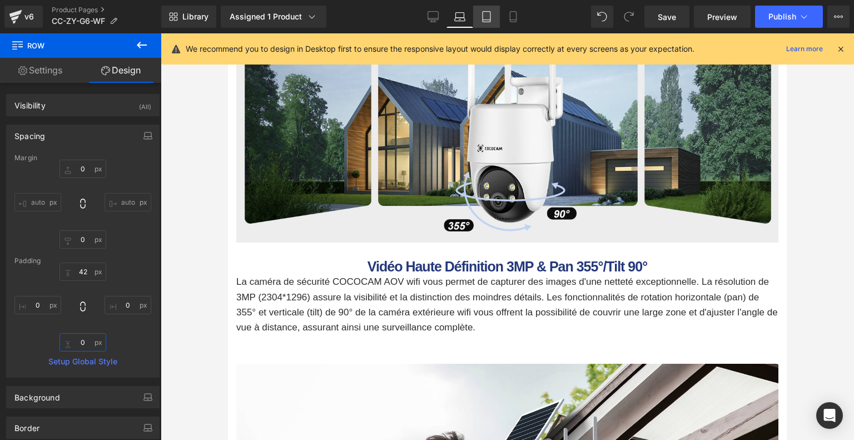
type input "0"
click at [492, 15] on icon at bounding box center [486, 16] width 11 height 11
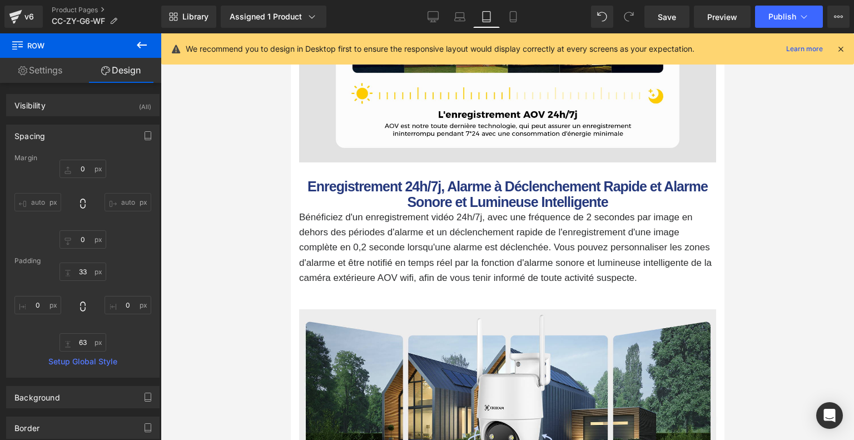
scroll to position [2400, 0]
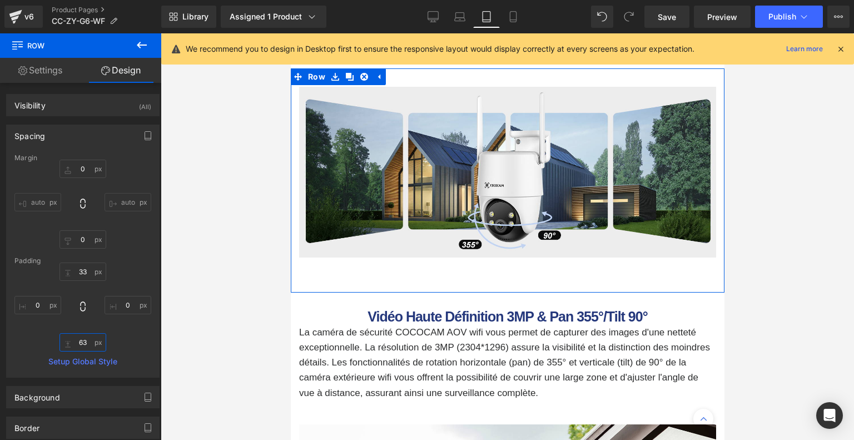
click at [82, 343] on input "63" at bounding box center [83, 342] width 47 height 18
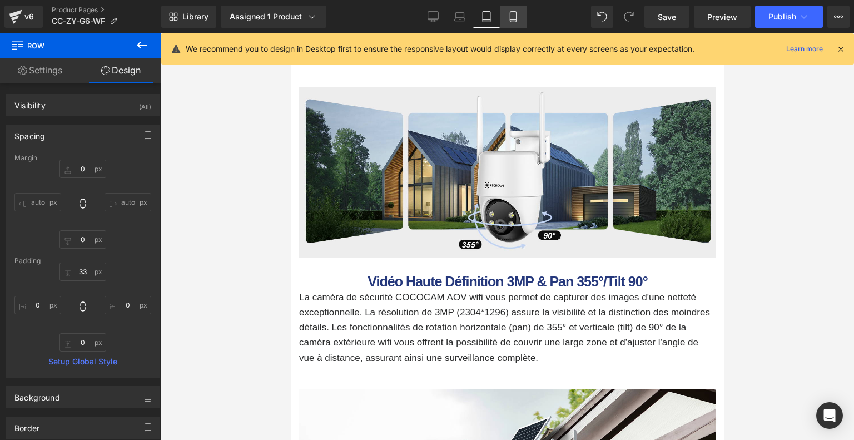
click at [514, 20] on icon at bounding box center [513, 16] width 11 height 11
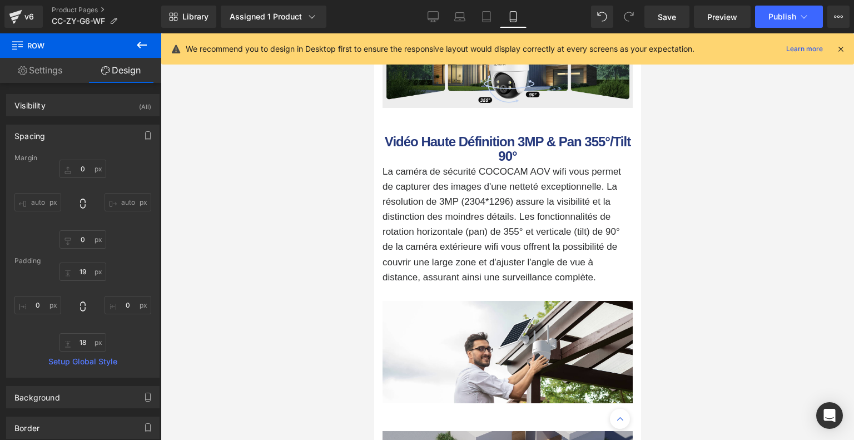
scroll to position [2020, 0]
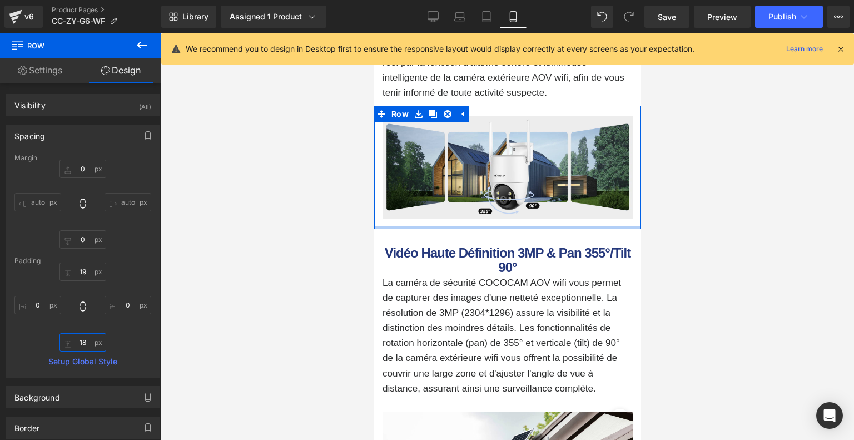
click at [84, 338] on input "18" at bounding box center [83, 342] width 47 height 18
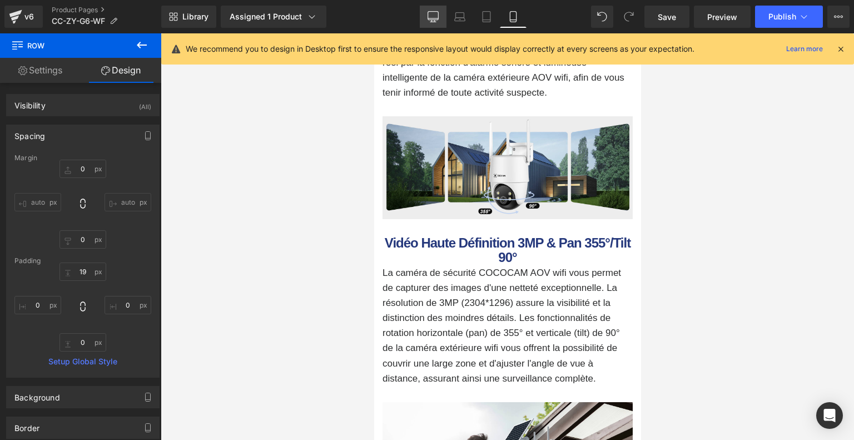
click at [438, 17] on icon at bounding box center [433, 16] width 11 height 11
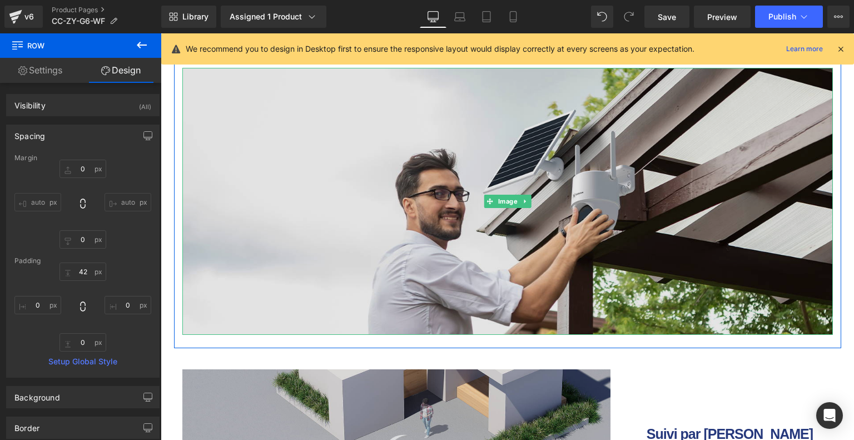
scroll to position [2493, 0]
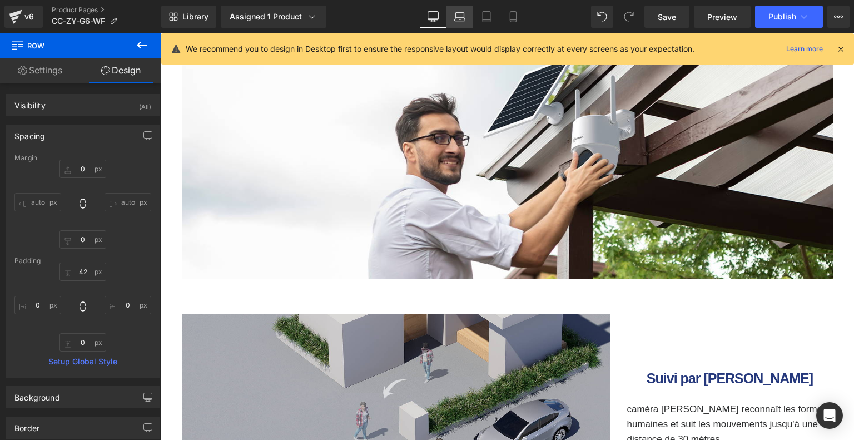
click at [460, 22] on icon at bounding box center [459, 16] width 11 height 11
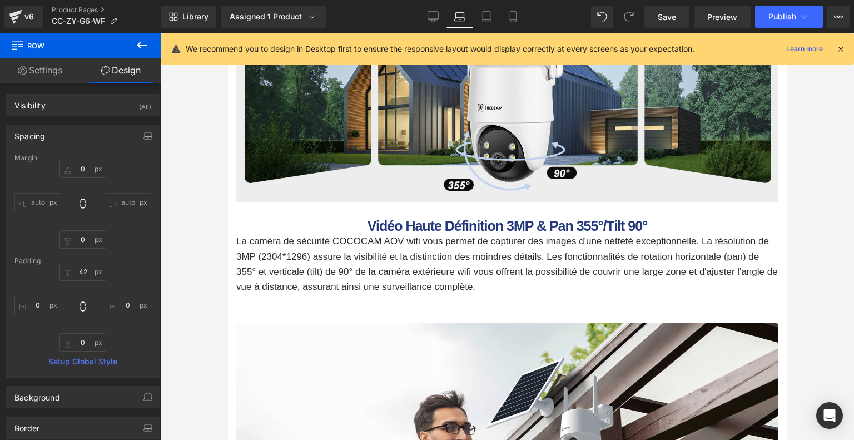
scroll to position [2296, 0]
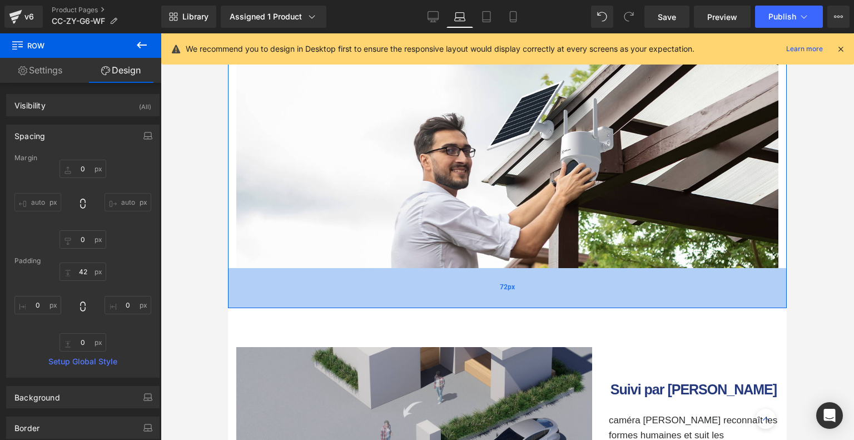
click at [508, 289] on div "72px" at bounding box center [507, 288] width 559 height 40
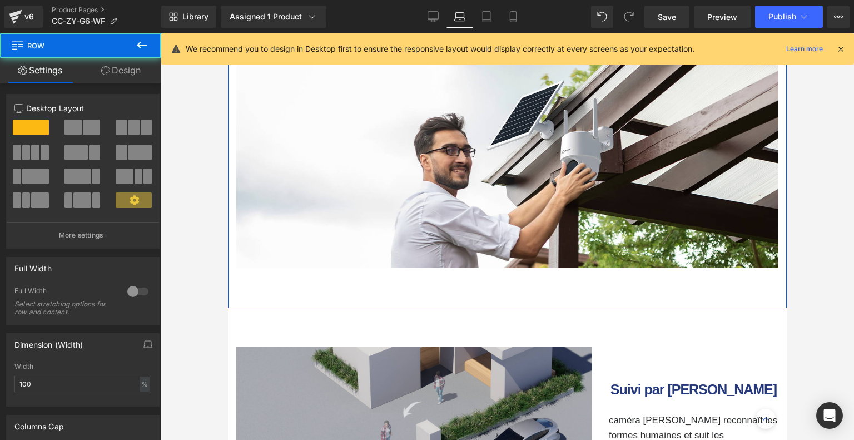
click at [122, 71] on link "Design" at bounding box center [121, 70] width 81 height 25
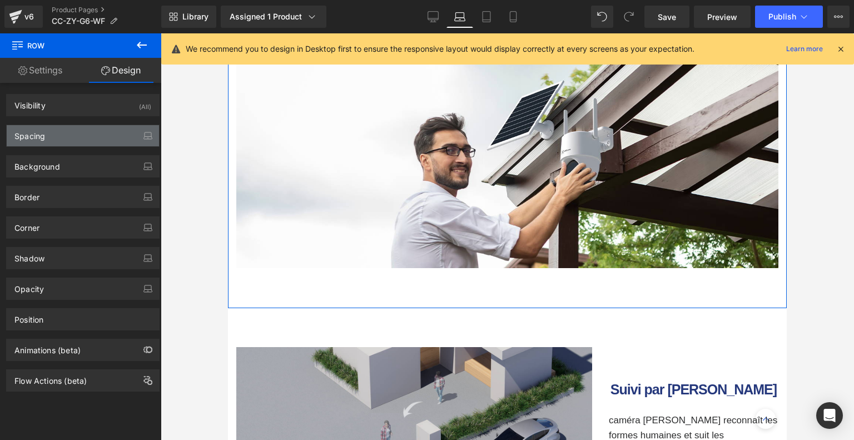
click at [91, 129] on div "Spacing" at bounding box center [83, 135] width 152 height 21
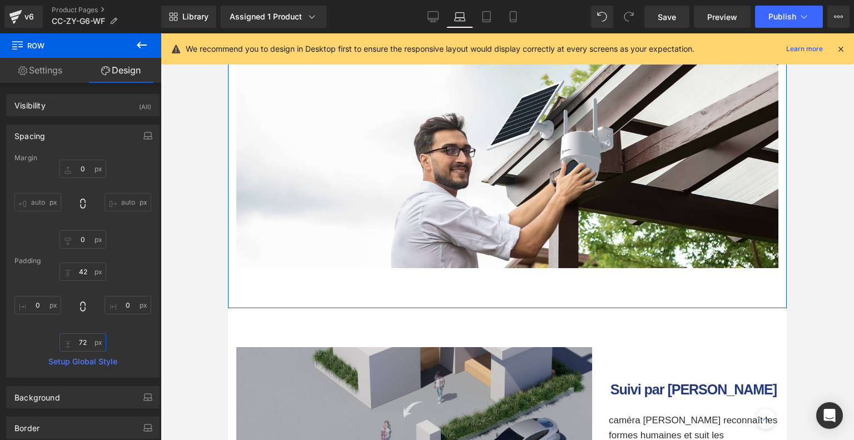
click at [81, 344] on input "72" at bounding box center [83, 342] width 47 height 18
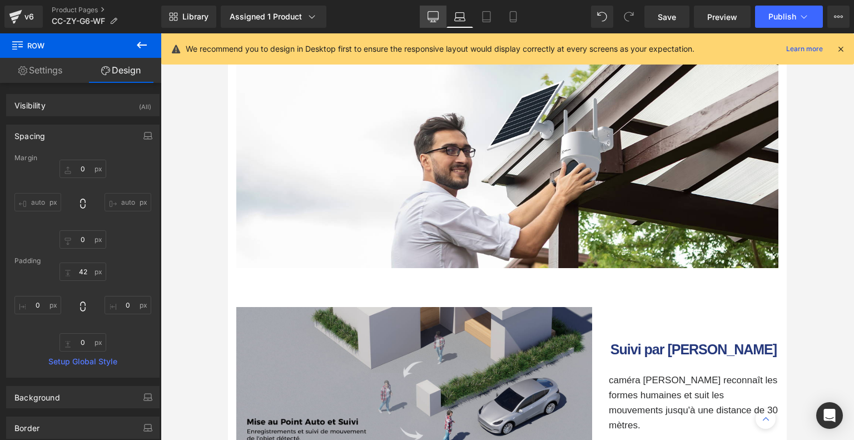
click at [437, 16] on icon at bounding box center [433, 16] width 11 height 11
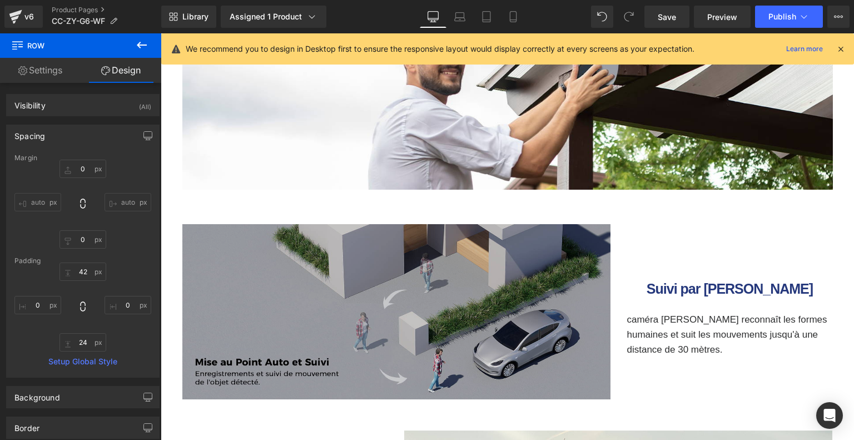
scroll to position [2589, 0]
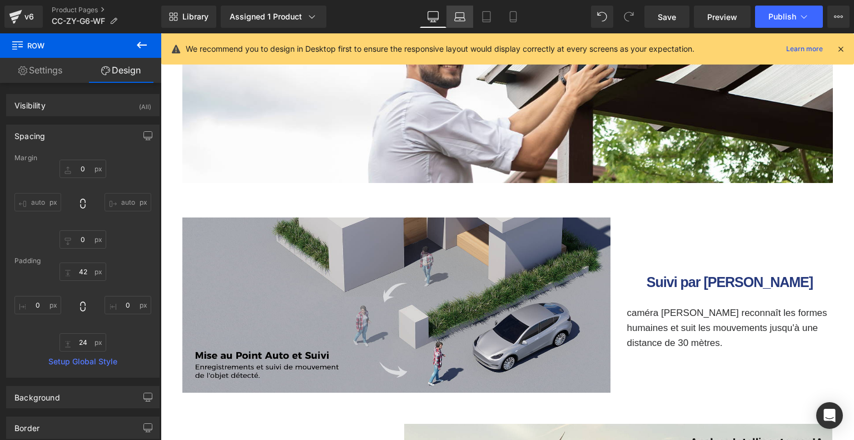
click at [458, 15] on icon at bounding box center [459, 16] width 11 height 11
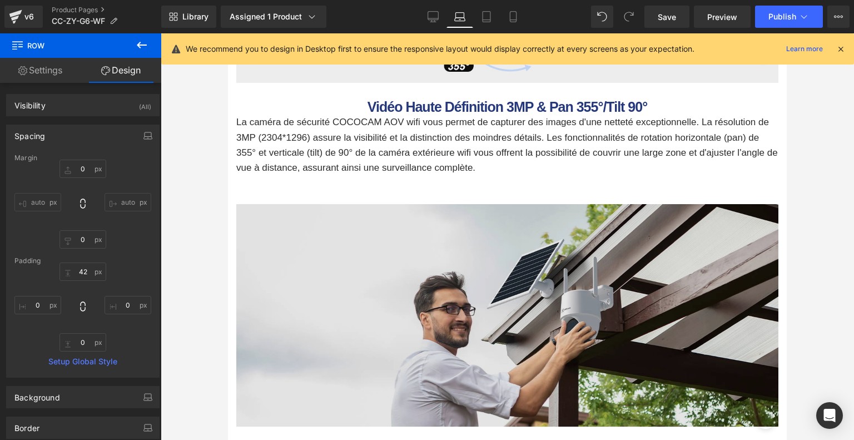
scroll to position [2360, 0]
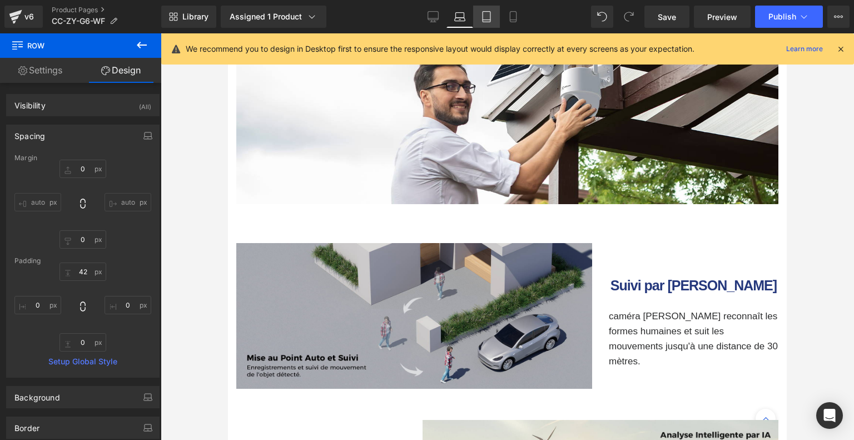
click at [480, 14] on link "Tablet" at bounding box center [486, 17] width 27 height 22
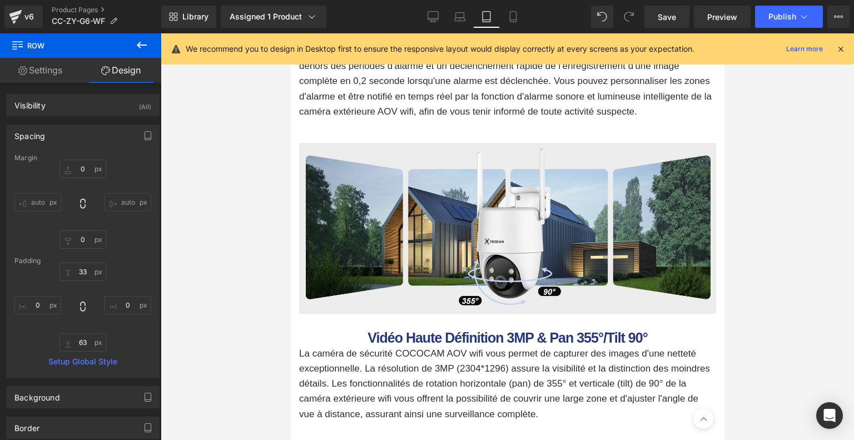
scroll to position [2591, 0]
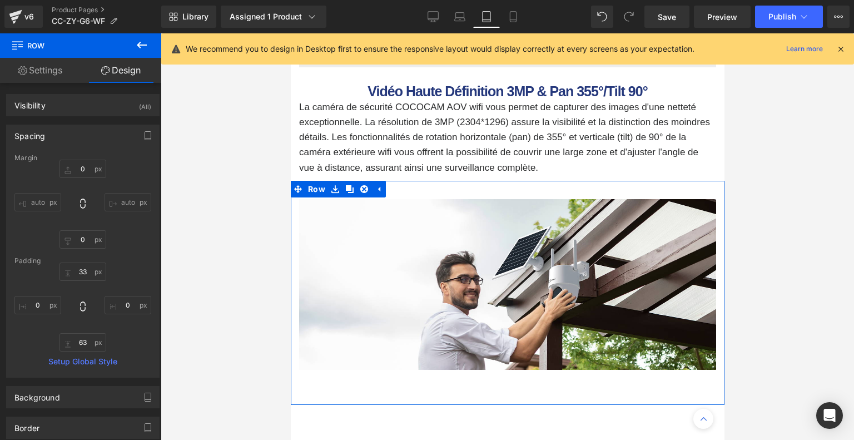
click at [482, 371] on div "Image Row 42px" at bounding box center [507, 293] width 434 height 224
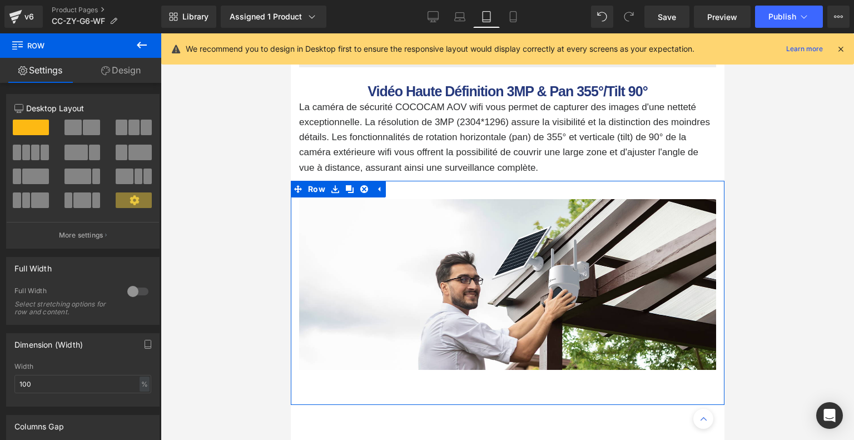
click at [123, 76] on link "Design" at bounding box center [121, 70] width 81 height 25
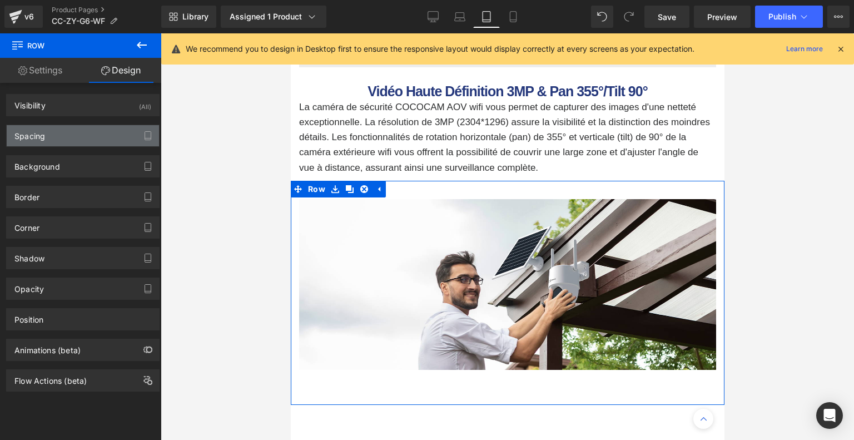
click at [90, 142] on div "Spacing" at bounding box center [83, 135] width 152 height 21
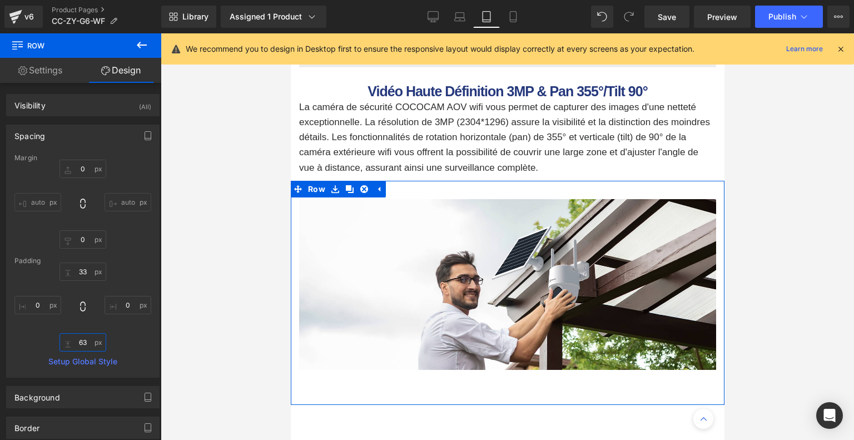
click at [85, 340] on input "63" at bounding box center [83, 342] width 47 height 18
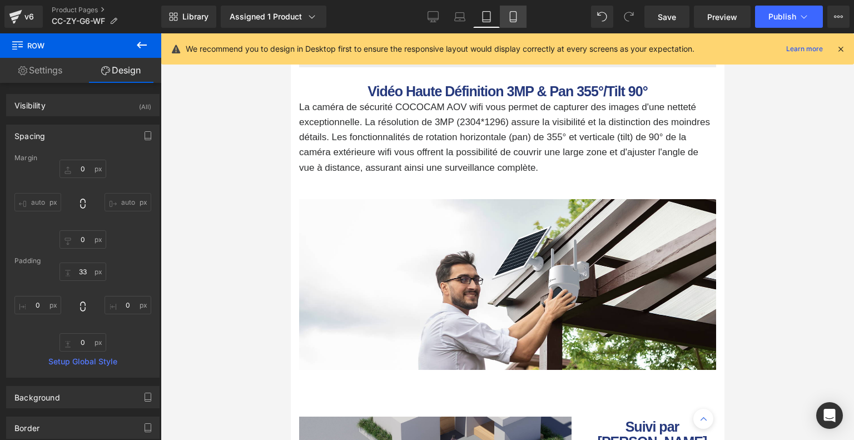
click at [517, 17] on icon at bounding box center [513, 16] width 11 height 11
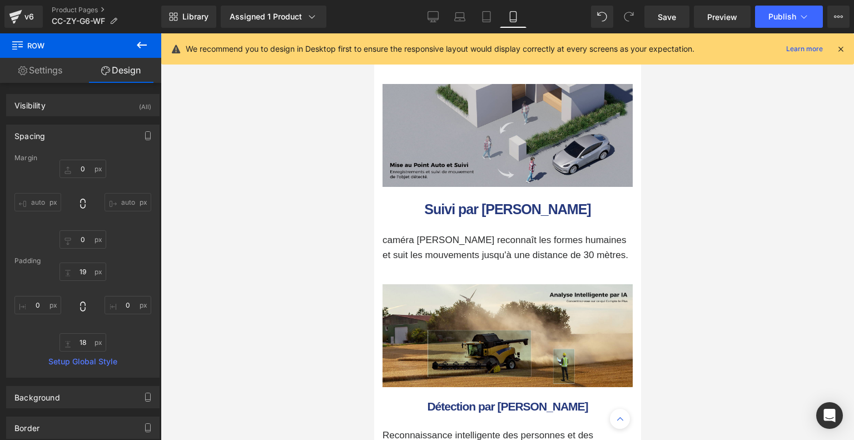
scroll to position [2199, 0]
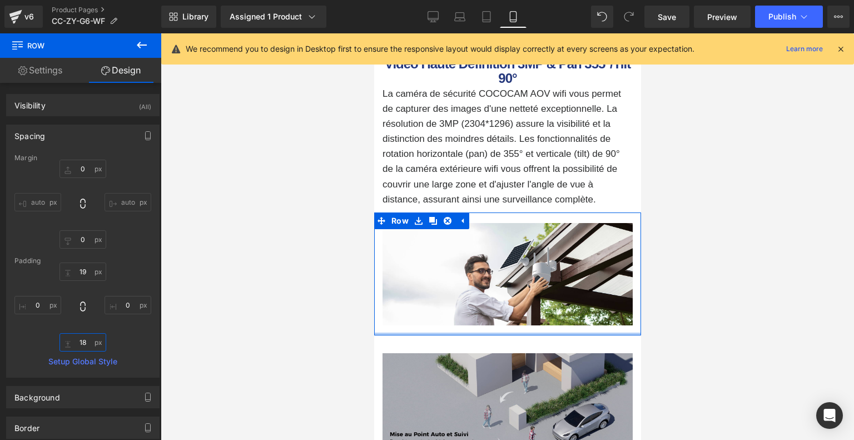
click at [82, 340] on input "18" at bounding box center [83, 342] width 47 height 18
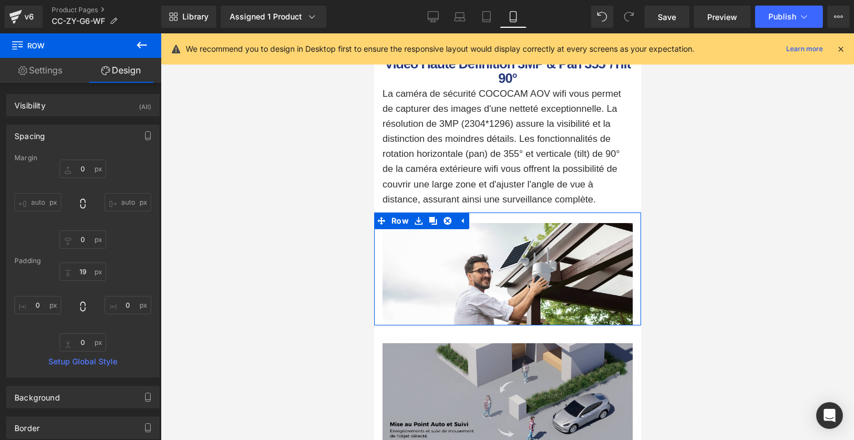
click at [113, 340] on div "19px 19 0px 0 0 0 0px 0" at bounding box center [82, 307] width 137 height 89
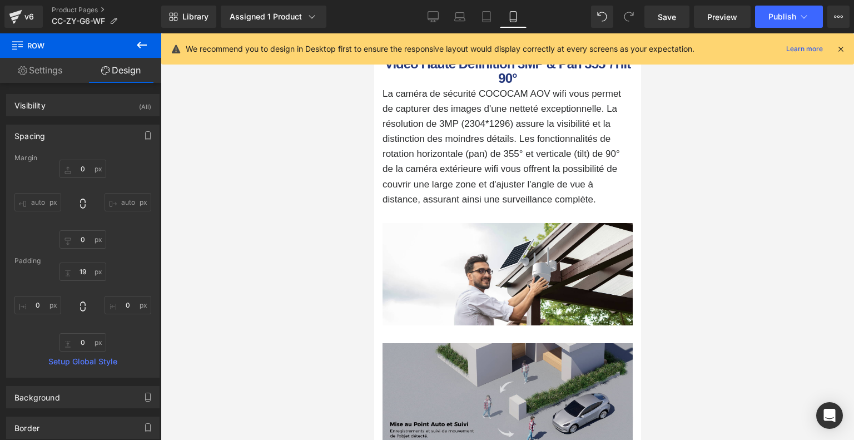
scroll to position [2421, 0]
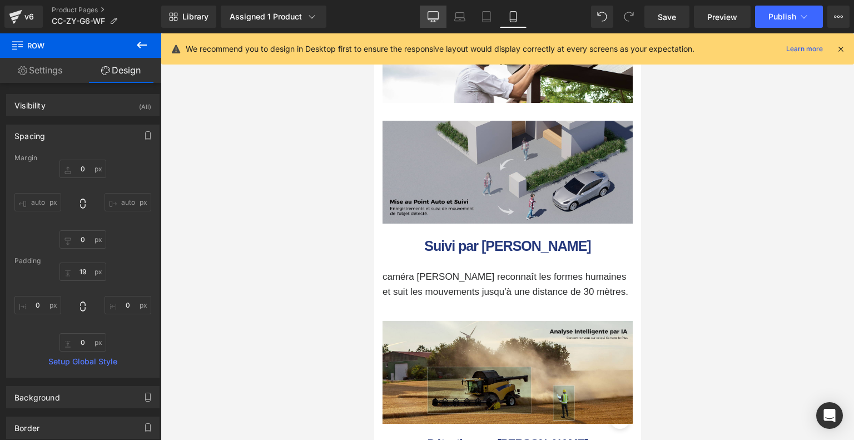
click at [438, 15] on icon at bounding box center [433, 16] width 11 height 11
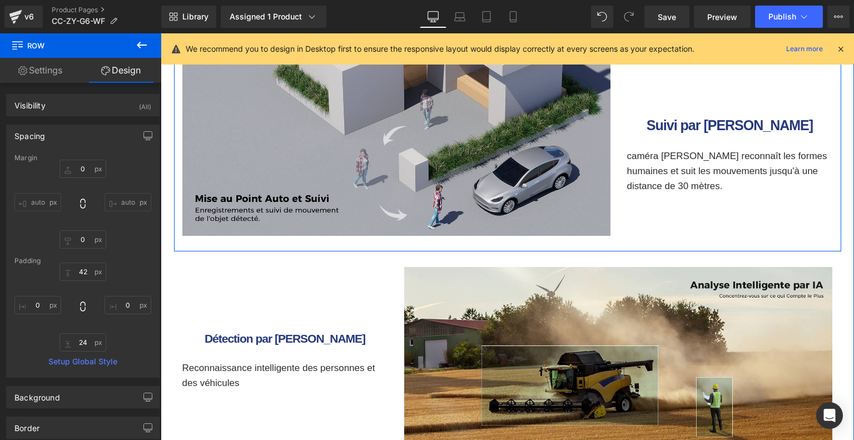
scroll to position [2635, 0]
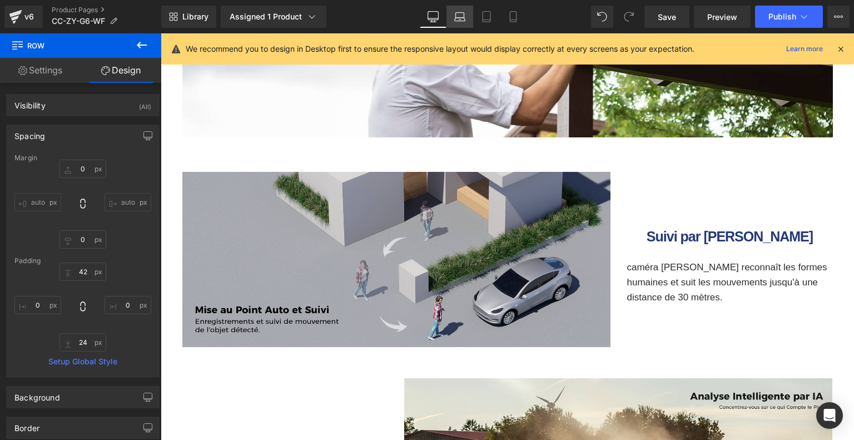
click at [461, 8] on link "Laptop" at bounding box center [460, 17] width 27 height 22
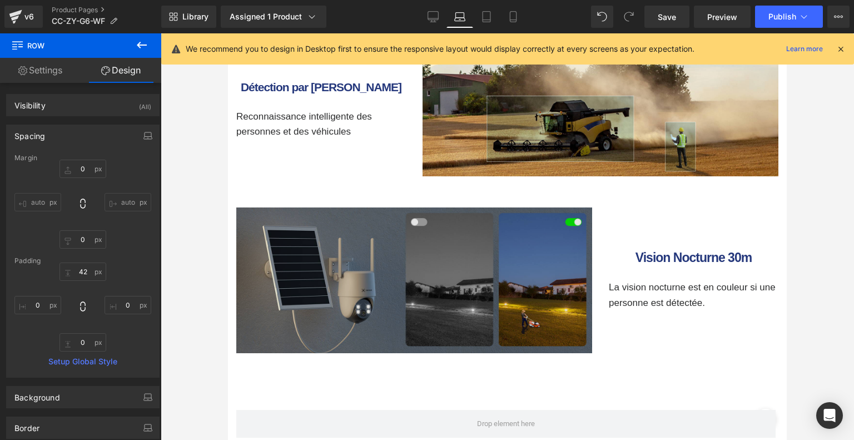
scroll to position [2971, 0]
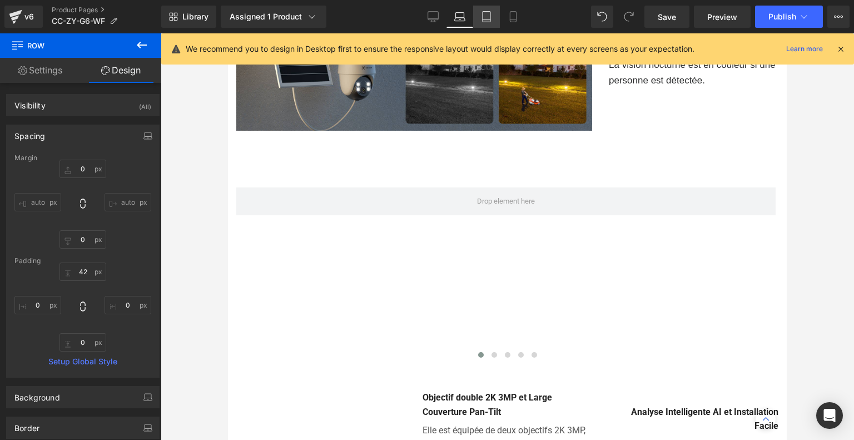
click at [480, 19] on link "Tablet" at bounding box center [486, 17] width 27 height 22
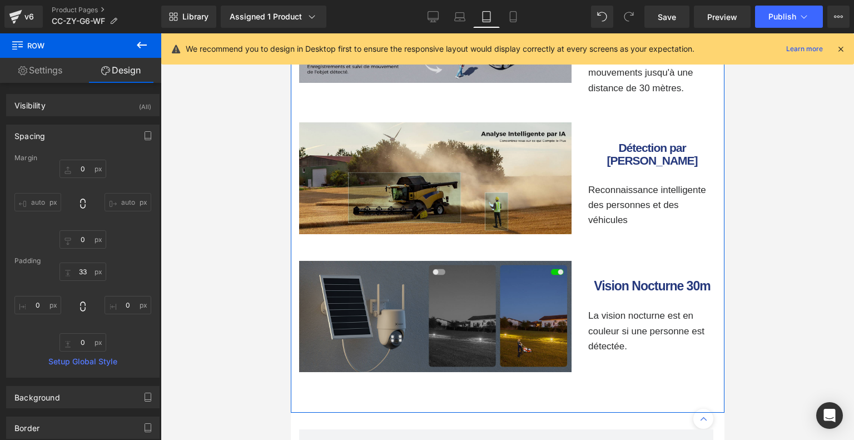
scroll to position [2813, 0]
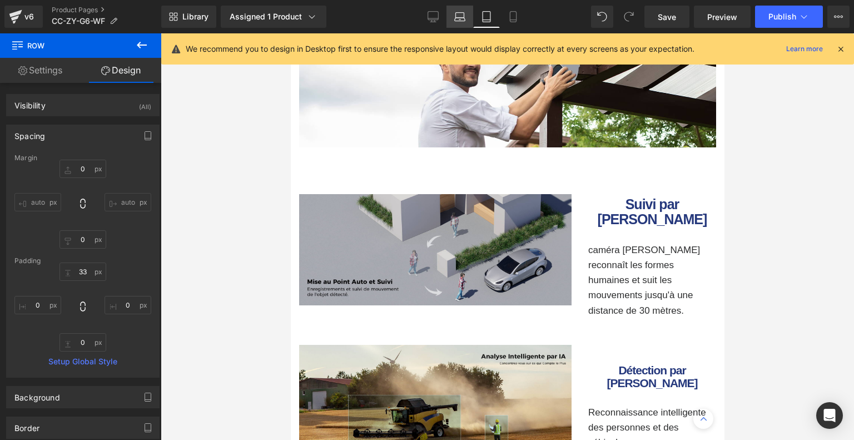
click at [460, 14] on icon at bounding box center [459, 16] width 11 height 11
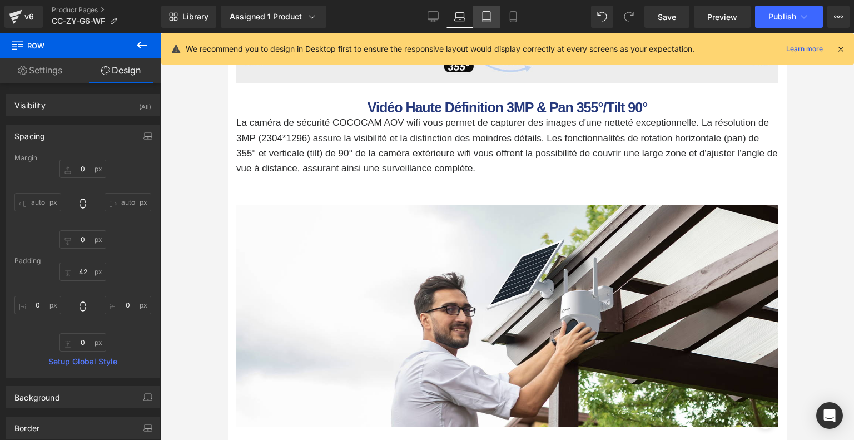
click at [481, 20] on icon at bounding box center [486, 16] width 11 height 11
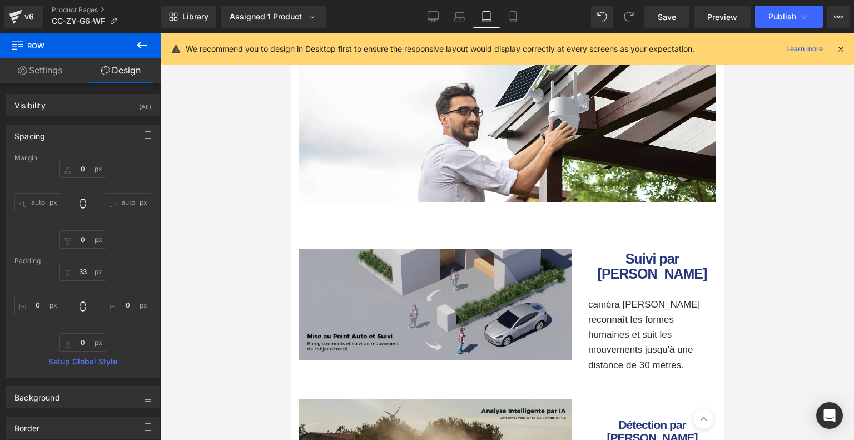
scroll to position [2925, 0]
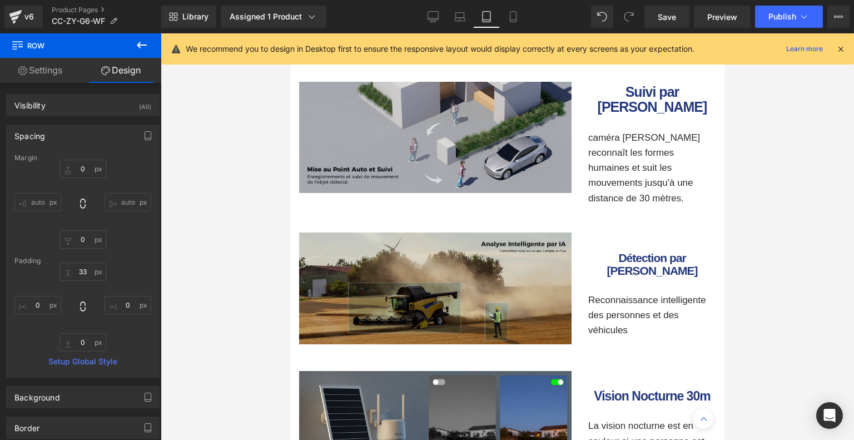
click at [492, 232] on img at bounding box center [435, 288] width 273 height 112
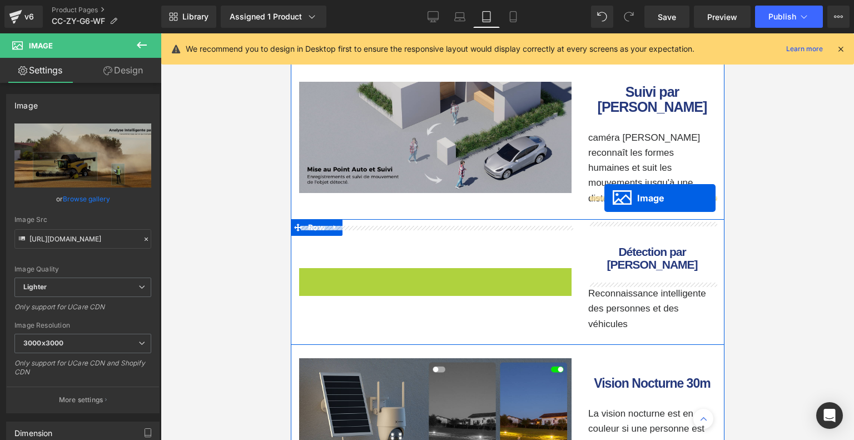
drag, startPoint x: 417, startPoint y: 250, endPoint x: 604, endPoint y: 198, distance: 194.4
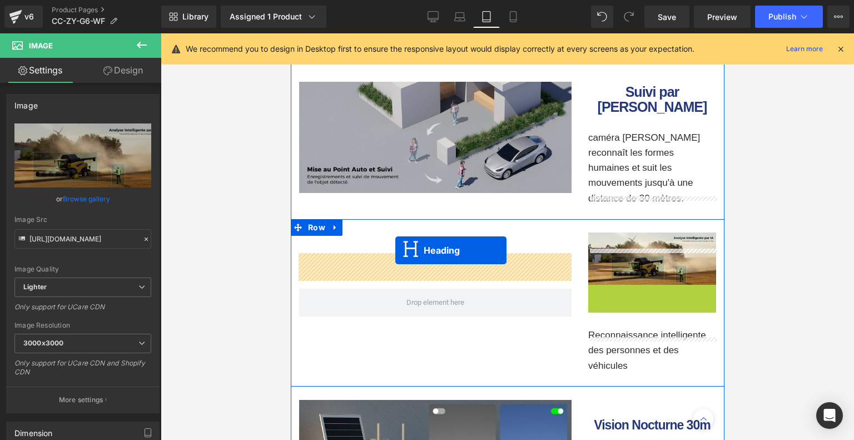
drag, startPoint x: 621, startPoint y: 263, endPoint x: 393, endPoint y: 251, distance: 228.9
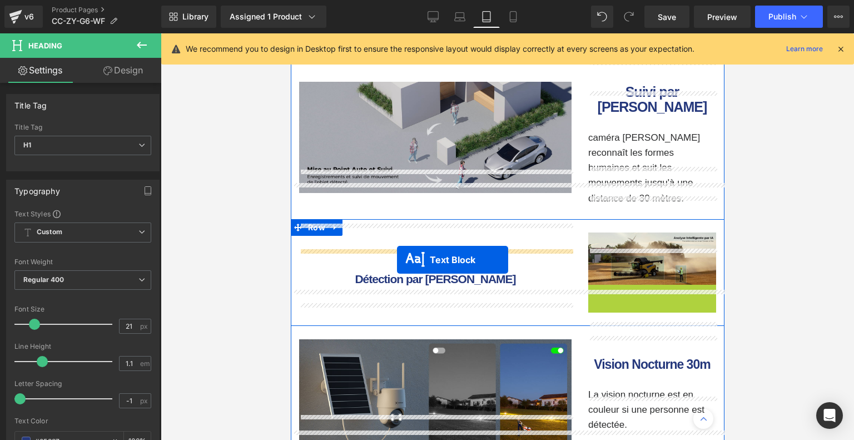
drag, startPoint x: 621, startPoint y: 279, endPoint x: 397, endPoint y: 260, distance: 225.5
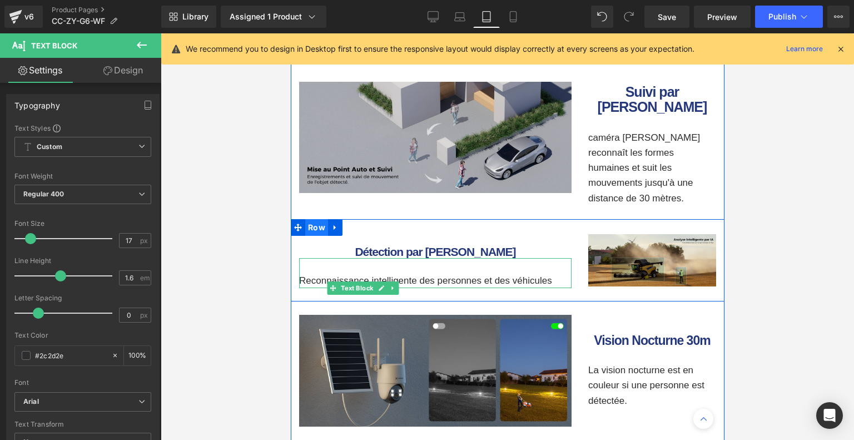
click at [319, 219] on span "Row" at bounding box center [316, 227] width 23 height 17
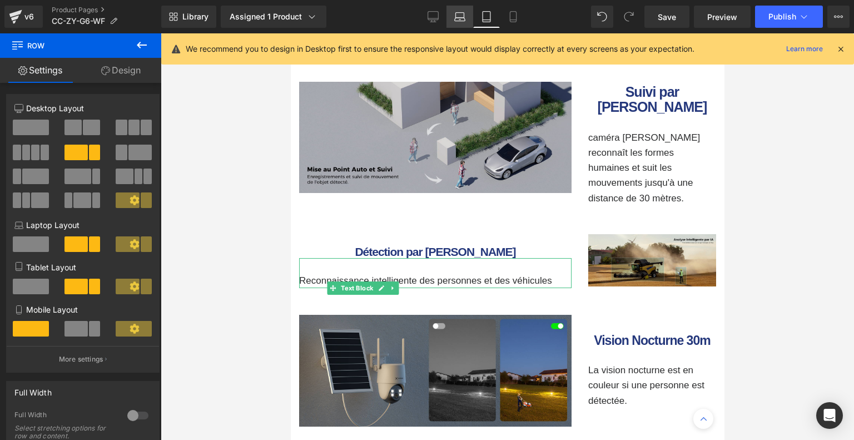
click at [462, 19] on icon at bounding box center [459, 16] width 11 height 11
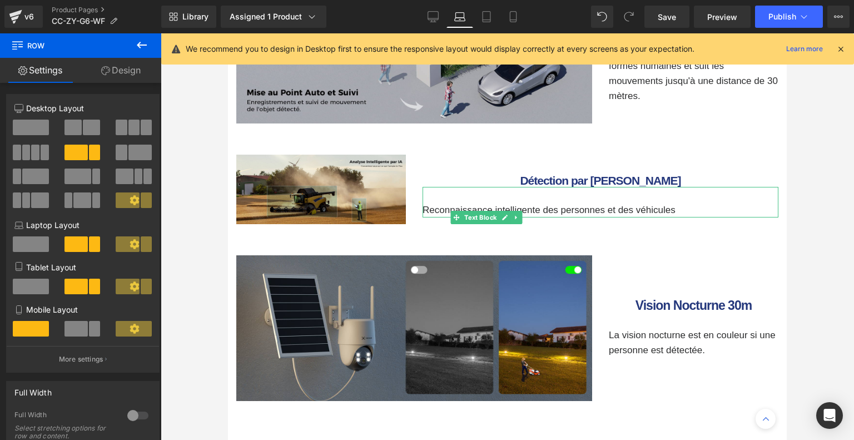
scroll to position [2458, 0]
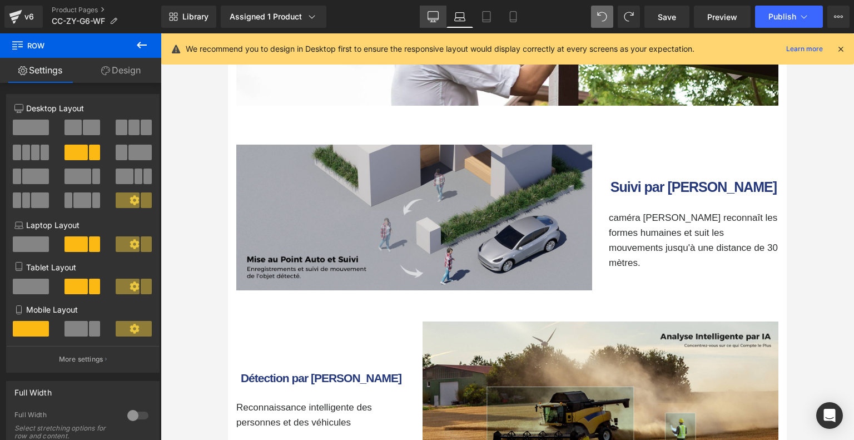
click at [445, 19] on link "Desktop" at bounding box center [433, 17] width 27 height 22
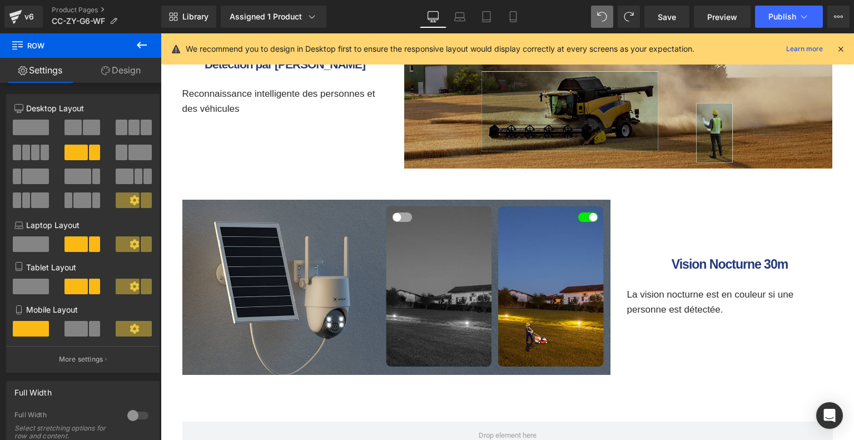
scroll to position [2871, 0]
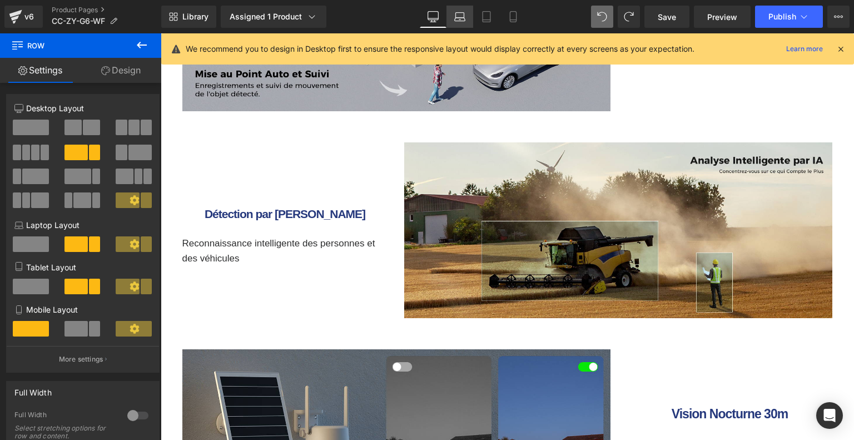
click at [467, 17] on link "Laptop" at bounding box center [460, 17] width 27 height 22
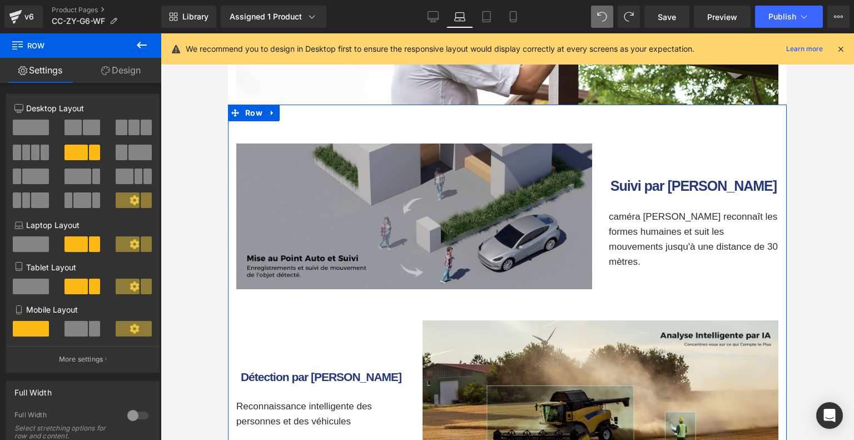
scroll to position [2571, 0]
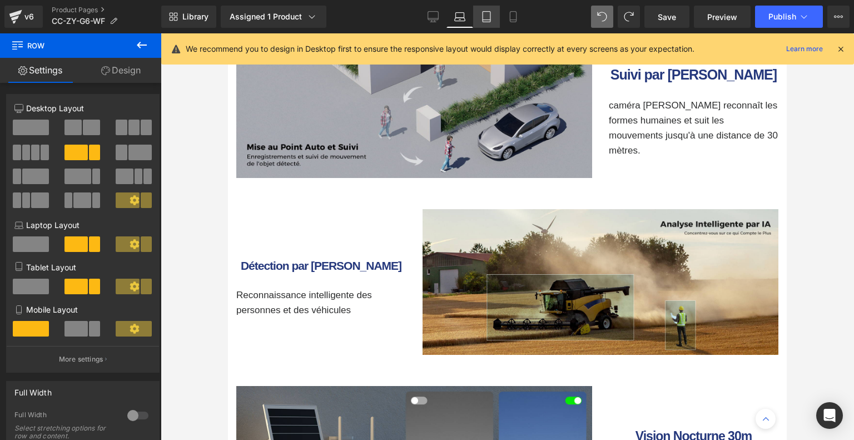
click at [487, 12] on icon at bounding box center [486, 16] width 11 height 11
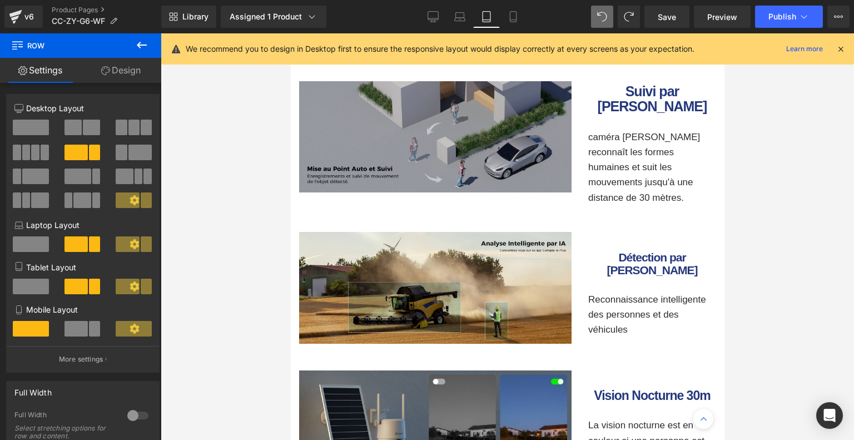
scroll to position [2926, 0]
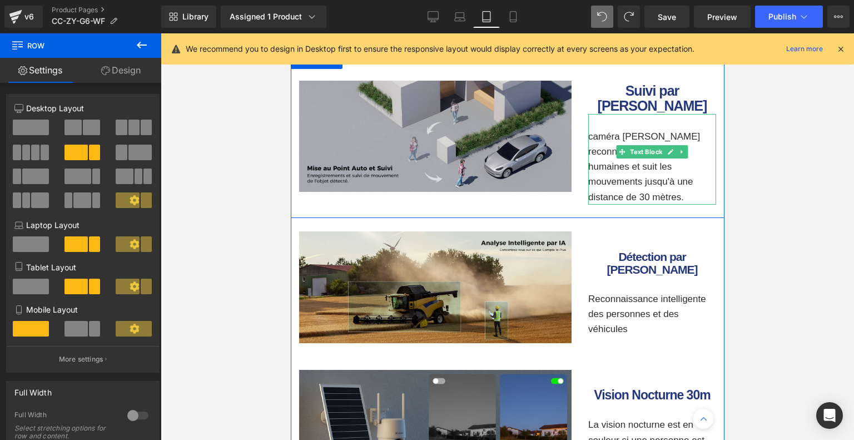
click at [655, 114] on p at bounding box center [652, 121] width 128 height 15
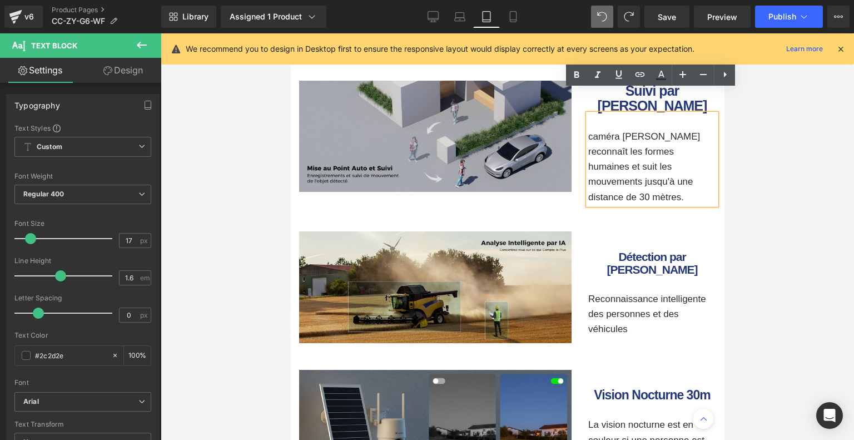
click at [140, 72] on link "Design" at bounding box center [123, 70] width 81 height 25
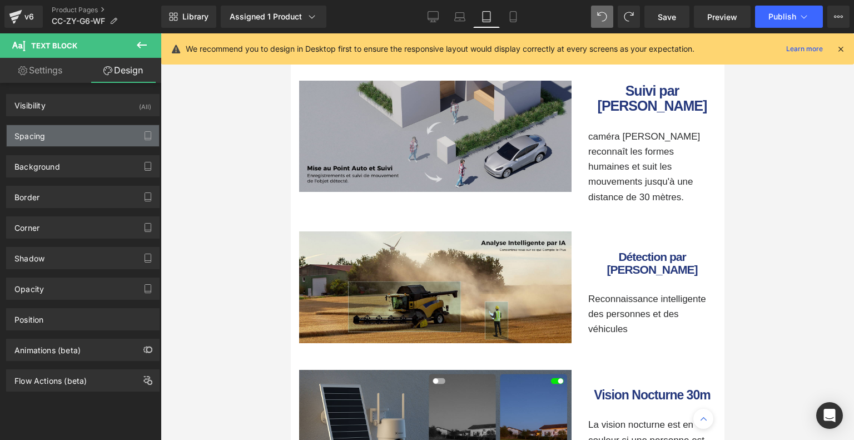
click at [51, 133] on div "Spacing" at bounding box center [83, 135] width 152 height 21
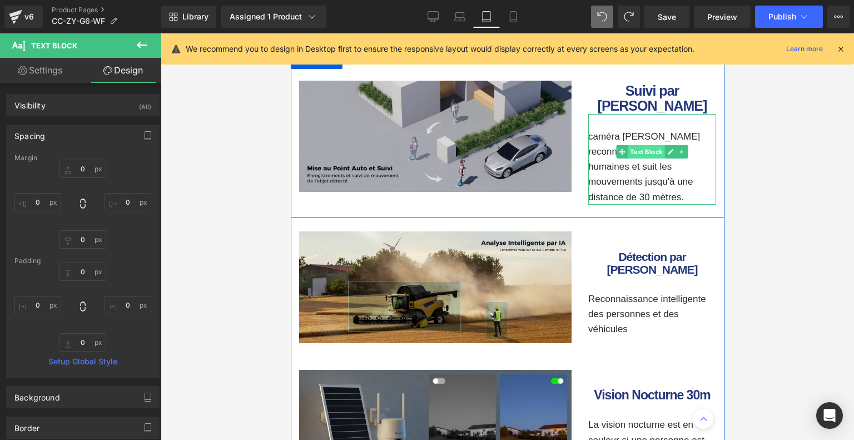
click at [643, 145] on span "Text Block" at bounding box center [645, 151] width 37 height 13
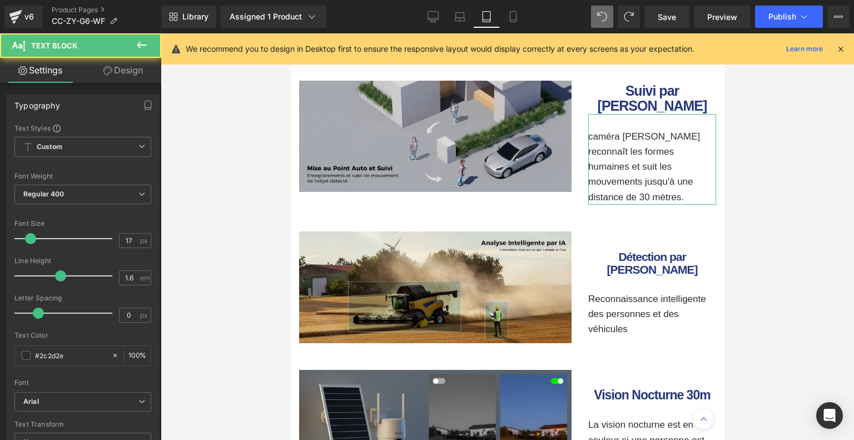
click at [138, 75] on link "Design" at bounding box center [123, 70] width 81 height 25
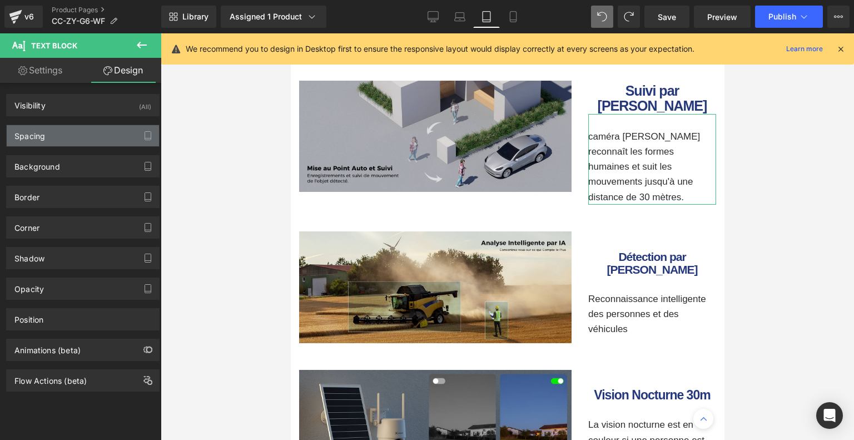
click at [76, 133] on div "Spacing" at bounding box center [83, 135] width 152 height 21
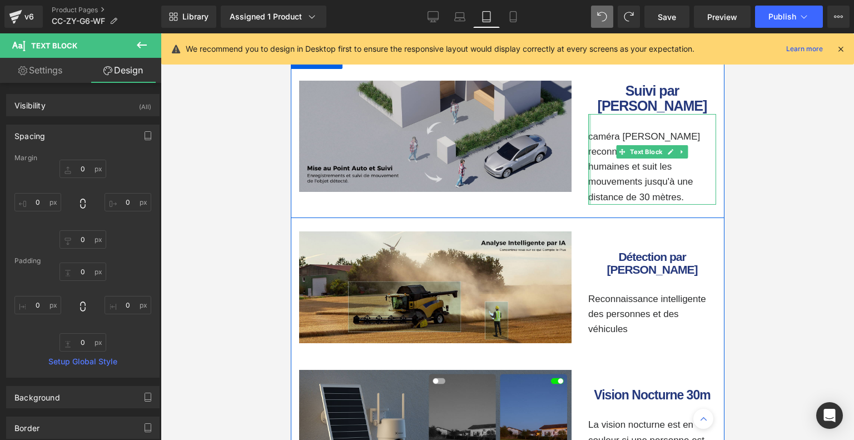
click at [588, 115] on div at bounding box center [589, 159] width 3 height 91
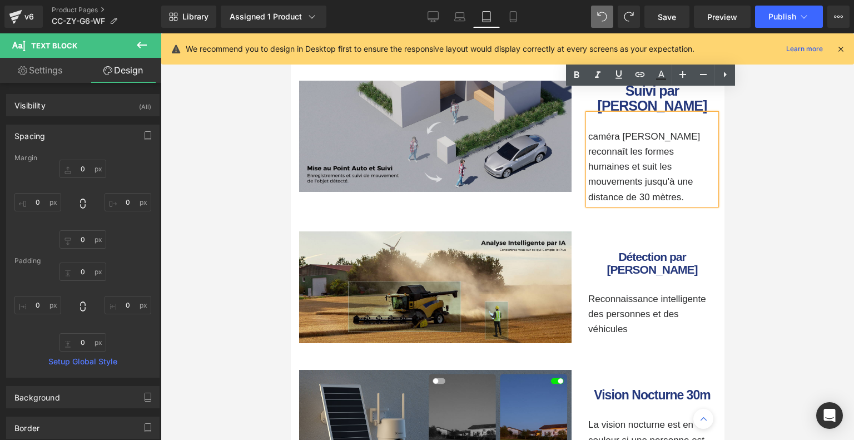
click at [588, 129] on p "caméra [PERSON_NAME] reconnaît les formes humaines et suit les mouvements jusqu…" at bounding box center [652, 167] width 128 height 76
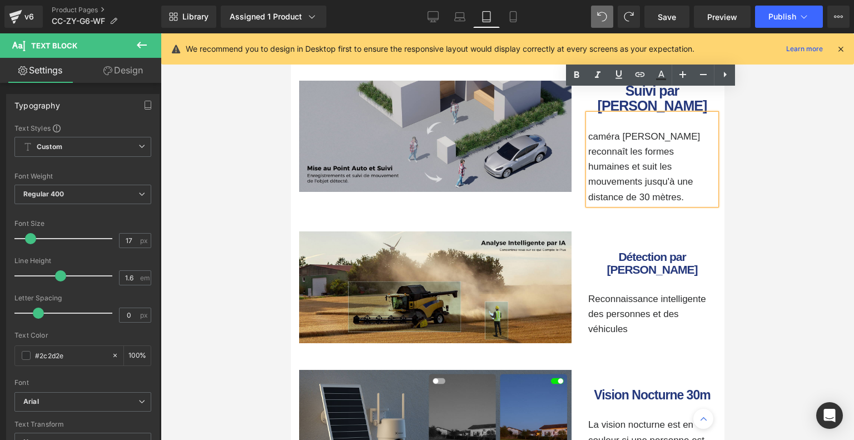
scroll to position [2919, 0]
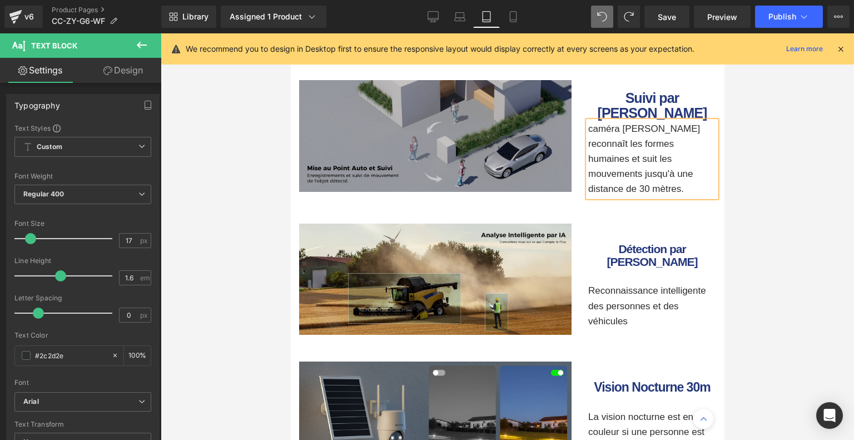
click at [537, 139] on img at bounding box center [435, 136] width 273 height 112
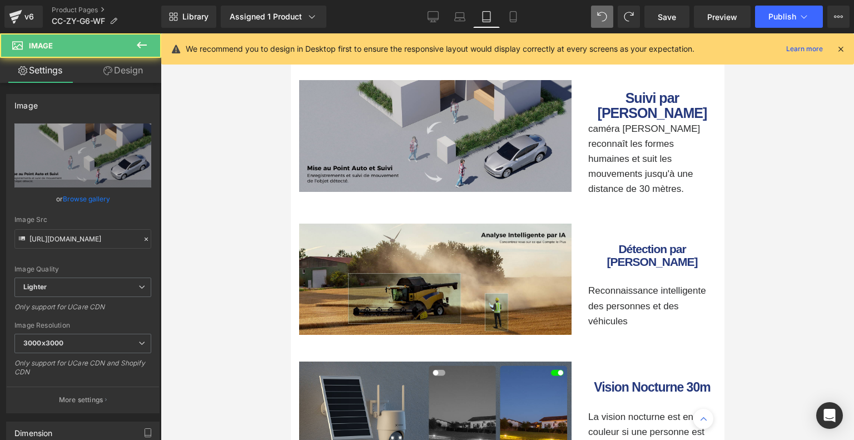
scroll to position [2864, 0]
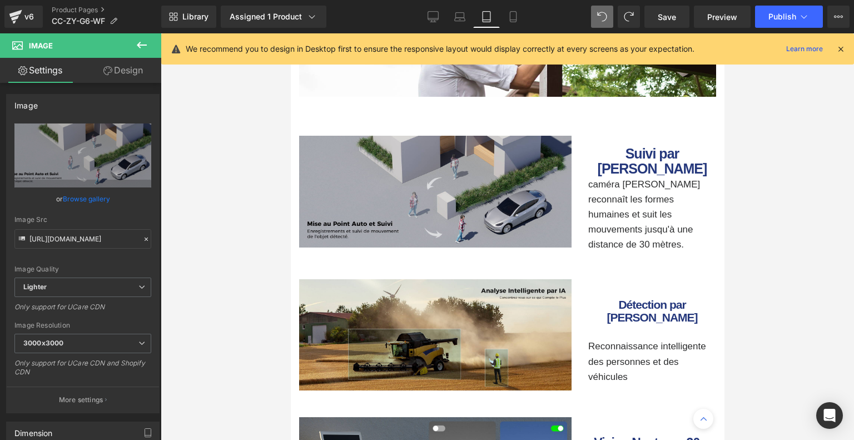
click at [657, 179] on span "caméra [PERSON_NAME] reconnaît les formes humaines et suit les mouvements jusqu…" at bounding box center [644, 214] width 112 height 71
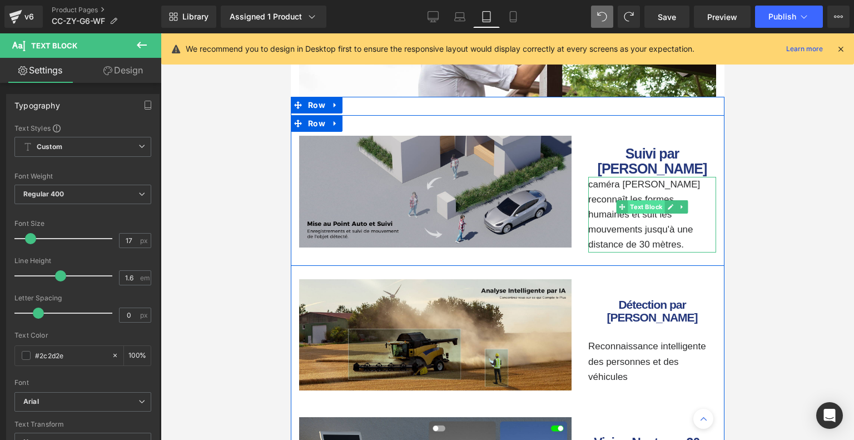
click at [650, 200] on span "Text Block" at bounding box center [645, 206] width 37 height 13
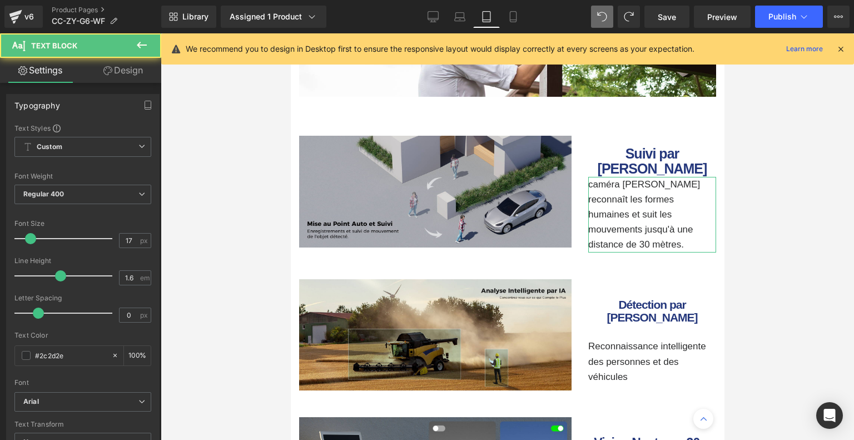
click at [124, 77] on link "Design" at bounding box center [123, 70] width 81 height 25
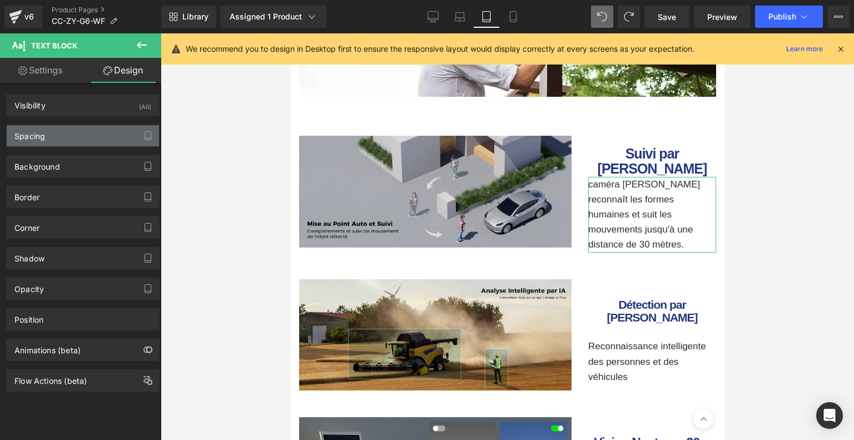
click at [83, 131] on div "Spacing" at bounding box center [83, 135] width 152 height 21
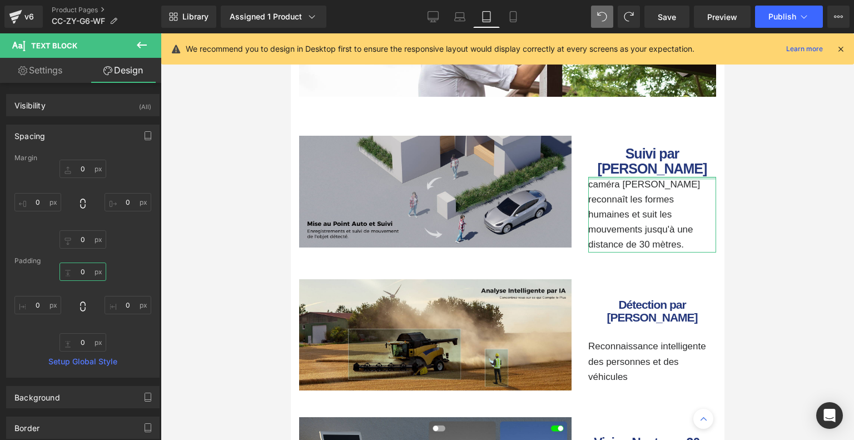
click at [86, 270] on input "0" at bounding box center [83, 272] width 47 height 18
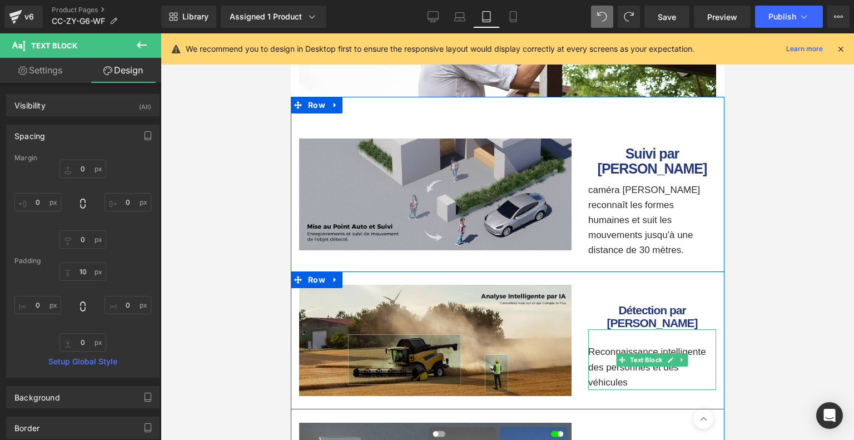
click at [622, 344] on p "Reconnaissance intelligente des personnes et des véhicules" at bounding box center [652, 367] width 128 height 46
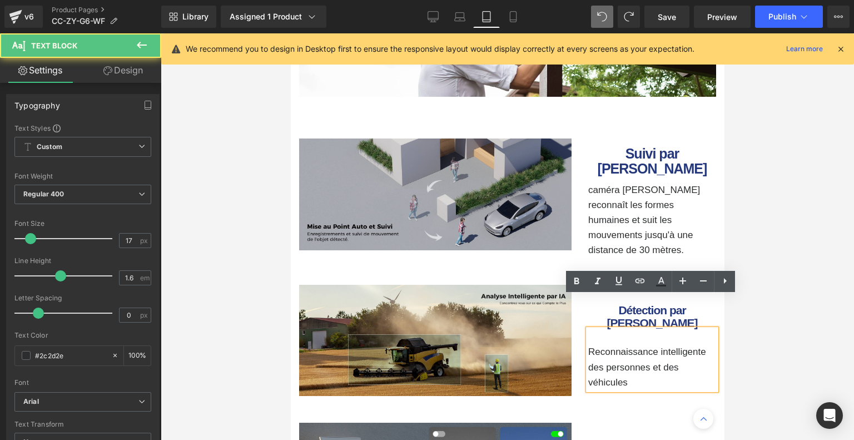
click at [588, 344] on p "Reconnaissance intelligente des personnes et des véhicules" at bounding box center [652, 367] width 128 height 46
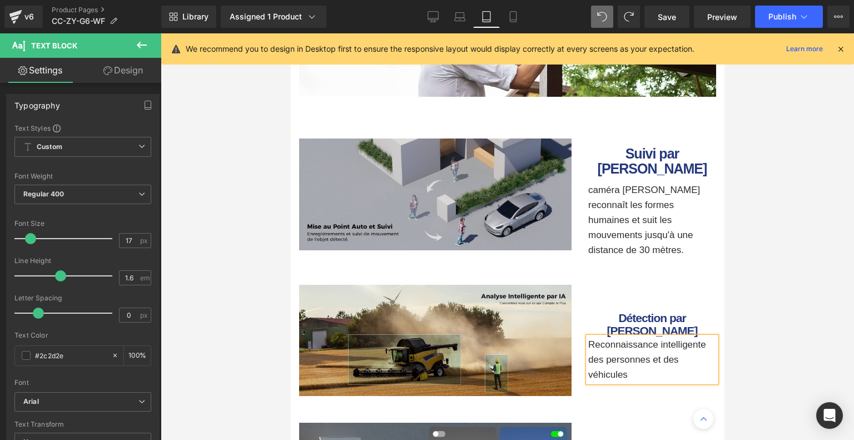
scroll to position [2871, 0]
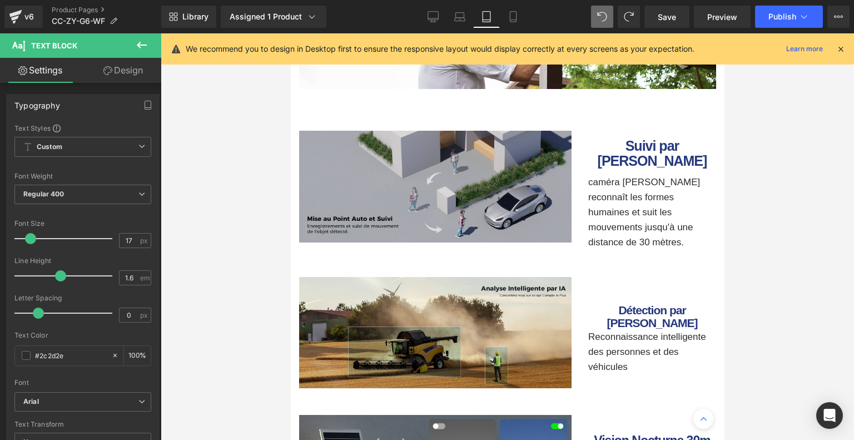
click at [127, 71] on link "Design" at bounding box center [123, 70] width 81 height 25
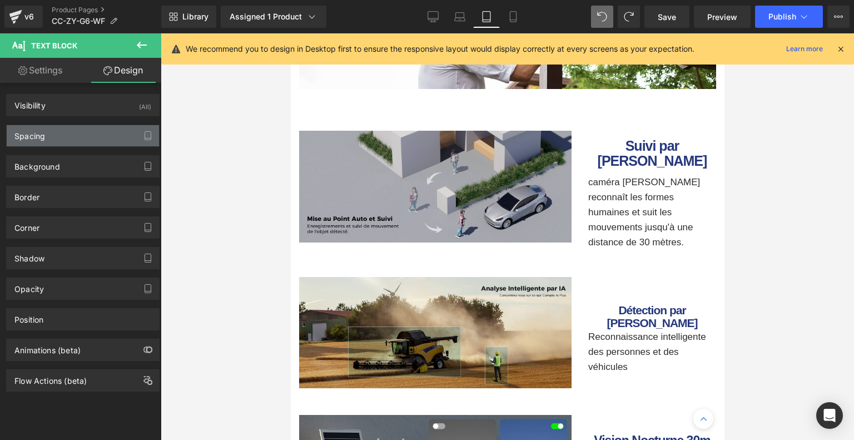
click at [91, 128] on div "Spacing" at bounding box center [83, 135] width 152 height 21
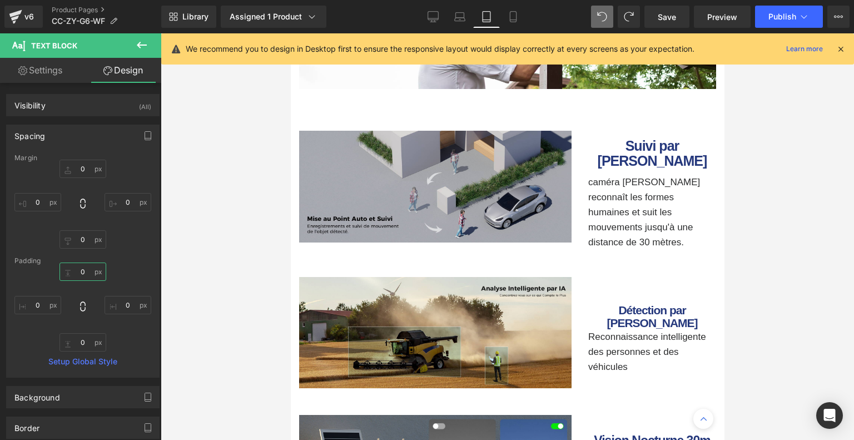
click at [81, 267] on input "0" at bounding box center [83, 272] width 47 height 18
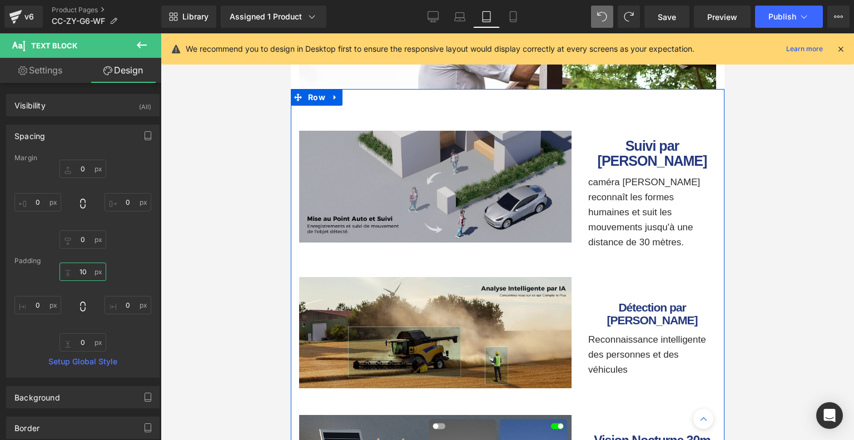
scroll to position [2983, 0]
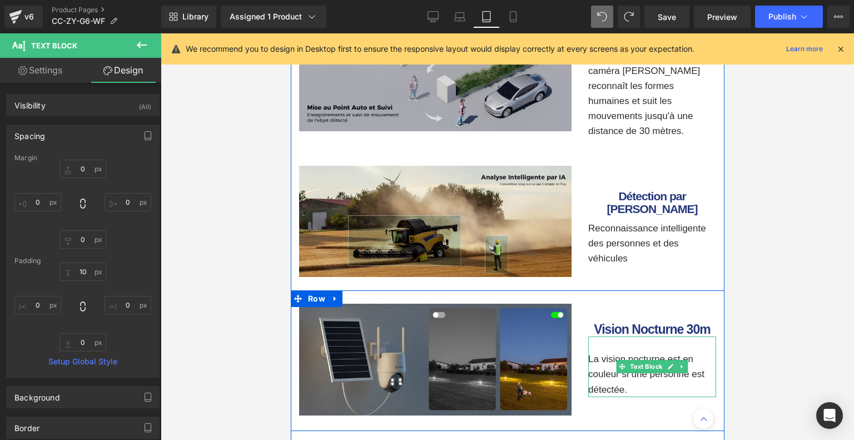
click at [590, 351] on p "La vision nocturne est en couleur si une personne est détectée." at bounding box center [652, 374] width 128 height 46
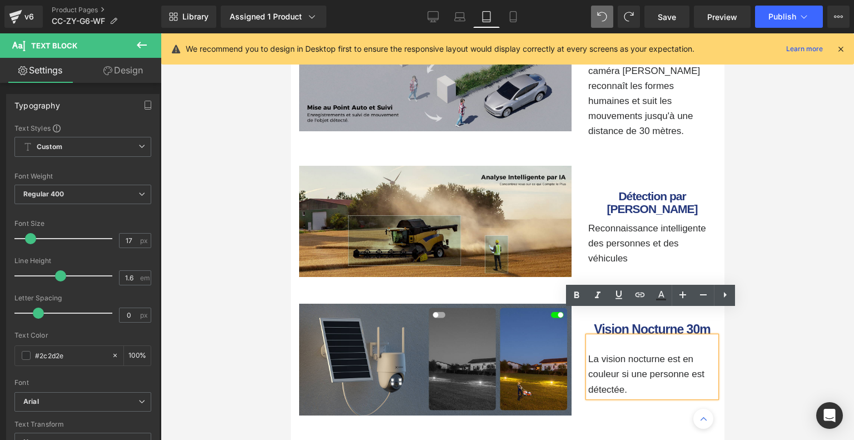
click at [588, 351] on p "La vision nocturne est en couleur si une personne est détectée." at bounding box center [652, 374] width 128 height 46
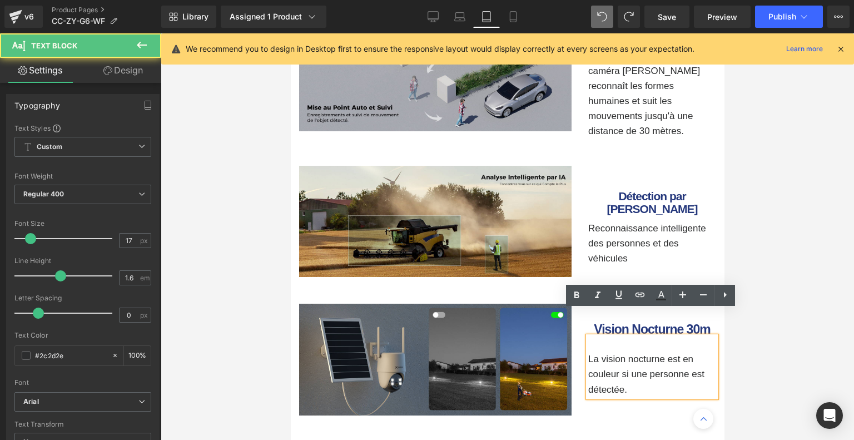
scroll to position [2990, 0]
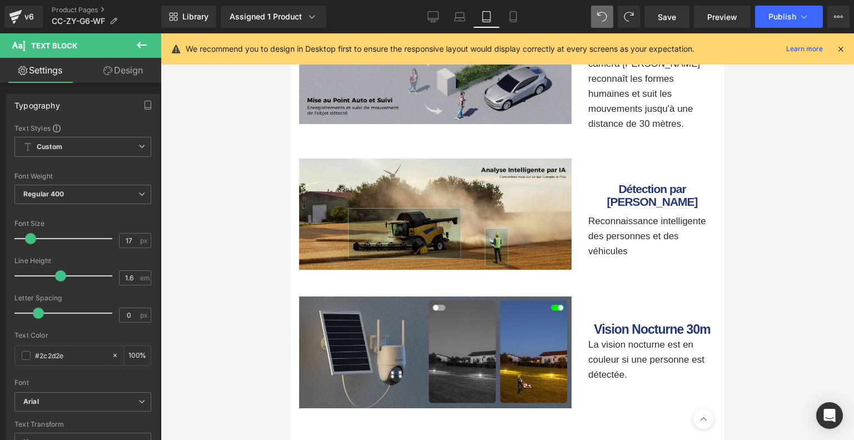
click at [127, 73] on link "Design" at bounding box center [123, 70] width 81 height 25
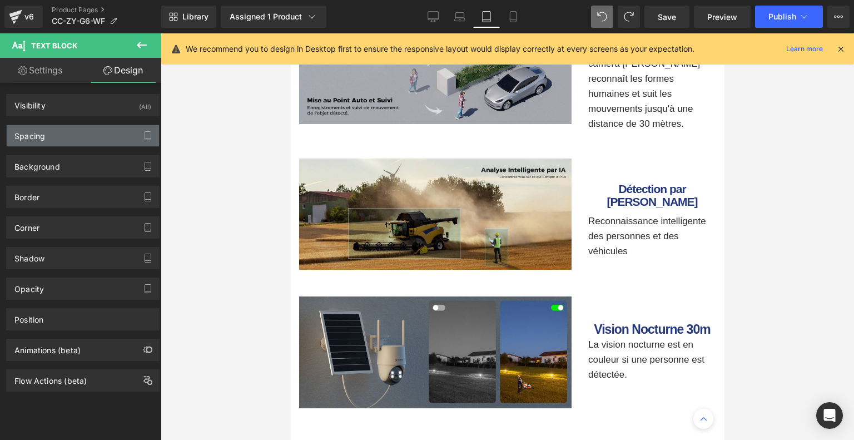
click at [101, 137] on div "Spacing" at bounding box center [83, 135] width 152 height 21
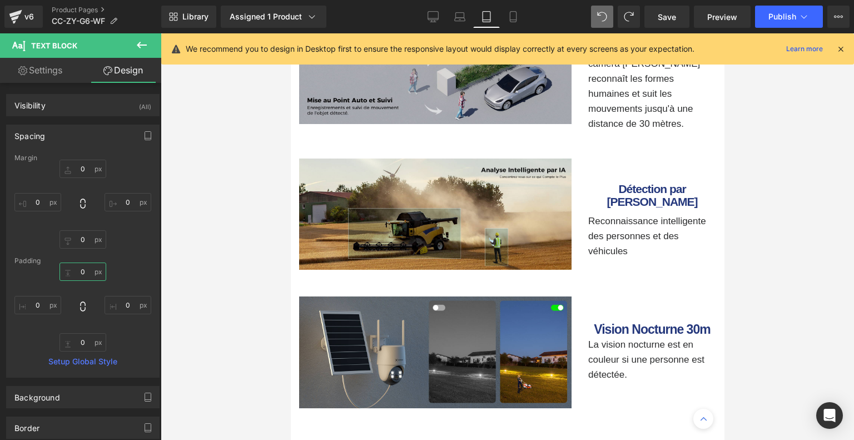
click at [81, 274] on input "0" at bounding box center [83, 272] width 47 height 18
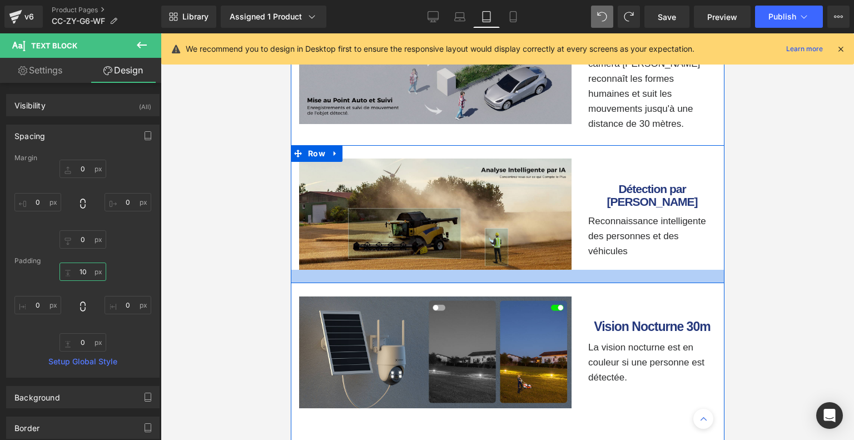
scroll to position [2823, 0]
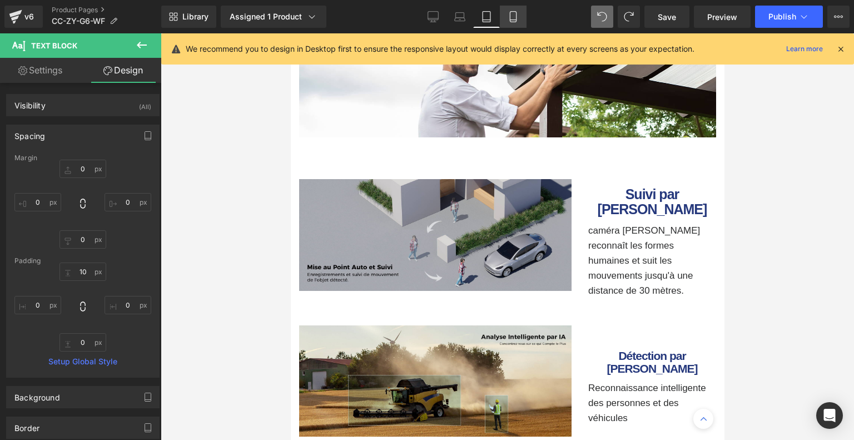
click at [511, 17] on icon at bounding box center [513, 16] width 11 height 11
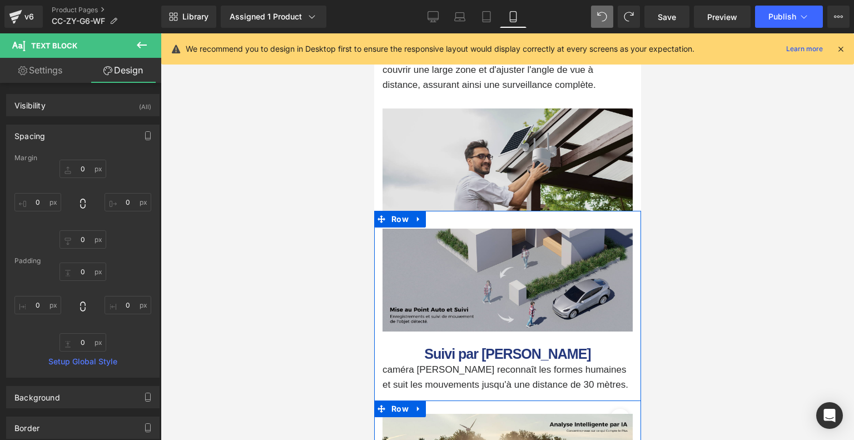
scroll to position [2165, 0]
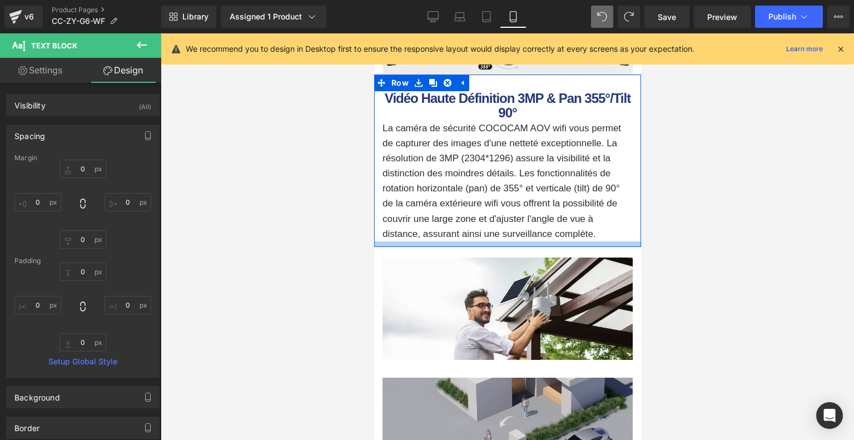
click at [501, 247] on div at bounding box center [507, 244] width 267 height 6
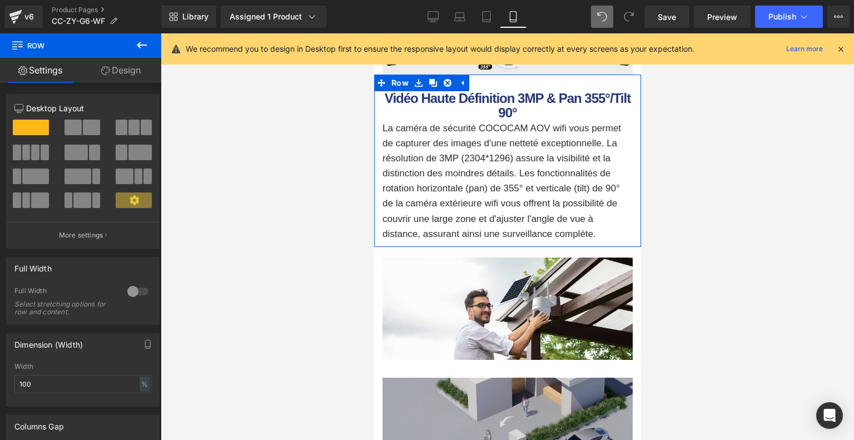
click at [129, 78] on link "Design" at bounding box center [121, 70] width 81 height 25
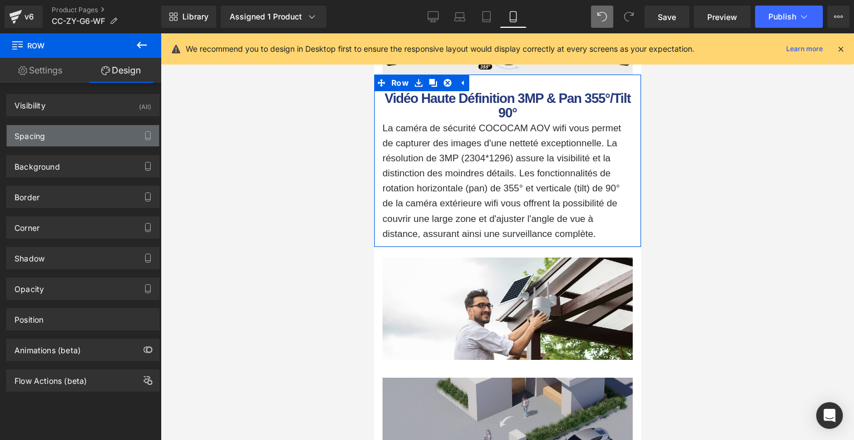
click at [77, 143] on div "Spacing" at bounding box center [83, 135] width 152 height 21
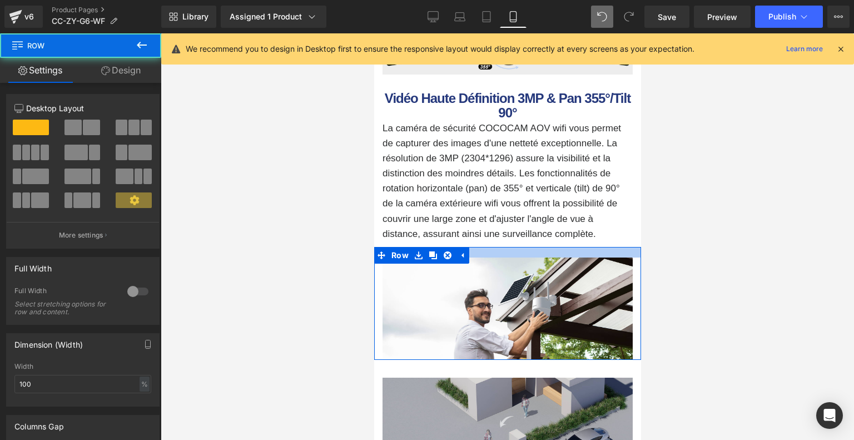
click at [491, 254] on div at bounding box center [507, 252] width 267 height 11
click at [114, 72] on link "Design" at bounding box center [121, 70] width 81 height 25
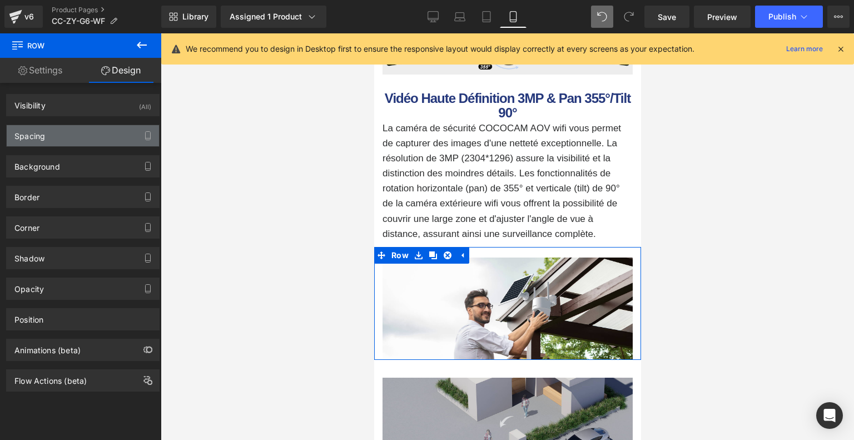
click at [105, 133] on div "Spacing" at bounding box center [83, 135] width 152 height 21
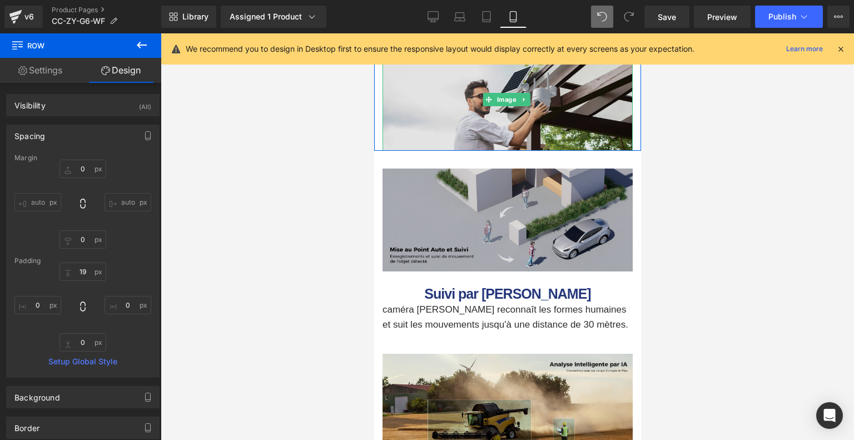
scroll to position [2498, 0]
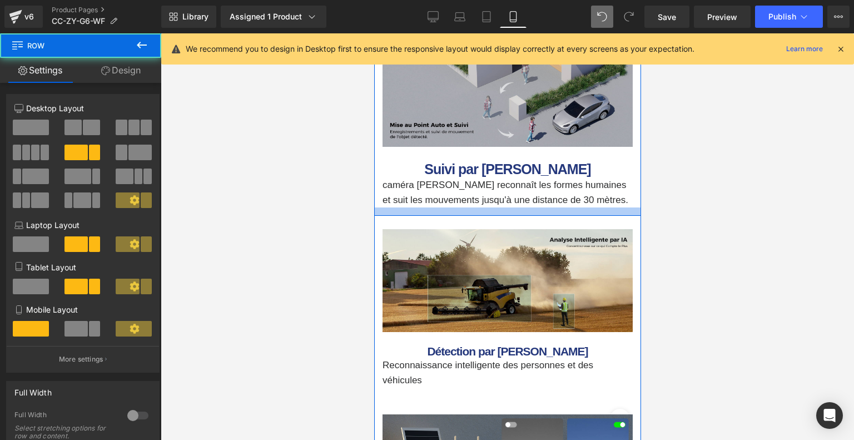
click at [488, 213] on div at bounding box center [507, 211] width 267 height 8
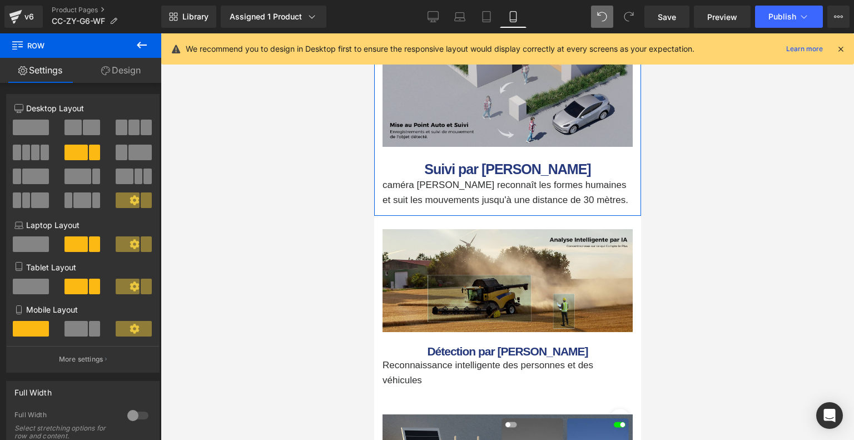
click at [122, 78] on link "Design" at bounding box center [121, 70] width 81 height 25
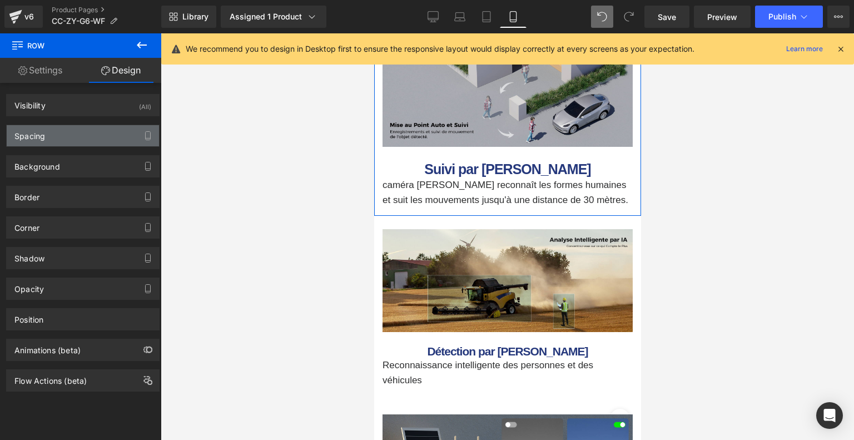
click at [76, 140] on div "Spacing" at bounding box center [83, 135] width 152 height 21
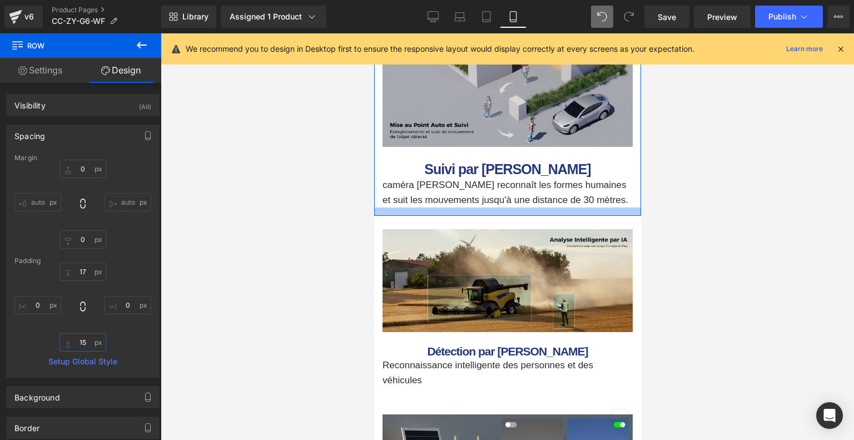
click at [87, 338] on input "15" at bounding box center [83, 342] width 47 height 18
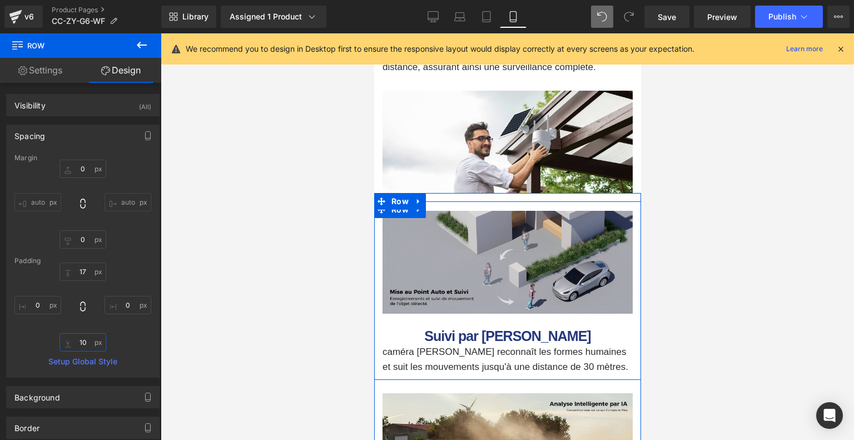
scroll to position [2387, 0]
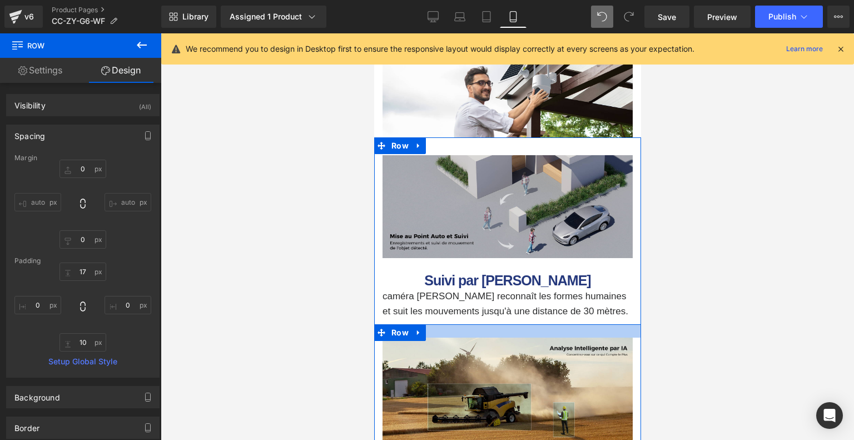
click at [503, 334] on div at bounding box center [507, 330] width 267 height 13
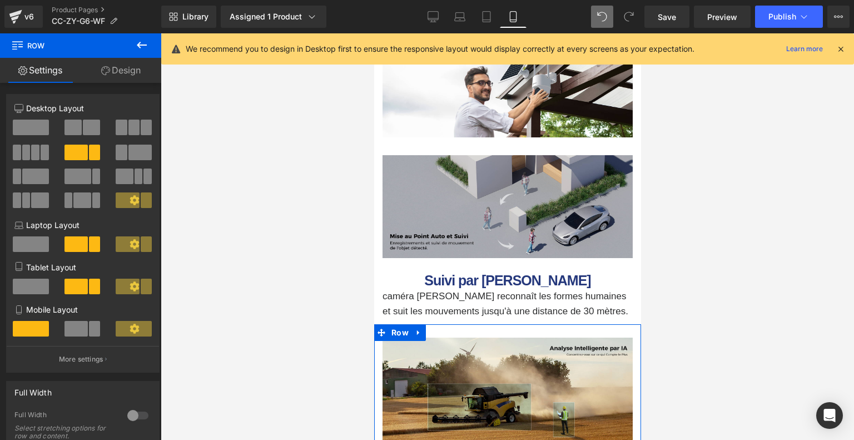
click at [112, 74] on link "Design" at bounding box center [121, 70] width 81 height 25
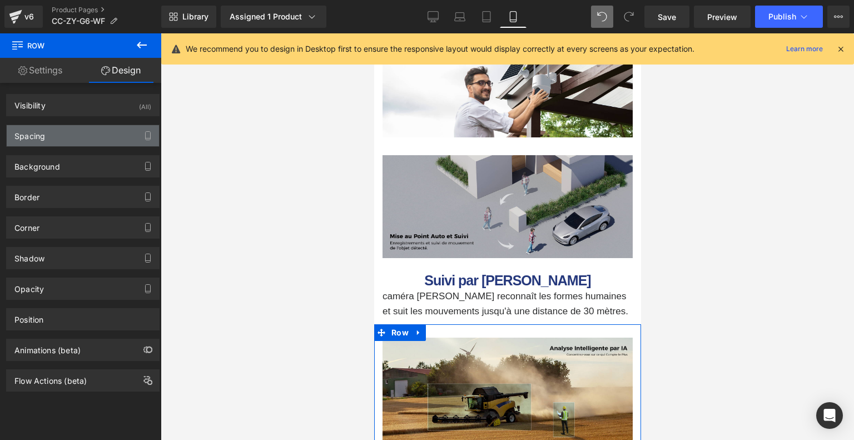
click at [87, 140] on div "Spacing" at bounding box center [83, 135] width 152 height 21
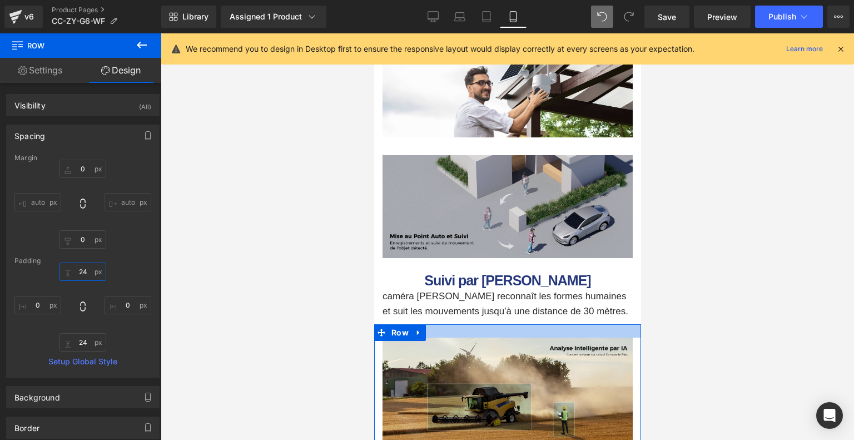
click at [85, 274] on input "24" at bounding box center [83, 272] width 47 height 18
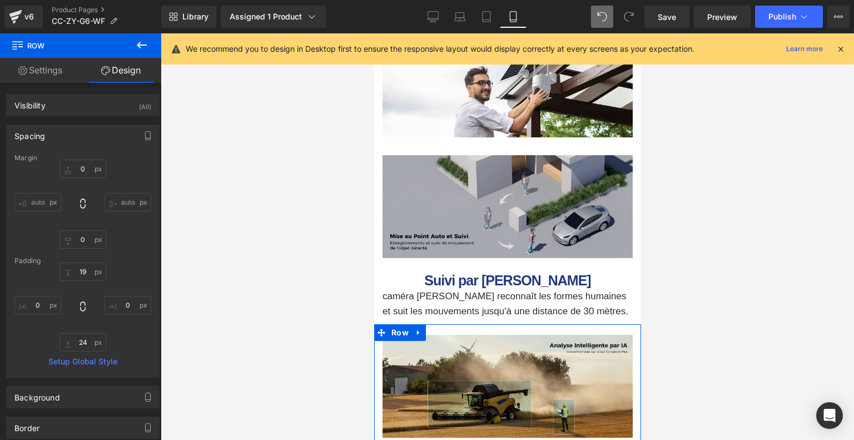
click at [137, 269] on div "19 19 0px 0 24px 24 0px 0" at bounding box center [82, 307] width 137 height 89
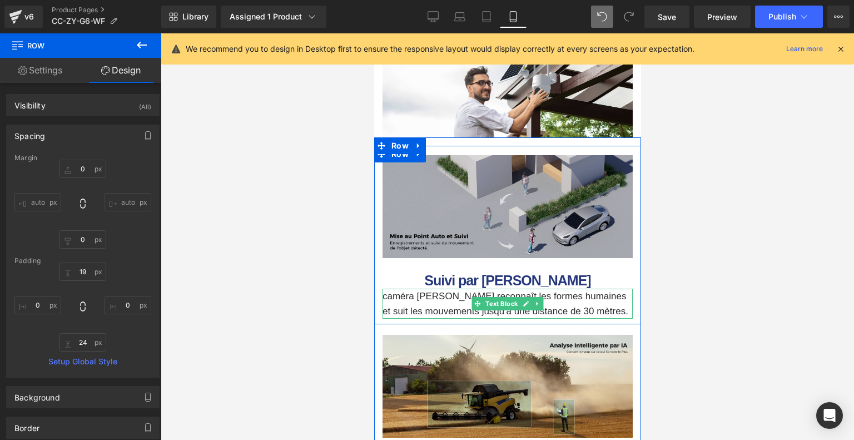
scroll to position [2554, 0]
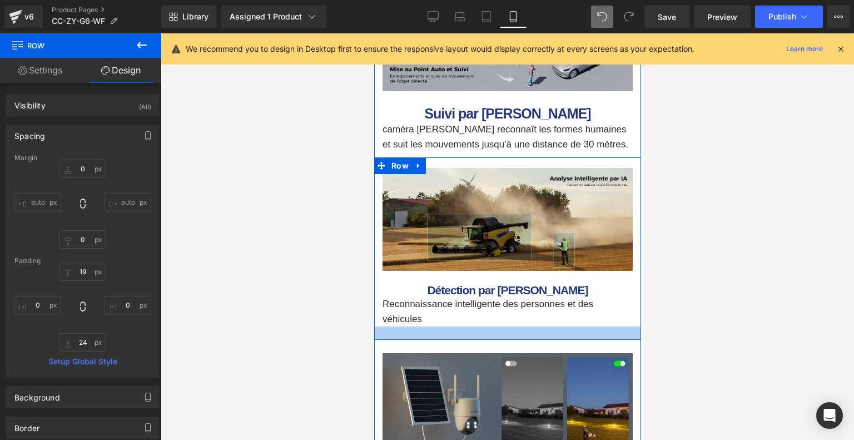
click at [477, 337] on div at bounding box center [507, 332] width 267 height 13
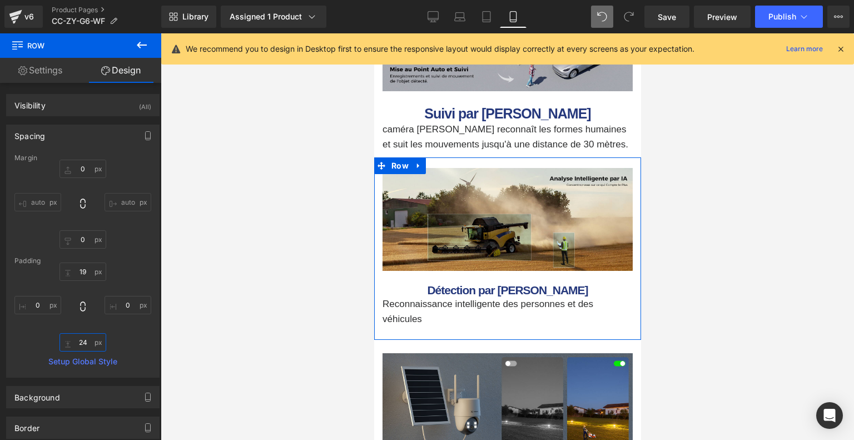
click at [91, 338] on input "24" at bounding box center [83, 342] width 47 height 18
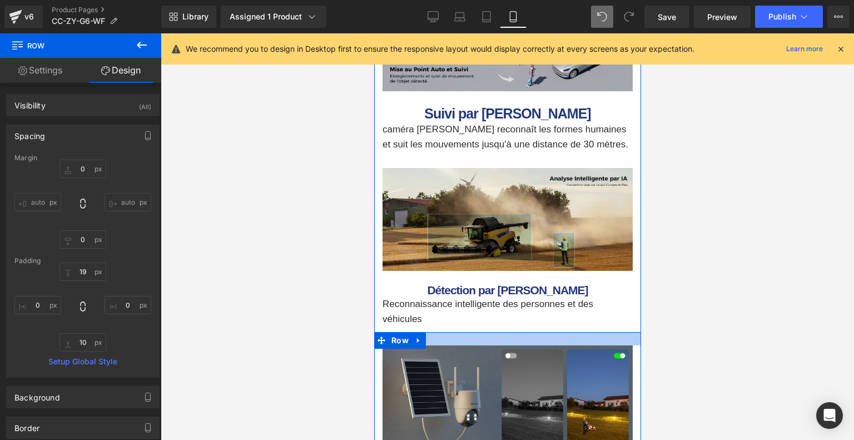
click at [474, 338] on div at bounding box center [507, 338] width 267 height 13
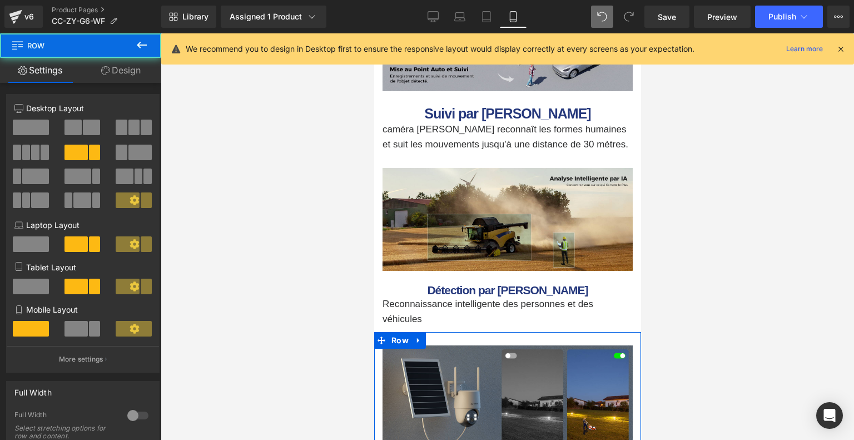
click at [127, 67] on link "Design" at bounding box center [121, 70] width 81 height 25
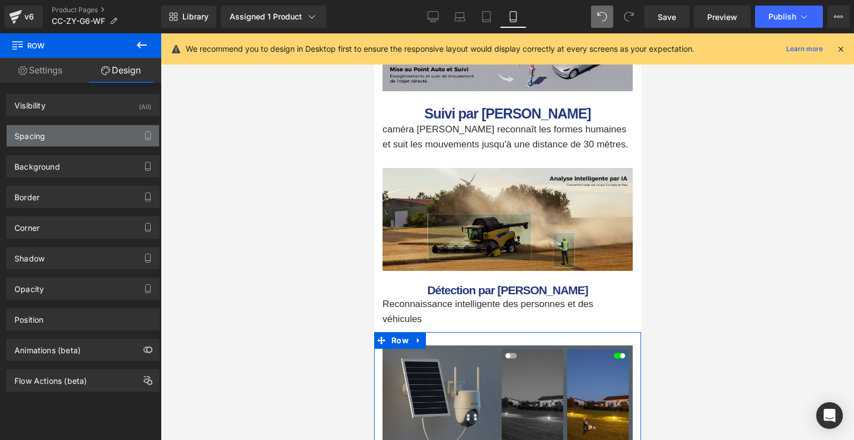
click at [65, 138] on div "Spacing" at bounding box center [83, 135] width 152 height 21
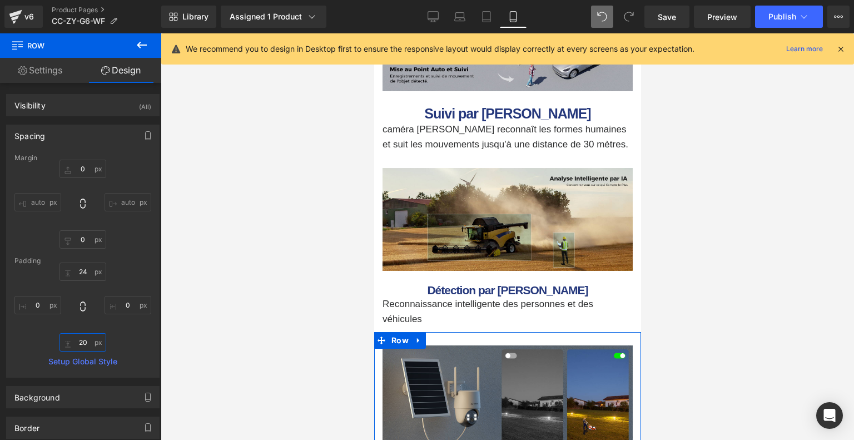
click at [85, 340] on input "20" at bounding box center [83, 342] width 47 height 18
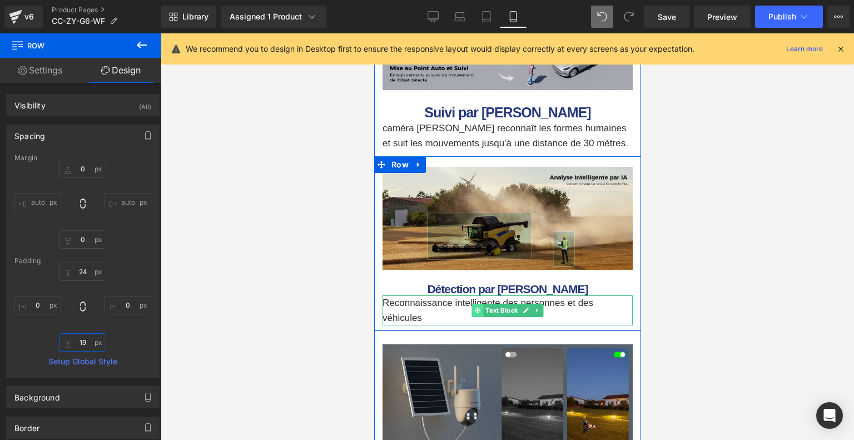
scroll to position [2721, 0]
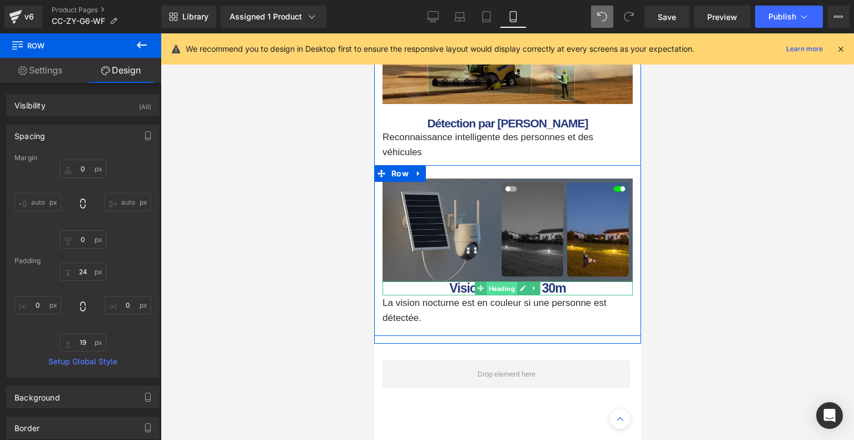
click at [507, 289] on span "Heading" at bounding box center [501, 288] width 31 height 13
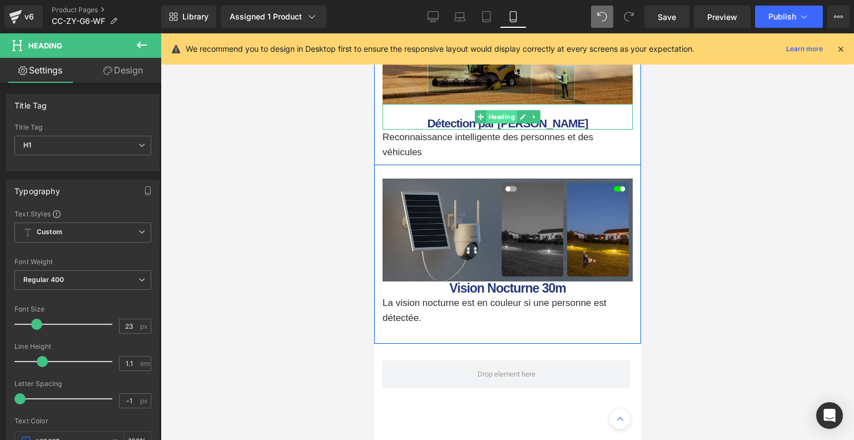
click at [501, 119] on span "Heading" at bounding box center [501, 116] width 31 height 13
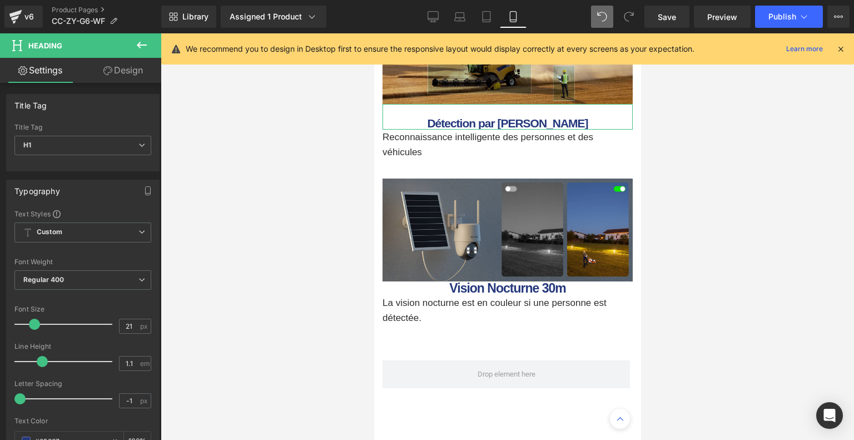
click at [110, 68] on icon at bounding box center [107, 70] width 9 height 9
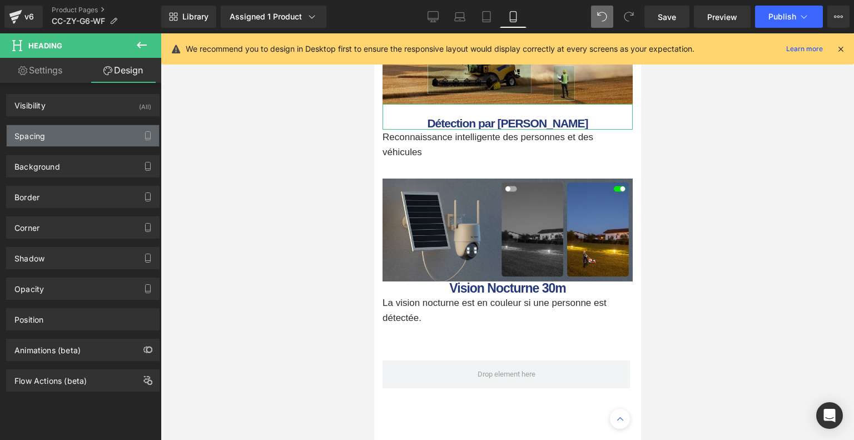
click at [78, 133] on div "Spacing" at bounding box center [83, 135] width 152 height 21
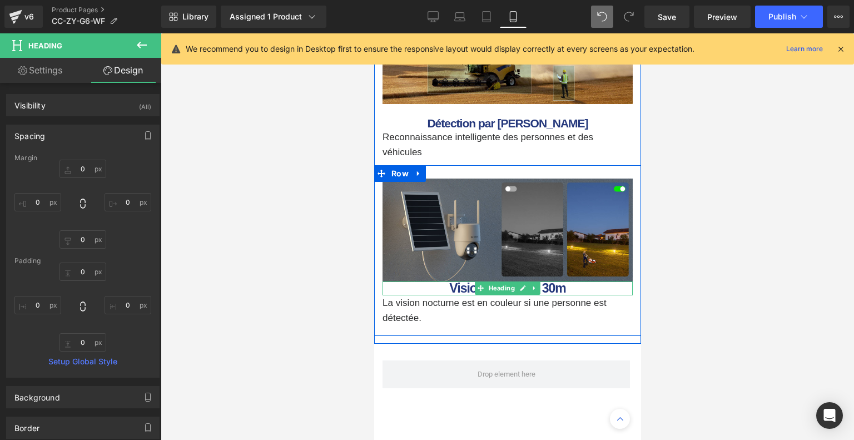
click at [472, 289] on b "Vision Nocturne 30m" at bounding box center [507, 288] width 116 height 14
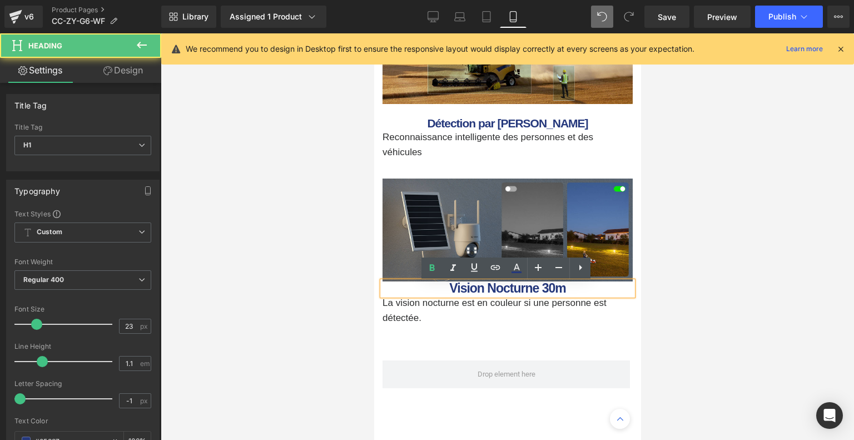
click at [452, 289] on b "Vision Nocturne 30m" at bounding box center [507, 288] width 116 height 14
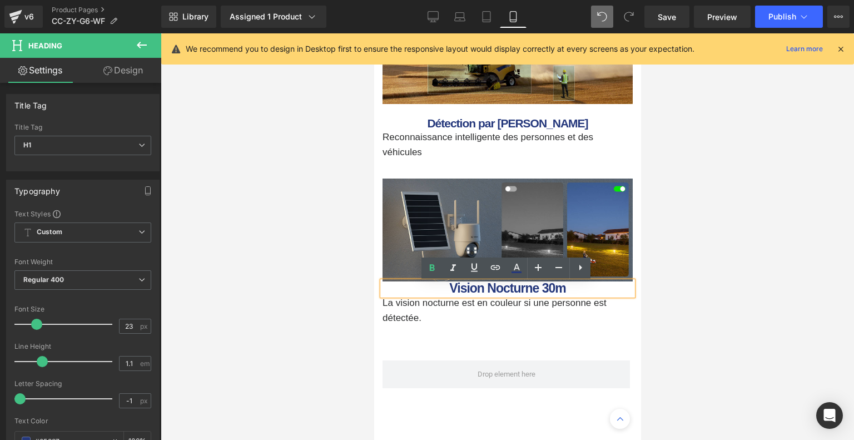
click at [449, 289] on b "Vision Nocturne 30m" at bounding box center [507, 288] width 116 height 14
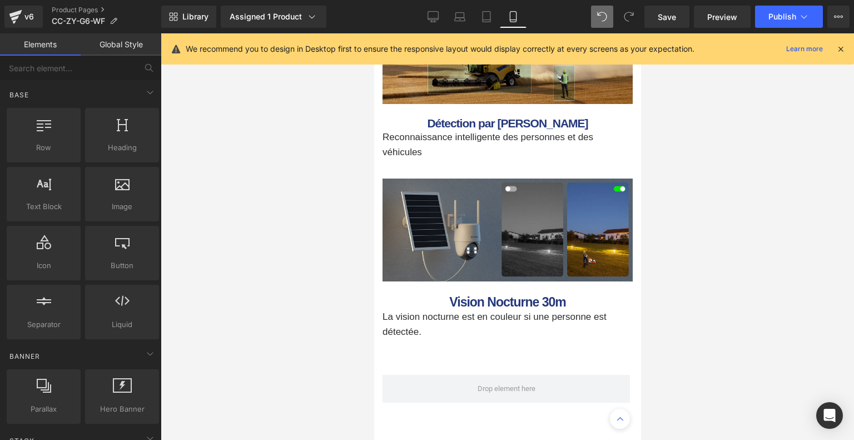
click at [776, 207] on div at bounding box center [508, 236] width 694 height 407
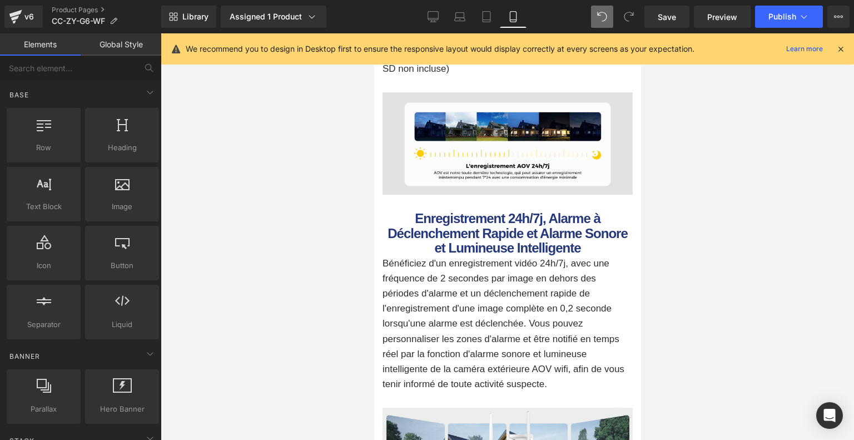
scroll to position [1553, 0]
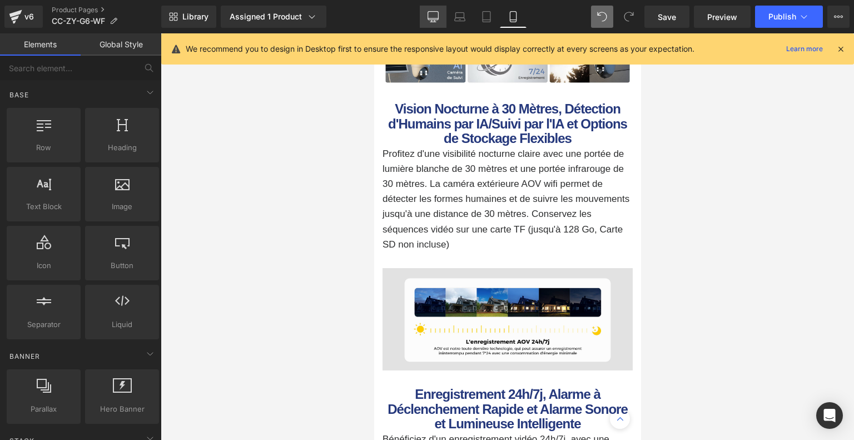
click at [444, 17] on link "Desktop" at bounding box center [433, 17] width 27 height 22
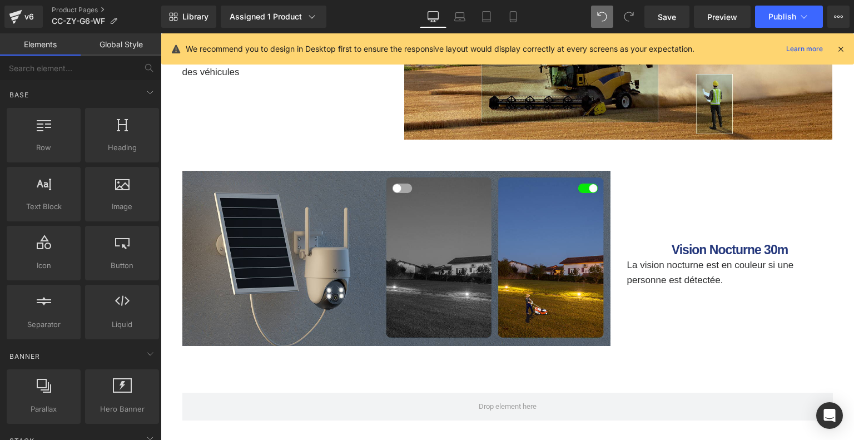
scroll to position [3216, 0]
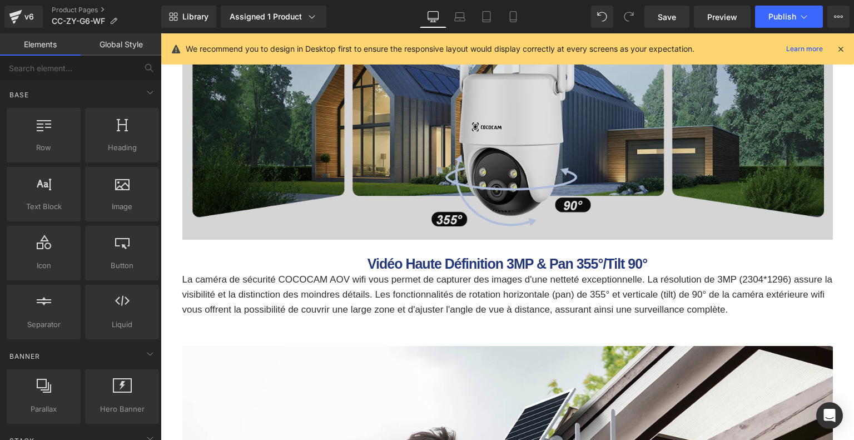
scroll to position [1993, 0]
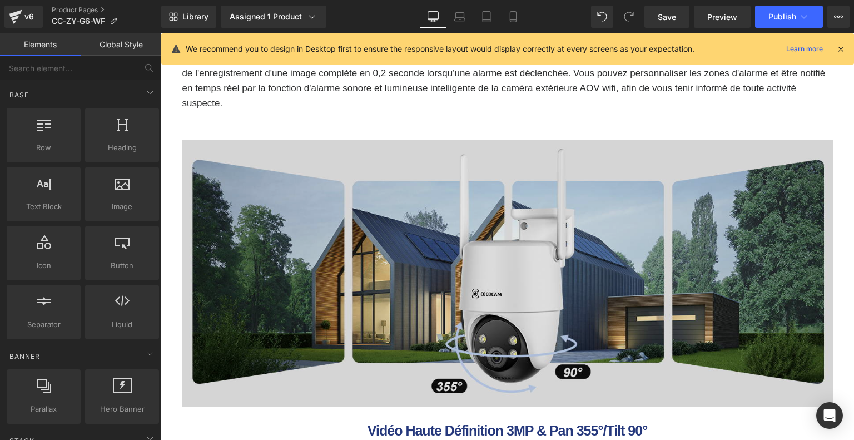
click at [308, 230] on img at bounding box center [507, 273] width 651 height 267
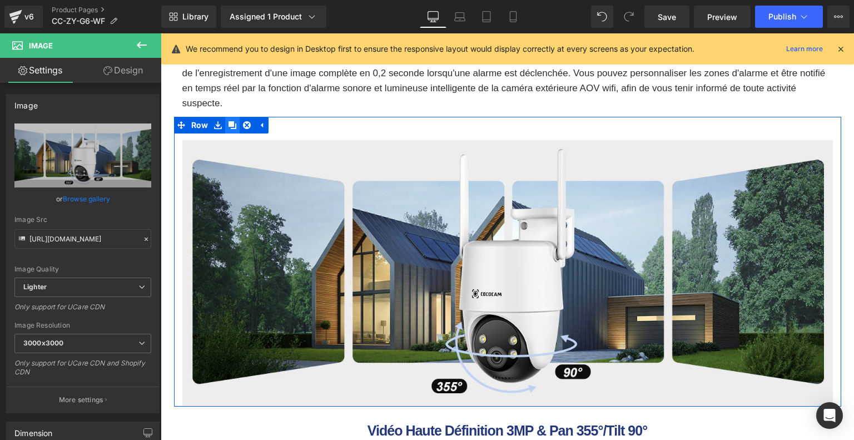
click at [236, 124] on link at bounding box center [232, 125] width 14 height 17
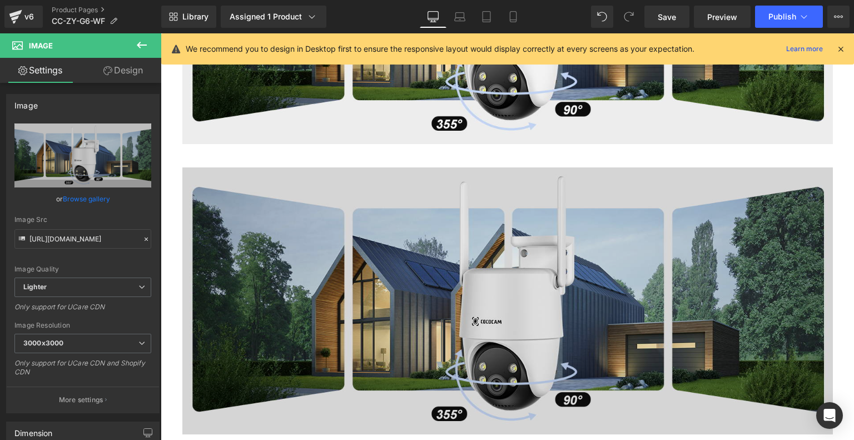
click at [306, 210] on img at bounding box center [507, 300] width 651 height 267
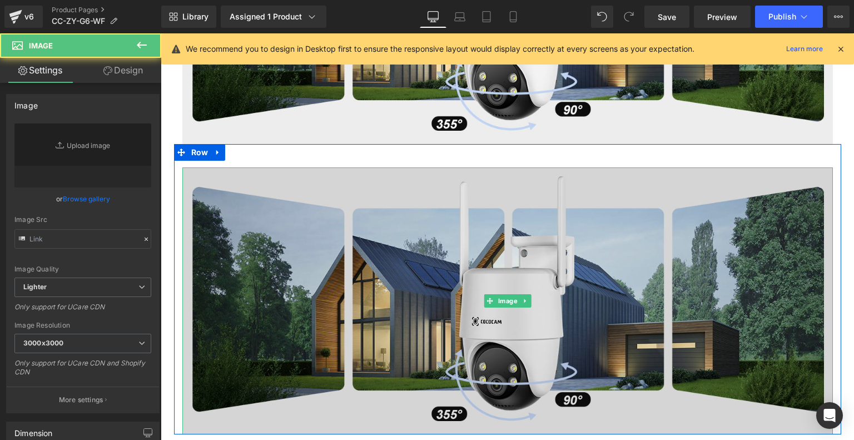
type input "[URL][DOMAIN_NAME]"
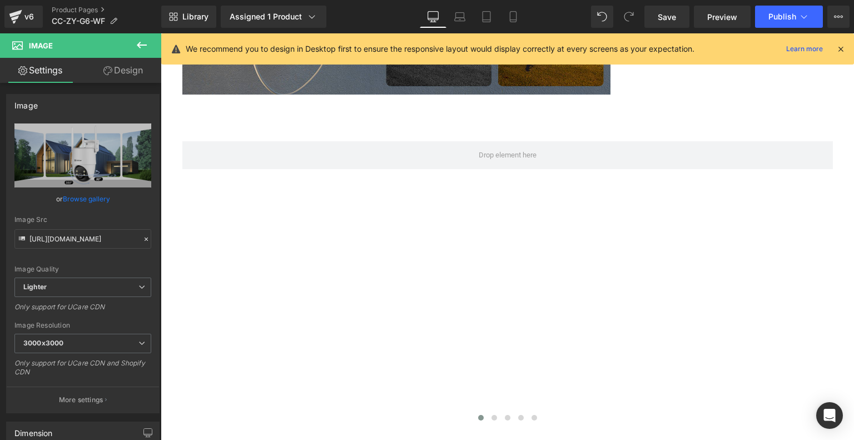
scroll to position [3339, 0]
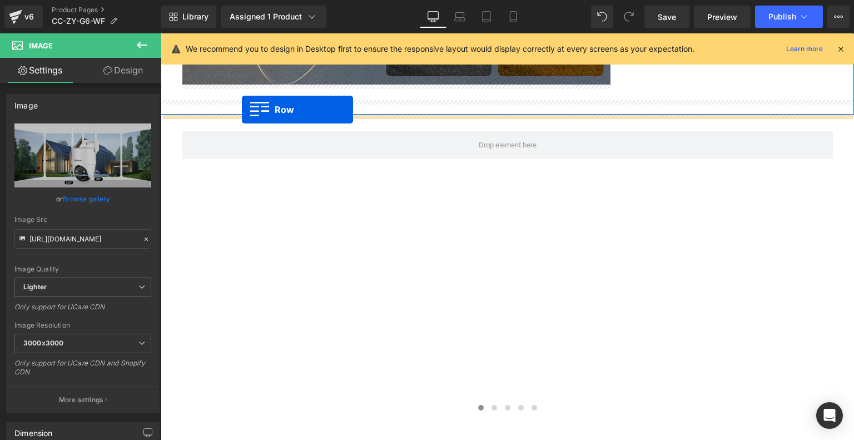
drag, startPoint x: 179, startPoint y: 86, endPoint x: 242, endPoint y: 110, distance: 67.8
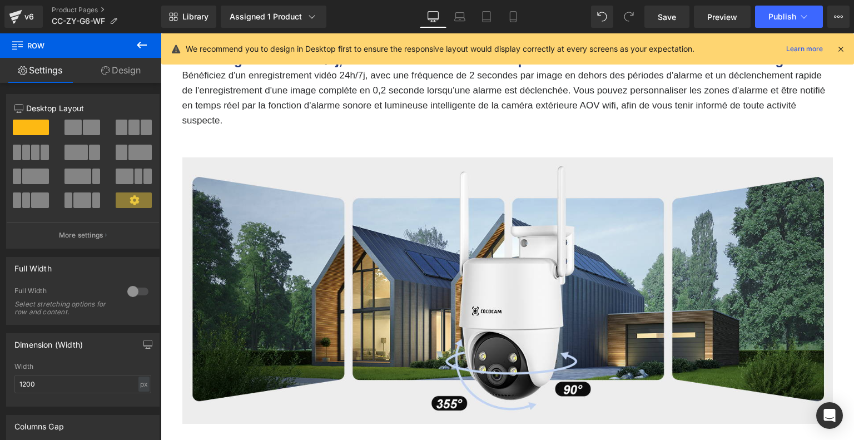
scroll to position [2254, 0]
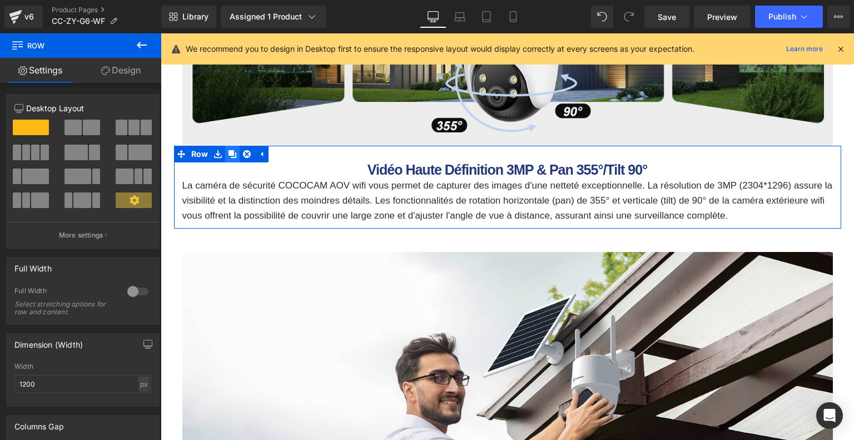
click at [229, 152] on icon at bounding box center [233, 154] width 8 height 8
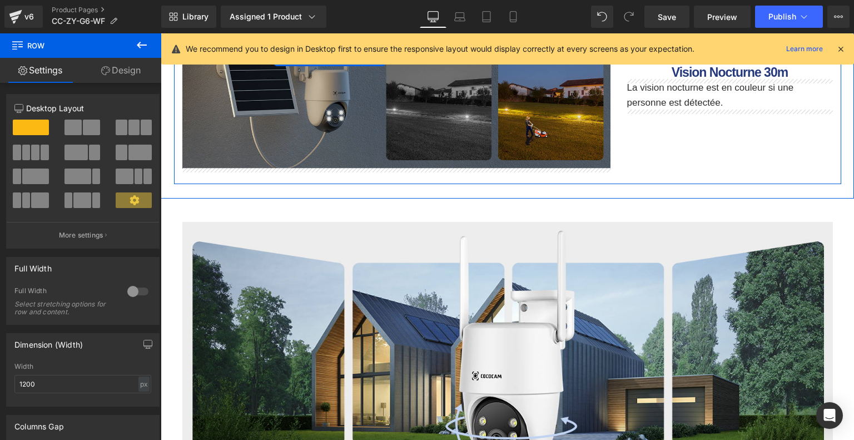
scroll to position [3533, 0]
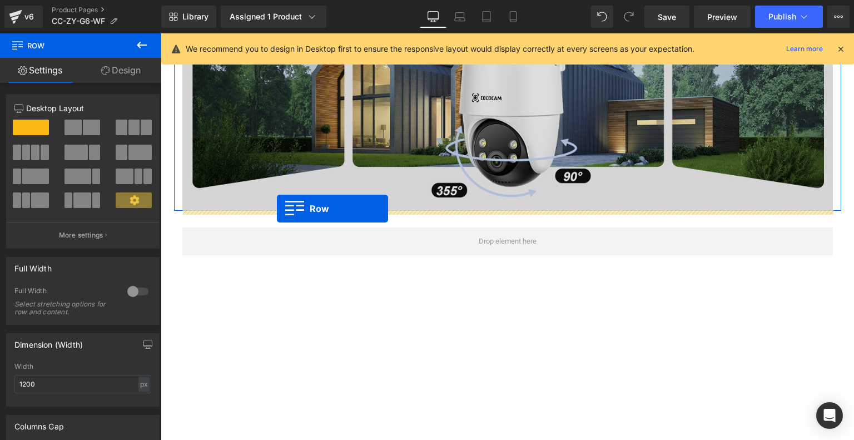
drag, startPoint x: 181, startPoint y: 236, endPoint x: 277, endPoint y: 209, distance: 99.5
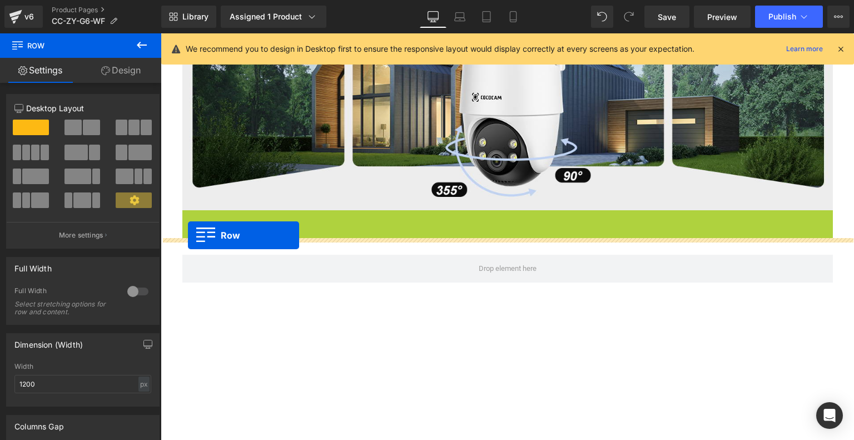
drag, startPoint x: 187, startPoint y: 215, endPoint x: 188, endPoint y: 224, distance: 8.9
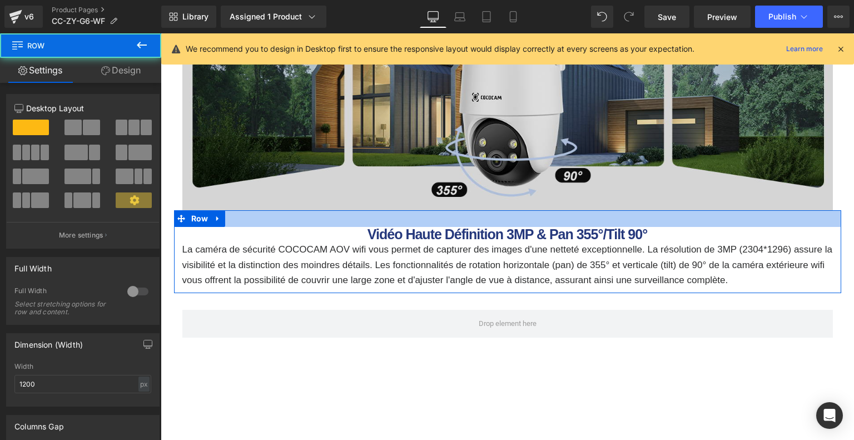
scroll to position [3339, 0]
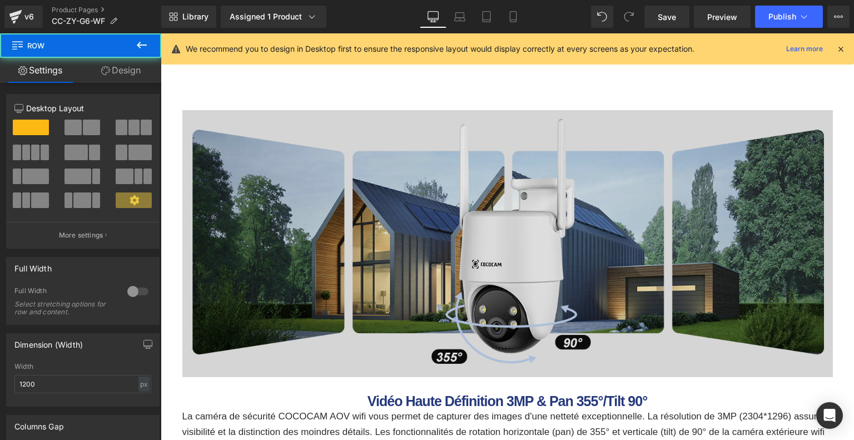
click at [410, 214] on img at bounding box center [507, 243] width 651 height 267
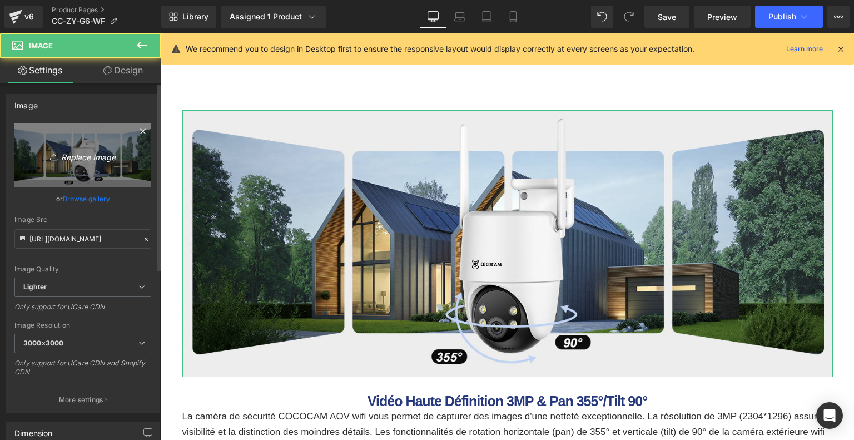
click at [82, 157] on icon "Replace Image" at bounding box center [82, 155] width 89 height 14
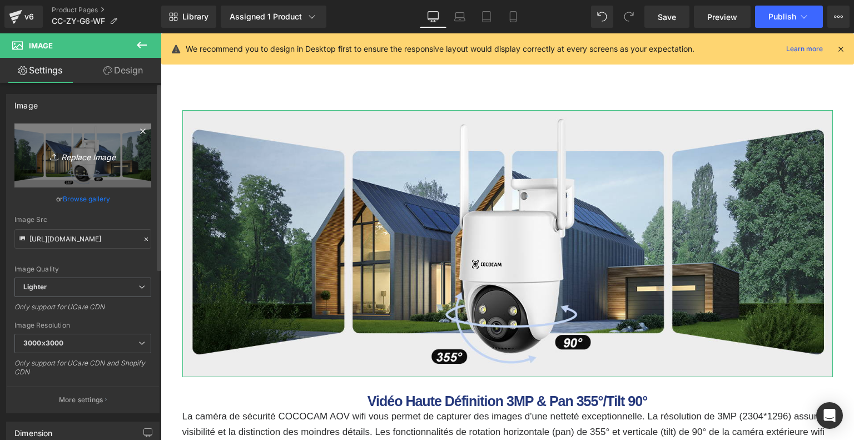
type input "C:\fakepath\df920bae-27fc-47b2-bdca-5a1d772ab864.__CR0,0,1464,600_PT0_SX1464_V1…"
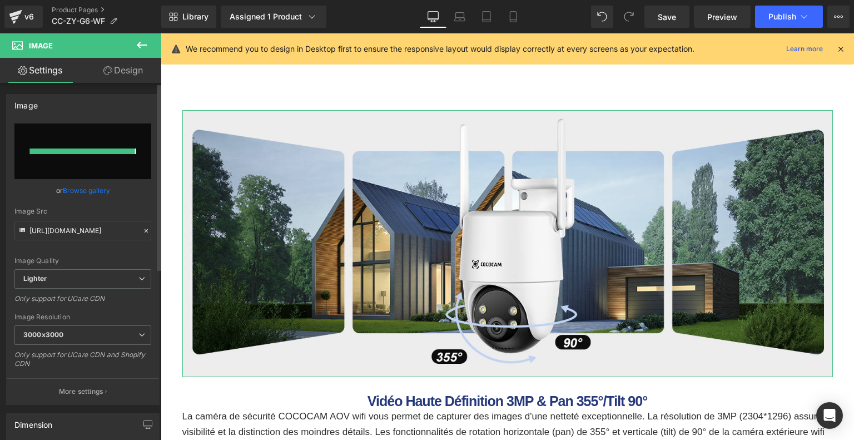
type input "[URL][DOMAIN_NAME]"
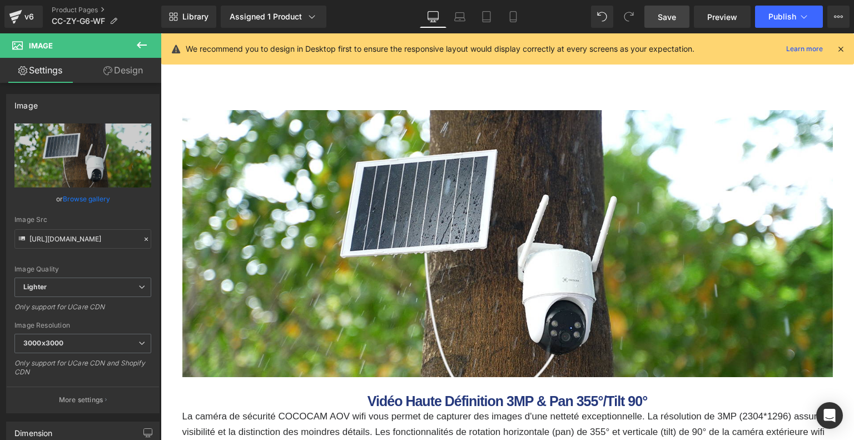
click at [669, 18] on span "Save" at bounding box center [667, 17] width 18 height 12
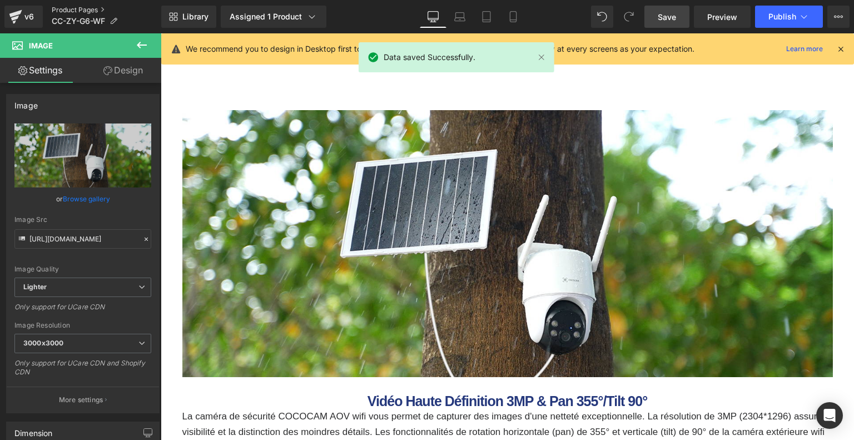
click at [84, 8] on link "Product Pages" at bounding box center [107, 10] width 110 height 9
